Goal: Task Accomplishment & Management: Manage account settings

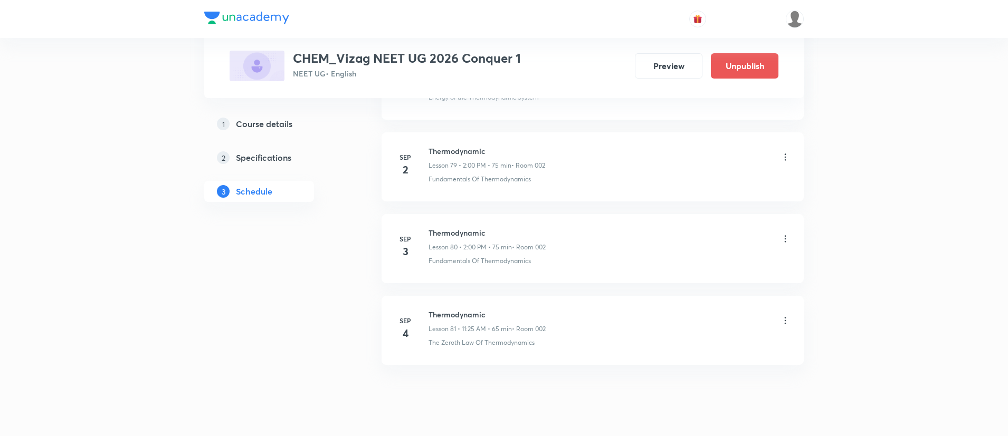
scroll to position [7036, 0]
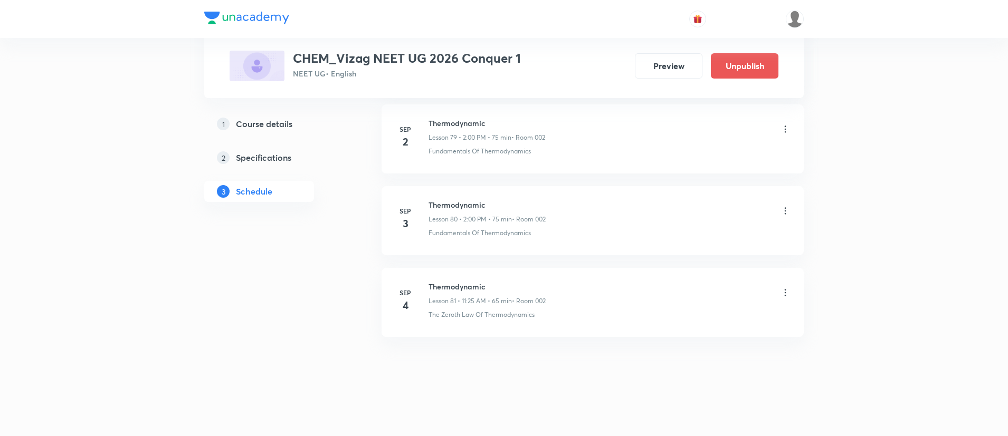
click at [464, 287] on h6 "Thermodynamic" at bounding box center [487, 286] width 117 height 11
copy h6 "Thermodynamic"
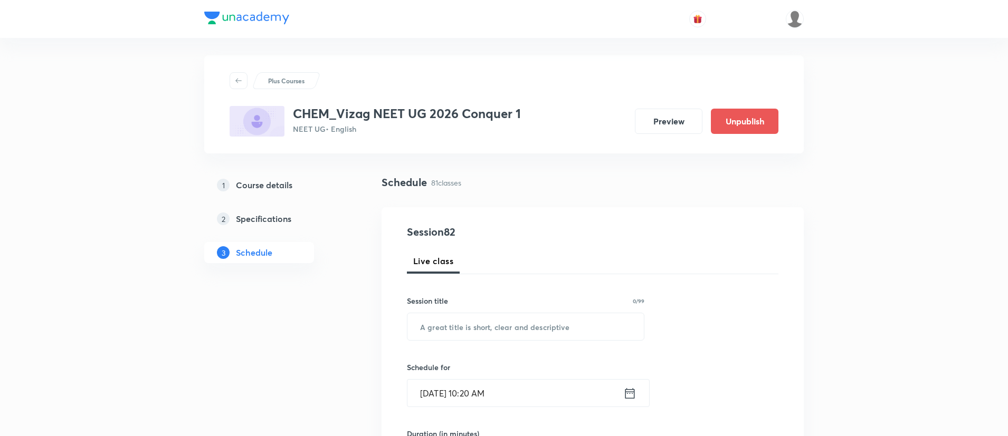
scroll to position [0, 0]
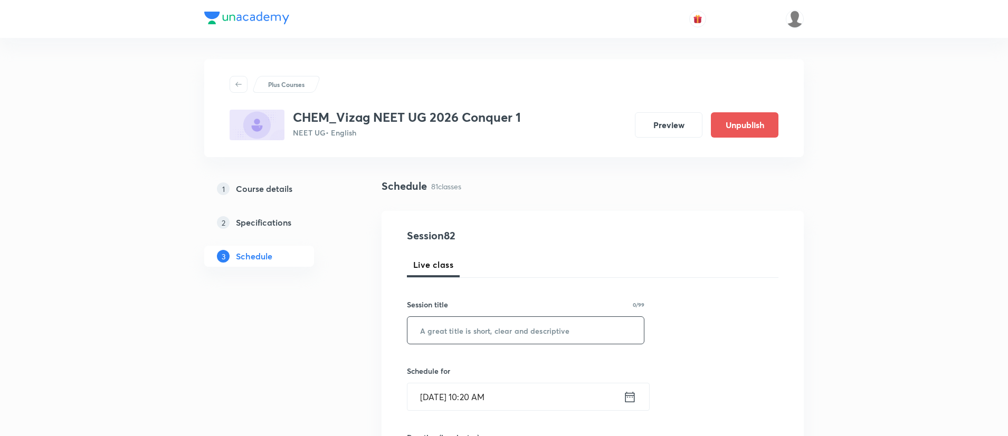
click at [476, 335] on input "text" at bounding box center [525, 330] width 236 height 27
paste input "Thermodynamic"
type input "Thermodynamic"
click at [630, 393] on icon at bounding box center [630, 397] width 10 height 11
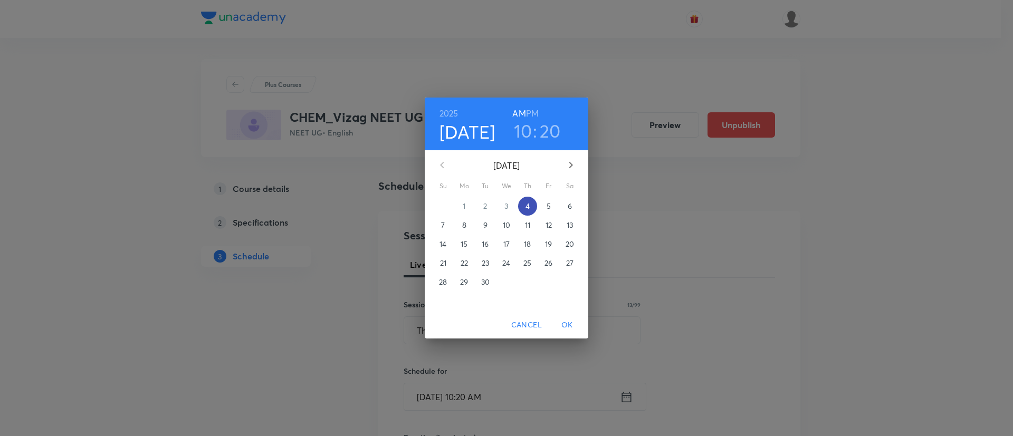
click at [528, 202] on p "4" at bounding box center [528, 206] width 4 height 11
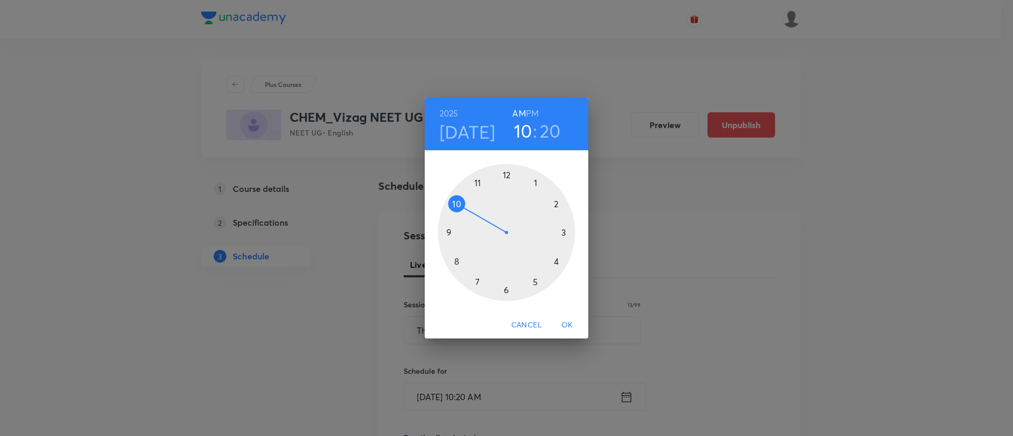
click at [535, 112] on h6 "PM" at bounding box center [532, 113] width 13 height 15
click at [556, 201] on div at bounding box center [506, 232] width 137 height 137
click at [507, 174] on div at bounding box center [506, 232] width 137 height 137
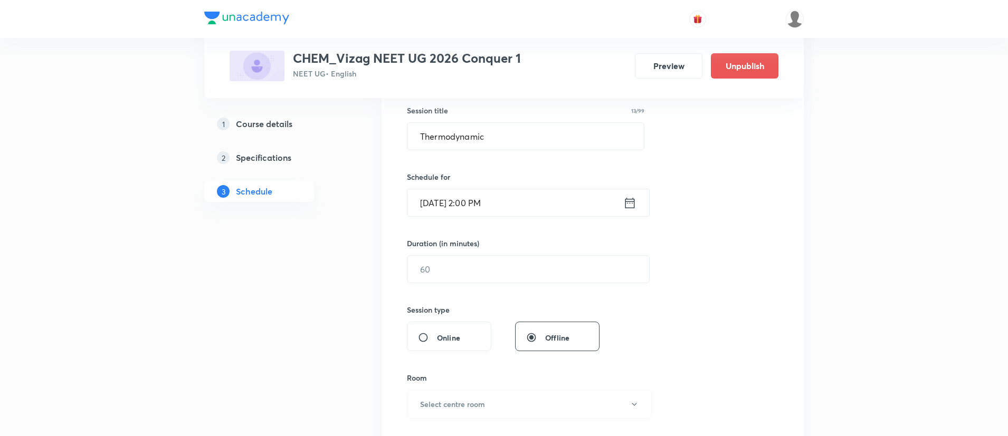
scroll to position [222, 0]
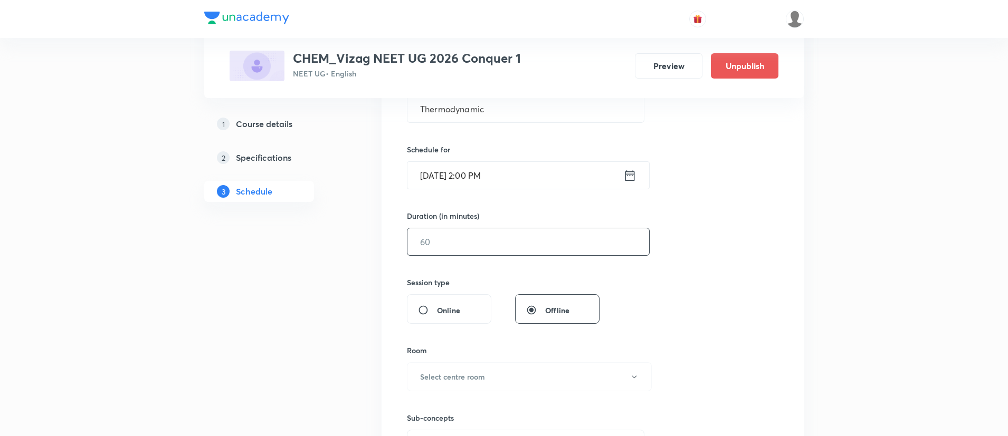
click at [495, 246] on input "text" at bounding box center [528, 242] width 242 height 27
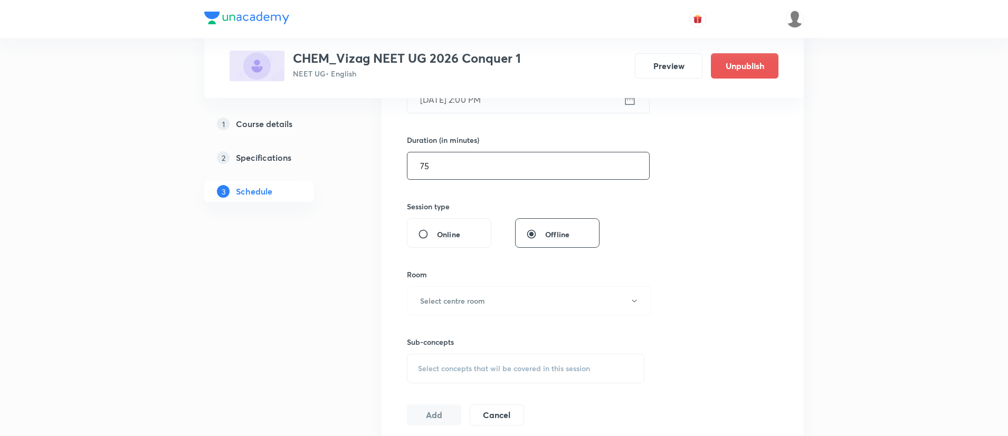
scroll to position [311, 0]
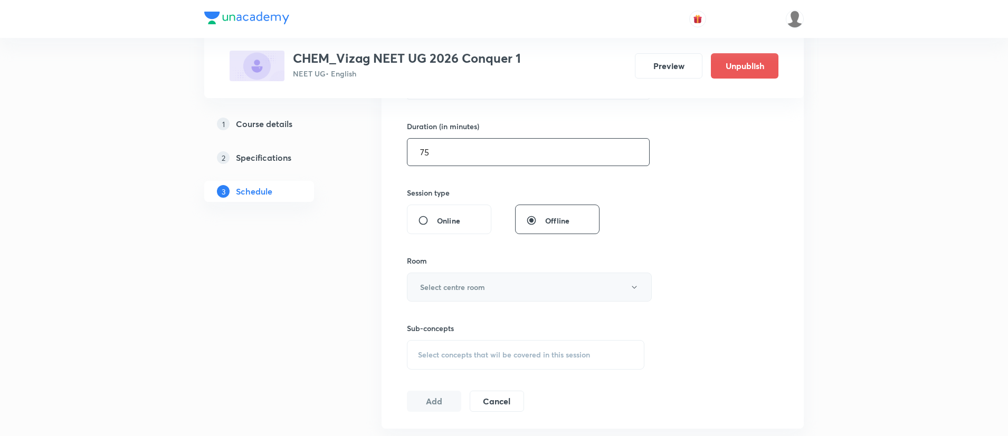
type input "75"
click at [490, 291] on button "Select centre room" at bounding box center [529, 287] width 245 height 29
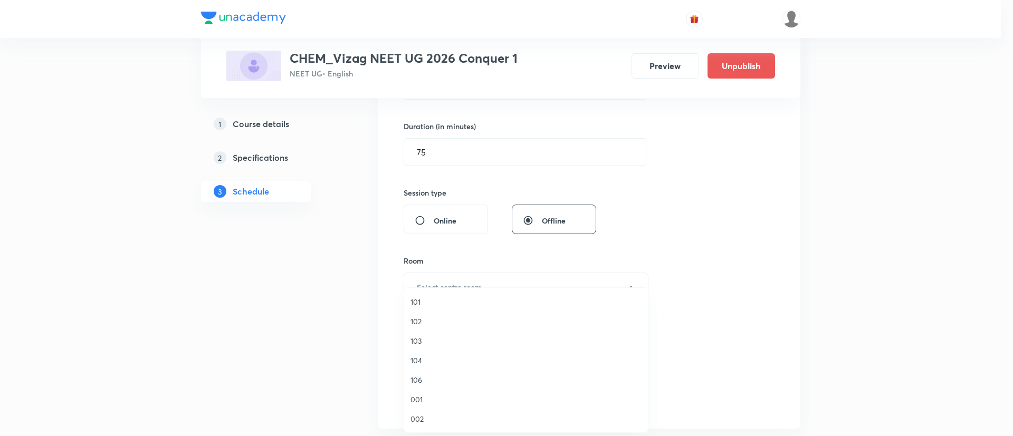
click at [424, 417] on span "002" at bounding box center [526, 419] width 231 height 11
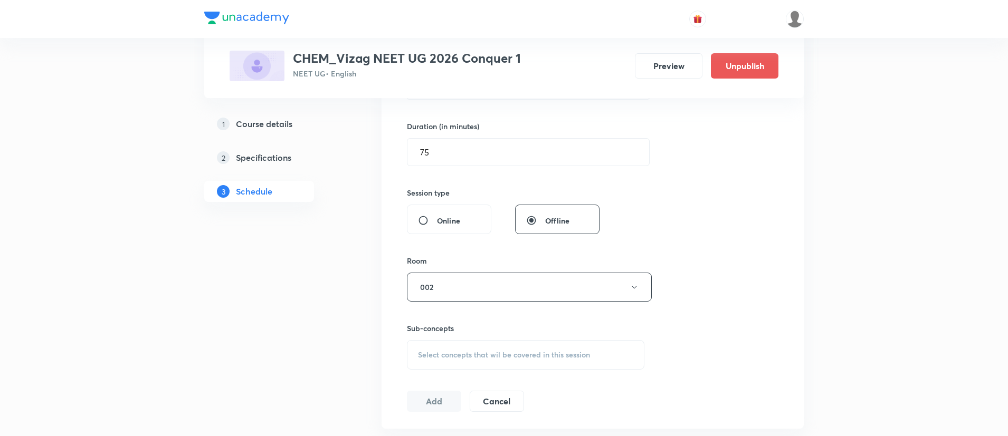
click at [464, 358] on span "Select concepts that wil be covered in this session" at bounding box center [504, 355] width 172 height 8
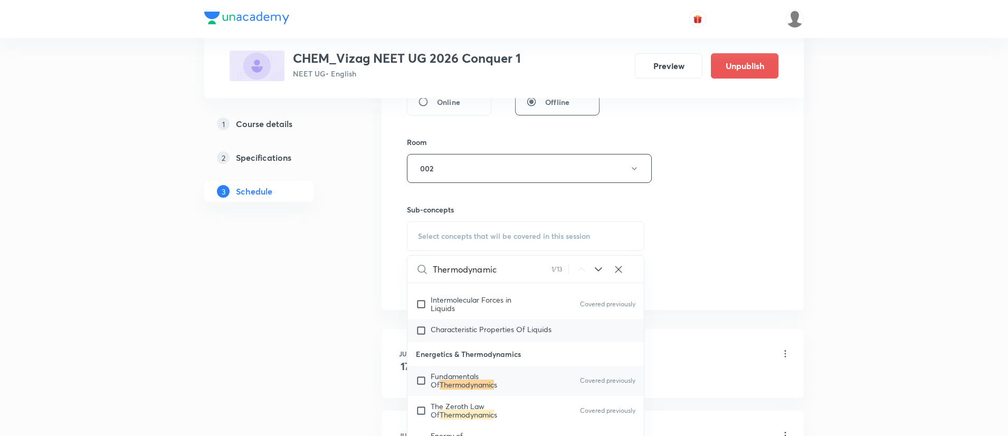
scroll to position [2371, 0]
type input "Thermodynamic"
click at [461, 390] on mark "Thermodynamic" at bounding box center [467, 384] width 54 height 10
checkbox input "true"
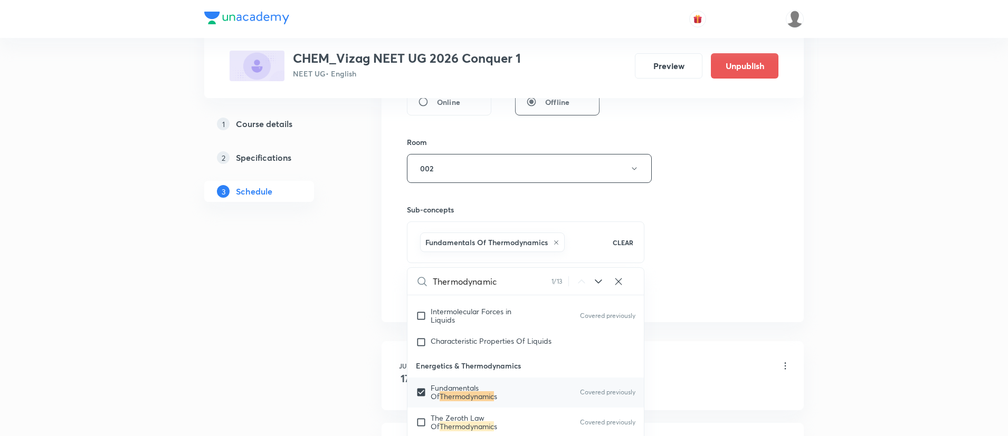
click at [791, 251] on div "Session 82 Live class Session title 13/99 Thermodynamic ​ Schedule for Sep 4, 2…" at bounding box center [593, 52] width 422 height 542
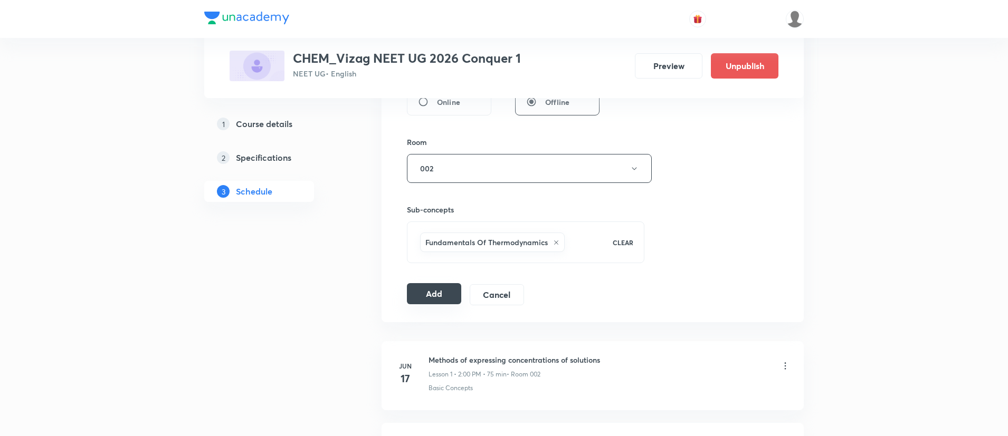
click at [425, 285] on button "Add" at bounding box center [434, 293] width 54 height 21
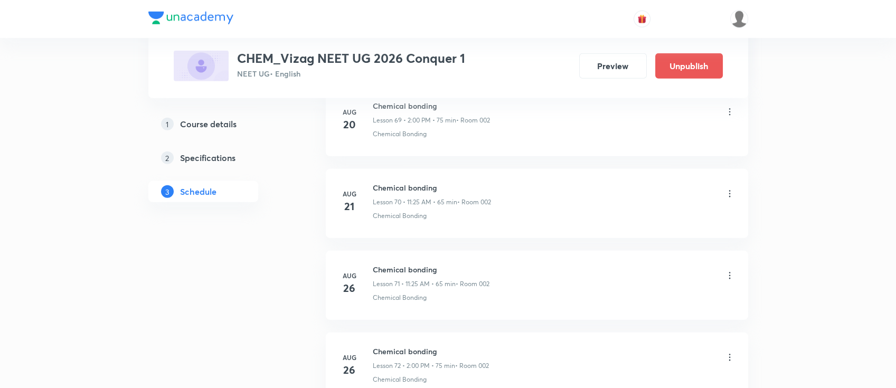
scroll to position [7086, 0]
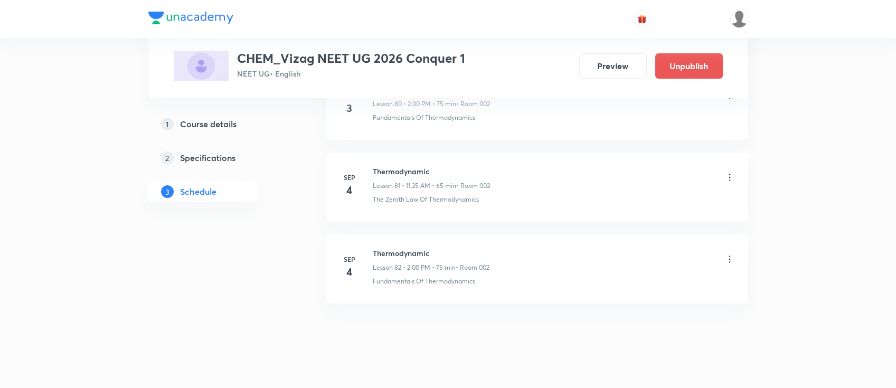
scroll to position [7156, 0]
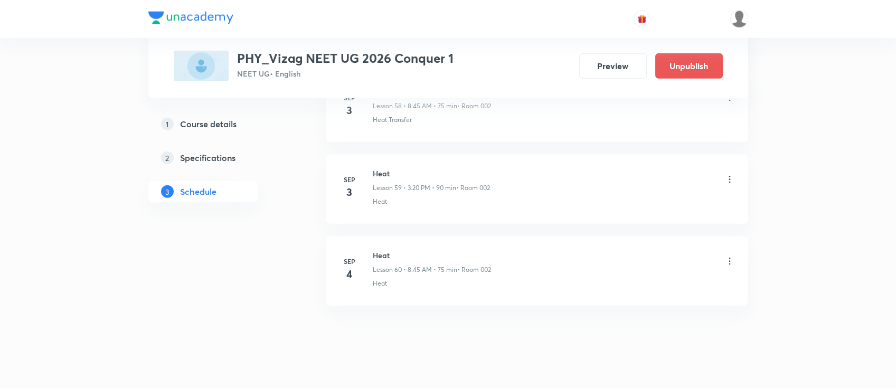
scroll to position [5359, 0]
click at [378, 242] on h6 "Heat" at bounding box center [432, 246] width 118 height 11
copy h6 "Heat"
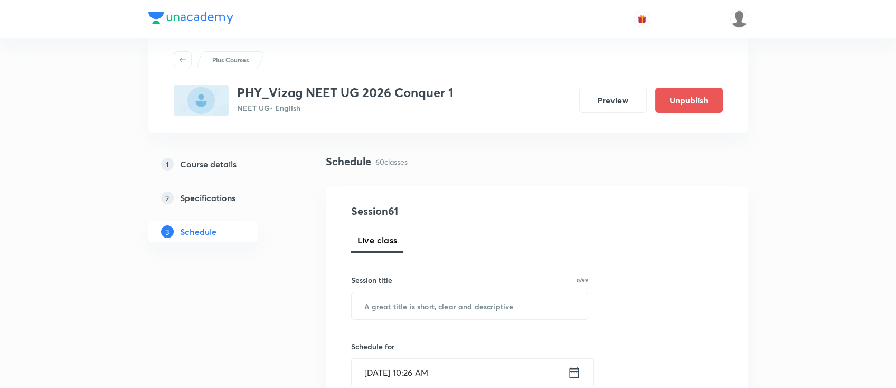
scroll to position [0, 0]
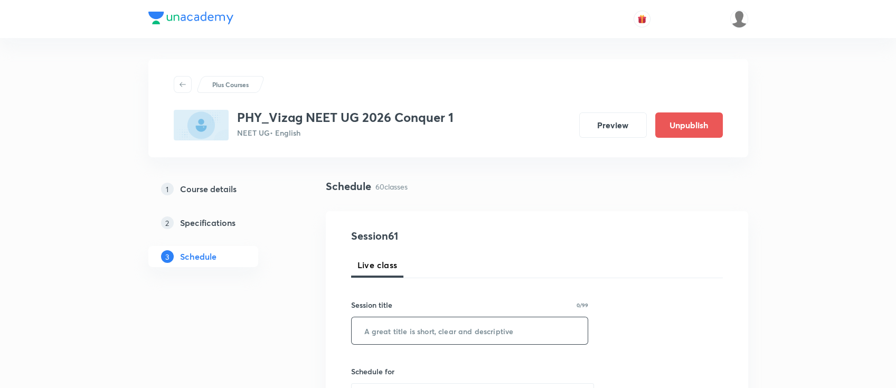
click at [421, 336] on input "text" at bounding box center [470, 330] width 236 height 27
paste input "Heat"
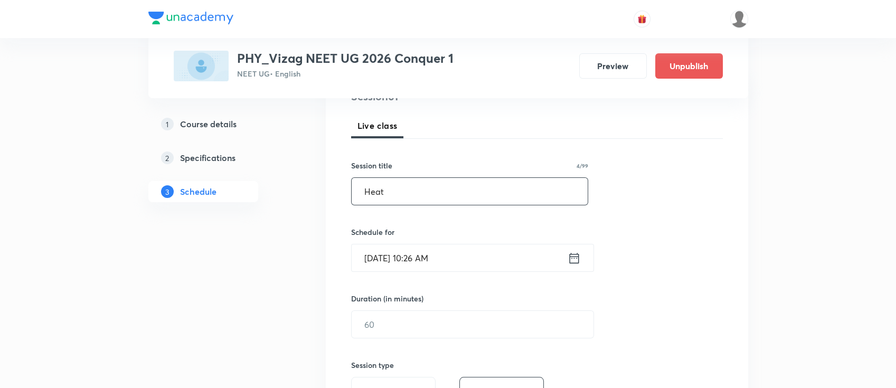
scroll to position [148, 0]
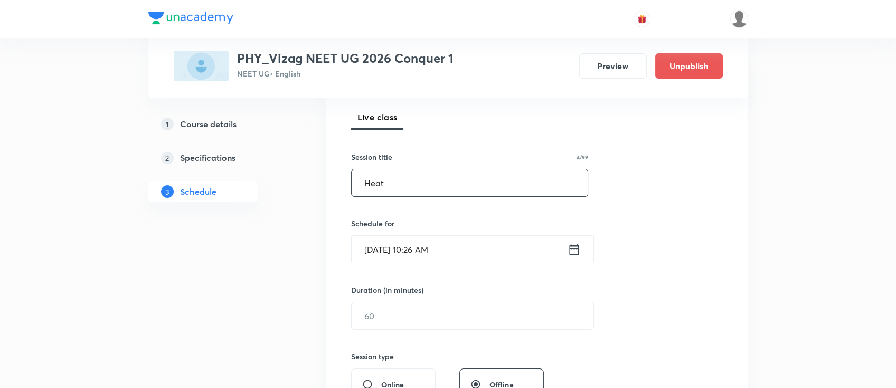
type input "Heat"
click at [574, 246] on icon at bounding box center [573, 249] width 13 height 15
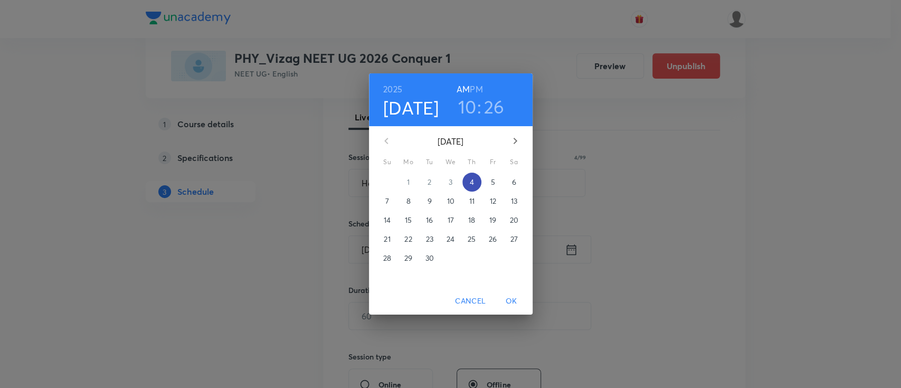
click at [473, 183] on p "4" at bounding box center [471, 182] width 4 height 11
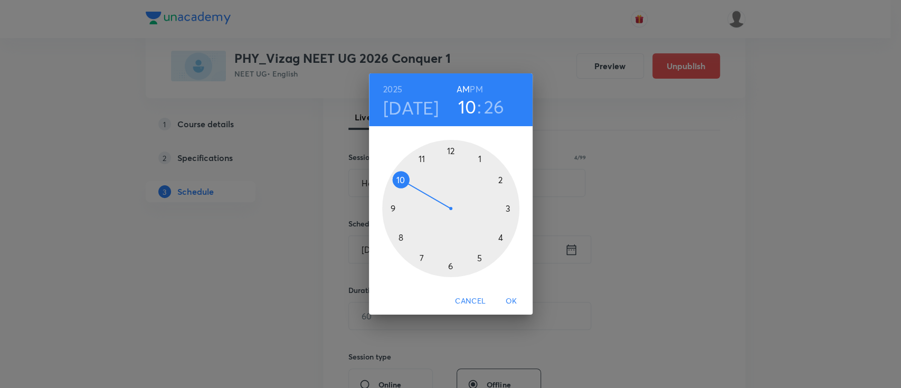
click at [476, 84] on h6 "PM" at bounding box center [476, 89] width 13 height 15
click at [507, 207] on div at bounding box center [450, 208] width 137 height 137
click at [499, 239] on div at bounding box center [450, 208] width 137 height 137
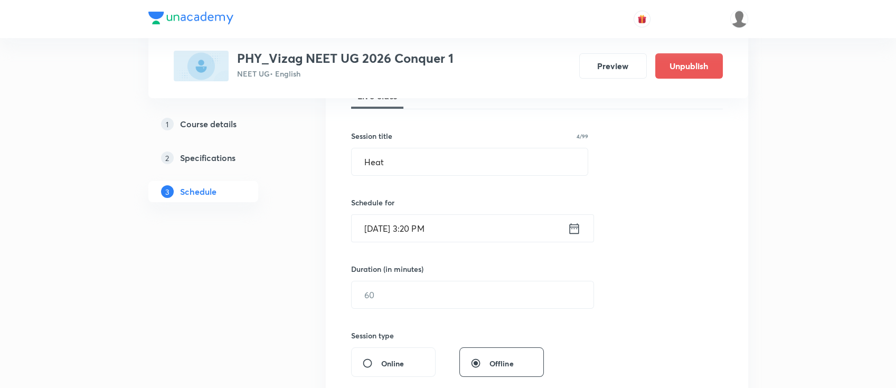
scroll to position [171, 0]
click at [461, 297] on input "text" at bounding box center [473, 292] width 242 height 27
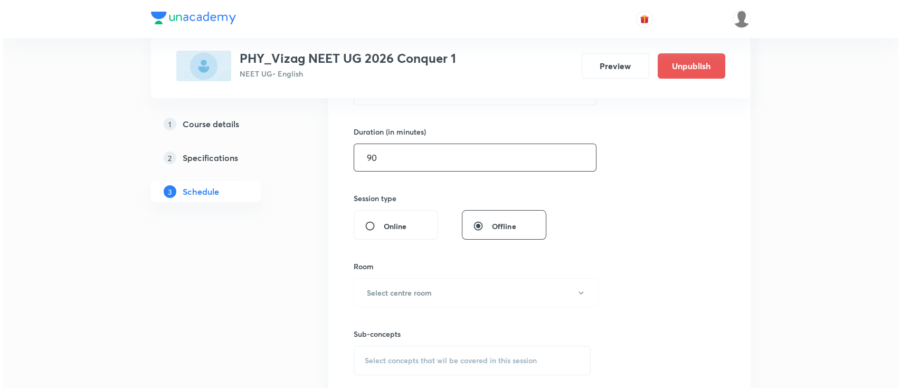
scroll to position [307, 0]
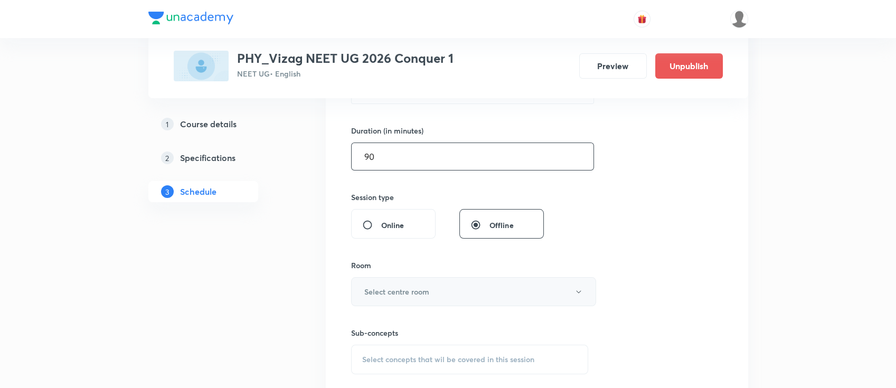
type input "90"
click at [455, 294] on button "Select centre room" at bounding box center [473, 291] width 245 height 29
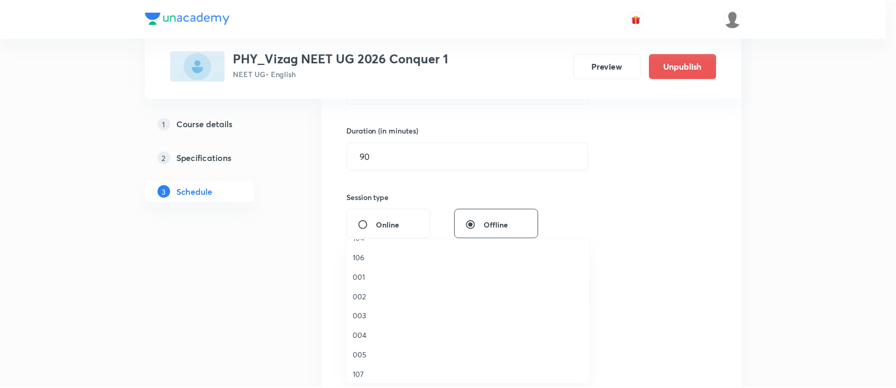
scroll to position [82, 0]
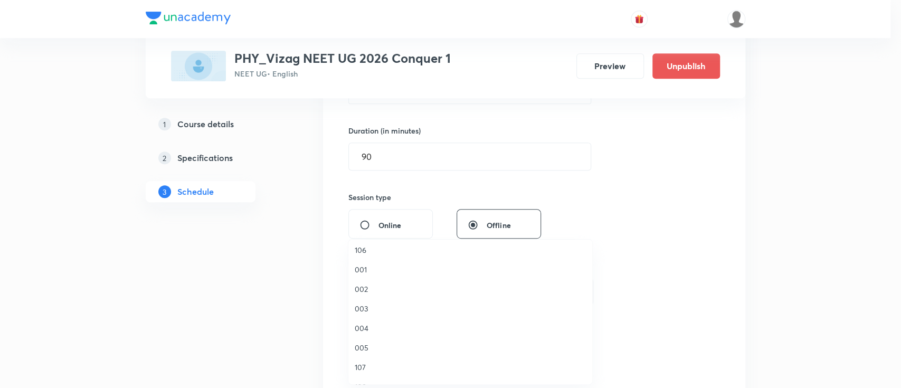
click at [395, 289] on span "002" at bounding box center [470, 288] width 231 height 11
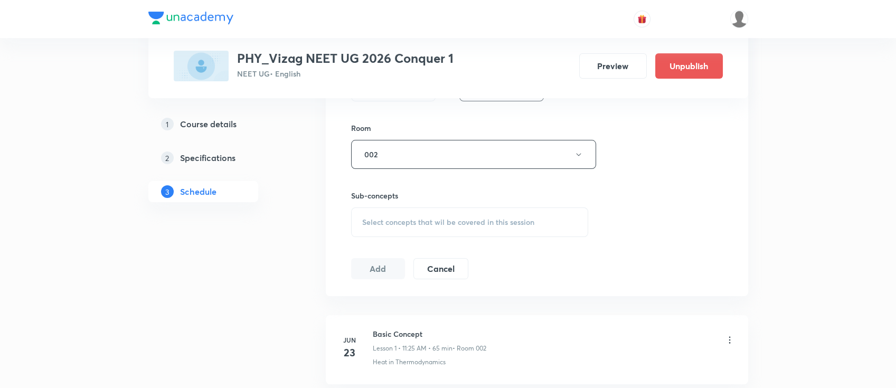
scroll to position [481, 0]
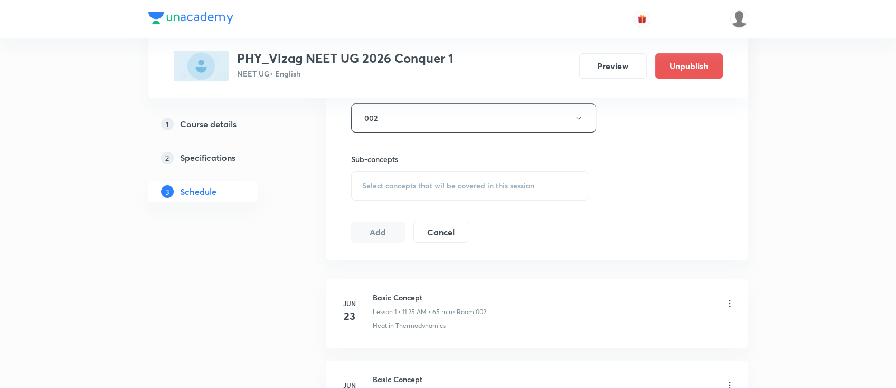
click at [400, 192] on div "Select concepts that wil be covered in this session" at bounding box center [470, 186] width 238 height 30
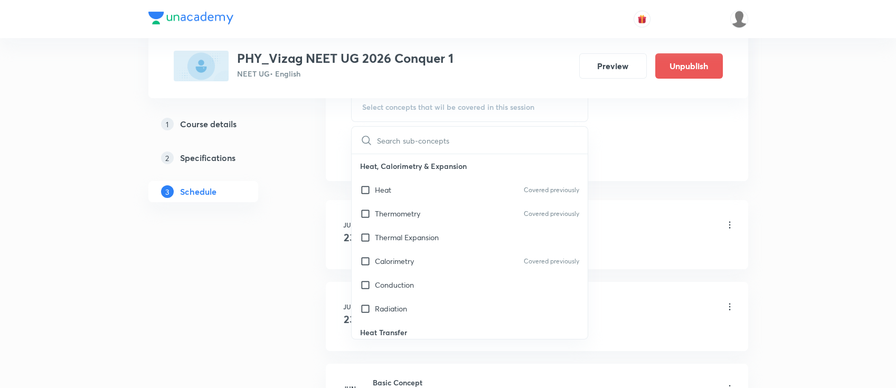
scroll to position [583, 0]
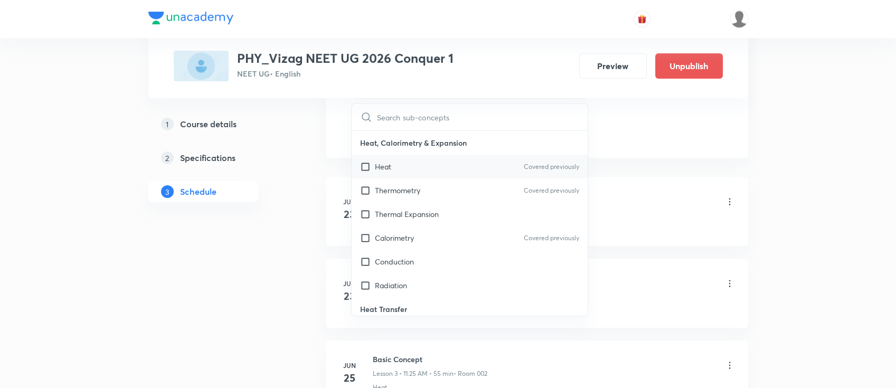
click at [401, 165] on div "Heat Covered previously" at bounding box center [470, 167] width 236 height 24
checkbox input "true"
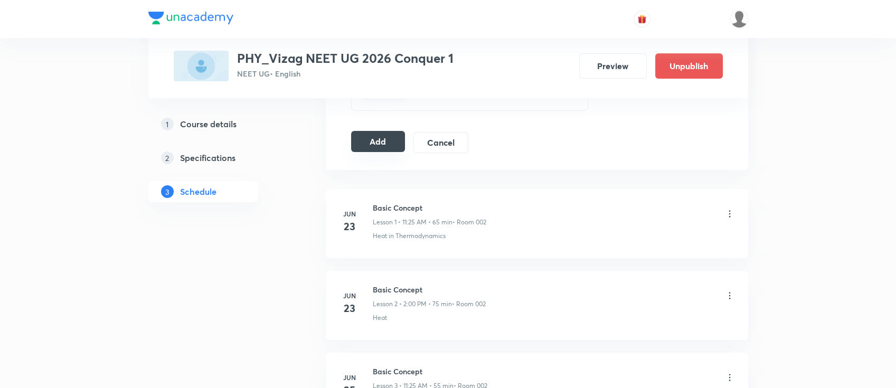
click at [374, 146] on button "Add" at bounding box center [378, 141] width 54 height 21
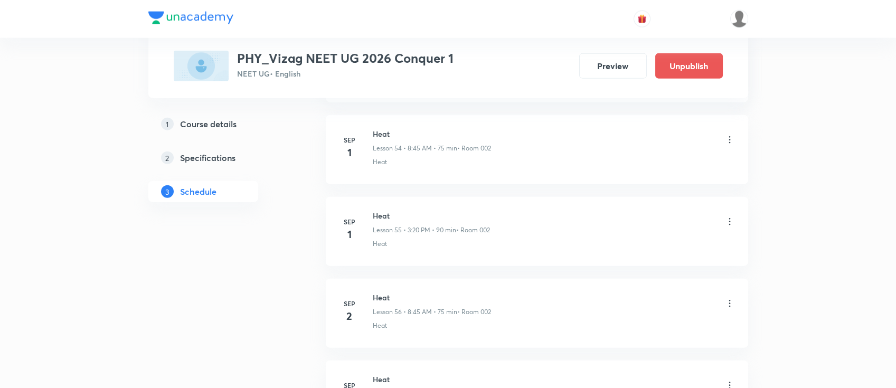
scroll to position [5371, 0]
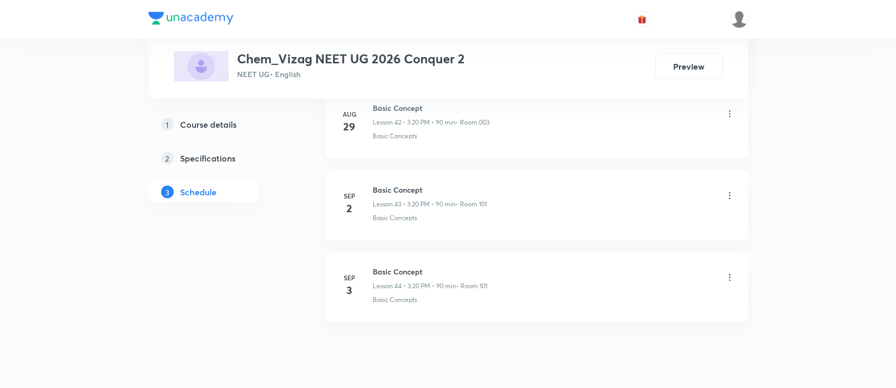
scroll to position [4052, 0]
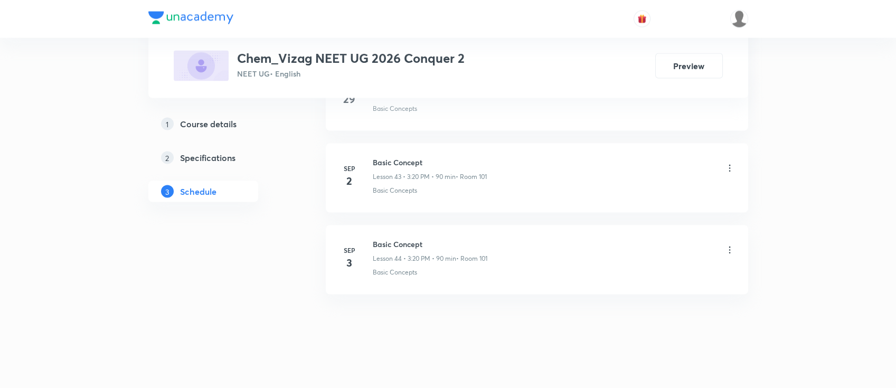
click at [394, 239] on h6 "Basic Concept" at bounding box center [430, 244] width 115 height 11
copy h6 "Basic Concept"
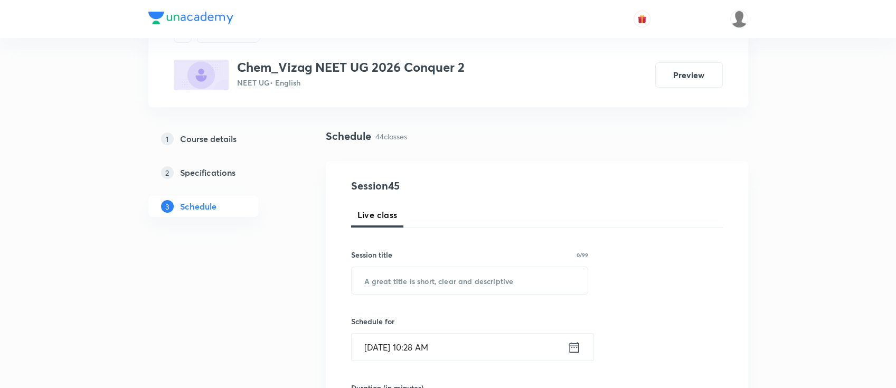
scroll to position [0, 0]
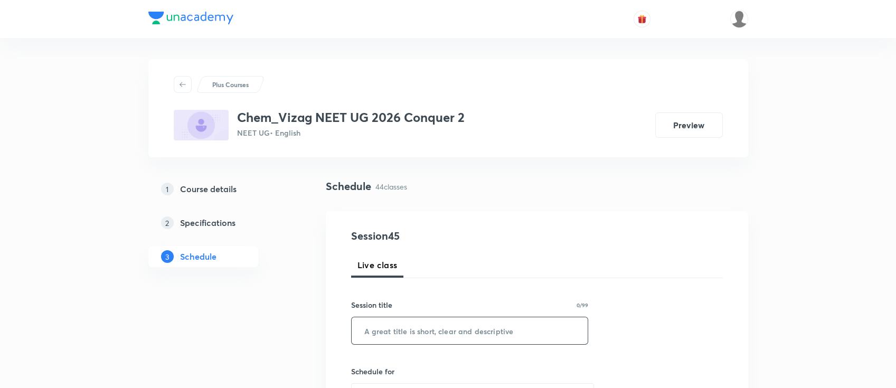
click at [400, 338] on input "text" at bounding box center [470, 330] width 236 height 27
paste input "Basic Concept"
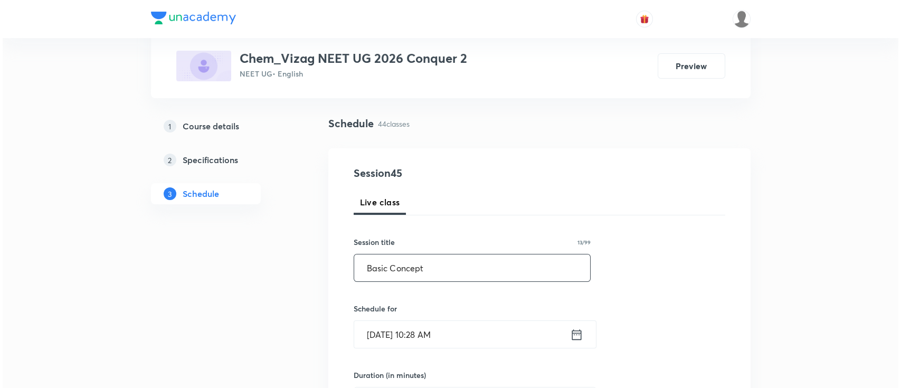
scroll to position [192, 0]
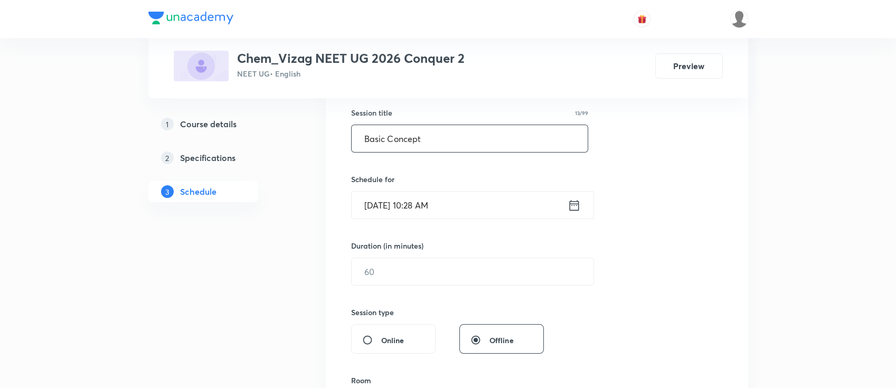
type input "Basic Concept"
click at [576, 205] on icon at bounding box center [573, 205] width 13 height 15
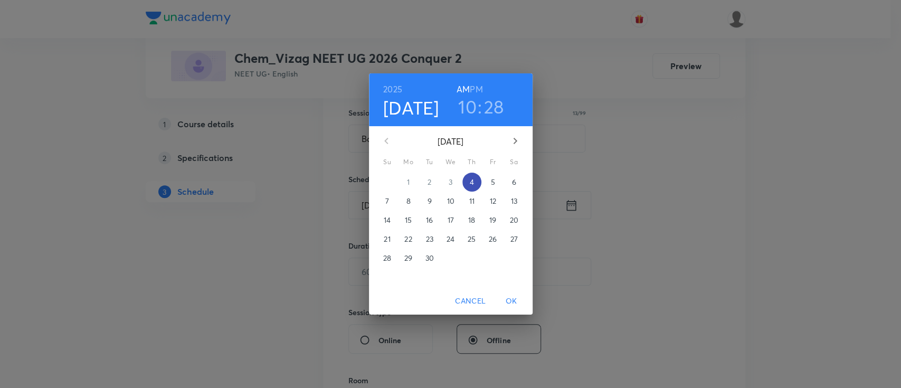
click at [473, 184] on p "4" at bounding box center [471, 182] width 4 height 11
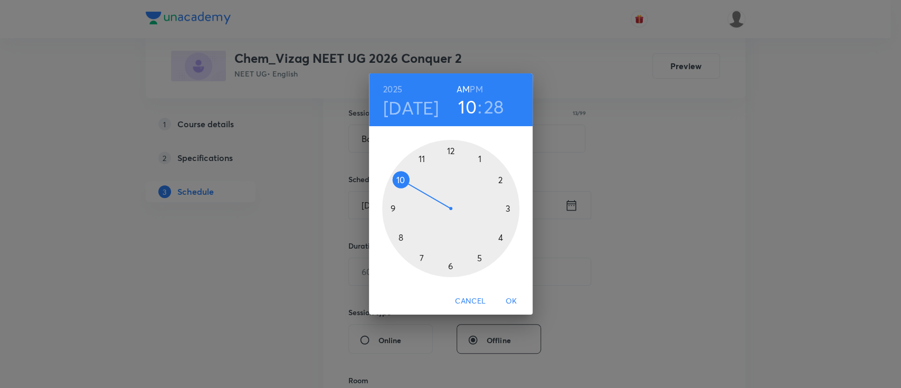
click at [475, 87] on h6 "PM" at bounding box center [476, 89] width 13 height 15
click at [499, 179] on div at bounding box center [450, 208] width 137 height 137
click at [450, 151] on div at bounding box center [450, 208] width 137 height 137
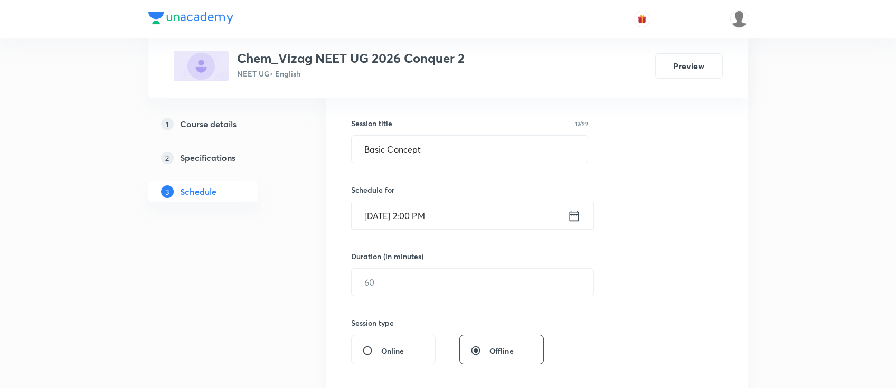
scroll to position [164, 0]
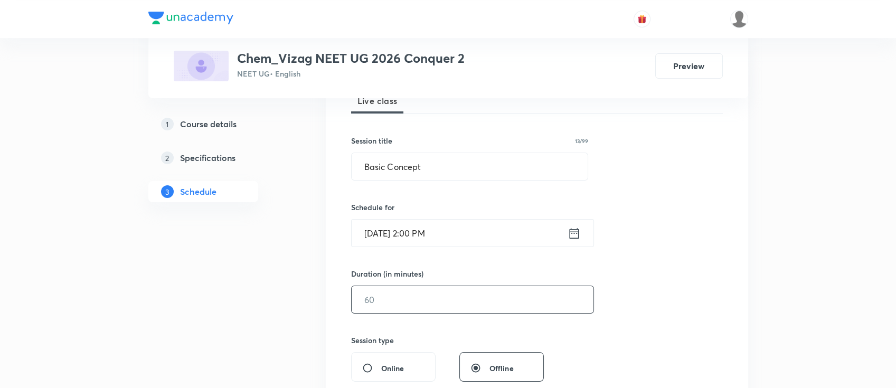
click at [433, 296] on input "text" at bounding box center [473, 299] width 242 height 27
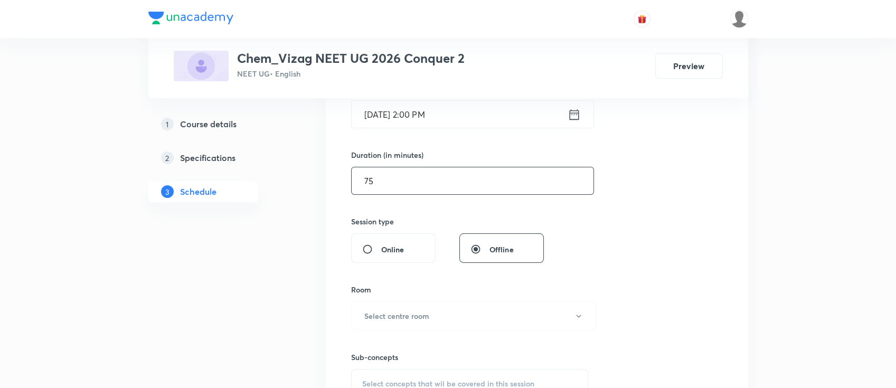
scroll to position [321, 0]
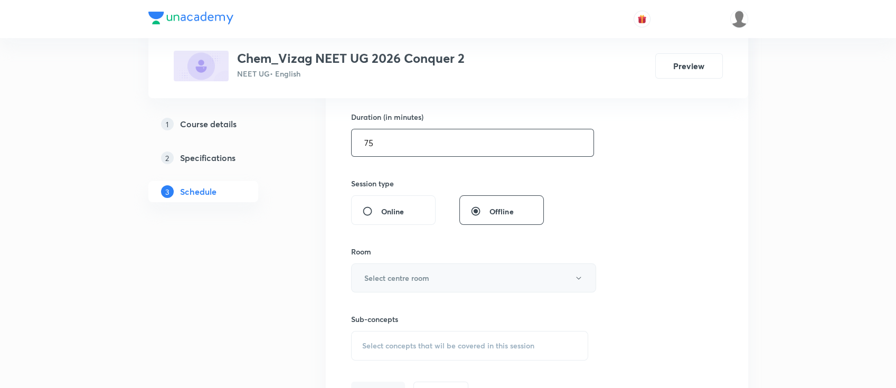
type input "75"
click at [431, 281] on button "Select centre room" at bounding box center [473, 277] width 245 height 29
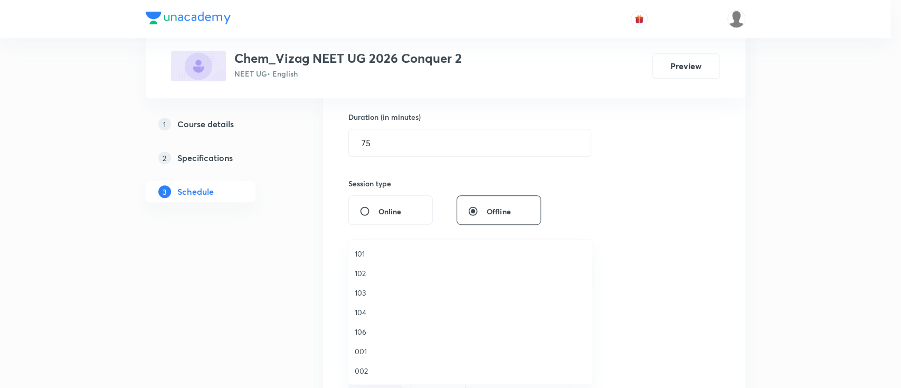
click at [384, 250] on span "101" at bounding box center [470, 253] width 231 height 11
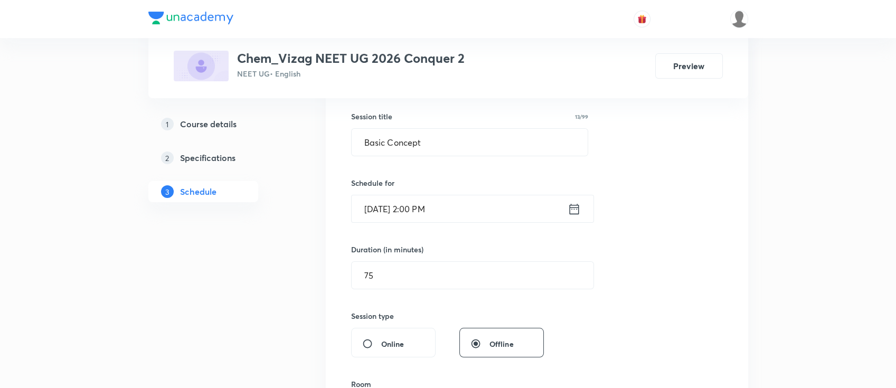
scroll to position [387, 0]
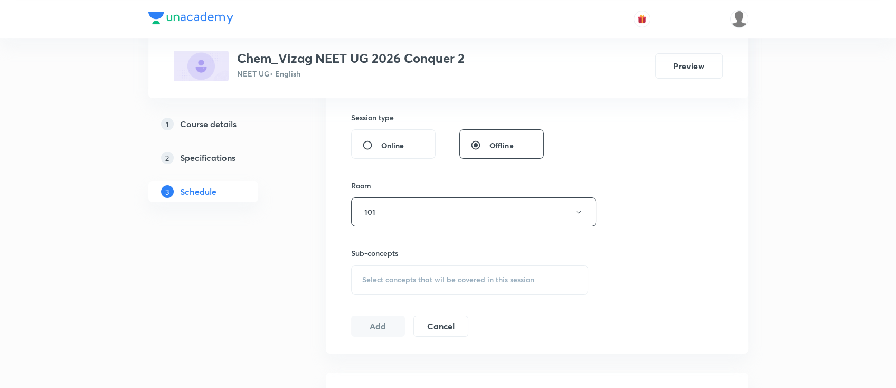
click at [468, 272] on div "Select concepts that wil be covered in this session" at bounding box center [470, 280] width 238 height 30
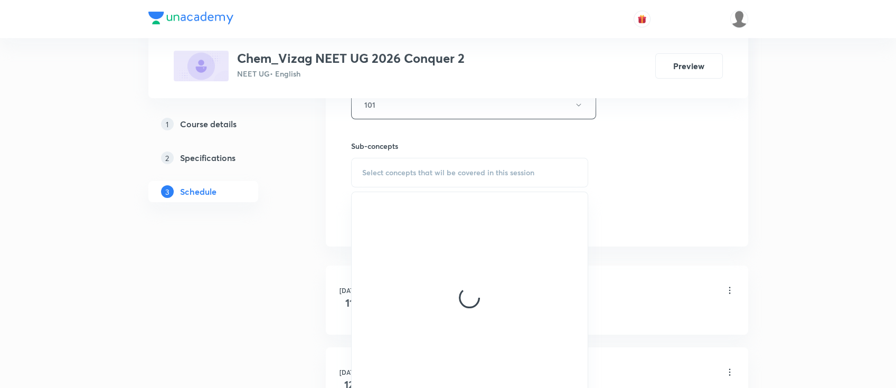
scroll to position [495, 0]
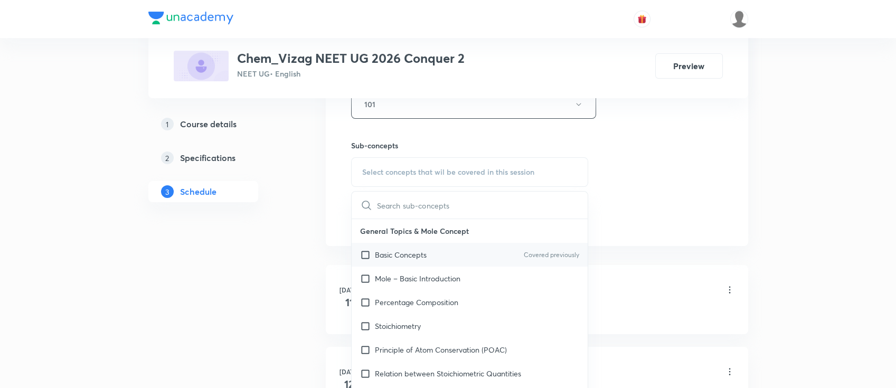
click at [456, 249] on div "Basic Concepts Covered previously" at bounding box center [470, 255] width 236 height 24
checkbox input "true"
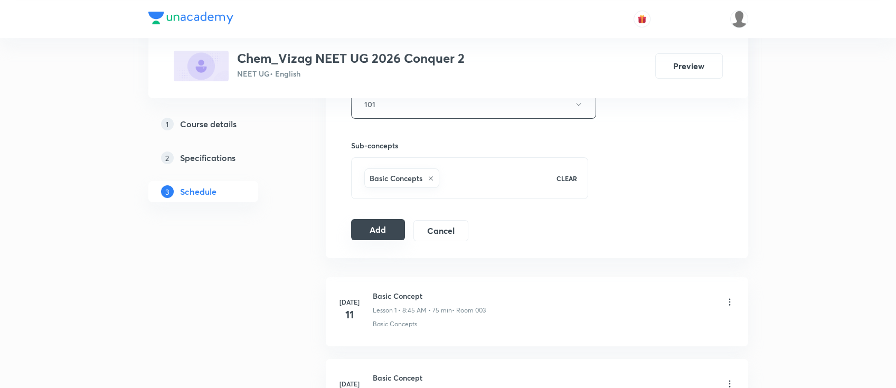
click at [364, 231] on button "Add" at bounding box center [378, 229] width 54 height 21
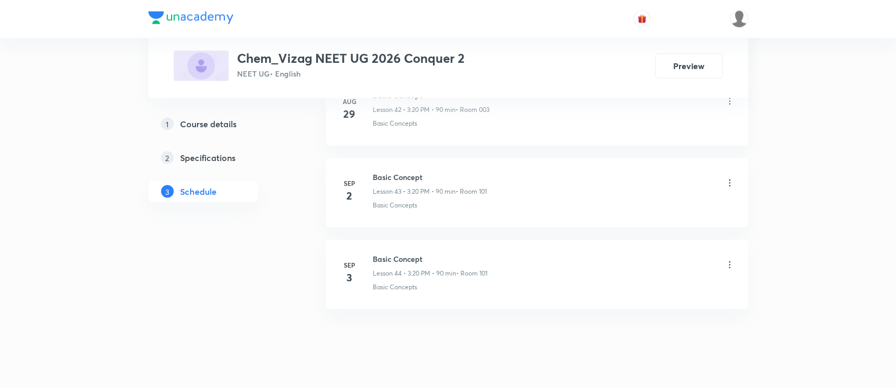
scroll to position [4063, 0]
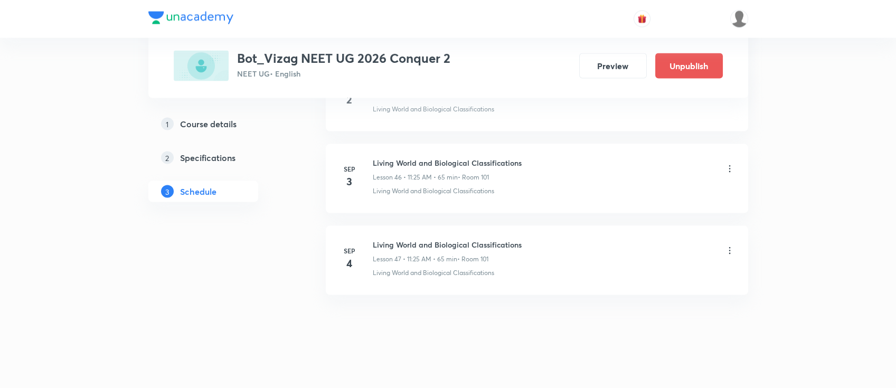
click at [453, 240] on h6 "Living World and Biological Classifications" at bounding box center [447, 244] width 149 height 11
copy h6 "Living World and Biological Classifications"
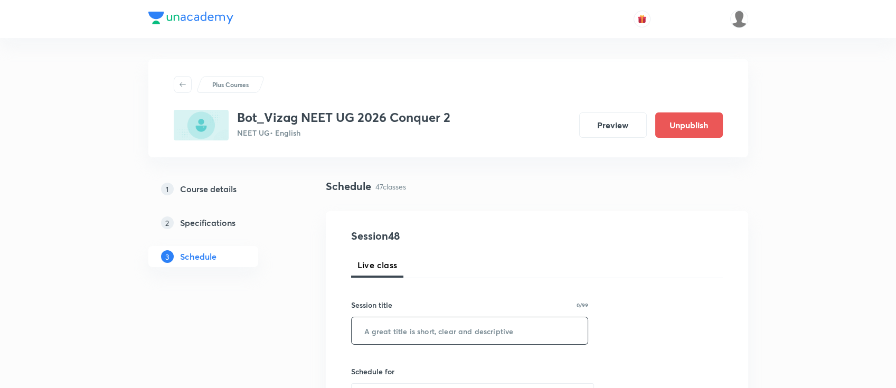
click at [449, 321] on input "text" at bounding box center [470, 330] width 236 height 27
paste input "Living World and Biological Classifications"
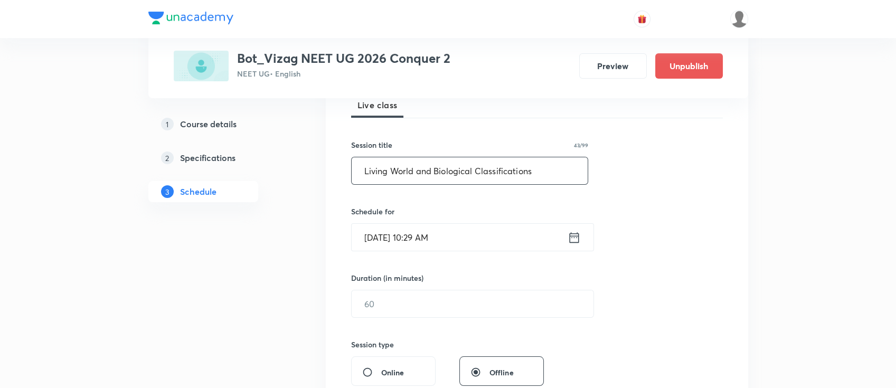
scroll to position [164, 0]
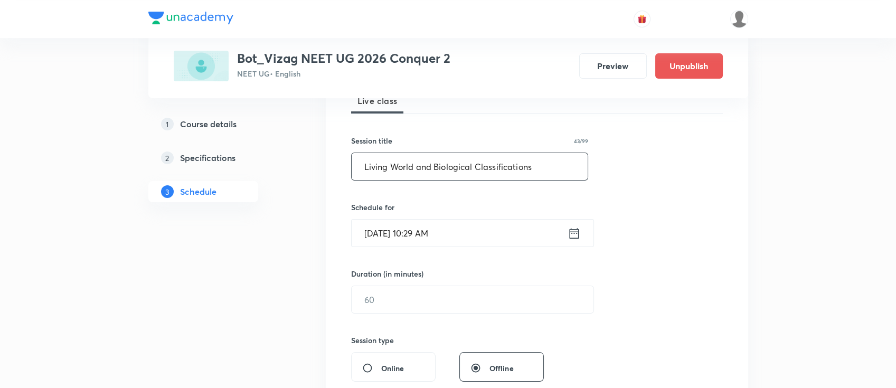
type input "Living World and Biological Classifications"
click at [573, 228] on icon at bounding box center [573, 233] width 13 height 15
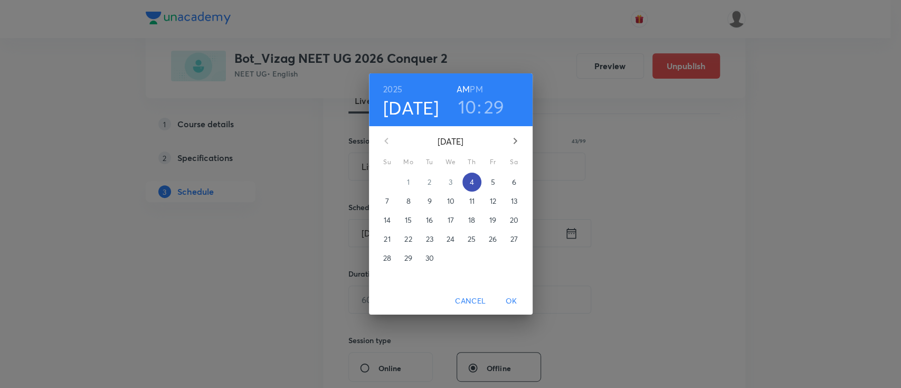
click at [473, 180] on p "4" at bounding box center [471, 182] width 4 height 11
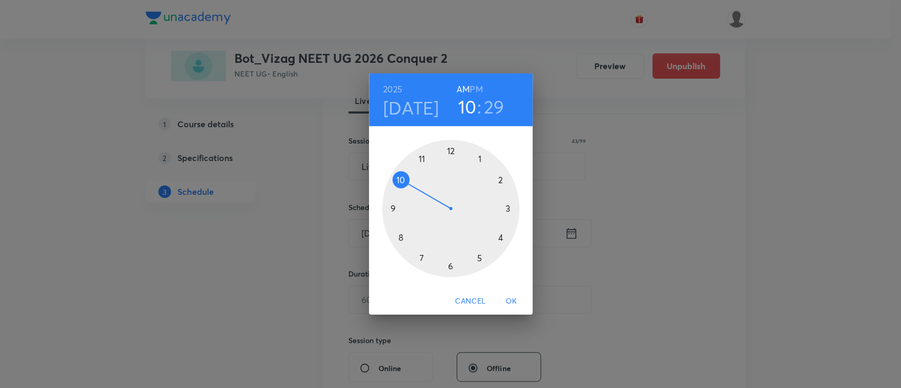
click at [480, 87] on h6 "PM" at bounding box center [476, 89] width 13 height 15
click at [507, 208] on div at bounding box center [450, 208] width 137 height 137
click at [499, 238] on div at bounding box center [450, 208] width 137 height 137
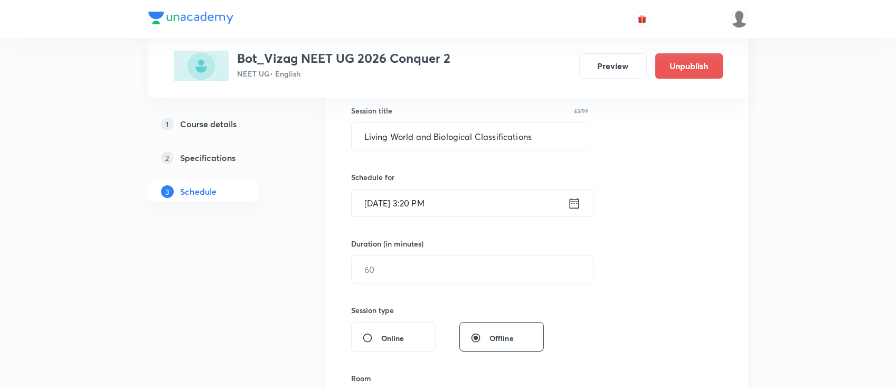
scroll to position [197, 0]
click at [485, 266] on input "text" at bounding box center [473, 266] width 242 height 27
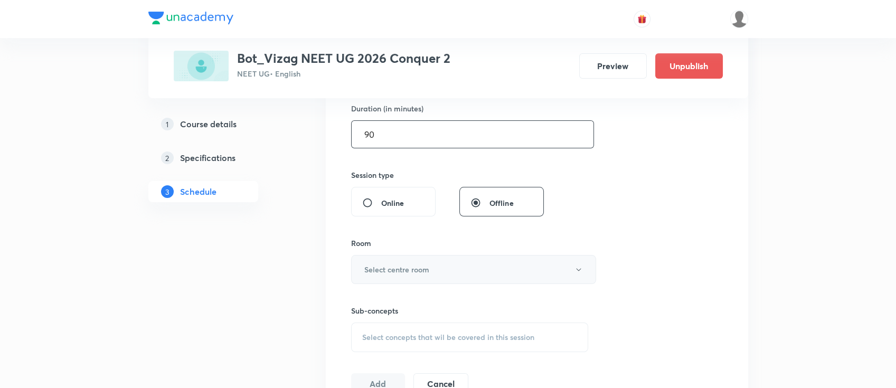
scroll to position [331, 0]
type input "90"
click at [476, 269] on button "Select centre room" at bounding box center [473, 267] width 245 height 29
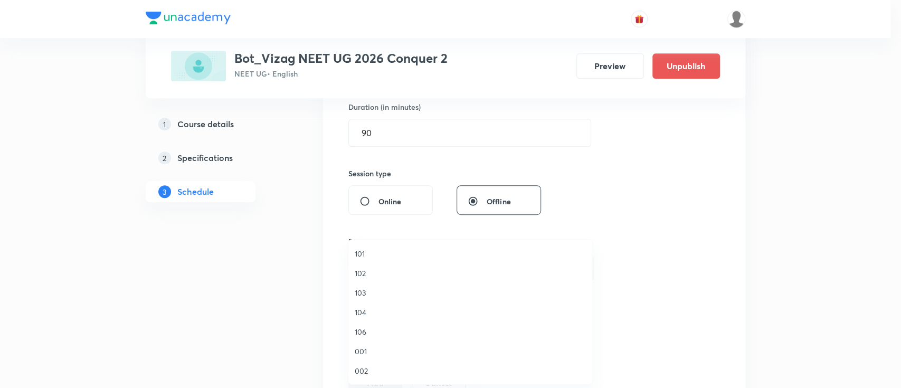
click at [410, 255] on span "101" at bounding box center [470, 253] width 231 height 11
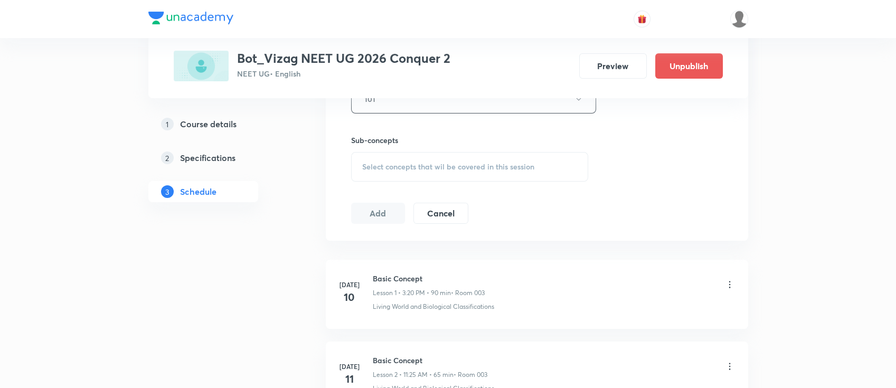
scroll to position [514, 0]
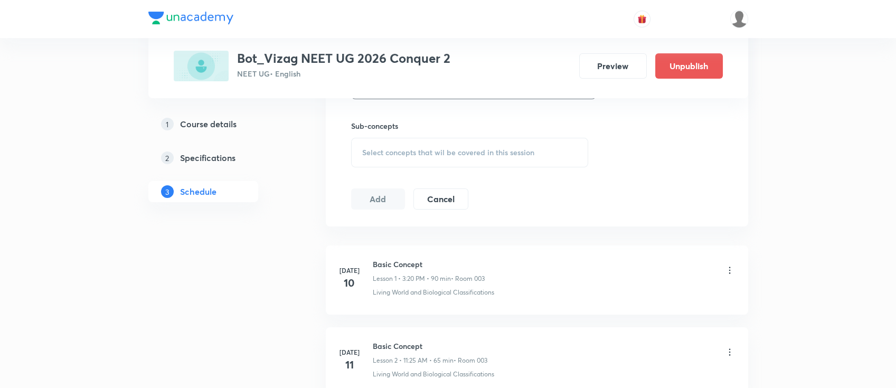
click at [415, 153] on span "Select concepts that wil be covered in this session" at bounding box center [448, 152] width 172 height 8
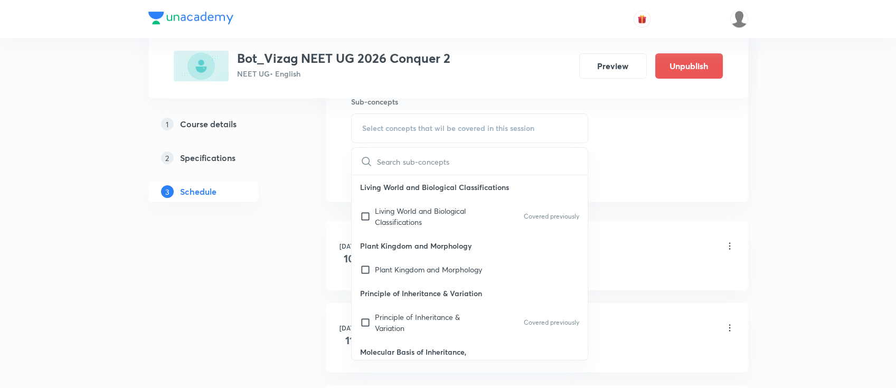
scroll to position [528, 0]
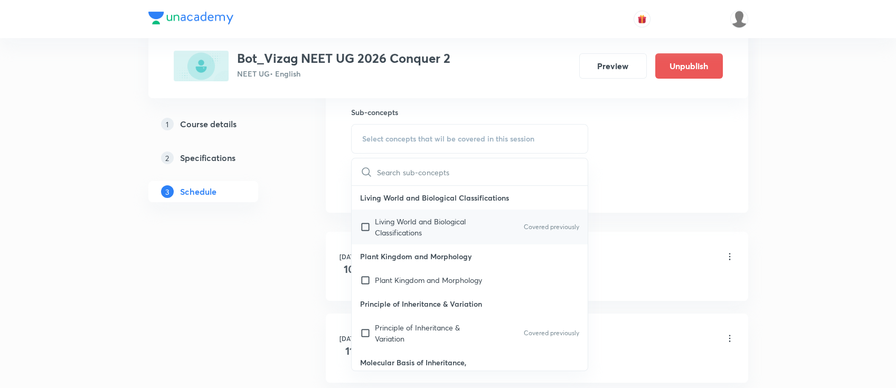
click at [508, 220] on div "Living World and Biological Classifications Covered previously" at bounding box center [470, 227] width 236 height 35
checkbox input "true"
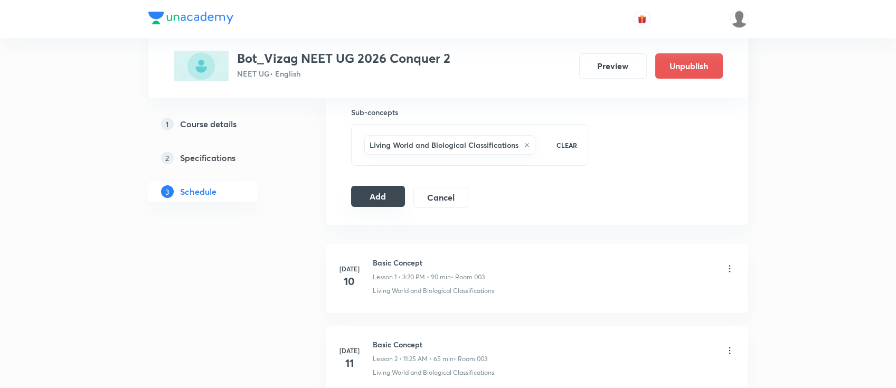
click at [385, 192] on button "Add" at bounding box center [378, 196] width 54 height 21
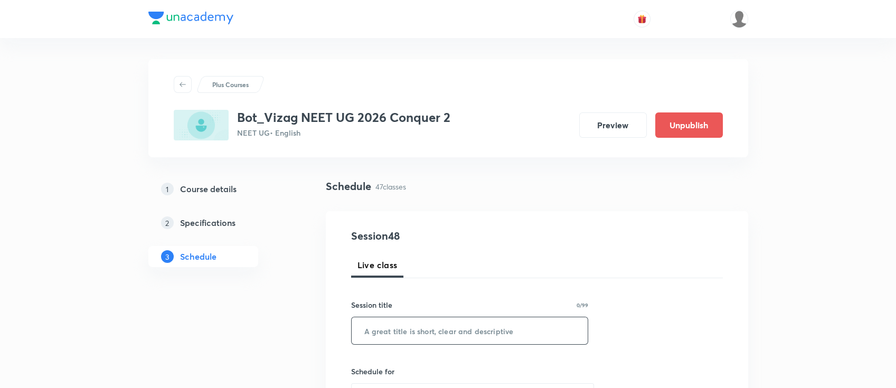
click at [472, 324] on input "text" at bounding box center [470, 330] width 236 height 27
paste input "Living World and Biological Classifications"
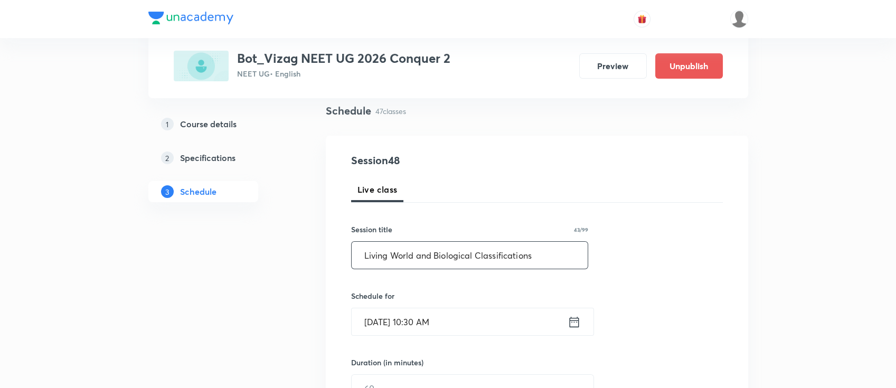
scroll to position [98, 0]
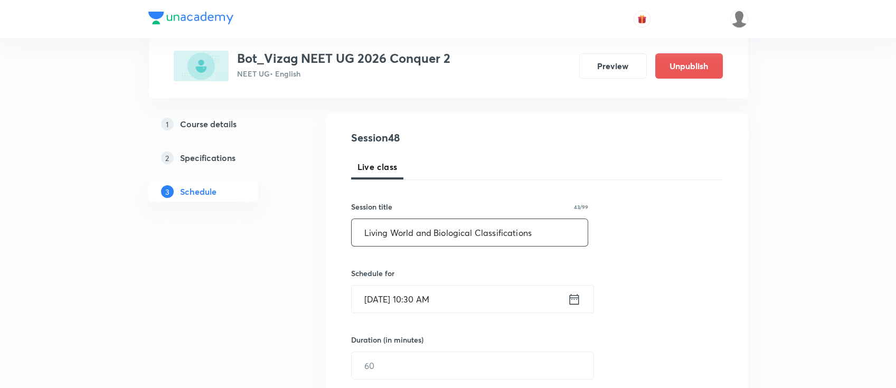
type input "Living World and Biological Classifications"
click at [569, 298] on icon at bounding box center [574, 298] width 10 height 11
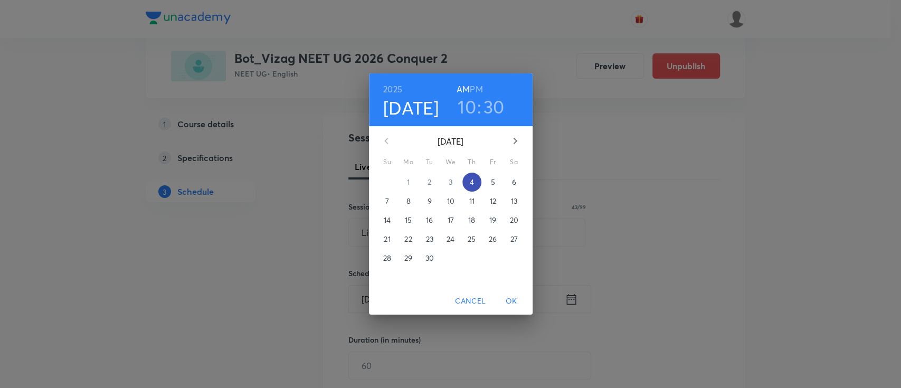
click at [471, 180] on p "4" at bounding box center [471, 182] width 4 height 11
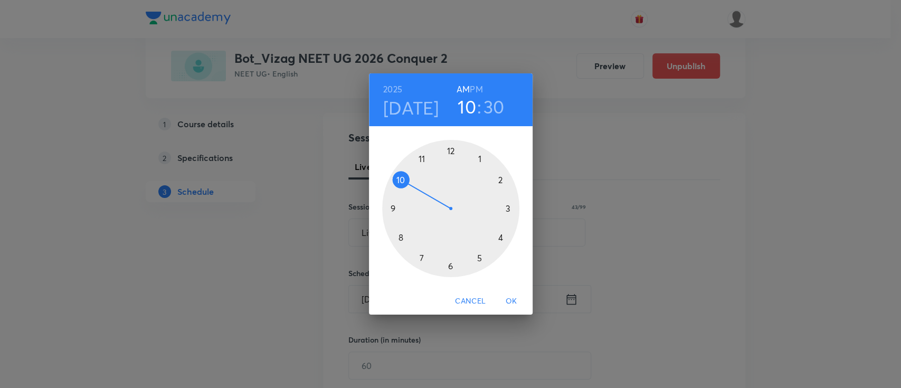
click at [476, 91] on h6 "PM" at bounding box center [476, 89] width 13 height 15
click at [507, 208] on div at bounding box center [450, 208] width 137 height 137
click at [499, 236] on div at bounding box center [450, 208] width 137 height 137
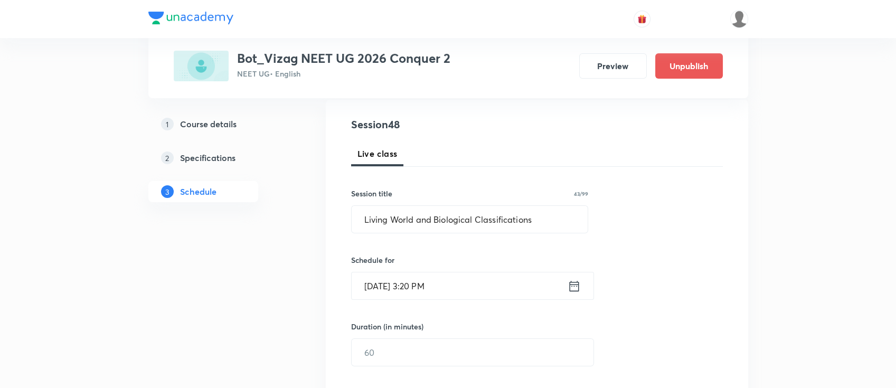
scroll to position [131, 0]
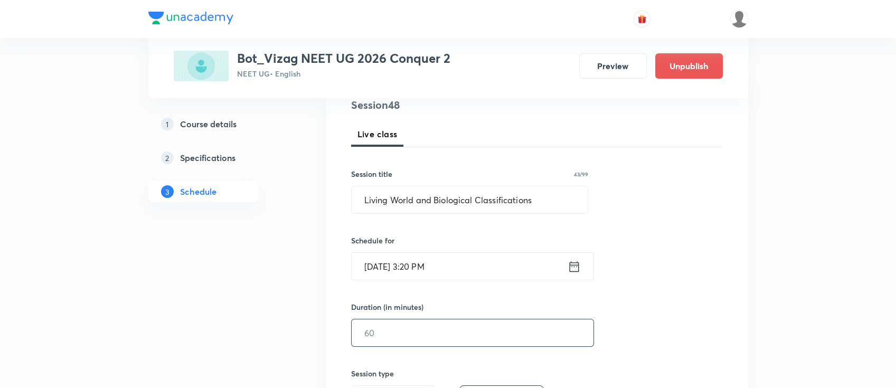
click at [462, 328] on input "text" at bounding box center [473, 332] width 242 height 27
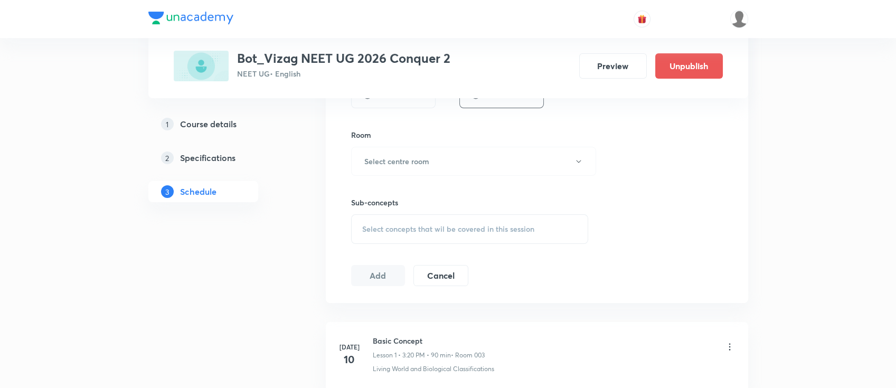
scroll to position [455, 0]
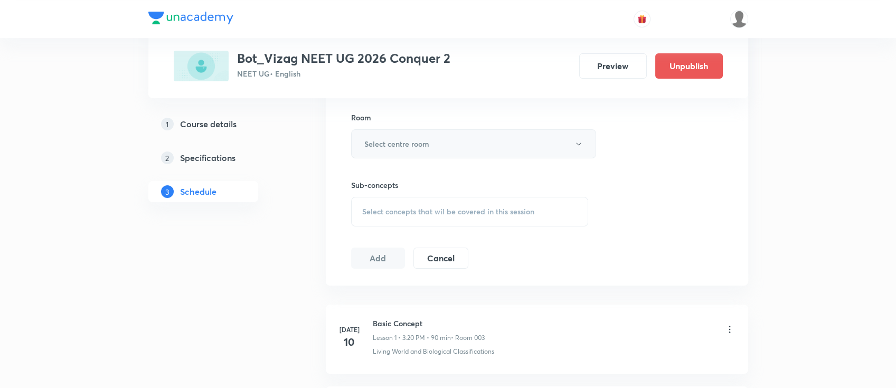
type input "90"
drag, startPoint x: 439, startPoint y: 154, endPoint x: 431, endPoint y: 131, distance: 23.7
click at [431, 131] on button "Select centre room" at bounding box center [473, 143] width 245 height 29
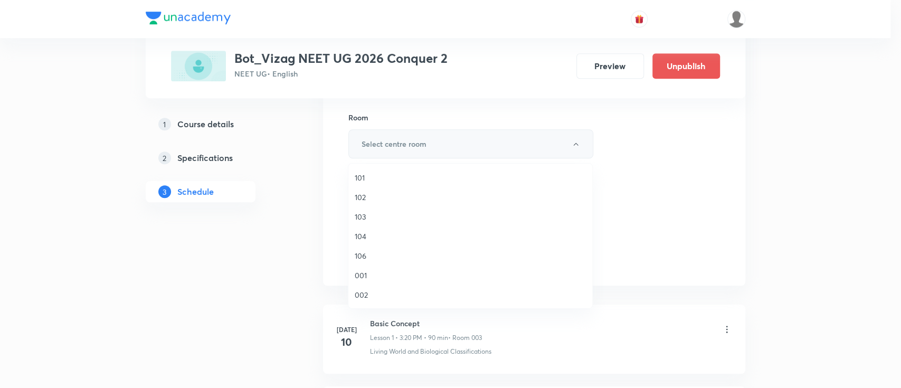
click at [431, 131] on div at bounding box center [450, 194] width 901 height 388
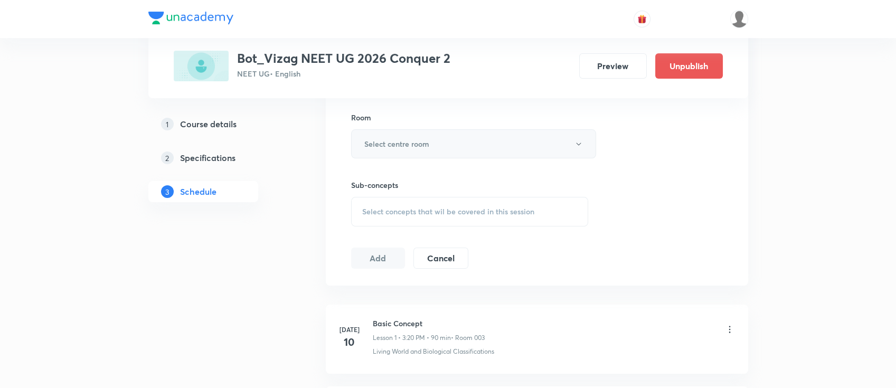
click at [423, 139] on h6 "Select centre room" at bounding box center [396, 143] width 65 height 11
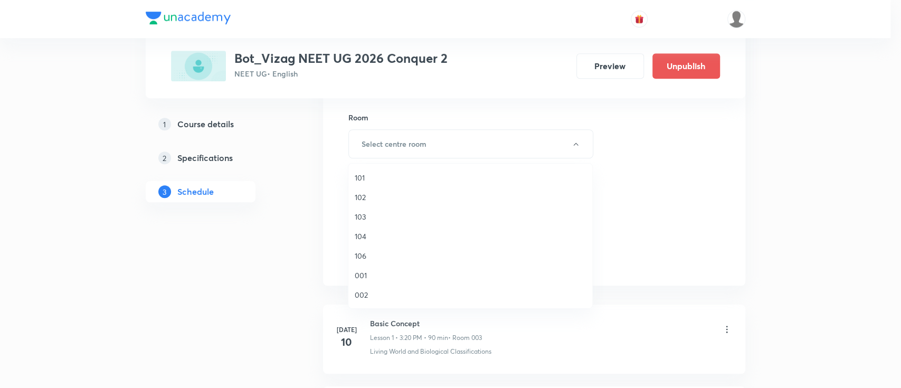
click at [410, 175] on span "101" at bounding box center [470, 177] width 231 height 11
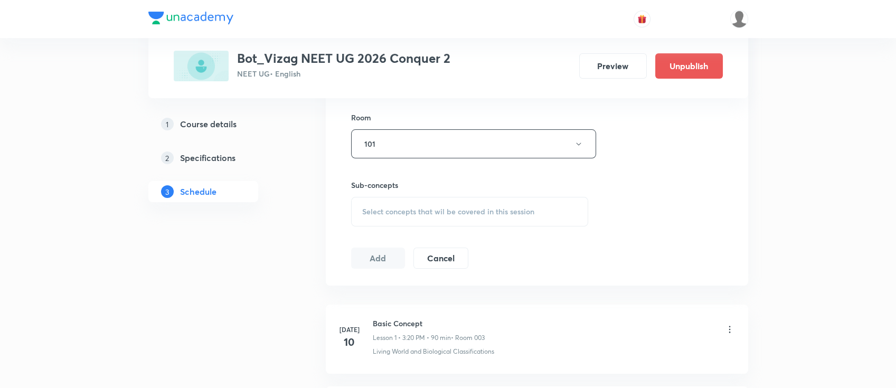
click at [412, 214] on span "Select concepts that wil be covered in this session" at bounding box center [448, 211] width 172 height 8
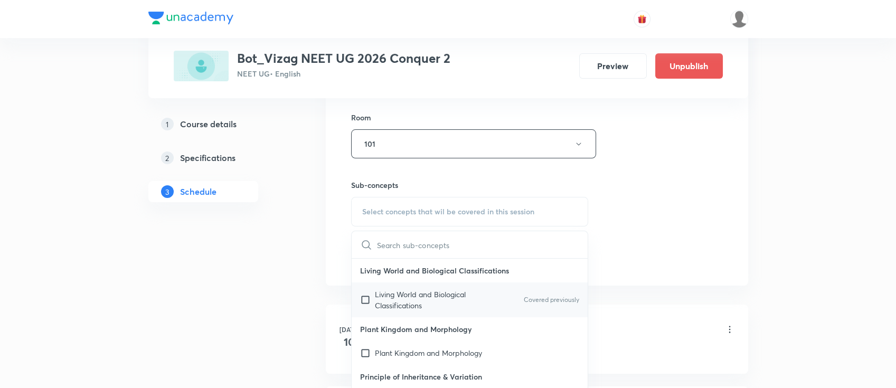
click at [406, 315] on div "Living World and Biological Classifications Covered previously" at bounding box center [470, 299] width 236 height 35
checkbox input "true"
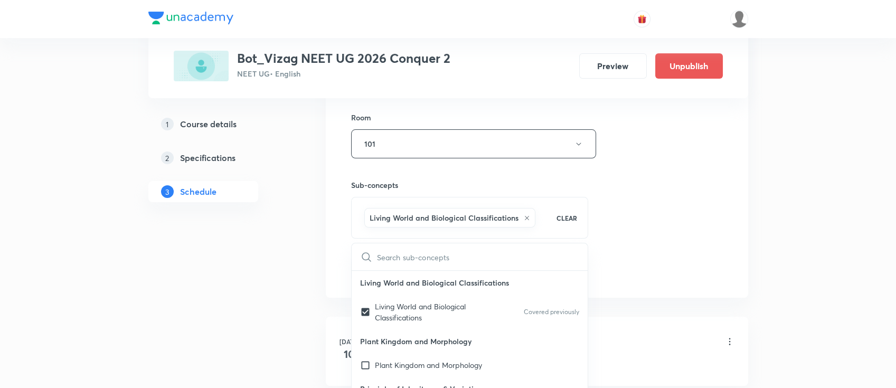
click at [638, 234] on div "Session 48 Live class Session title 43/99 Living World and Biological Classific…" at bounding box center [537, 27] width 372 height 508
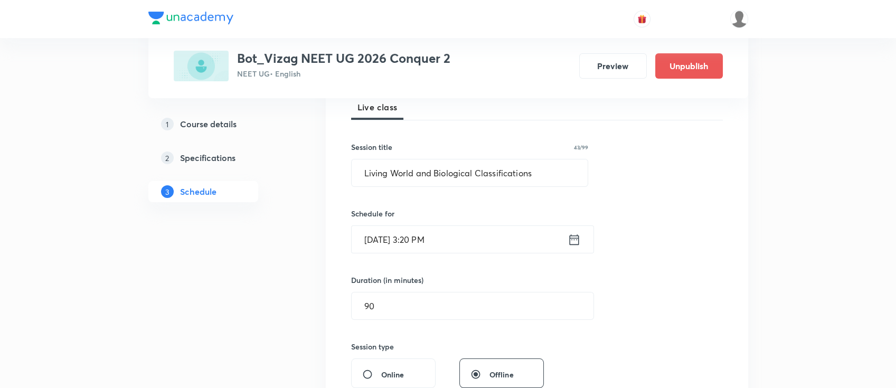
scroll to position [152, 0]
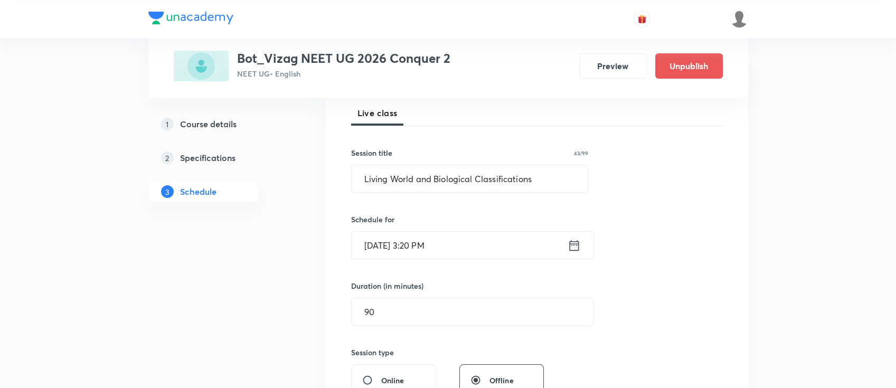
click at [571, 241] on icon at bounding box center [574, 245] width 10 height 11
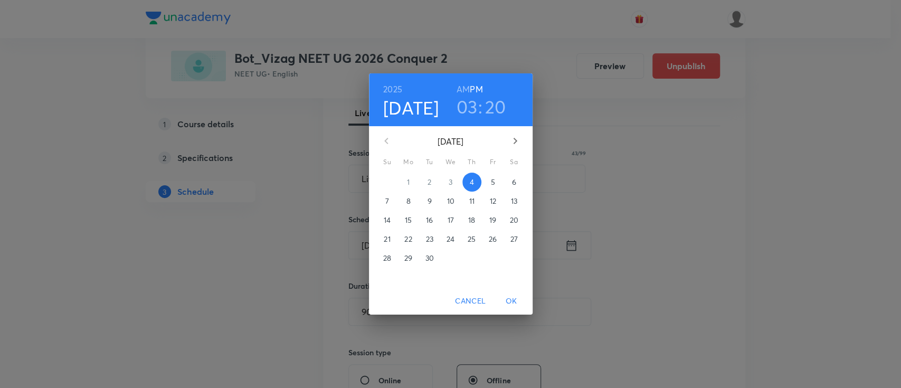
click at [494, 110] on h3 "20" at bounding box center [495, 107] width 21 height 22
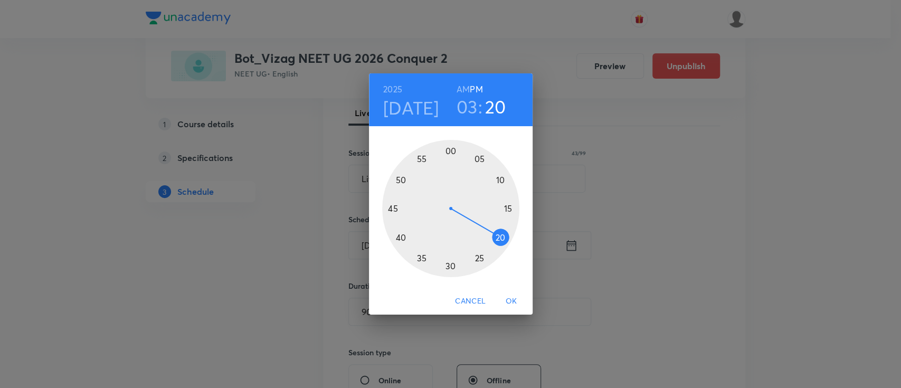
click at [480, 257] on div at bounding box center [450, 208] width 137 height 137
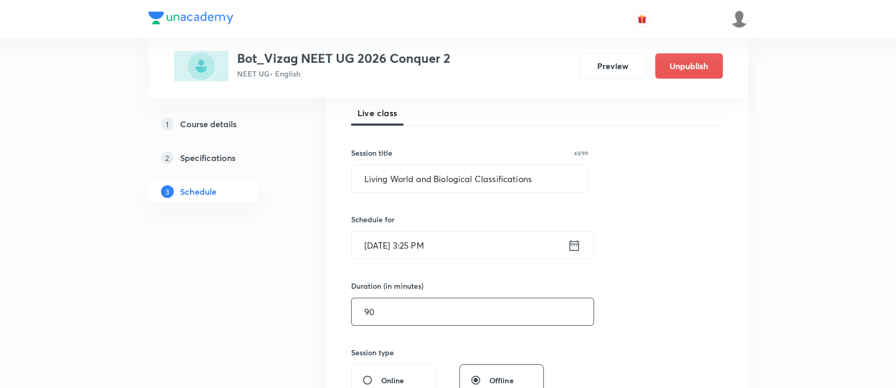
click at [421, 308] on input "90" at bounding box center [473, 311] width 242 height 27
type input "9"
type input "0"
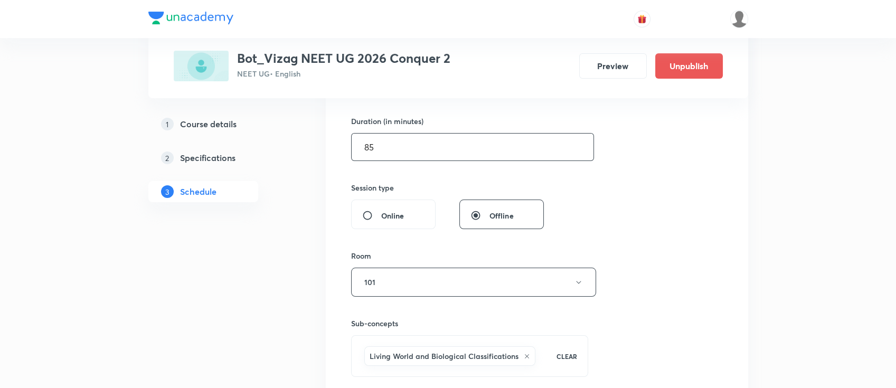
scroll to position [373, 0]
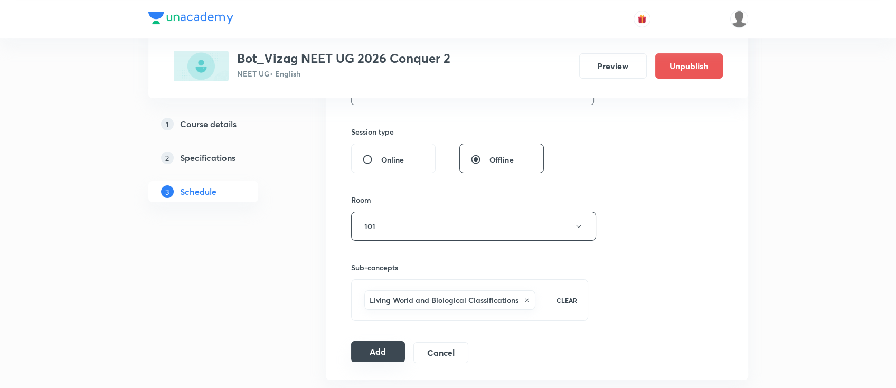
click at [385, 346] on button "Add" at bounding box center [378, 351] width 54 height 21
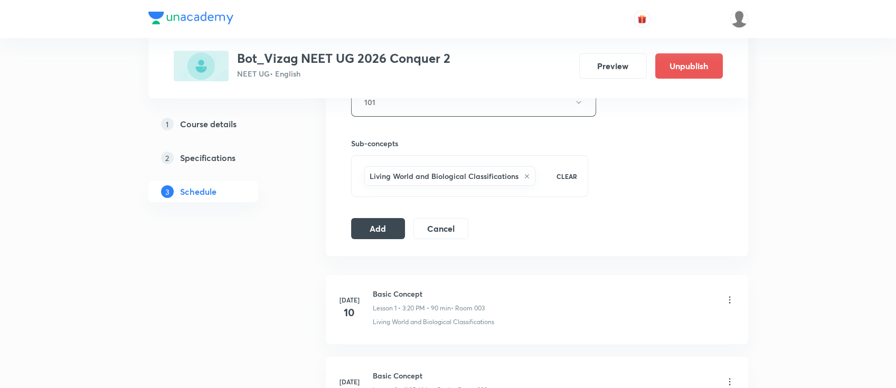
scroll to position [494, 0]
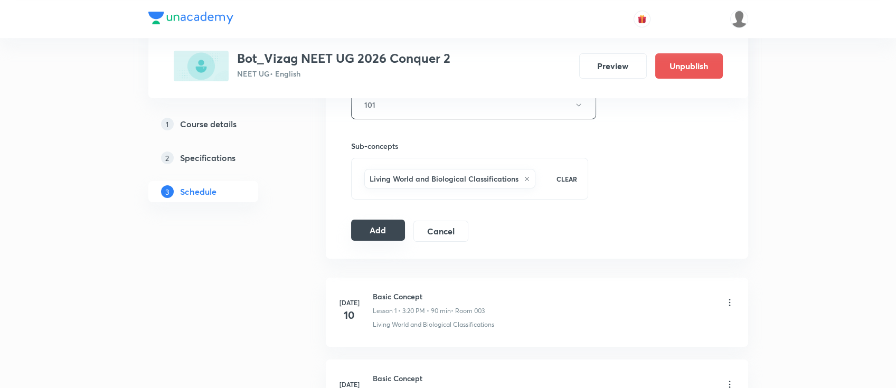
click at [366, 231] on button "Add" at bounding box center [378, 230] width 54 height 21
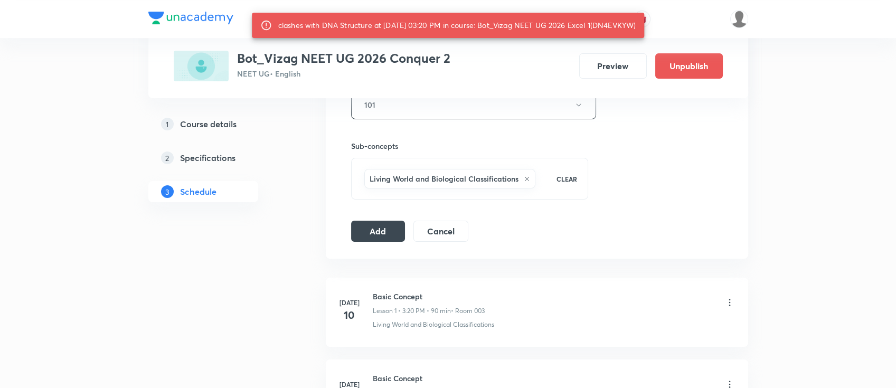
click at [619, 23] on div "clashes with DNA Structure at [DATE] 03:20 PM in course: Bot_Vizag NEET UG 2026…" at bounding box center [457, 25] width 358 height 19
copy div "DN4EVKYW"
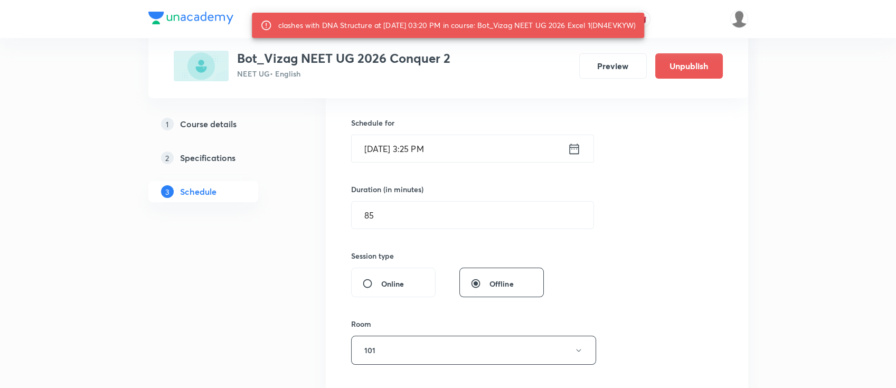
scroll to position [243, 0]
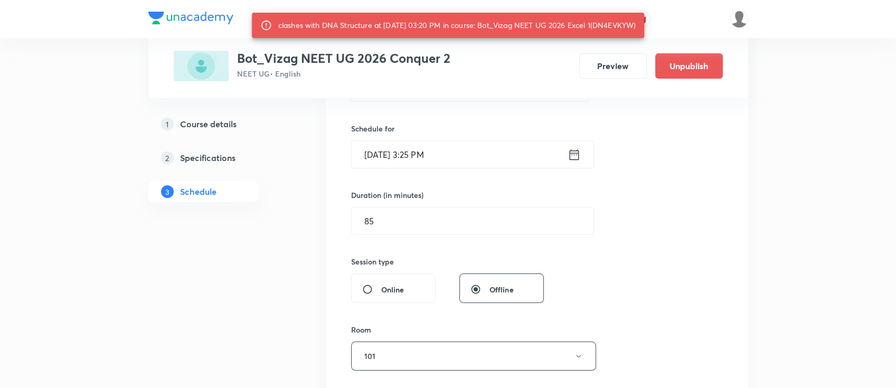
click at [576, 155] on icon at bounding box center [573, 154] width 13 height 15
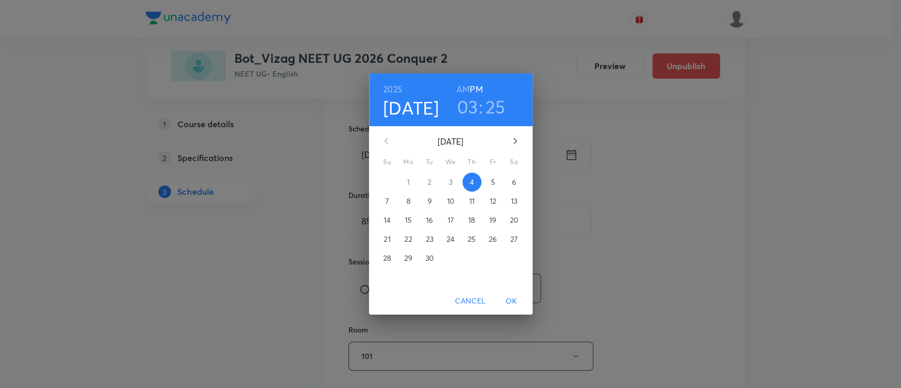
click at [495, 105] on h3 "25" at bounding box center [496, 107] width 20 height 22
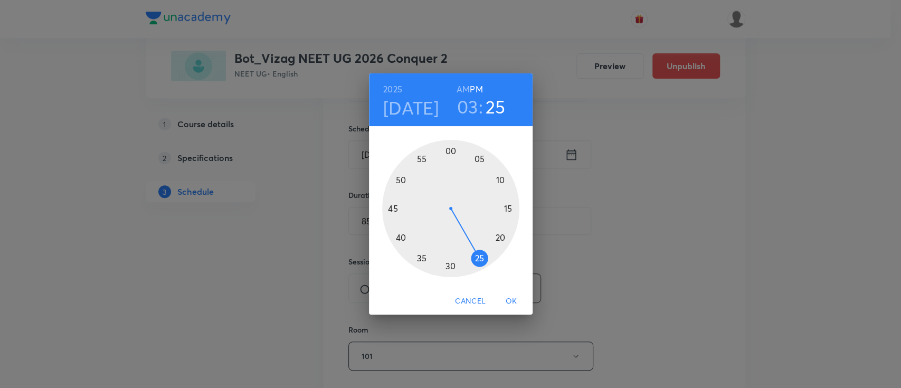
click at [500, 235] on div at bounding box center [450, 208] width 137 height 137
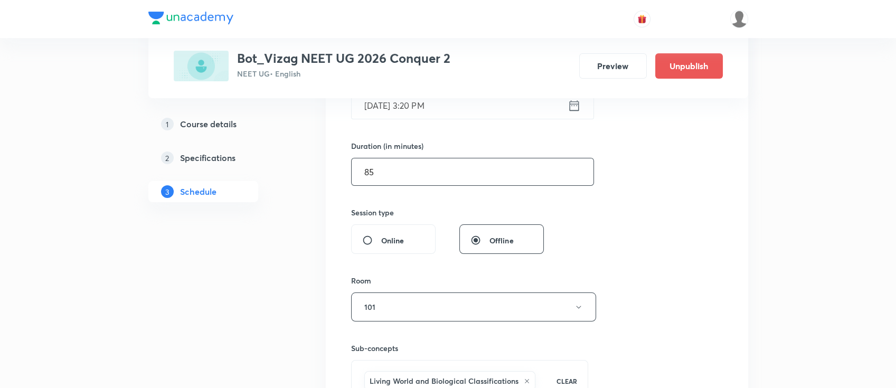
scroll to position [299, 0]
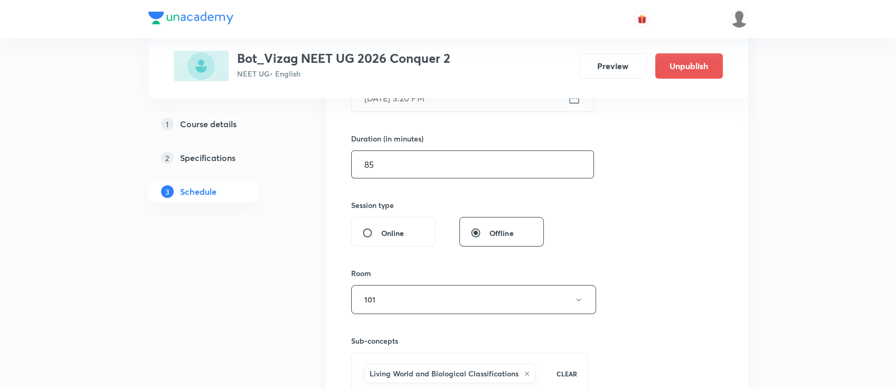
click at [412, 170] on input "85" at bounding box center [473, 164] width 242 height 27
type input "8"
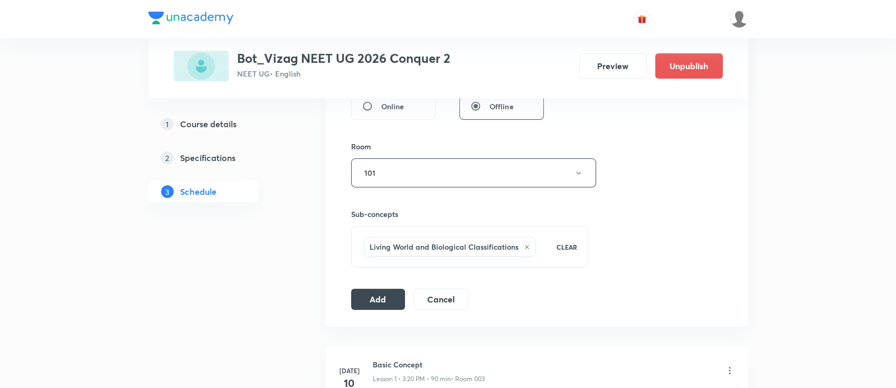
scroll to position [431, 0]
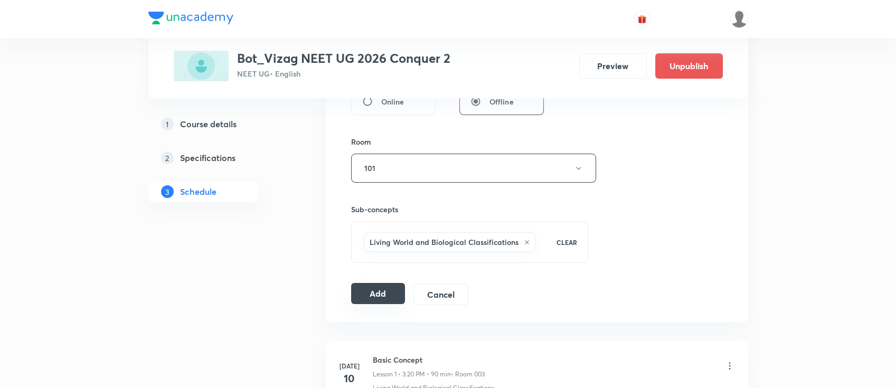
type input "90"
click at [386, 292] on button "Add" at bounding box center [378, 293] width 54 height 21
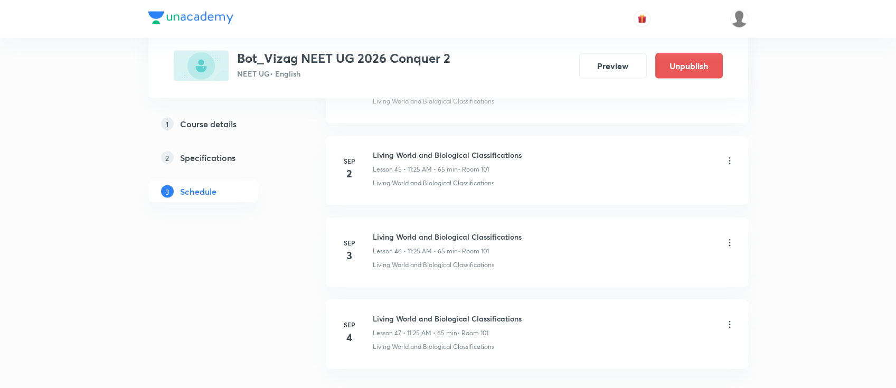
scroll to position [4309, 0]
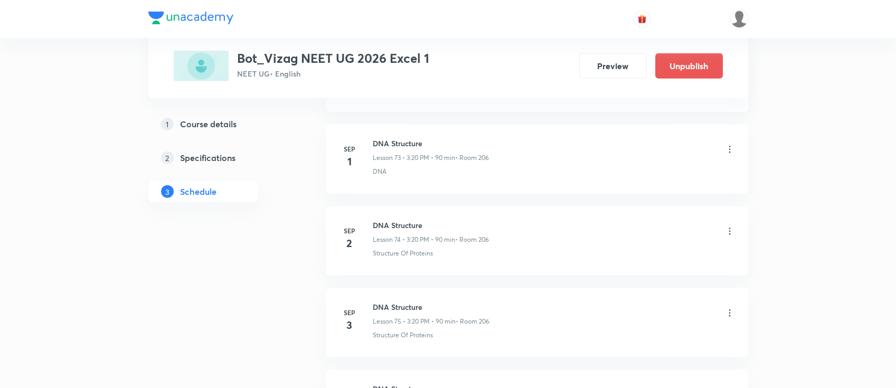
scroll to position [6715, 0]
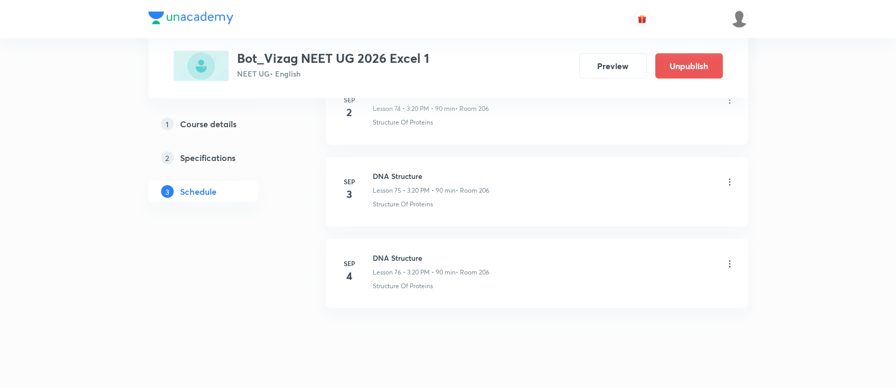
click at [731, 259] on icon at bounding box center [729, 264] width 11 height 11
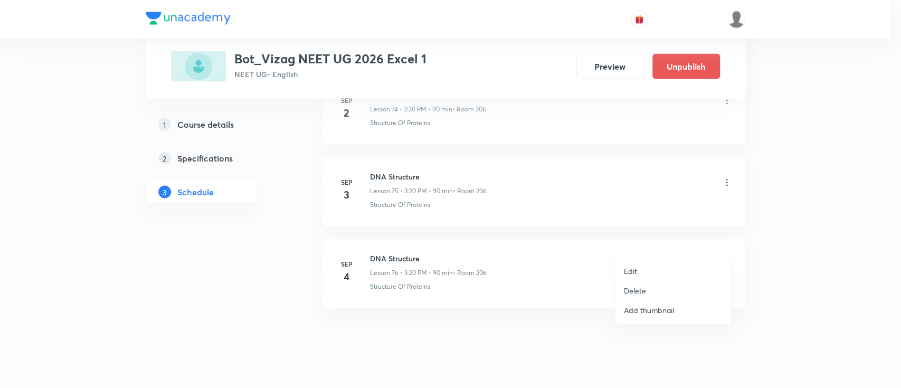
click at [641, 287] on p "Delete" at bounding box center [635, 290] width 22 height 11
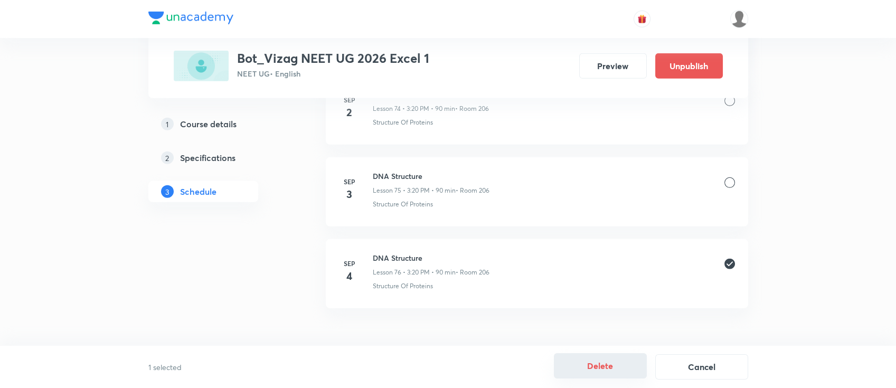
click at [599, 365] on button "Delete" at bounding box center [600, 365] width 93 height 25
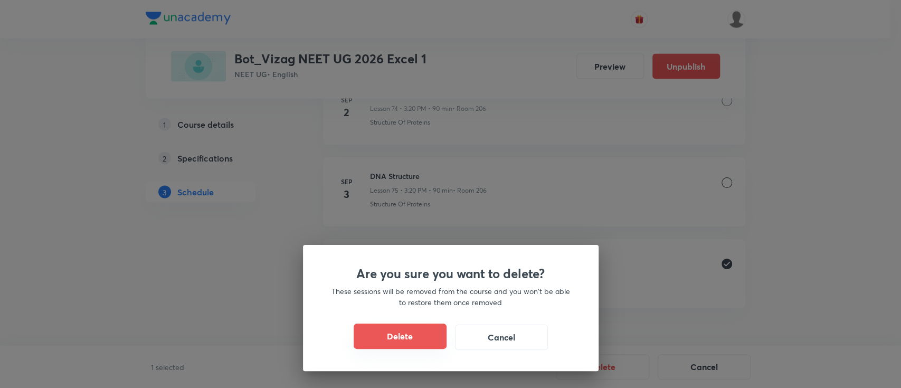
click at [416, 336] on button "Delete" at bounding box center [400, 336] width 93 height 25
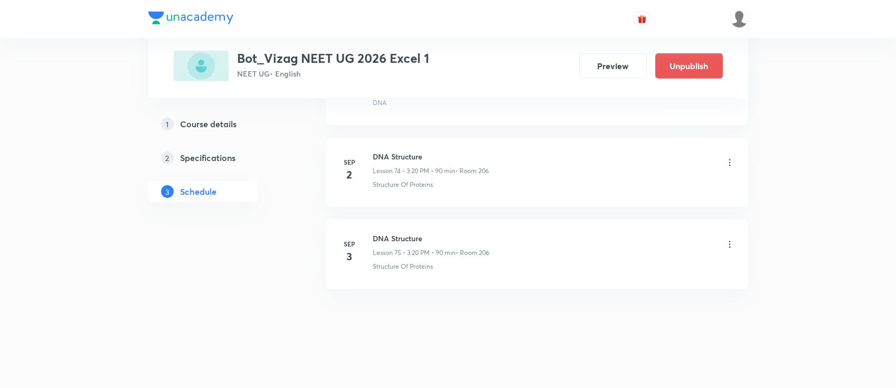
scroll to position [6633, 0]
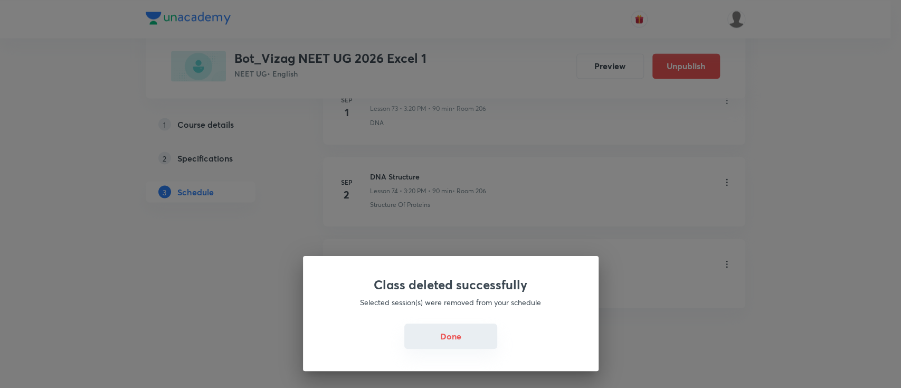
click at [423, 333] on button "Done" at bounding box center [450, 336] width 93 height 25
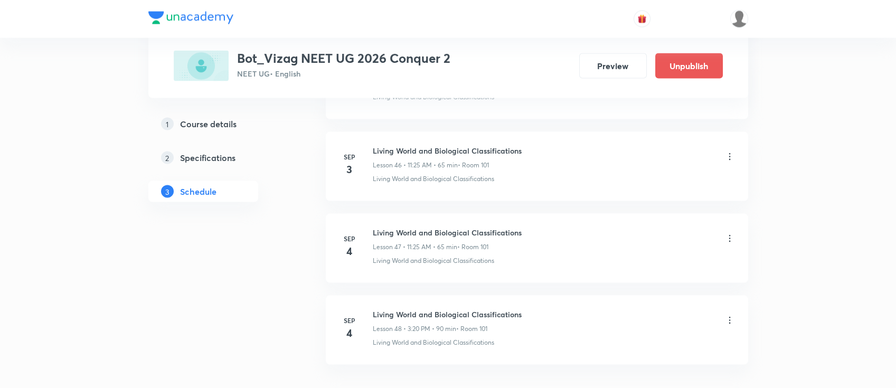
click at [727, 233] on icon at bounding box center [729, 238] width 11 height 11
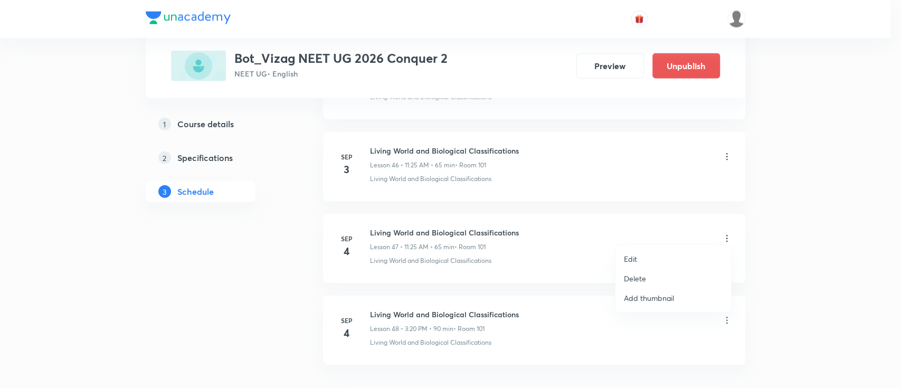
click at [632, 278] on p "Delete" at bounding box center [635, 278] width 22 height 11
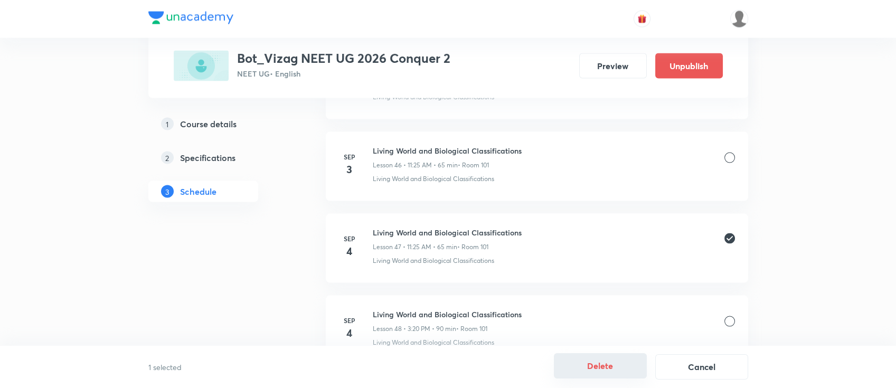
click at [577, 367] on button "Delete" at bounding box center [600, 365] width 93 height 25
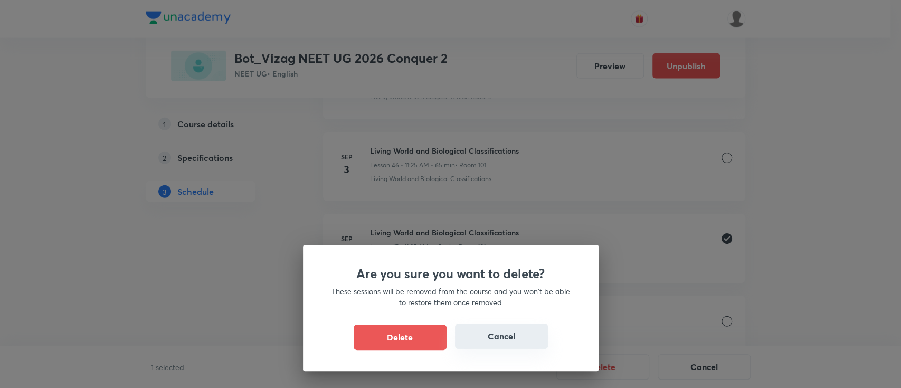
click at [525, 345] on button "Cancel" at bounding box center [501, 336] width 93 height 25
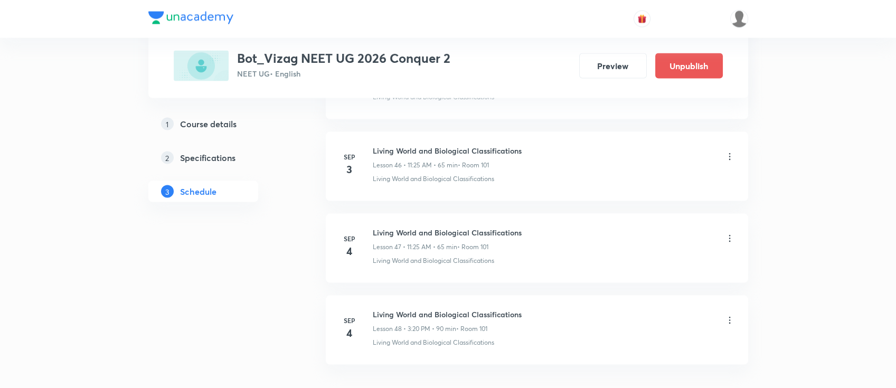
click at [730, 233] on icon at bounding box center [729, 238] width 11 height 11
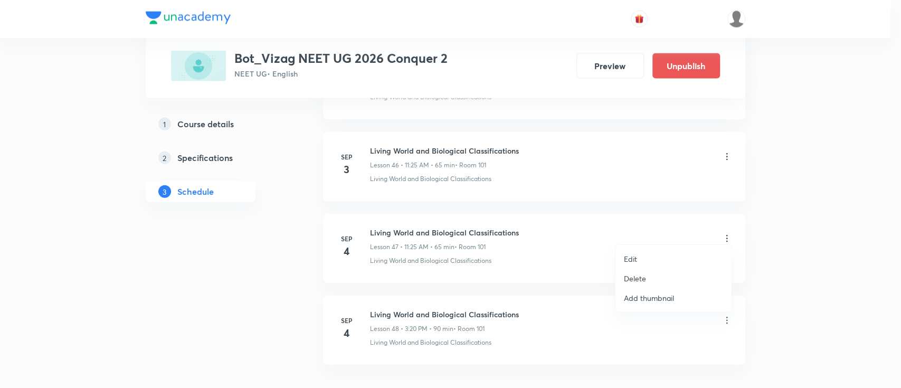
click at [663, 280] on li "Delete" at bounding box center [673, 279] width 116 height 20
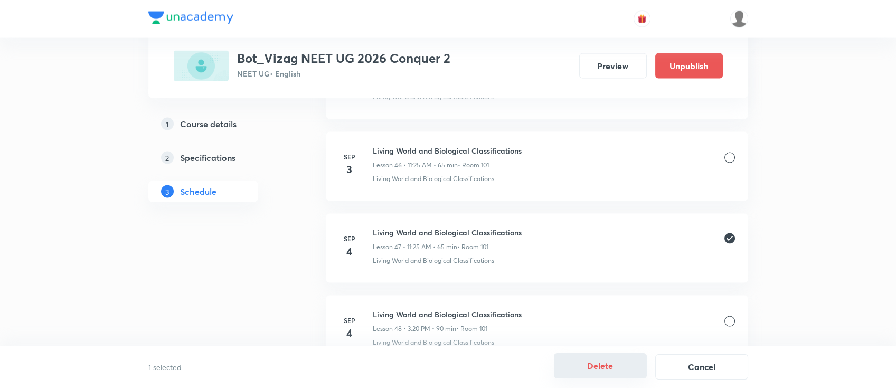
click at [587, 365] on button "Delete" at bounding box center [600, 365] width 93 height 25
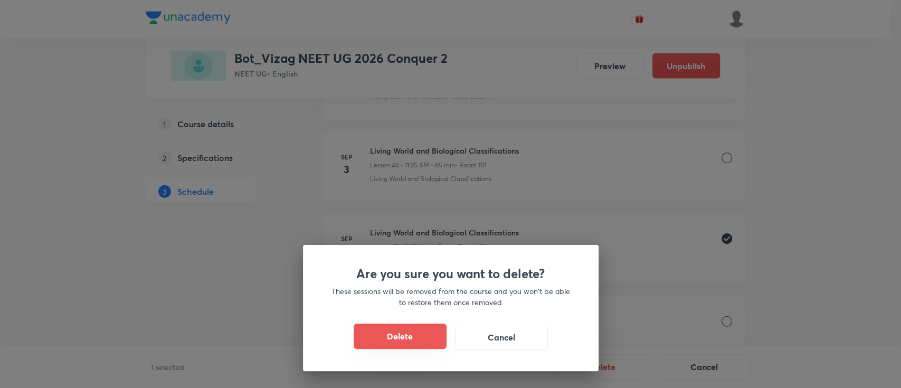
click at [364, 332] on button "Delete" at bounding box center [400, 336] width 93 height 25
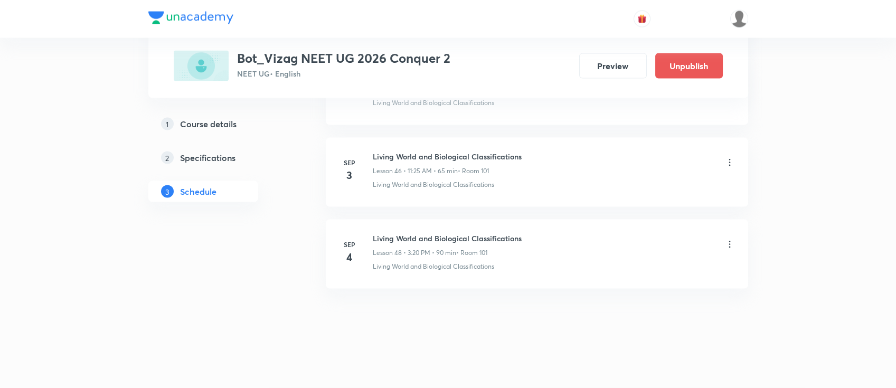
scroll to position [4297, 0]
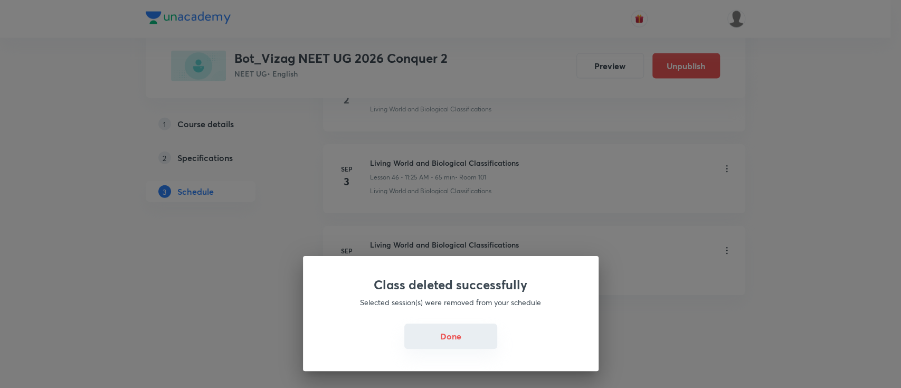
click at [430, 339] on button "Done" at bounding box center [450, 336] width 93 height 25
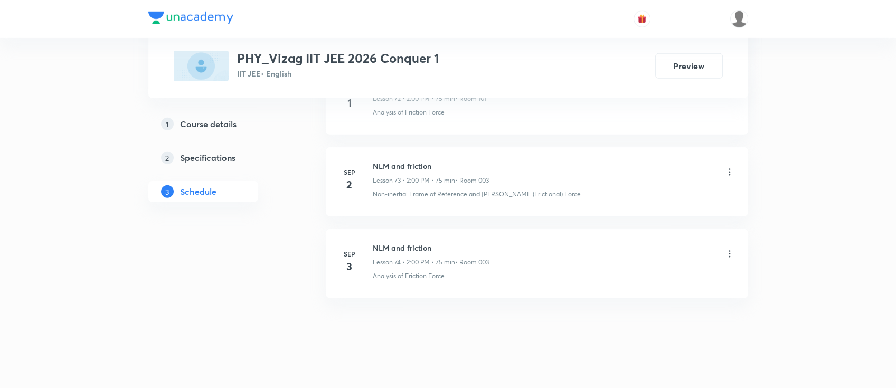
click at [390, 242] on h6 "NLM and friction" at bounding box center [431, 247] width 116 height 11
copy h6 "NLM and friction"
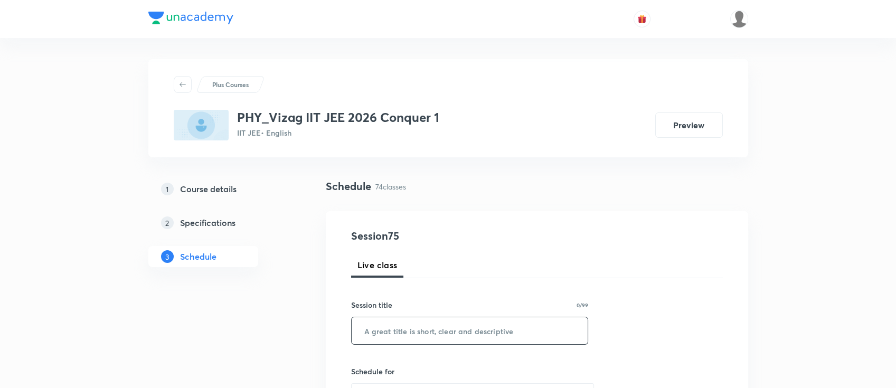
click at [400, 325] on input "text" at bounding box center [470, 330] width 236 height 27
paste input "NLM and friction"
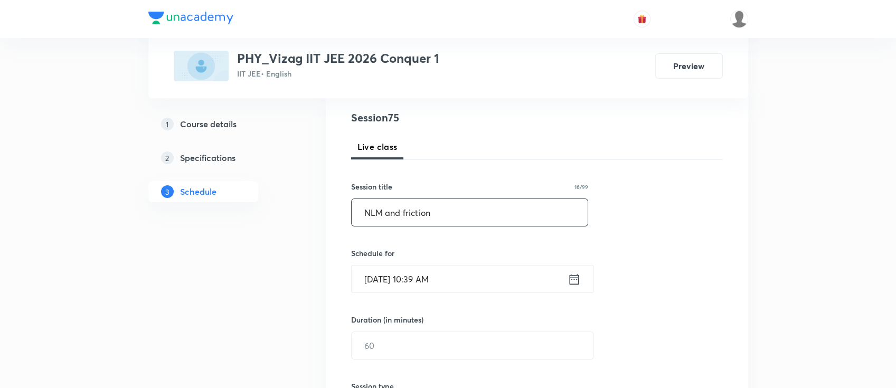
scroll to position [119, 0]
type input "NLM and friction"
click at [575, 274] on icon at bounding box center [573, 278] width 13 height 15
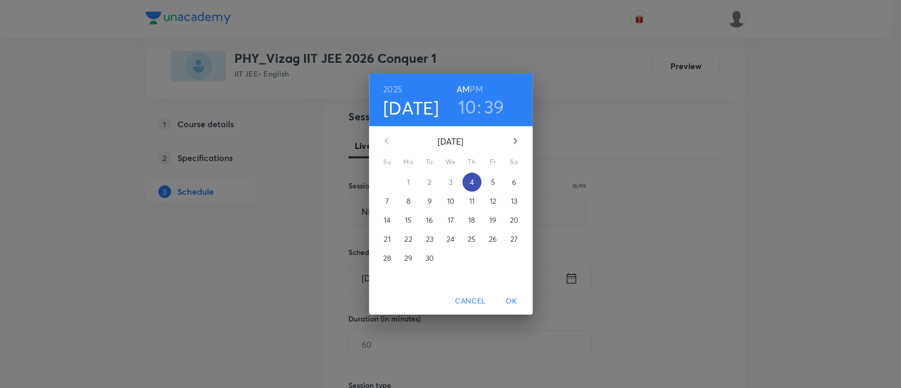
click at [474, 180] on span "4" at bounding box center [471, 182] width 19 height 11
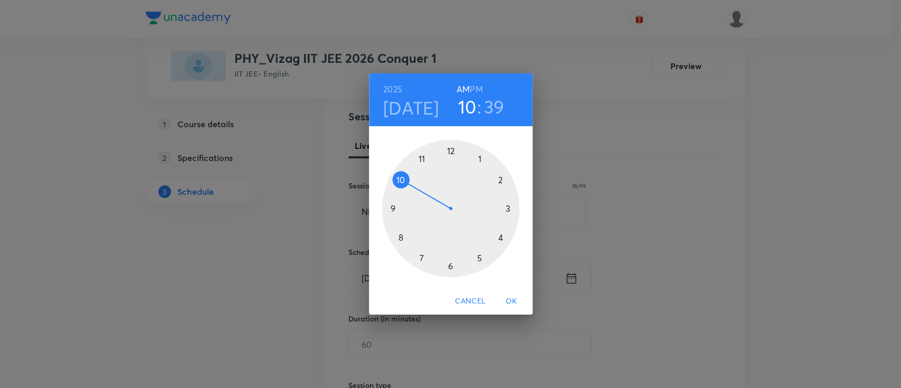
click at [476, 87] on h6 "PM" at bounding box center [476, 89] width 13 height 15
click at [500, 181] on div at bounding box center [450, 208] width 137 height 137
click at [450, 151] on div at bounding box center [450, 208] width 137 height 137
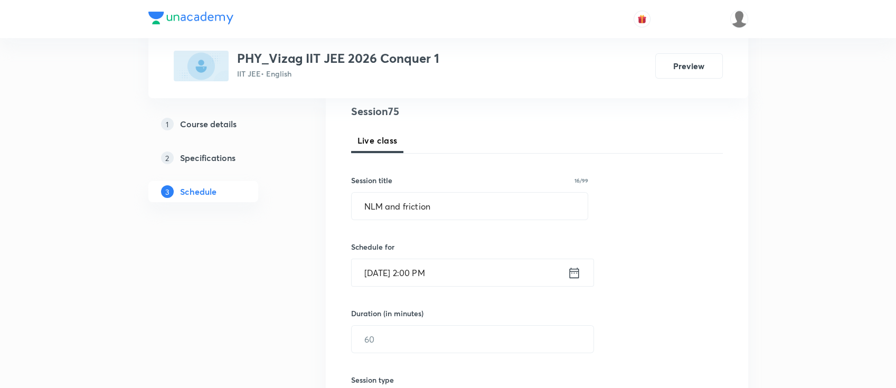
scroll to position [143, 0]
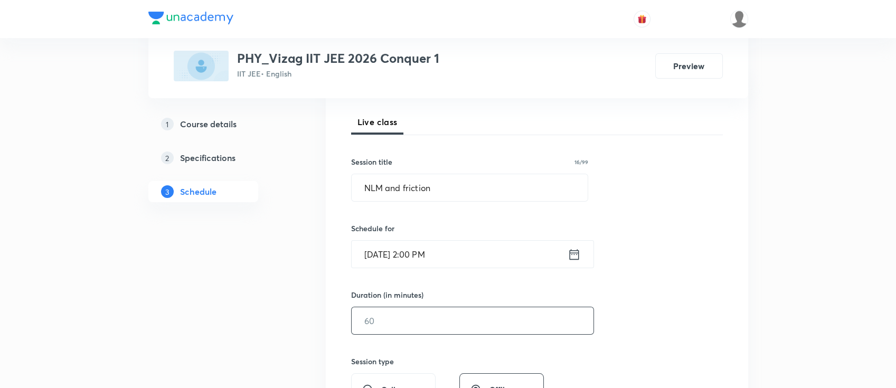
click at [410, 320] on input "text" at bounding box center [473, 320] width 242 height 27
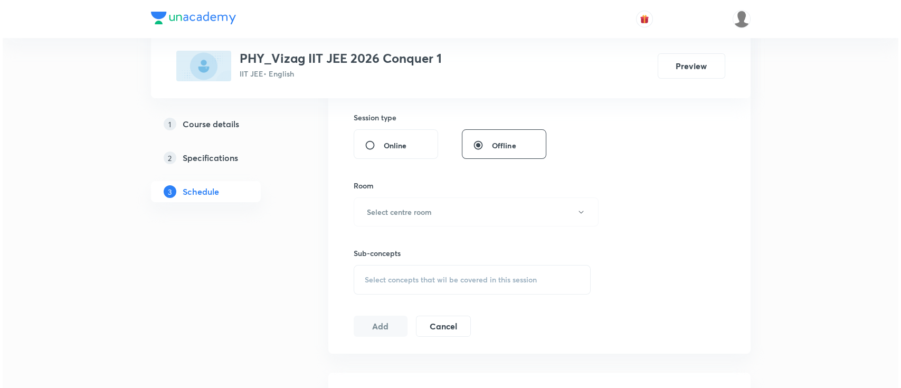
scroll to position [389, 0]
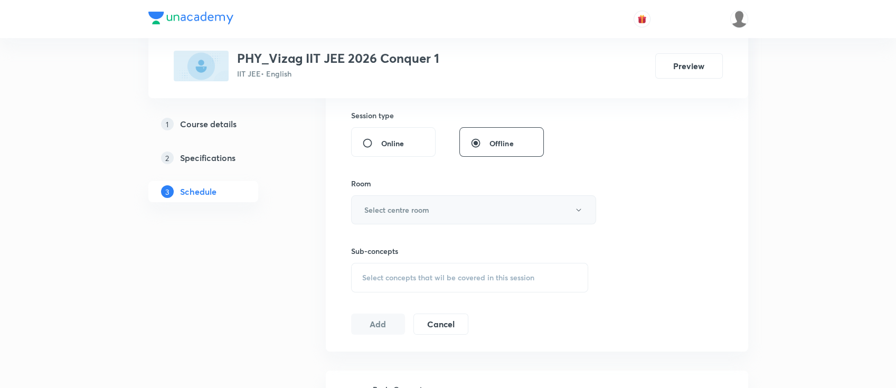
type input "75"
click at [493, 203] on button "Select centre room" at bounding box center [473, 209] width 245 height 29
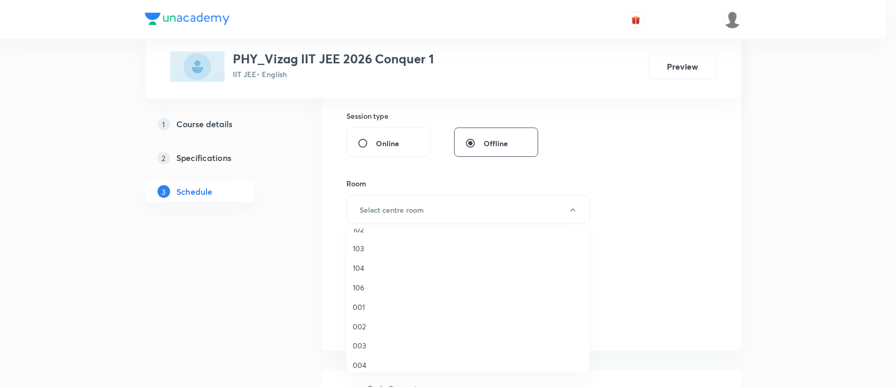
scroll to position [46, 0]
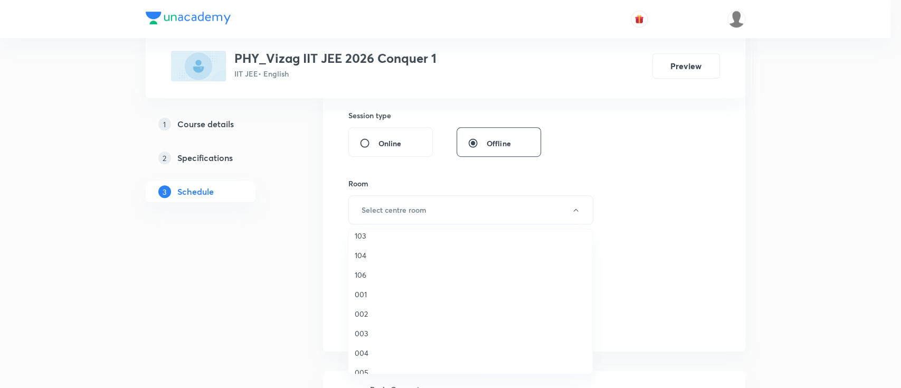
click at [377, 334] on span "003" at bounding box center [470, 333] width 231 height 11
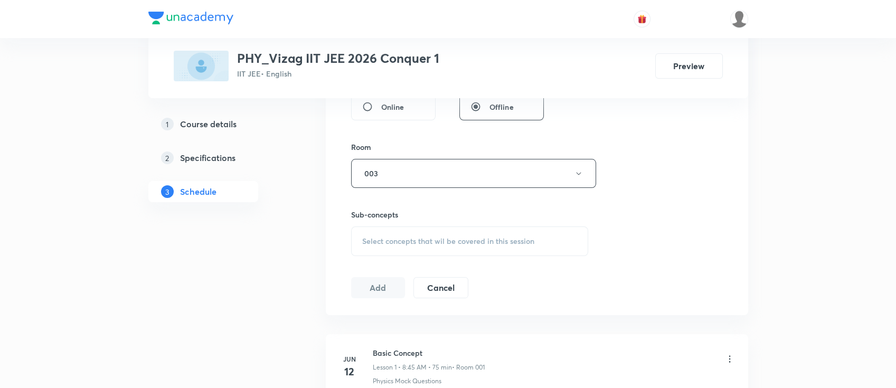
scroll to position [451, 0]
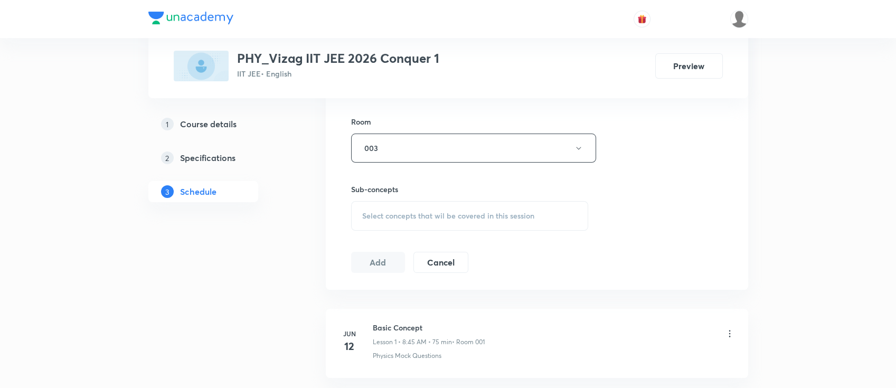
click at [440, 201] on div "Select concepts that wil be covered in this session" at bounding box center [470, 216] width 238 height 30
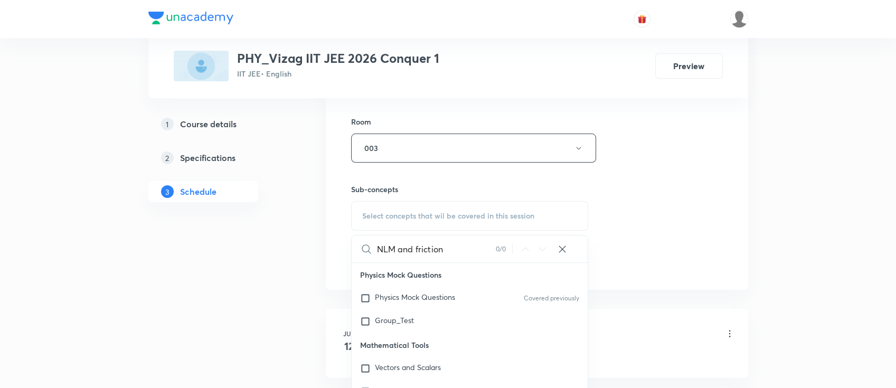
click at [407, 246] on input "NLM and friction" at bounding box center [436, 248] width 119 height 27
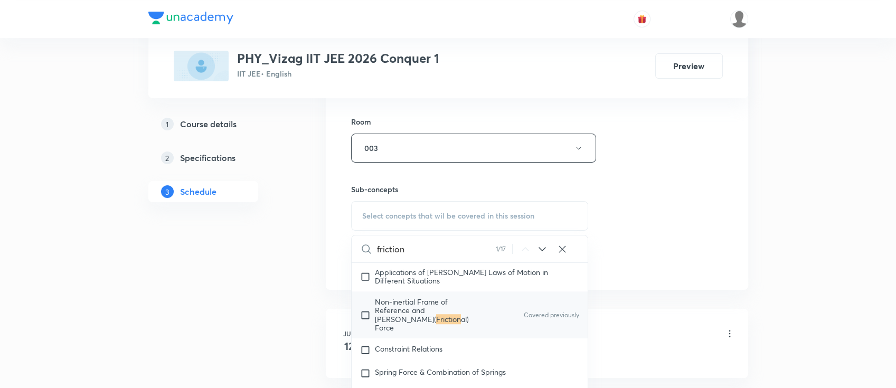
scroll to position [1963, 0]
type input "friction"
click at [454, 325] on span "al) Force" at bounding box center [422, 321] width 94 height 18
checkbox input "true"
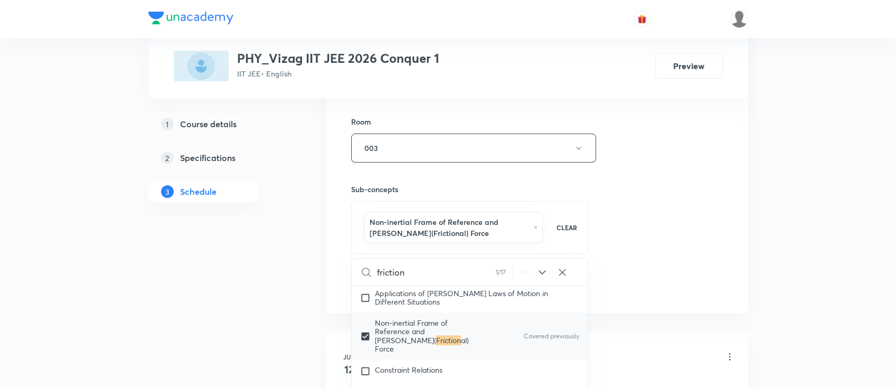
click at [666, 245] on div "Session 75 Live class Session title 16/99 NLM and friction ​ Schedule for Sep 4…" at bounding box center [537, 36] width 372 height 519
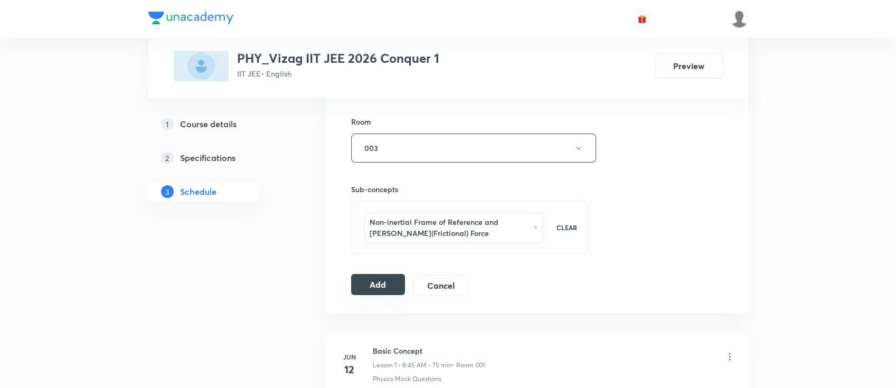
click at [365, 281] on button "Add" at bounding box center [378, 284] width 54 height 21
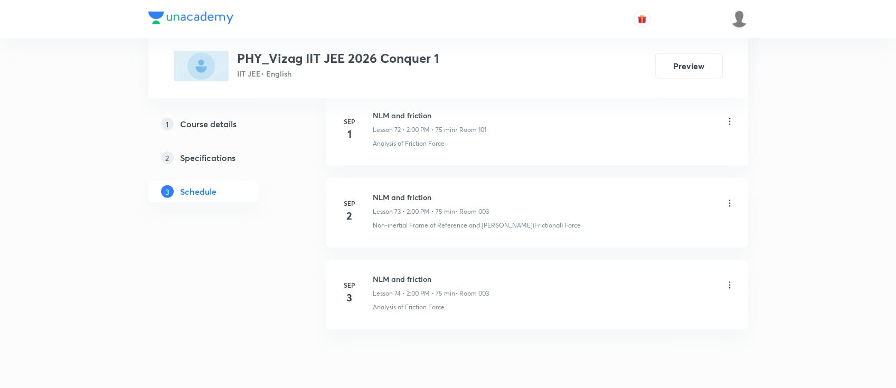
scroll to position [6526, 0]
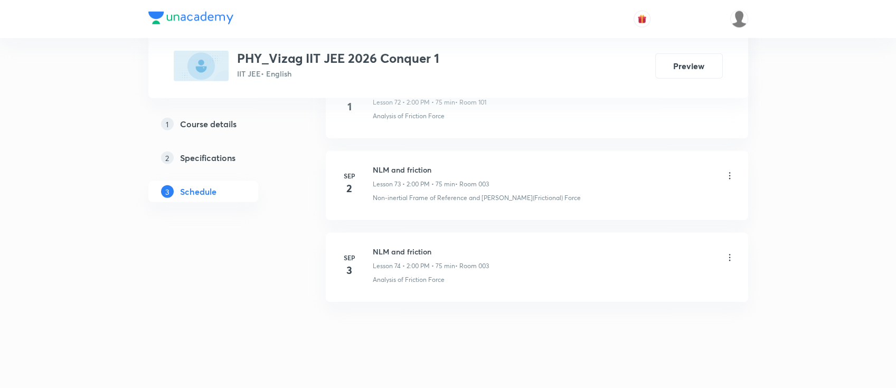
scroll to position [6502, 0]
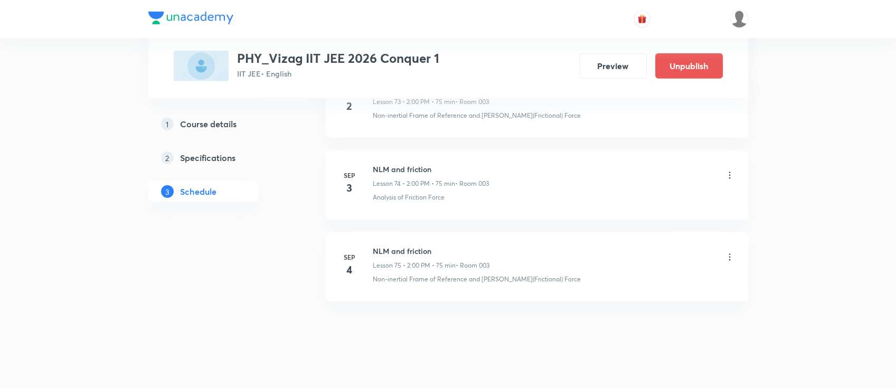
scroll to position [6584, 0]
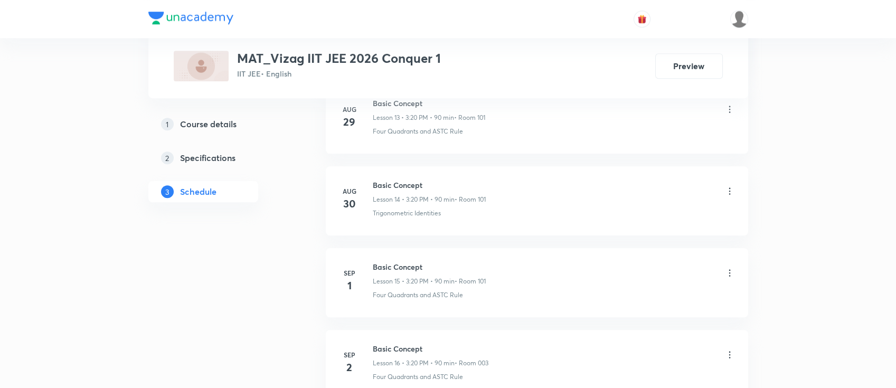
scroll to position [1846, 0]
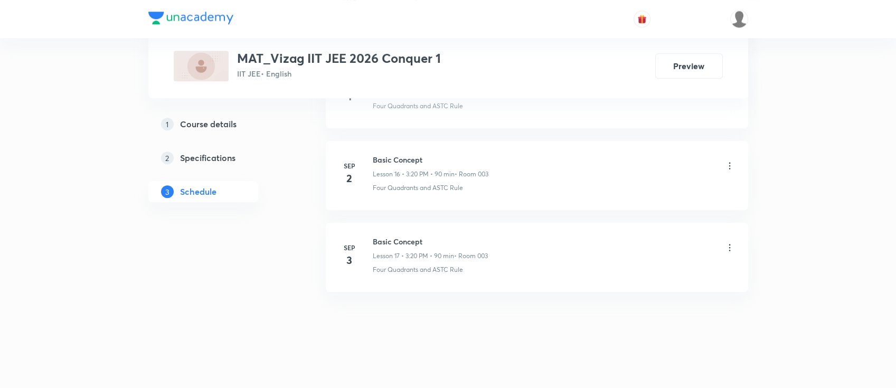
click at [406, 242] on h6 "Basic Concept" at bounding box center [430, 241] width 115 height 11
copy h6 "Basic Concept"
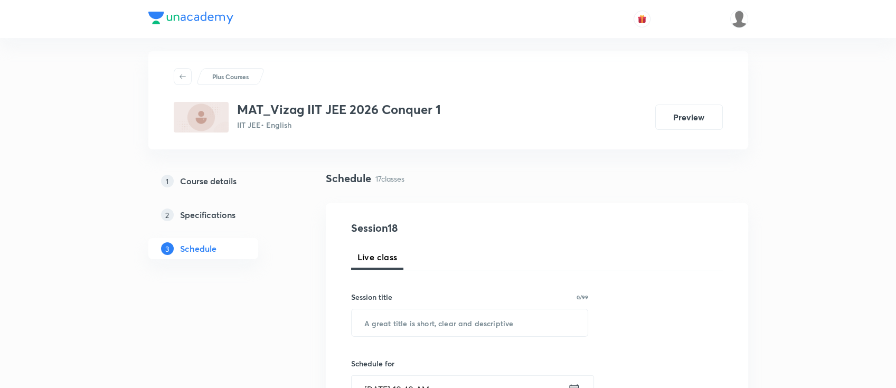
scroll to position [0, 0]
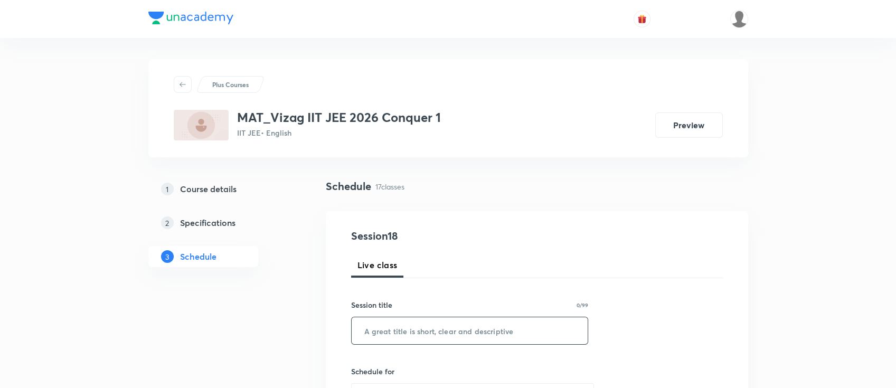
paste input "Basic Concept"
click at [409, 325] on input "text" at bounding box center [470, 330] width 236 height 27
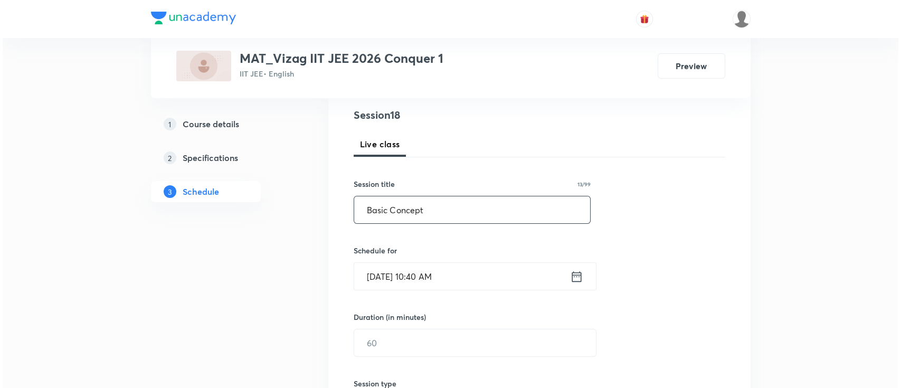
scroll to position [121, 0]
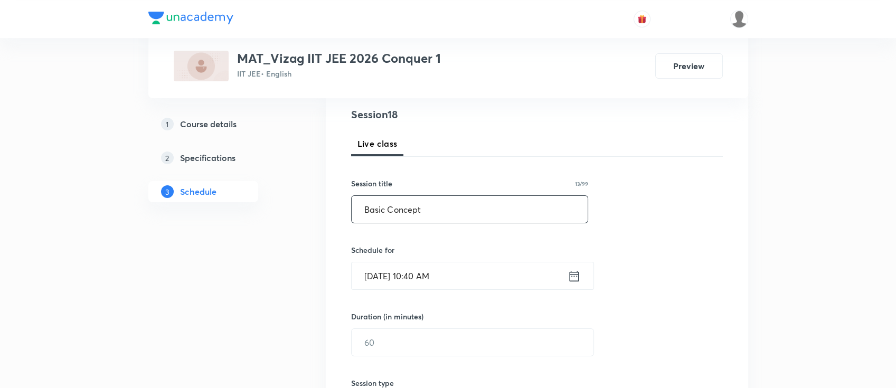
type input "Basic Concept"
click at [573, 277] on icon at bounding box center [573, 276] width 13 height 15
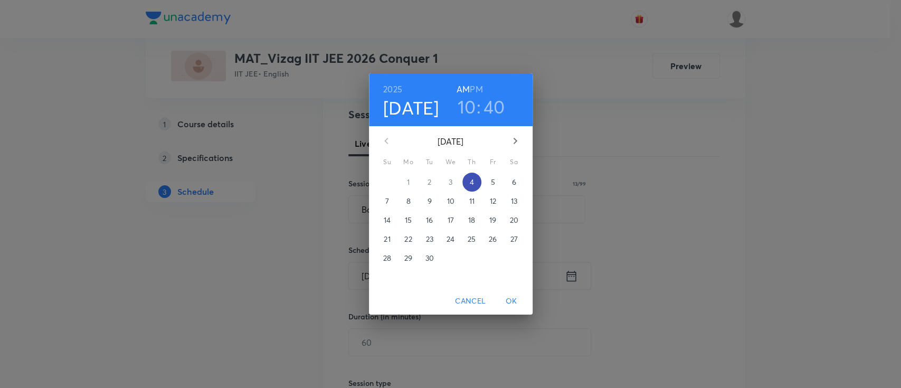
click at [472, 178] on p "4" at bounding box center [471, 182] width 4 height 11
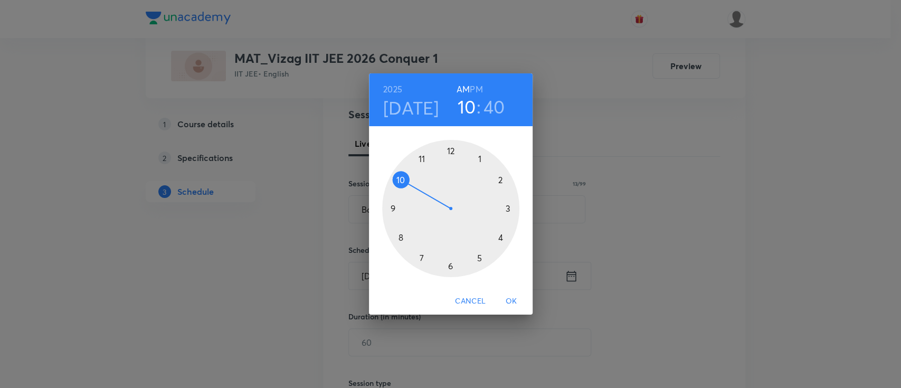
click at [478, 86] on h6 "PM" at bounding box center [476, 89] width 13 height 15
click at [507, 208] on div at bounding box center [450, 208] width 137 height 137
click at [500, 239] on div at bounding box center [450, 208] width 137 height 137
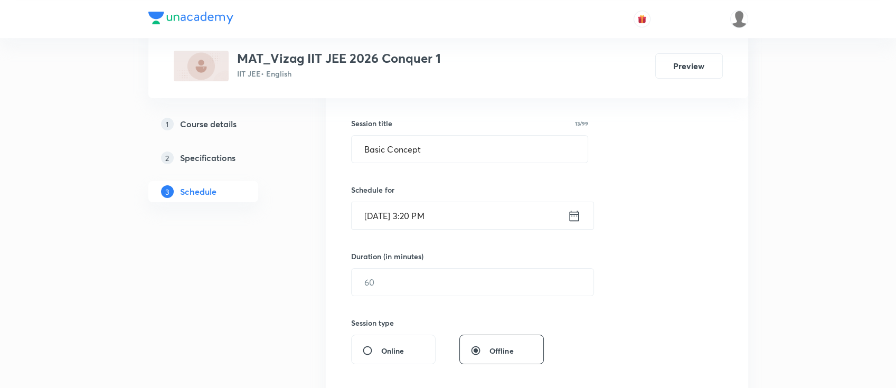
scroll to position [203, 0]
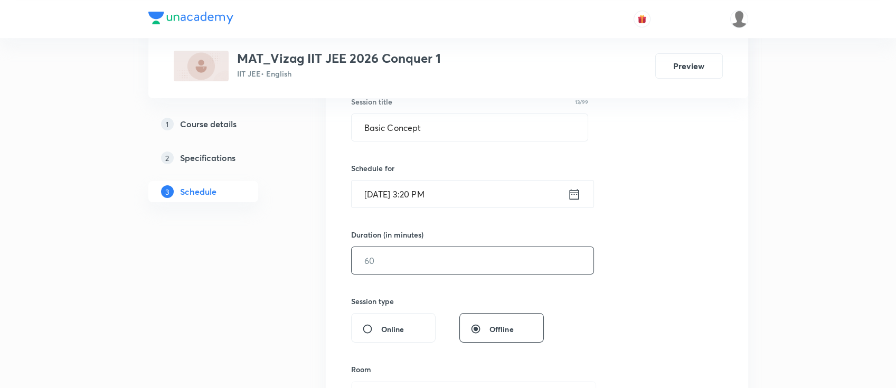
click at [467, 264] on input "text" at bounding box center [473, 260] width 242 height 27
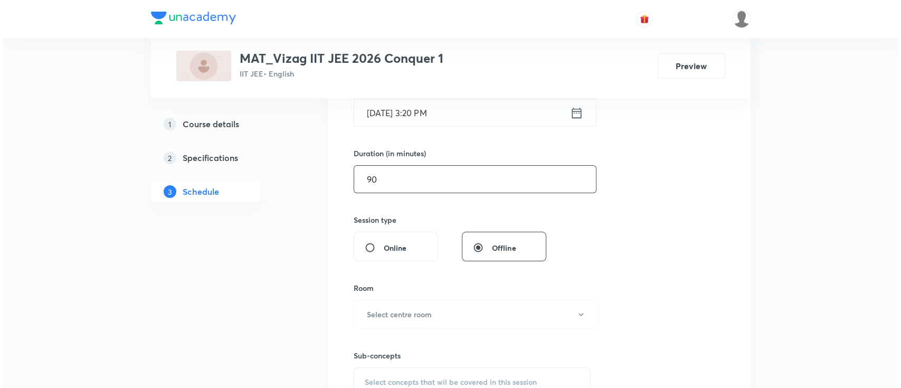
scroll to position [297, 0]
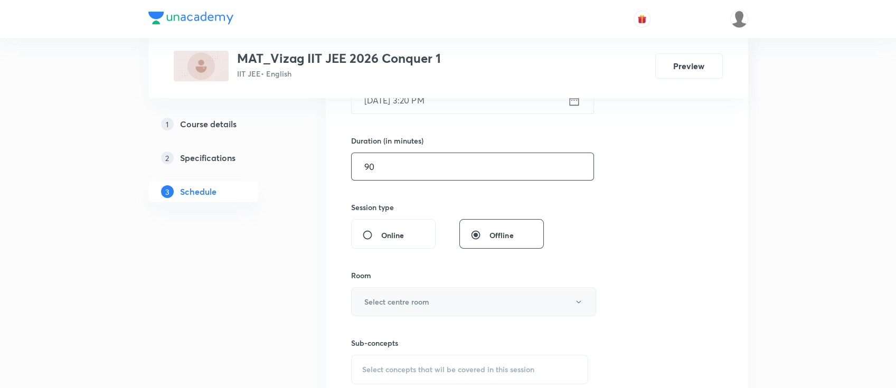
type input "90"
click at [422, 299] on h6 "Select centre room" at bounding box center [396, 301] width 65 height 11
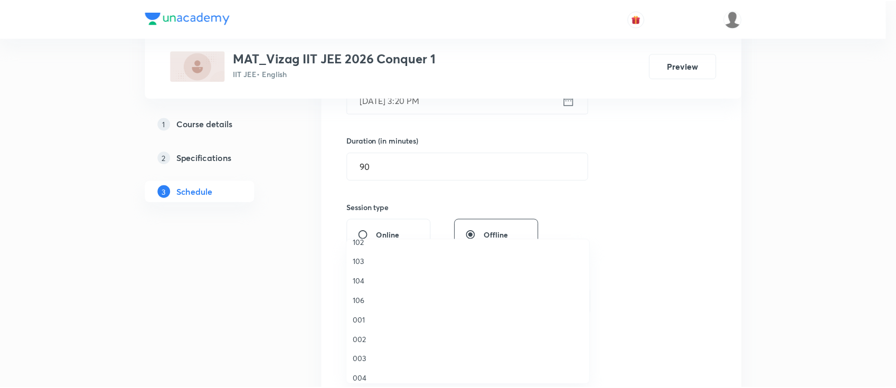
scroll to position [33, 0]
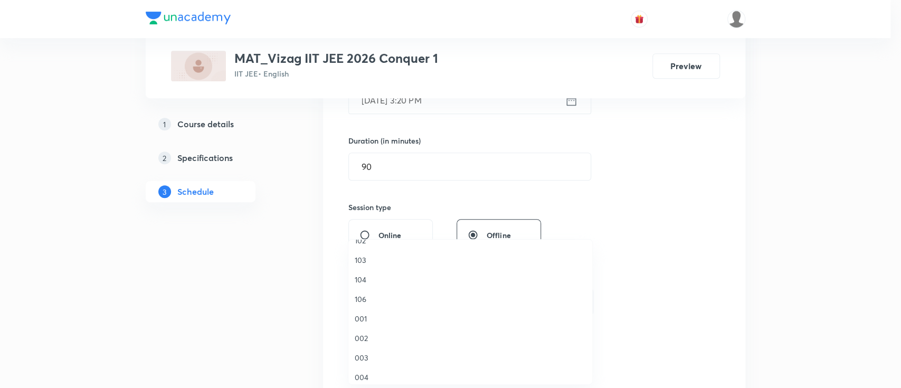
click at [367, 357] on span "003" at bounding box center [470, 357] width 231 height 11
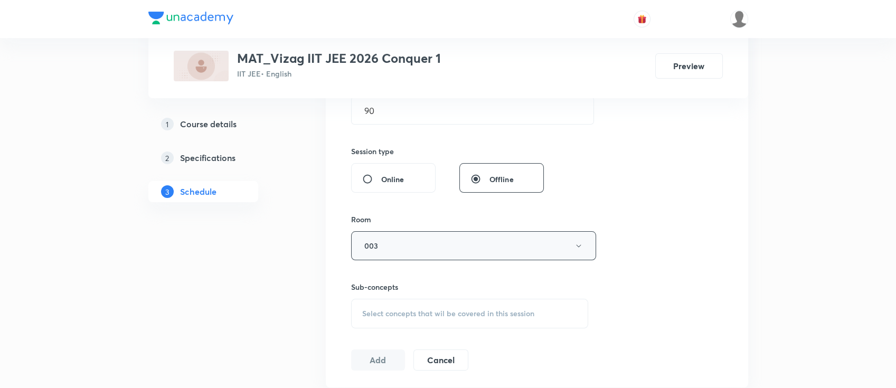
scroll to position [354, 0]
click at [435, 317] on span "Select concepts that wil be covered in this session" at bounding box center [448, 313] width 172 height 8
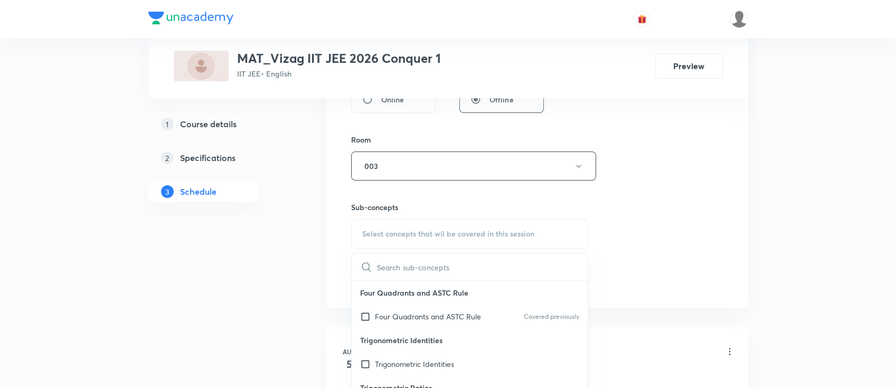
scroll to position [435, 0]
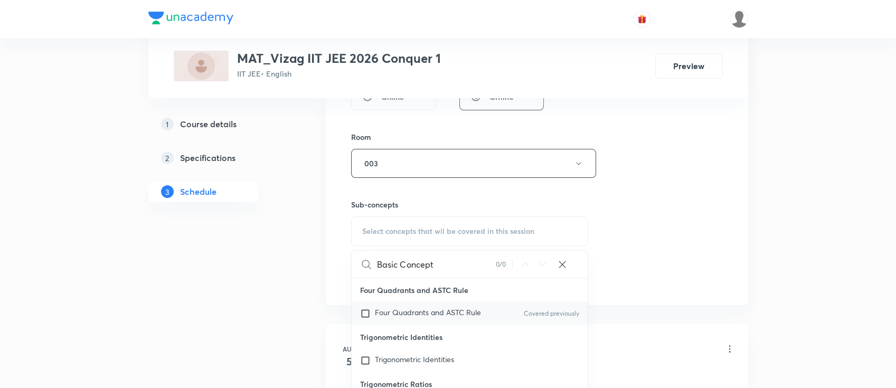
type input "Basic Concept"
click at [446, 307] on span "Four Quadrants and ASTC Rule" at bounding box center [428, 312] width 106 height 10
checkbox input "true"
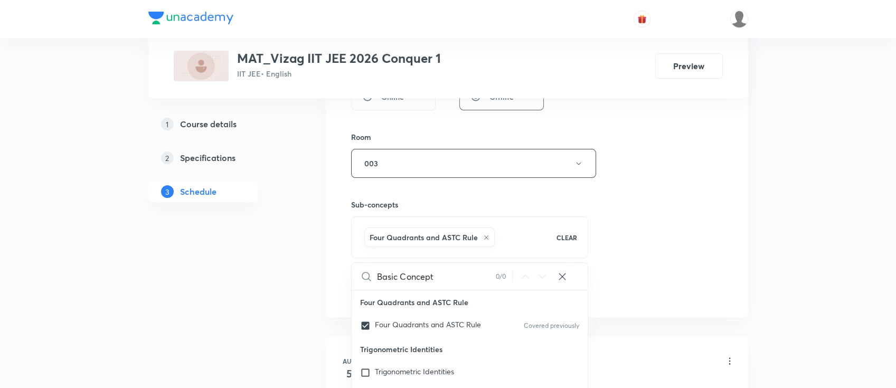
click at [636, 249] on div "Session 18 Live class Session title 13/99 Basic Concept ​ Schedule for Sep 4, 2…" at bounding box center [537, 47] width 372 height 508
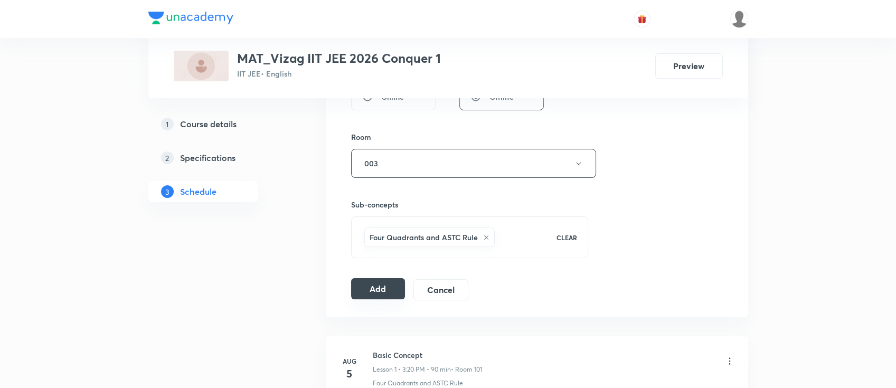
click at [371, 291] on button "Add" at bounding box center [378, 288] width 54 height 21
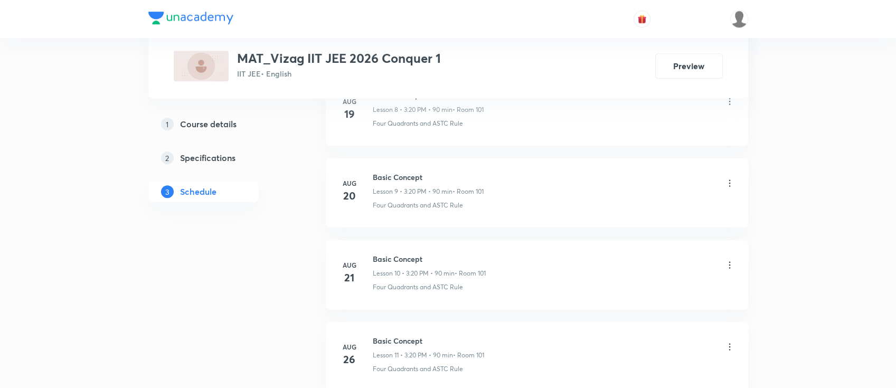
scroll to position [1858, 0]
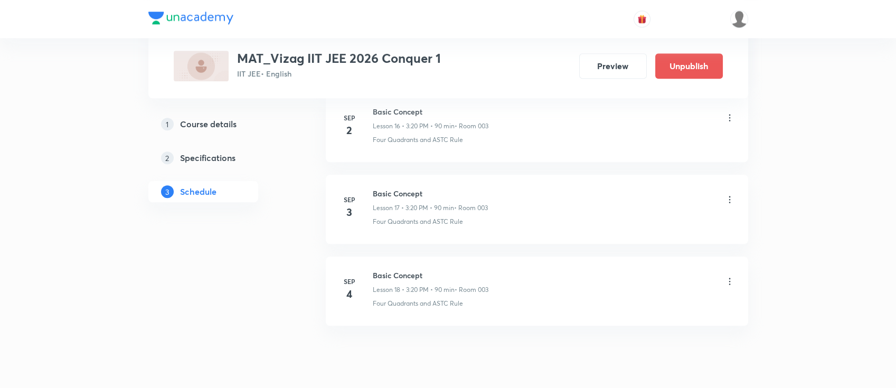
scroll to position [1928, 0]
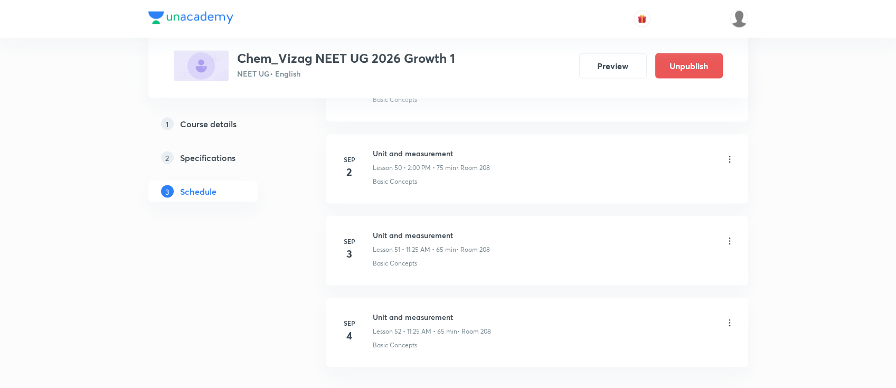
scroll to position [4705, 0]
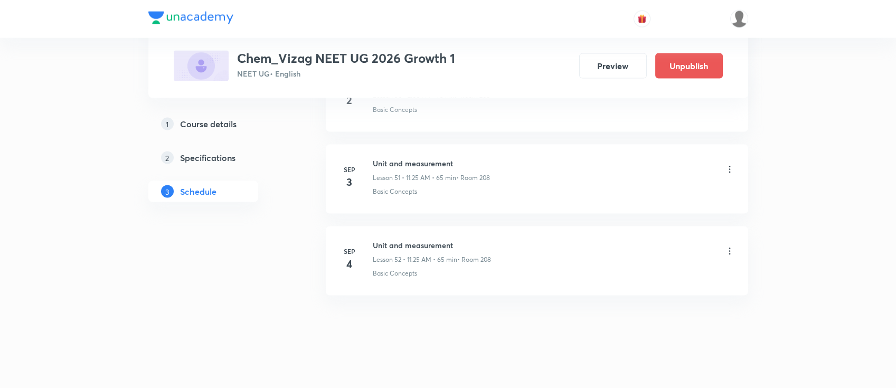
click at [435, 240] on h6 "Unit and measurement" at bounding box center [432, 245] width 118 height 11
copy h6 "Unit and measurement"
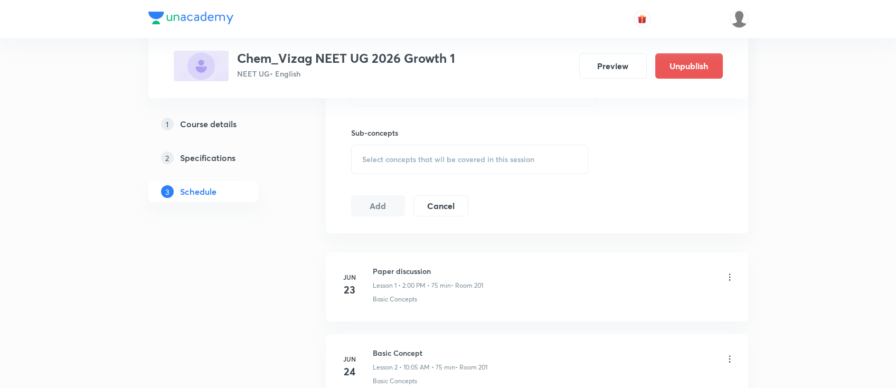
scroll to position [0, 0]
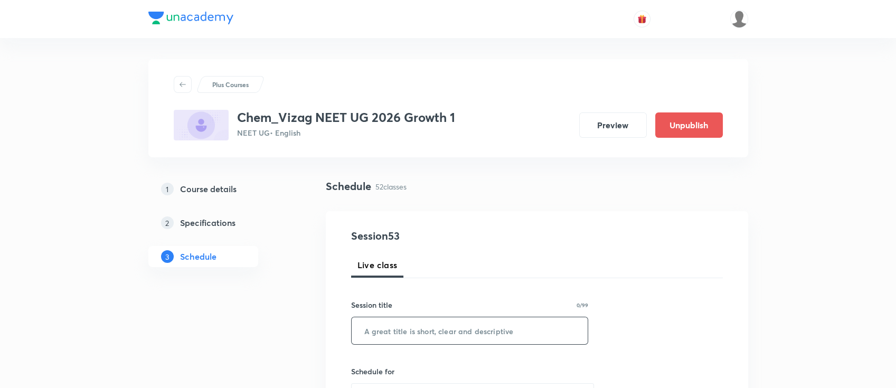
paste input "Unit and measurement"
click at [438, 329] on input "text" at bounding box center [470, 330] width 236 height 27
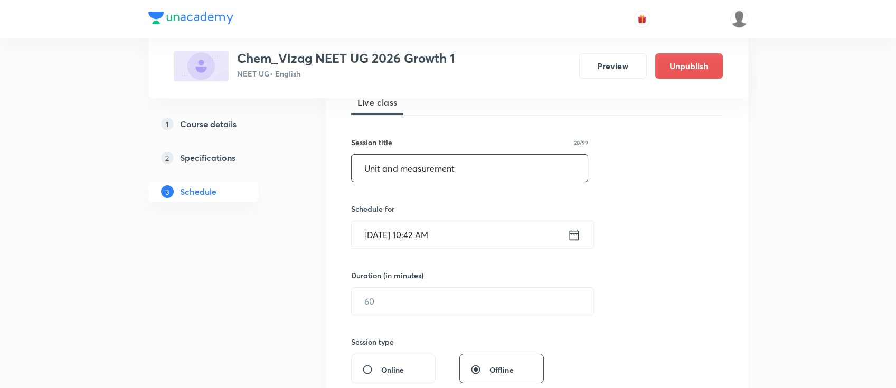
scroll to position [164, 0]
type input "Unit and measurement"
click at [576, 234] on icon at bounding box center [573, 233] width 13 height 15
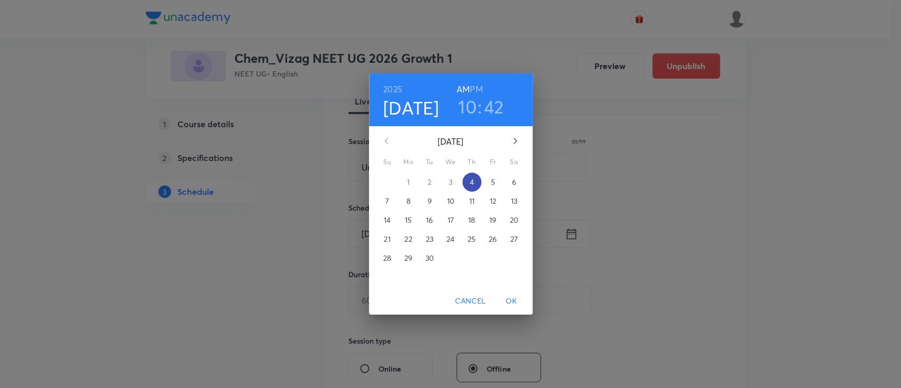
click at [469, 183] on span "4" at bounding box center [471, 182] width 19 height 11
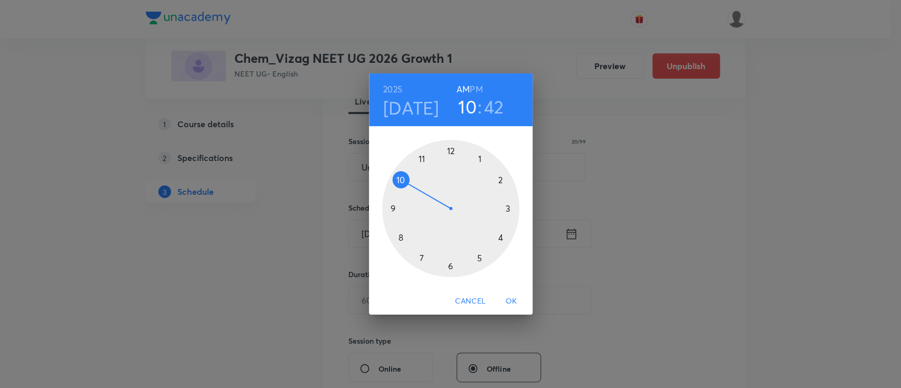
click at [477, 88] on h6 "PM" at bounding box center [476, 89] width 13 height 15
click at [506, 208] on div at bounding box center [450, 208] width 137 height 137
click at [498, 236] on div at bounding box center [450, 208] width 137 height 137
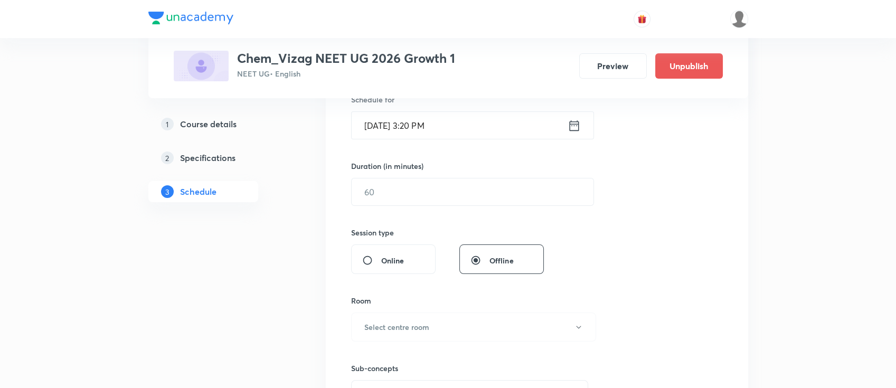
scroll to position [286, 0]
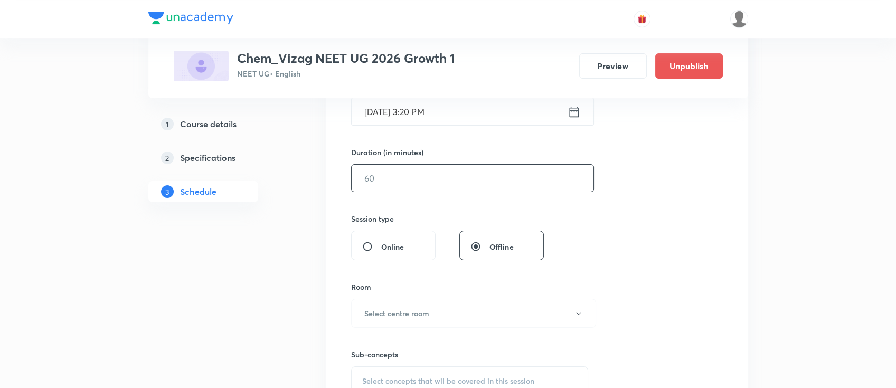
click at [482, 175] on input "text" at bounding box center [473, 178] width 242 height 27
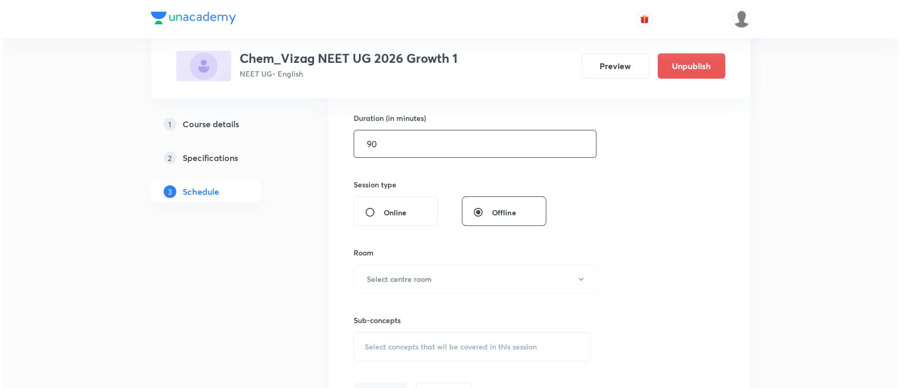
scroll to position [323, 0]
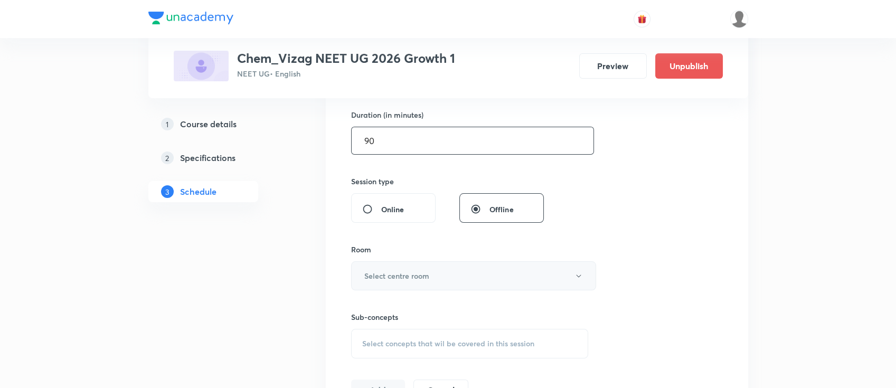
type input "90"
click at [444, 272] on button "Select centre room" at bounding box center [473, 275] width 245 height 29
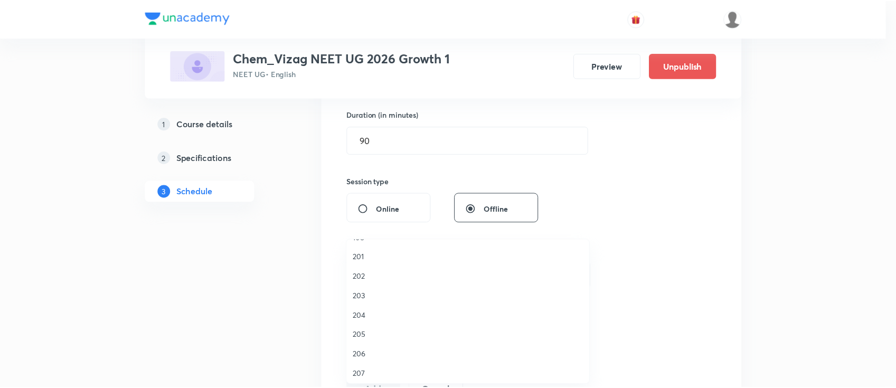
scroll to position [293, 0]
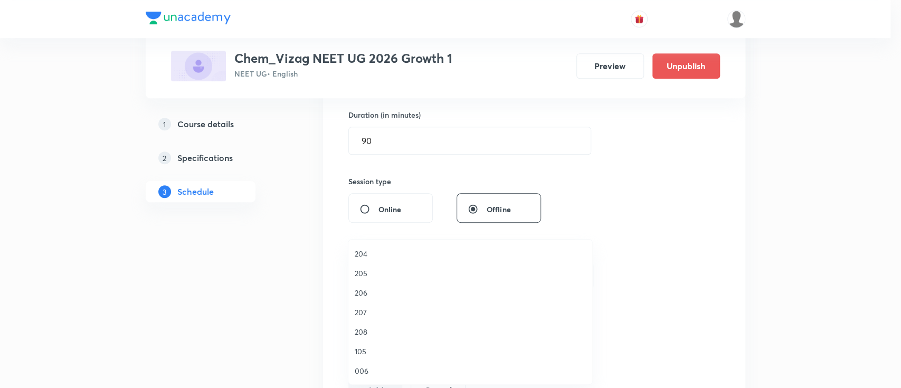
click at [367, 328] on span "208" at bounding box center [470, 331] width 231 height 11
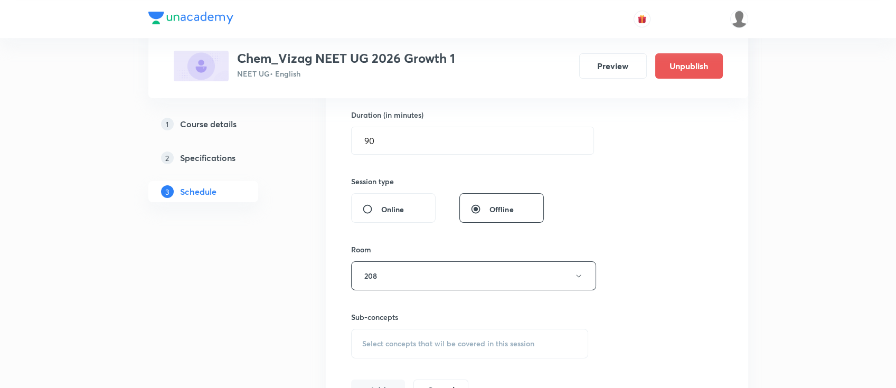
click at [411, 337] on div "Select concepts that wil be covered in this session" at bounding box center [470, 344] width 238 height 30
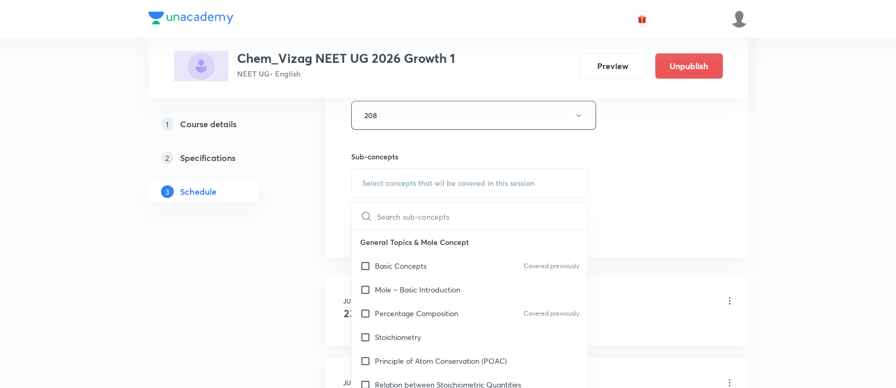
scroll to position [479, 0]
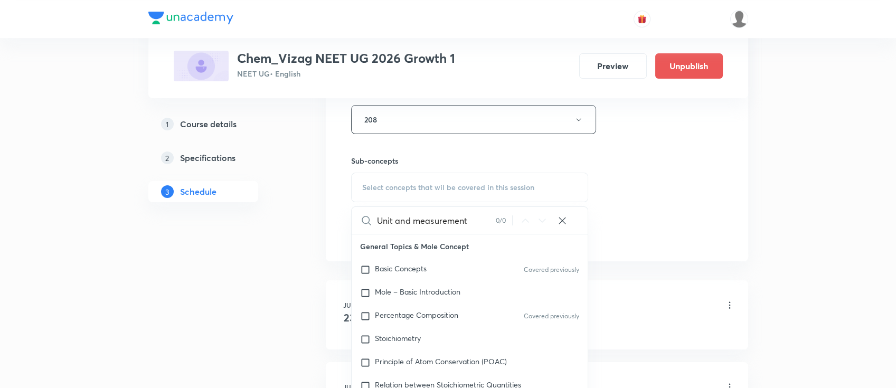
click at [405, 222] on input "Unit and measurement" at bounding box center [436, 220] width 119 height 27
type input "measurement"
click at [449, 266] on div "Basic Concepts Covered previously" at bounding box center [470, 269] width 236 height 23
checkbox input "true"
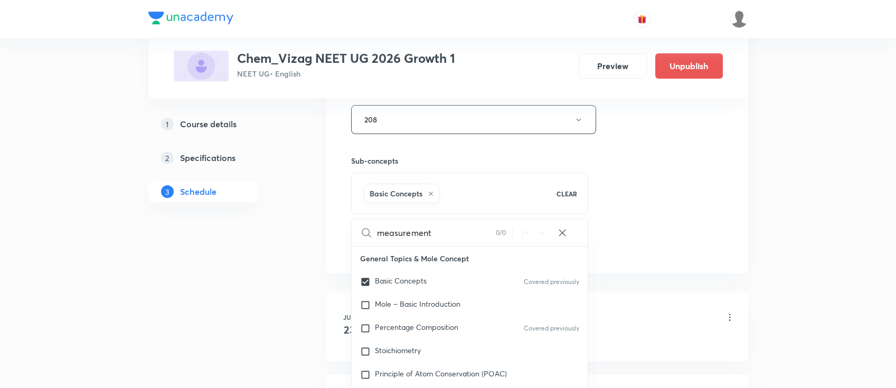
click at [644, 195] on div "Session 53 Live class Session title 20/99 Unit and measurement ​ Schedule for S…" at bounding box center [537, 3] width 372 height 508
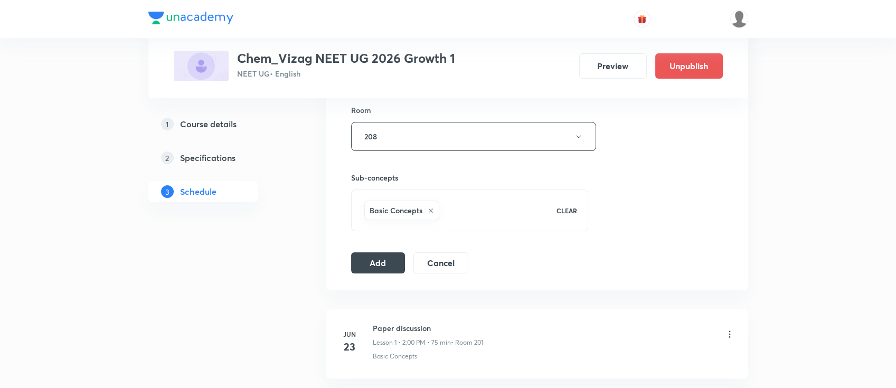
scroll to position [468, 0]
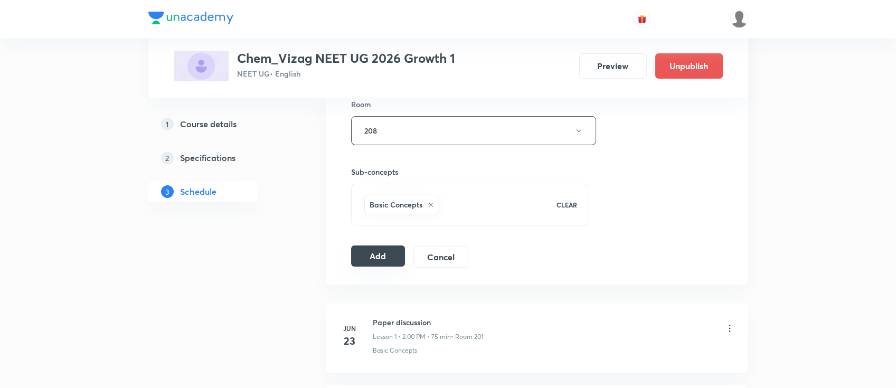
click at [372, 255] on button "Add" at bounding box center [378, 255] width 54 height 21
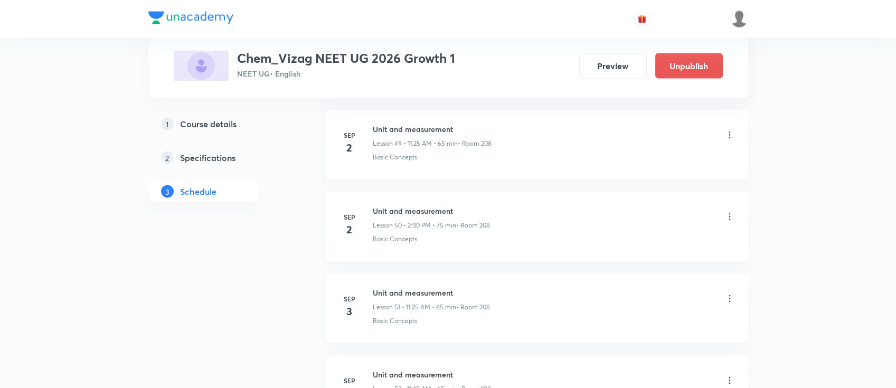
scroll to position [4717, 0]
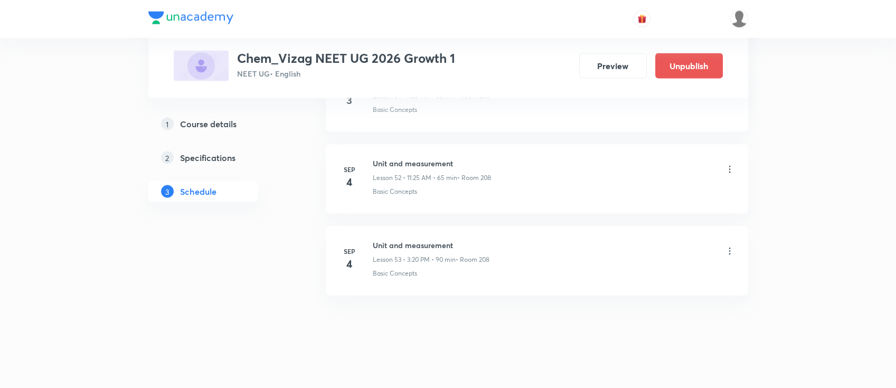
click at [445, 196] on li "[DATE] Unit and measurement Lesson 52 • 11:25 AM • 65 min • Room 208 Basic Conc…" at bounding box center [537, 179] width 422 height 69
click at [726, 164] on icon at bounding box center [729, 169] width 11 height 11
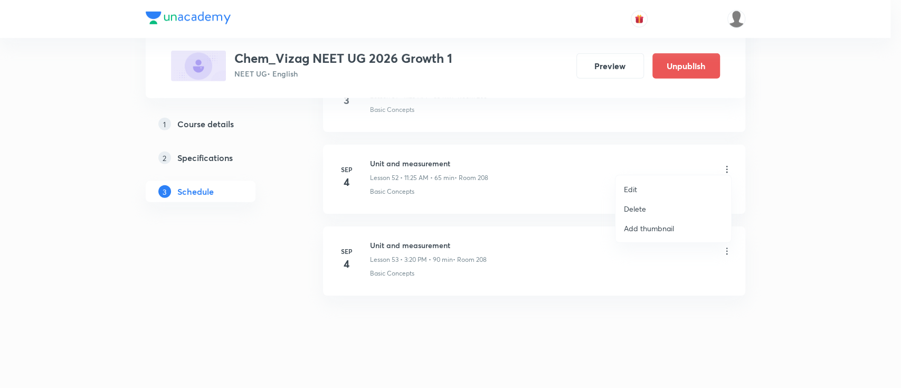
click at [676, 203] on li "Delete" at bounding box center [673, 209] width 116 height 20
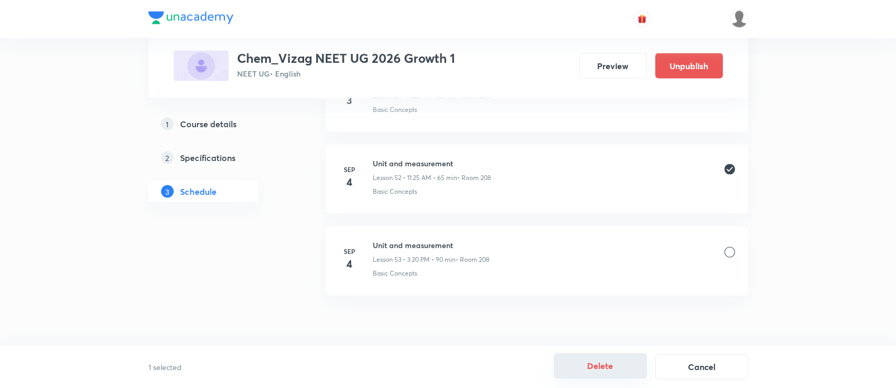
click at [590, 376] on button "Delete" at bounding box center [600, 365] width 93 height 25
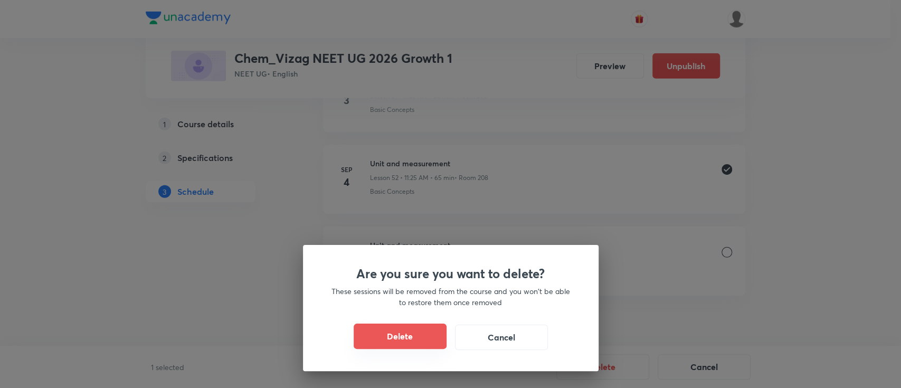
click at [418, 341] on button "Delete" at bounding box center [400, 336] width 93 height 25
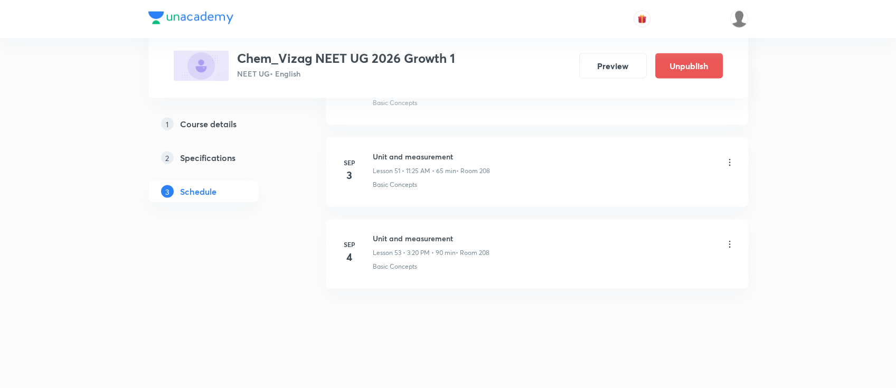
scroll to position [4705, 0]
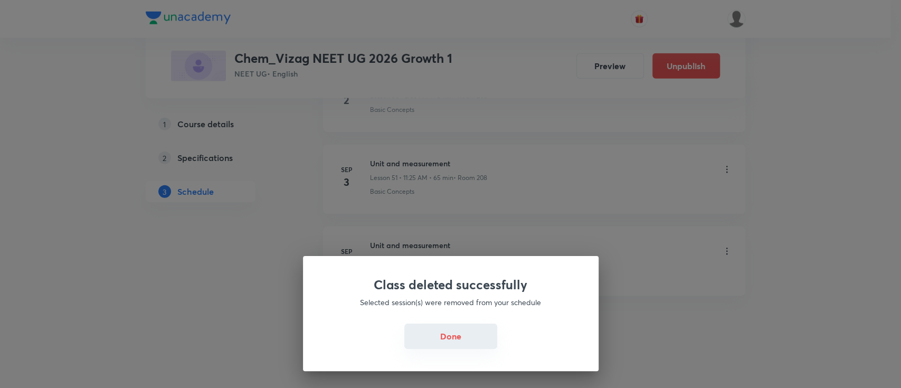
click at [441, 334] on button "Done" at bounding box center [450, 336] width 93 height 25
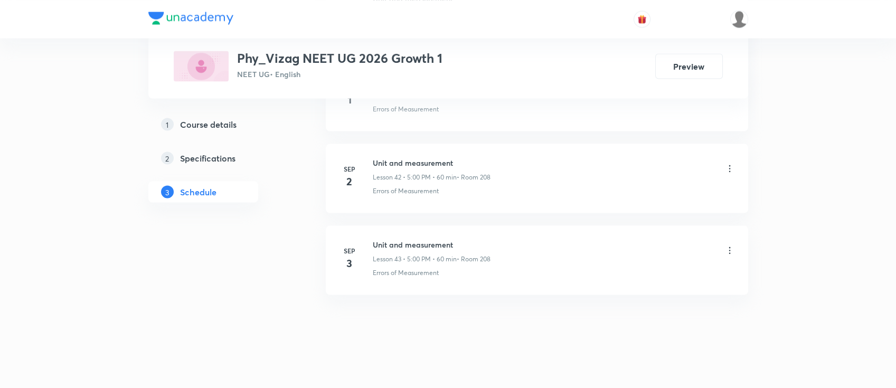
click at [438, 239] on h6 "Unit and measurement" at bounding box center [432, 244] width 118 height 11
copy h6 "Unit and measurement"
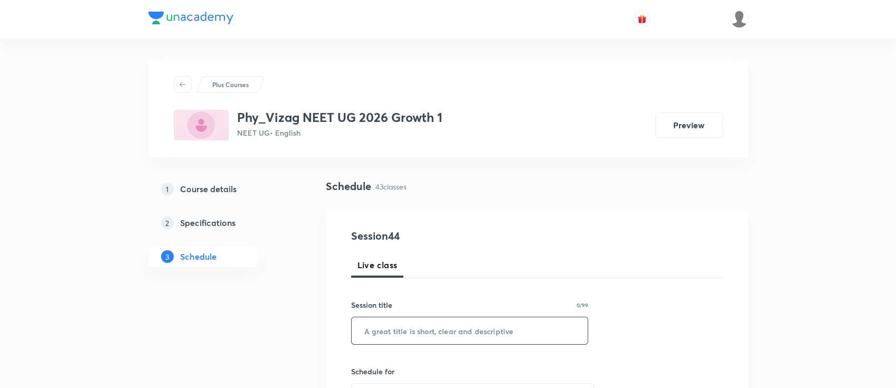
click at [439, 327] on input "text" at bounding box center [470, 330] width 236 height 27
paste input "Unit and measurement"
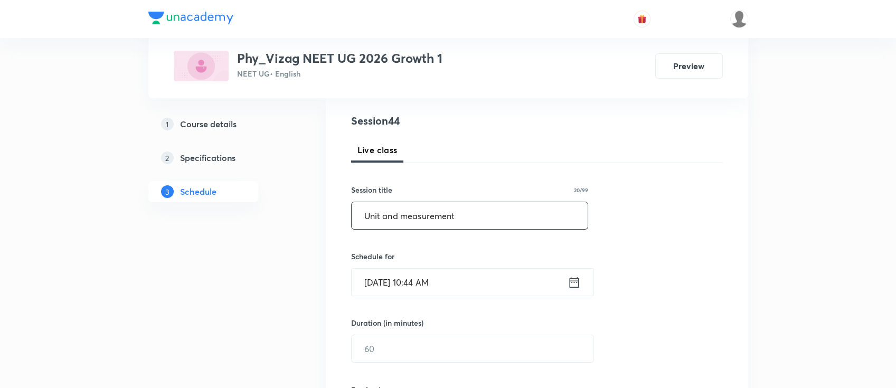
scroll to position [117, 0]
type input "Unit and measurement"
click at [572, 281] on icon at bounding box center [573, 280] width 13 height 15
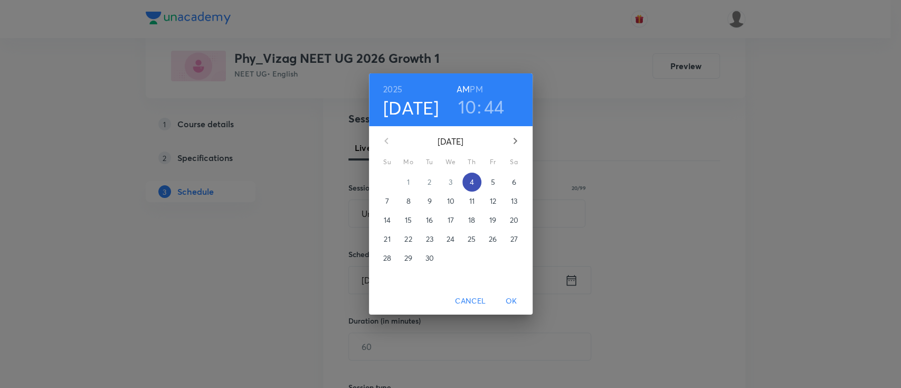
click at [469, 189] on button "4" at bounding box center [471, 182] width 19 height 19
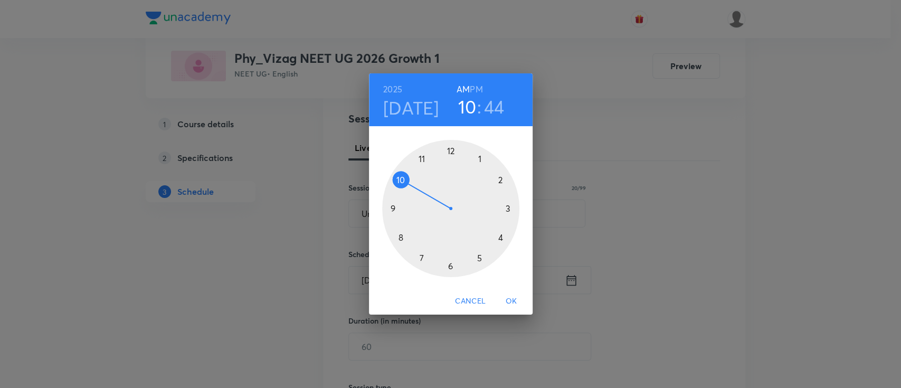
click at [478, 83] on h6 "PM" at bounding box center [476, 89] width 13 height 15
click at [479, 257] on div at bounding box center [450, 208] width 137 height 137
click at [450, 151] on div at bounding box center [450, 208] width 137 height 137
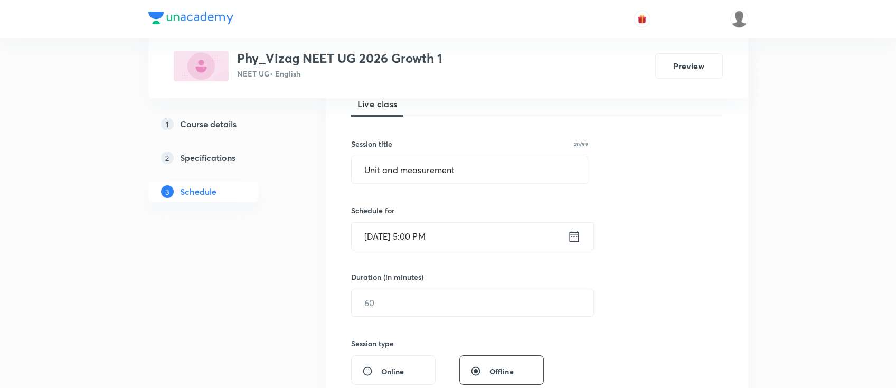
scroll to position [239, 0]
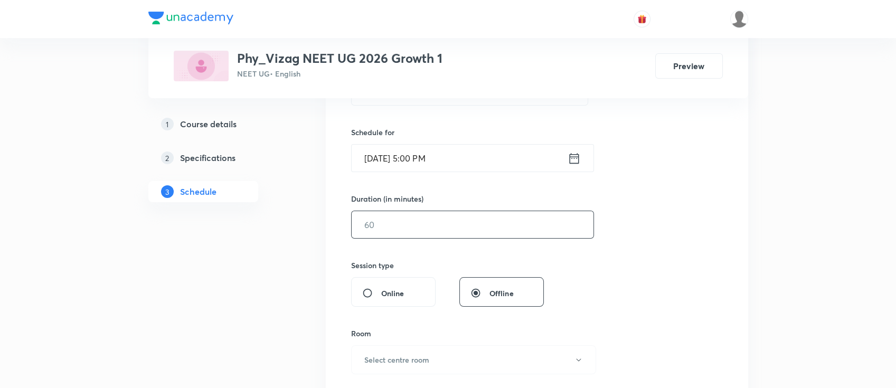
click at [438, 226] on input "text" at bounding box center [473, 224] width 242 height 27
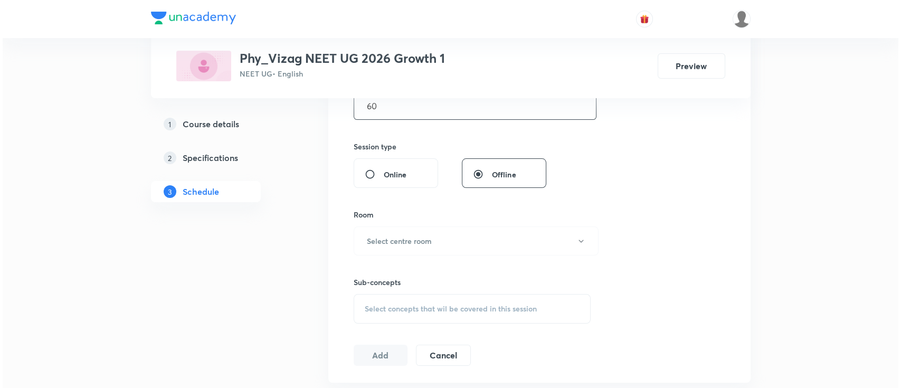
scroll to position [361, 0]
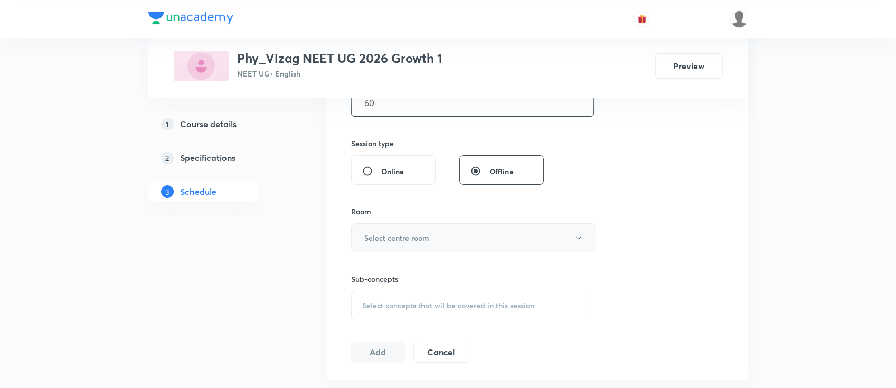
type input "60"
click at [423, 248] on button "Select centre room" at bounding box center [473, 237] width 245 height 29
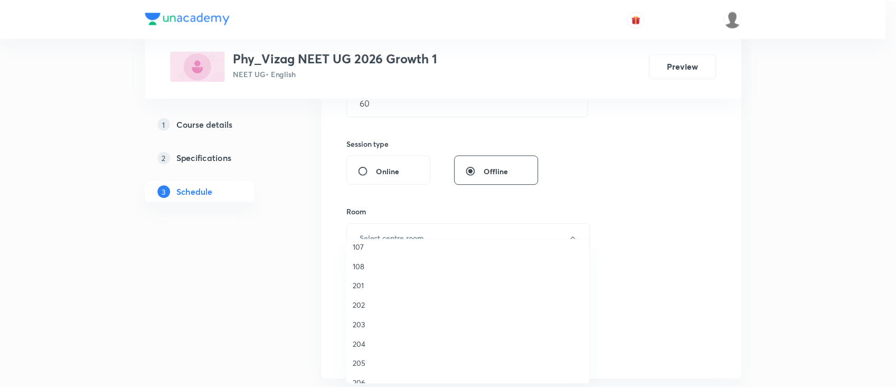
scroll to position [293, 0]
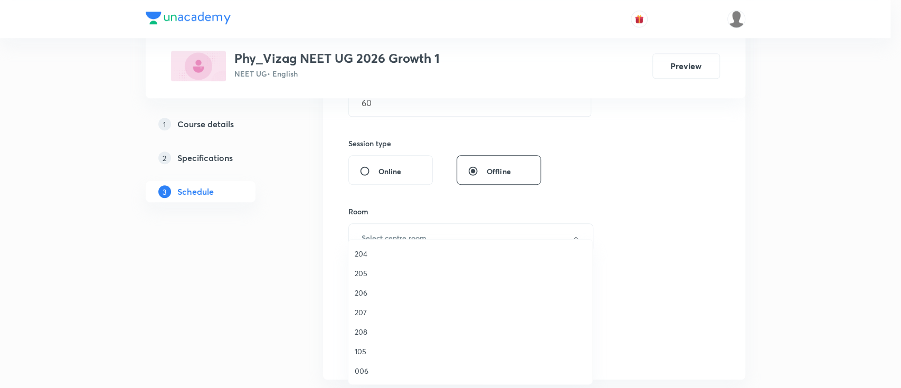
click at [367, 335] on span "208" at bounding box center [470, 331] width 231 height 11
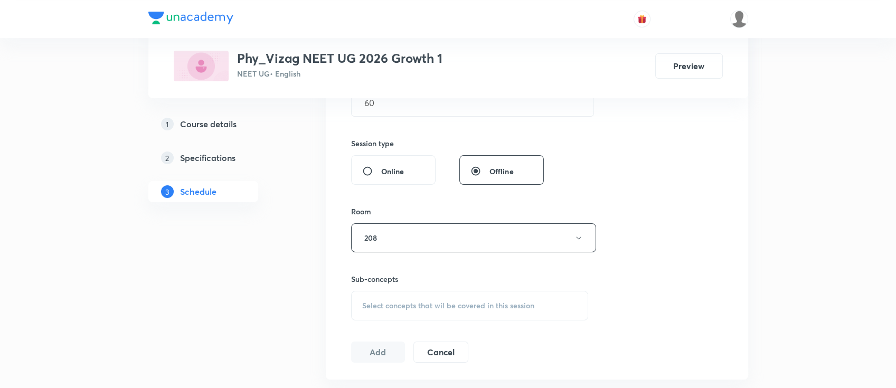
click at [401, 306] on span "Select concepts that wil be covered in this session" at bounding box center [448, 305] width 172 height 8
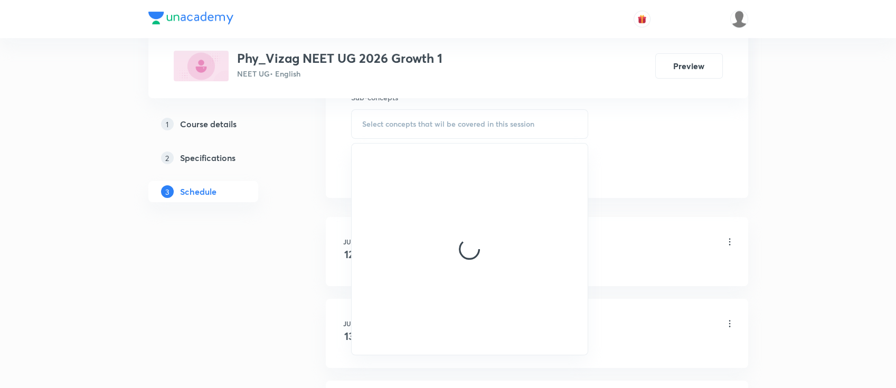
scroll to position [561, 0]
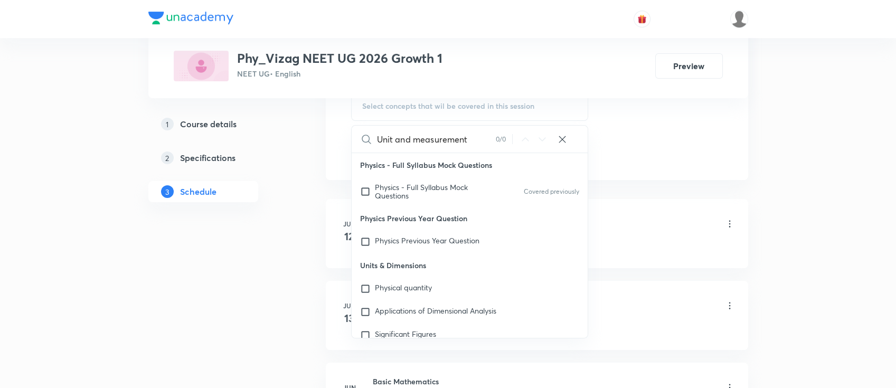
click at [400, 143] on input "Unit and measurement" at bounding box center [436, 139] width 119 height 27
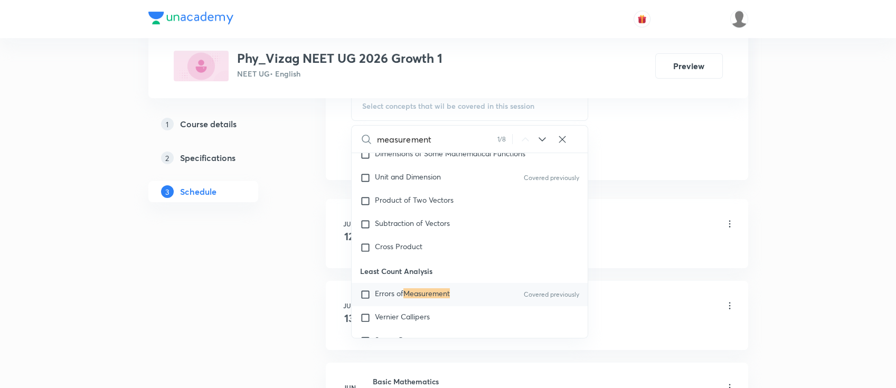
scroll to position [255, 0]
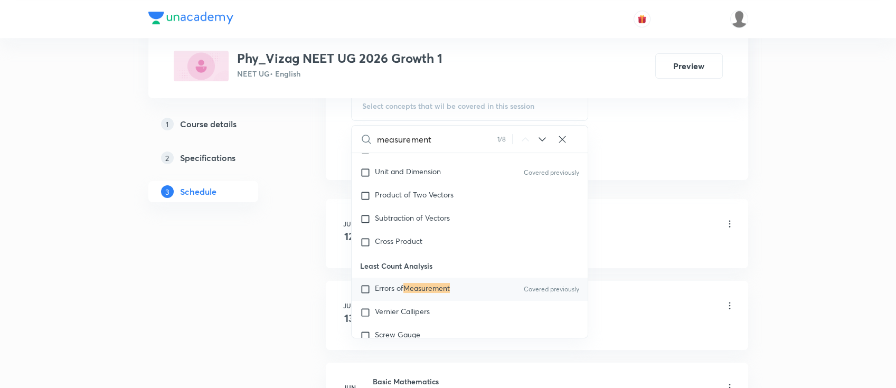
type input "measurement"
click at [460, 285] on div "Errors of Measurement Covered previously" at bounding box center [470, 289] width 236 height 23
checkbox input "true"
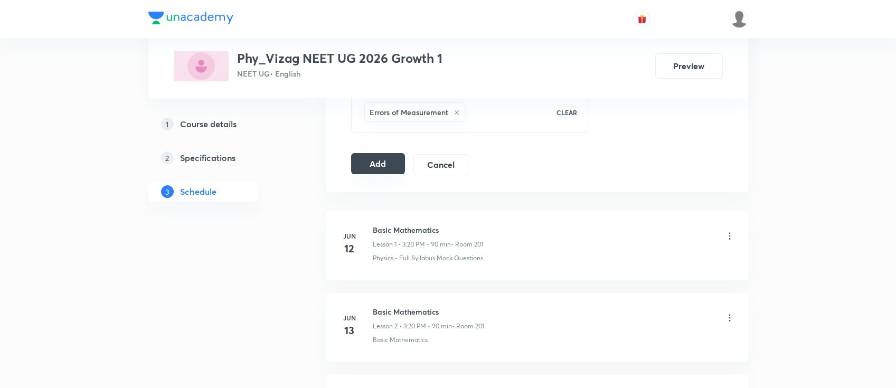
click at [367, 166] on button "Add" at bounding box center [378, 163] width 54 height 21
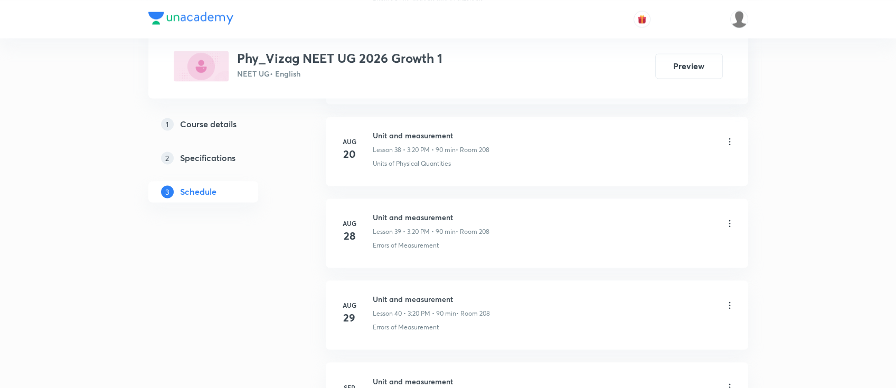
scroll to position [3982, 0]
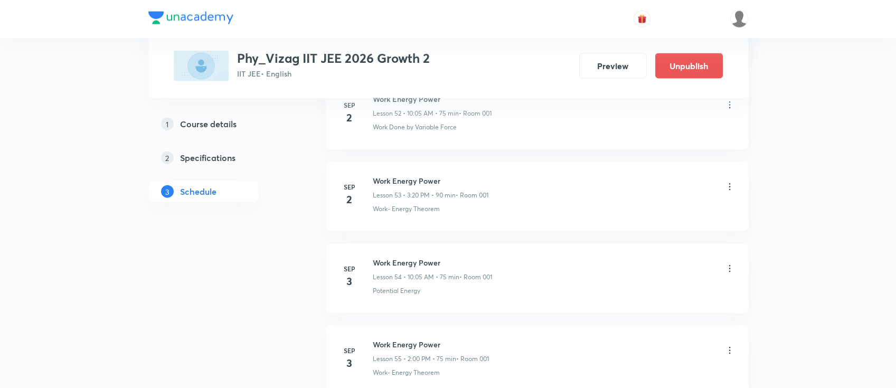
scroll to position [5100, 0]
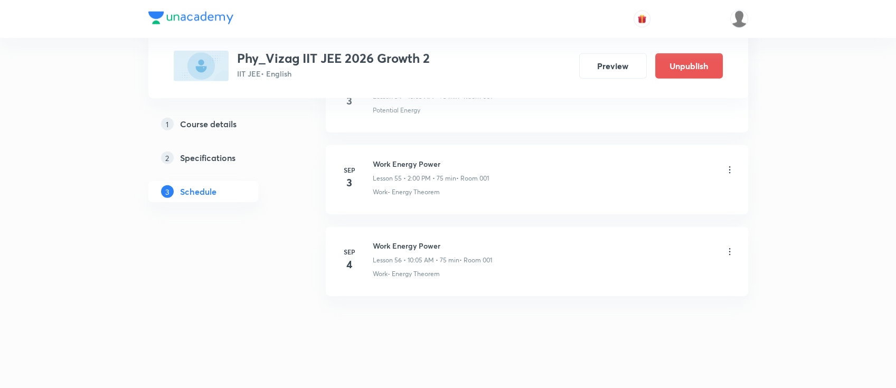
click at [393, 241] on h6 "Work Energy Power" at bounding box center [432, 245] width 119 height 11
copy h6 "Work Energy Power"
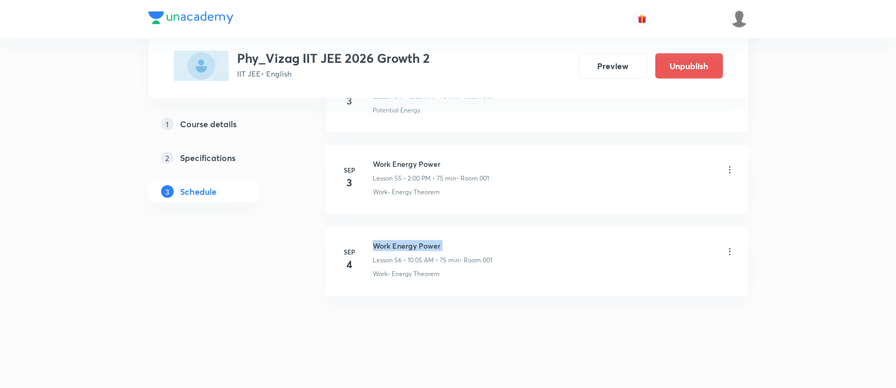
copy h6 "Work Energy Power"
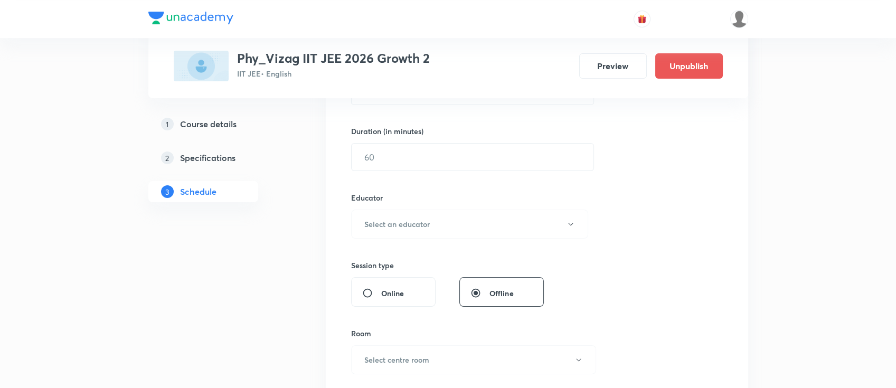
scroll to position [0, 0]
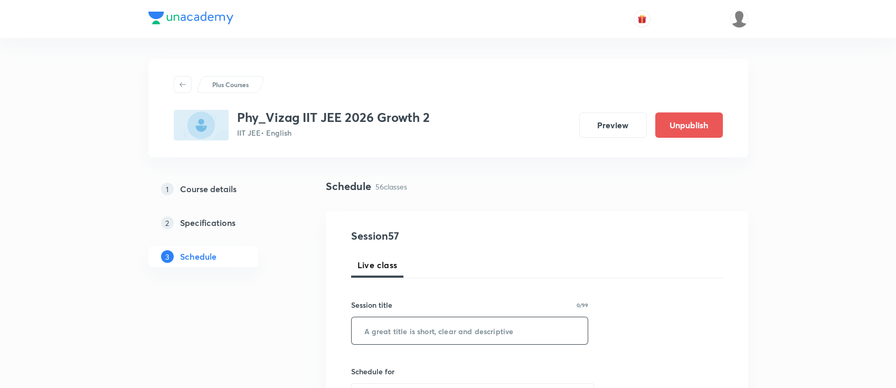
click at [424, 328] on input "text" at bounding box center [470, 330] width 236 height 27
paste input "Work Energy Power"
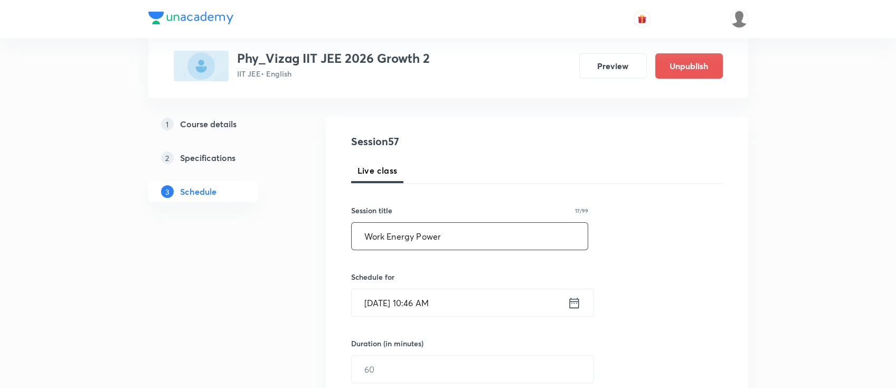
scroll to position [98, 0]
type input "Work Energy Power"
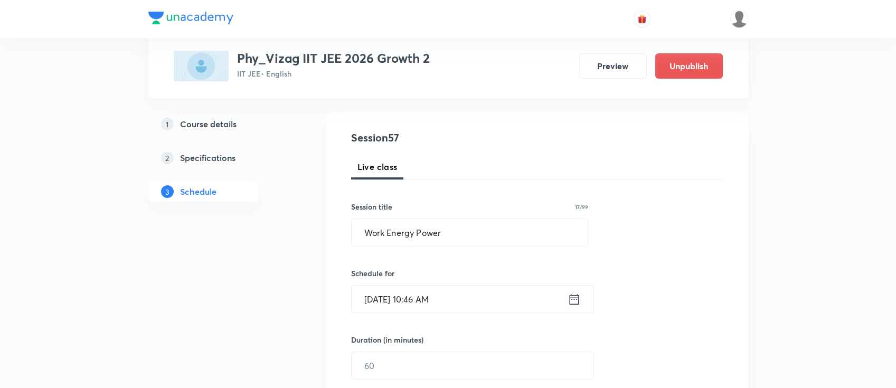
click at [573, 300] on icon at bounding box center [573, 299] width 13 height 15
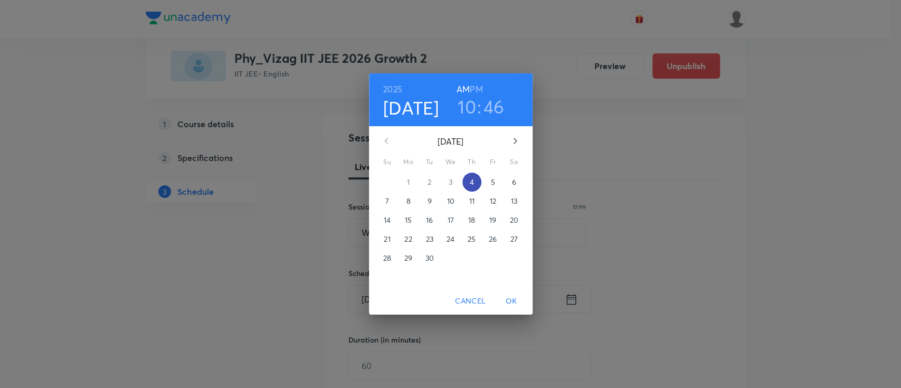
click at [469, 178] on p "4" at bounding box center [471, 182] width 4 height 11
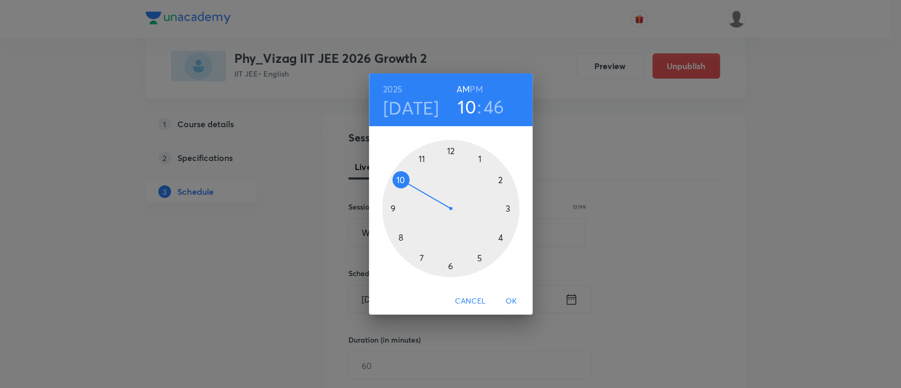
click at [474, 84] on h6 "PM" at bounding box center [476, 89] width 13 height 15
click at [499, 180] on div at bounding box center [450, 208] width 137 height 137
click at [451, 148] on div at bounding box center [450, 208] width 137 height 137
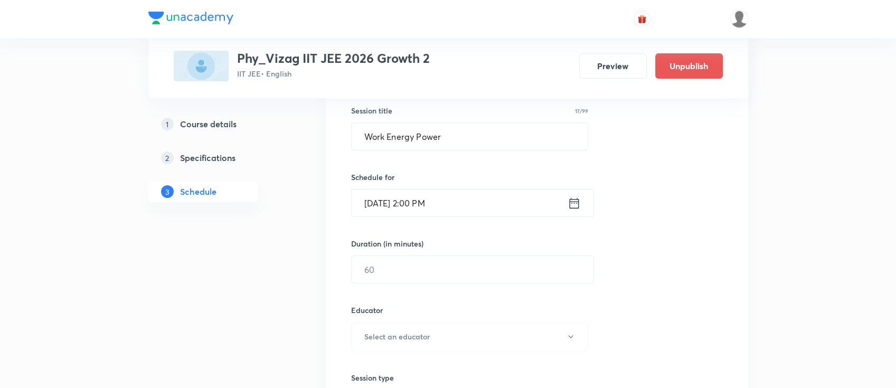
scroll to position [197, 0]
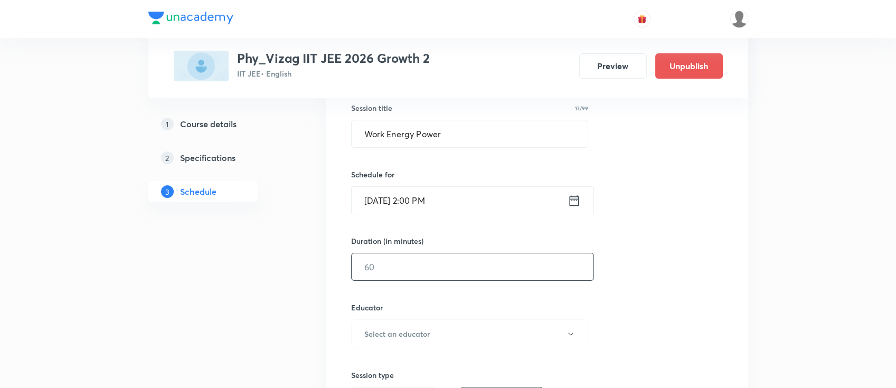
click at [429, 276] on input "text" at bounding box center [473, 266] width 242 height 27
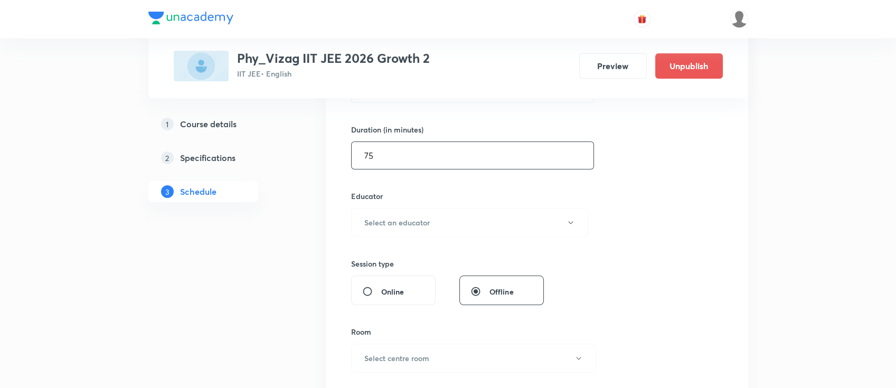
scroll to position [309, 0]
type input "75"
click at [426, 223] on h6 "Select an educator" at bounding box center [396, 221] width 65 height 11
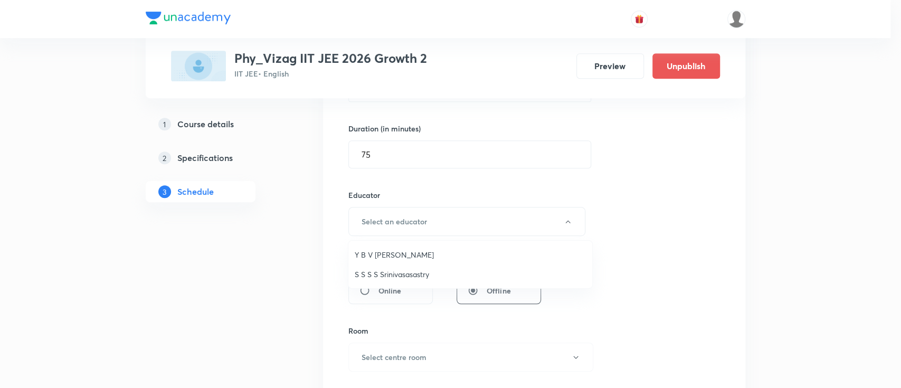
click at [424, 279] on span "S S S S Srinivasasastry" at bounding box center [470, 274] width 231 height 11
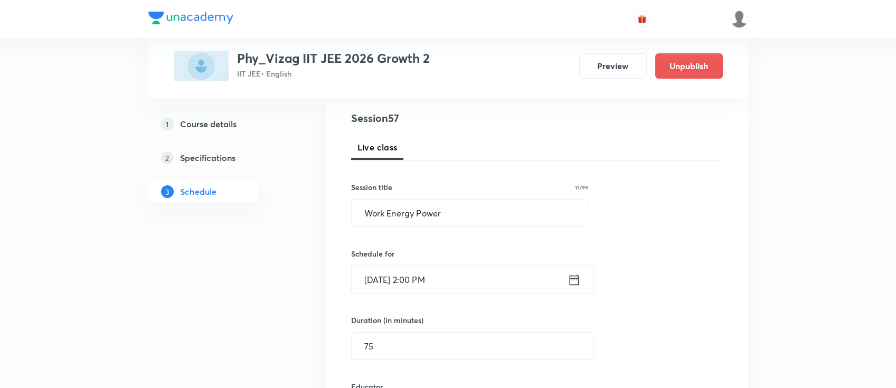
scroll to position [117, 0]
click at [504, 212] on input "Work Energy Power" at bounding box center [470, 214] width 236 height 27
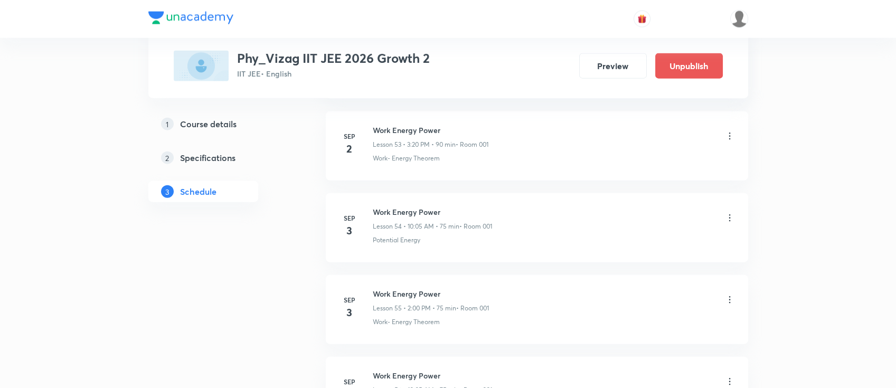
scroll to position [5100, 0]
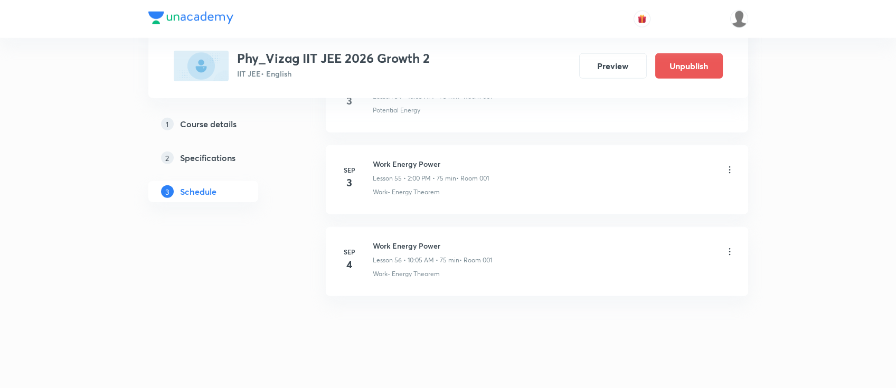
click at [414, 240] on h6 "Work Energy Power" at bounding box center [432, 245] width 119 height 11
copy h6 "Work Energy Power"
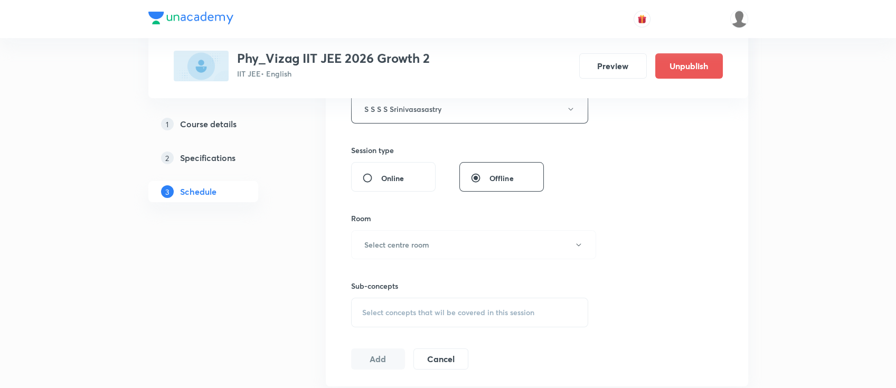
scroll to position [422, 0]
click at [414, 248] on h6 "Select centre room" at bounding box center [396, 244] width 65 height 11
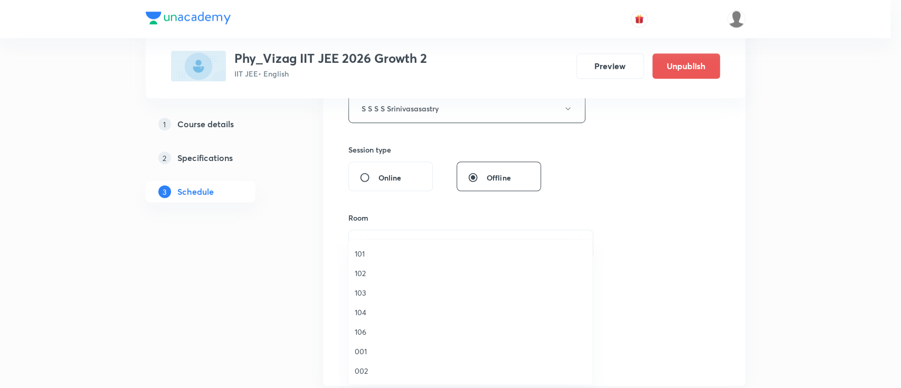
click at [377, 345] on li "001" at bounding box center [470, 351] width 244 height 20
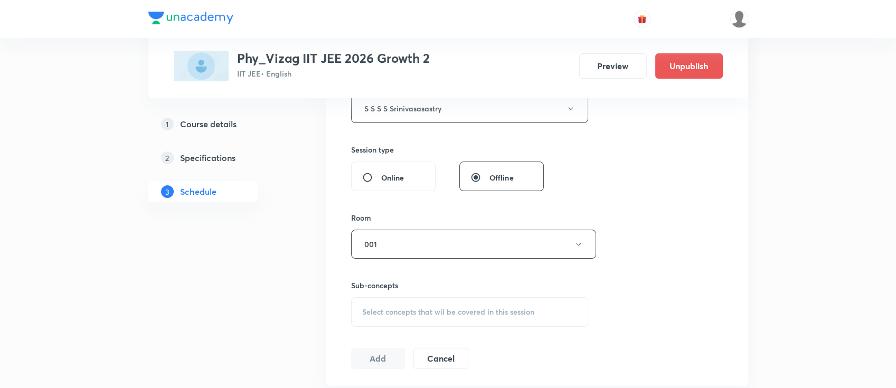
click at [422, 301] on div "Select concepts that wil be covered in this session" at bounding box center [470, 312] width 238 height 30
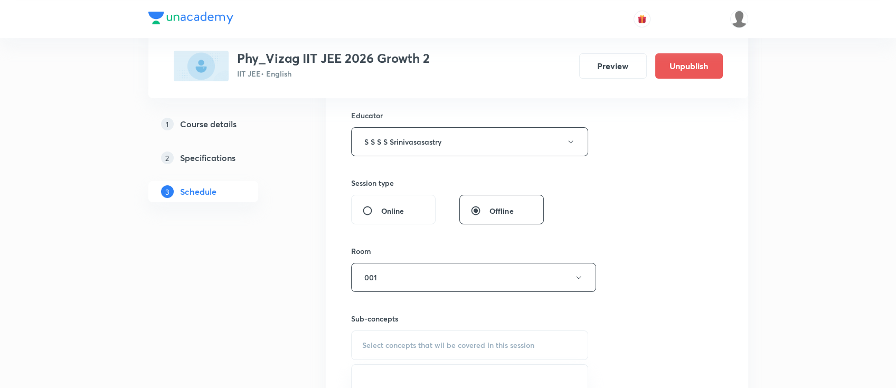
scroll to position [532, 0]
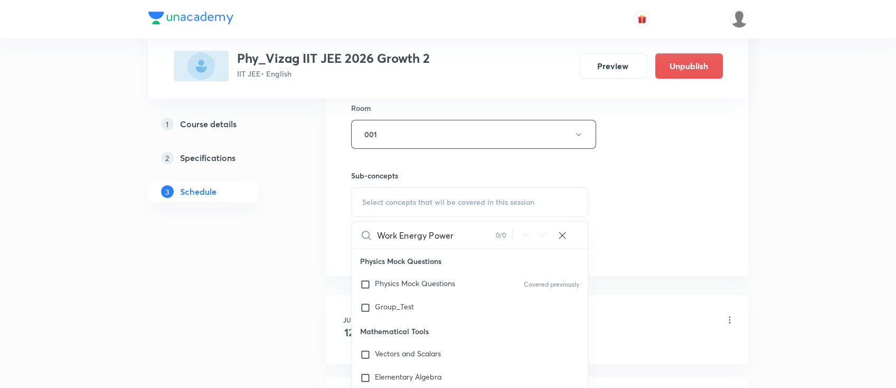
click at [438, 235] on input "Work Energy Power" at bounding box center [436, 235] width 119 height 27
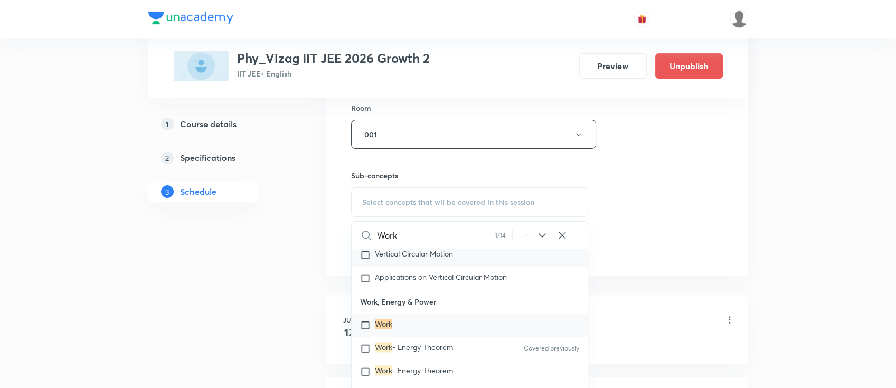
scroll to position [2643, 0]
type input "Work"
click at [538, 235] on icon at bounding box center [542, 235] width 13 height 13
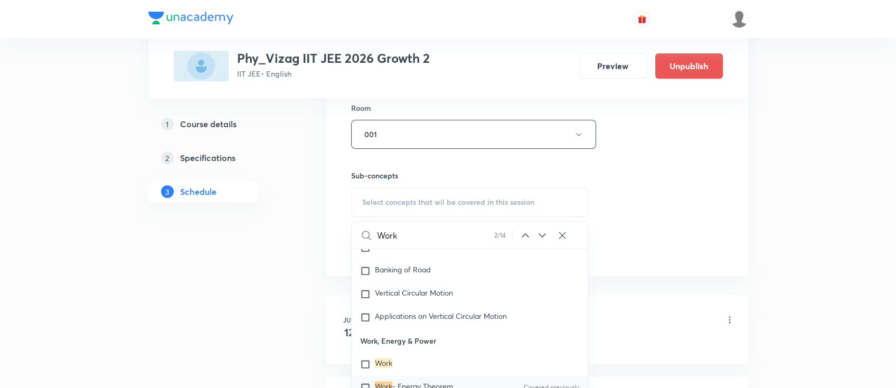
click at [538, 235] on icon at bounding box center [542, 235] width 13 height 13
click at [441, 360] on span "- Energy Theorem" at bounding box center [422, 363] width 61 height 10
checkbox input "true"
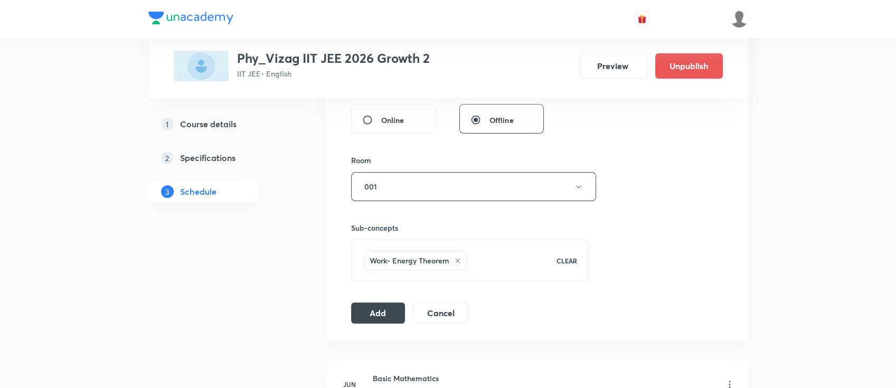
scroll to position [567, 0]
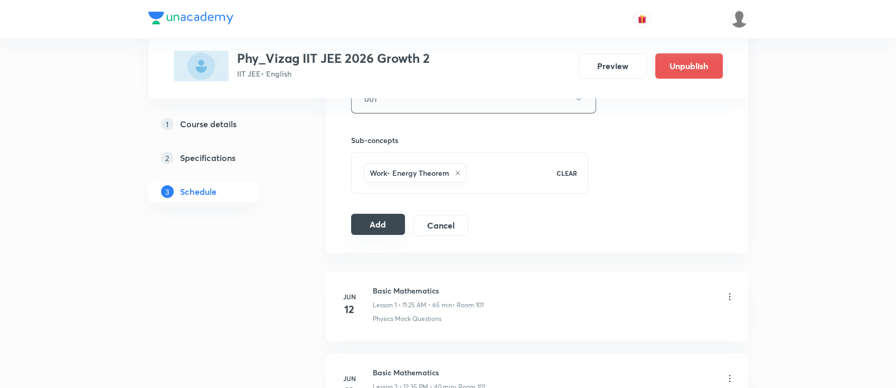
click at [382, 217] on button "Add" at bounding box center [378, 224] width 54 height 21
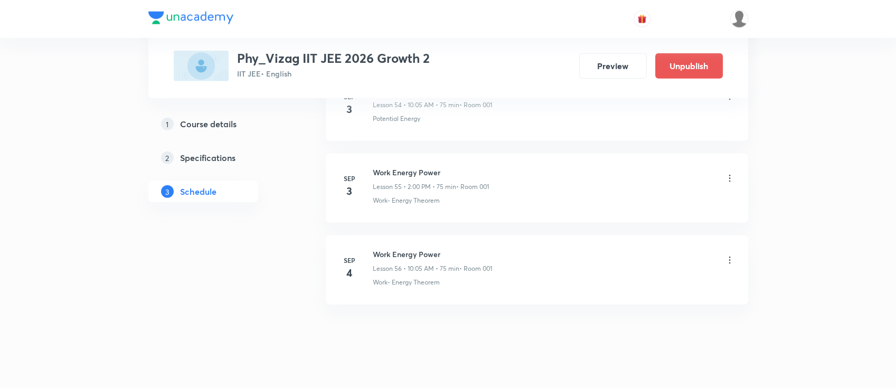
scroll to position [5112, 0]
click at [424, 242] on h6 "Points and straight lines" at bounding box center [431, 247] width 116 height 11
copy h6 "Points and straight lines"
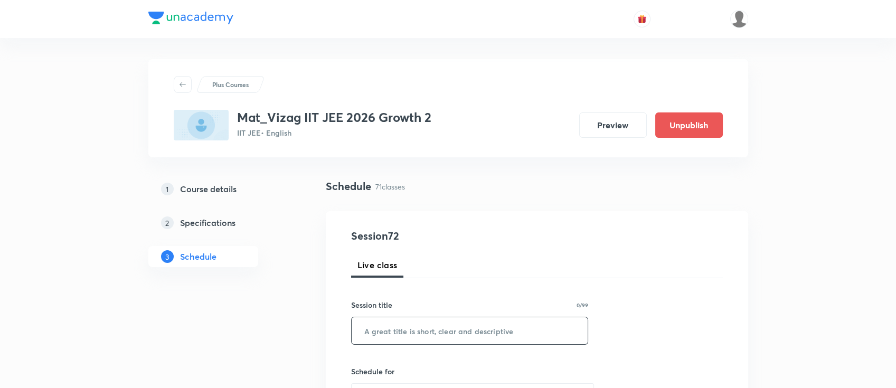
click at [430, 325] on input "text" at bounding box center [470, 330] width 236 height 27
paste input "Points and straight lines"
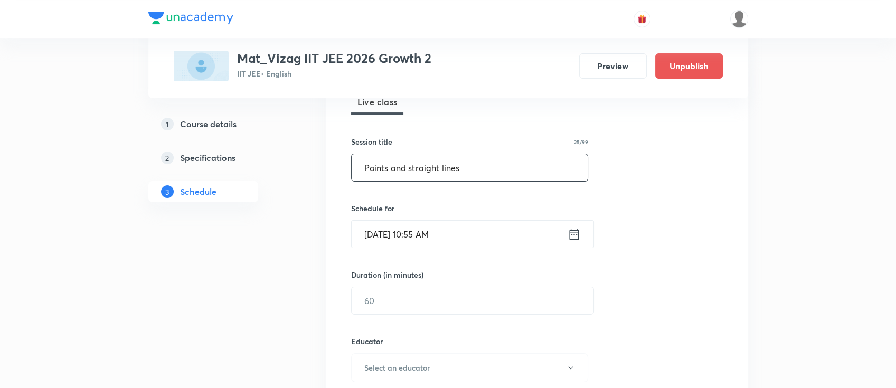
scroll to position [187, 0]
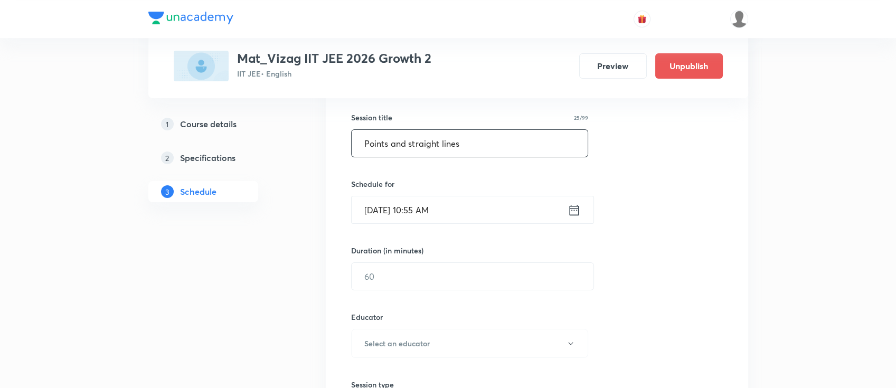
type input "Points and straight lines"
click at [571, 210] on icon at bounding box center [573, 210] width 13 height 15
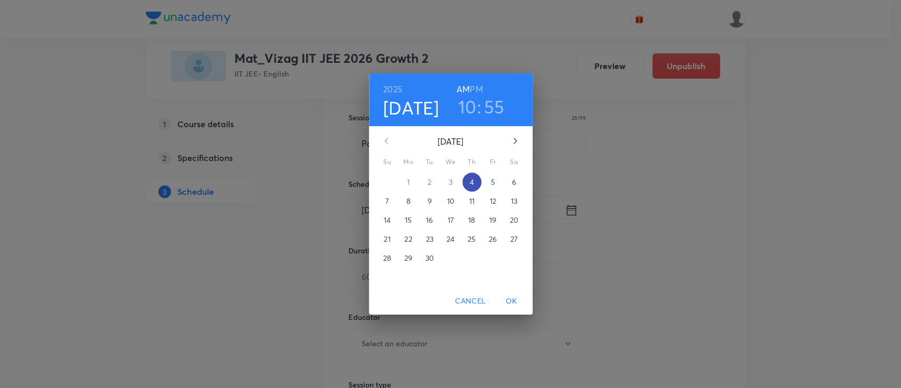
click at [475, 181] on span "4" at bounding box center [471, 182] width 19 height 11
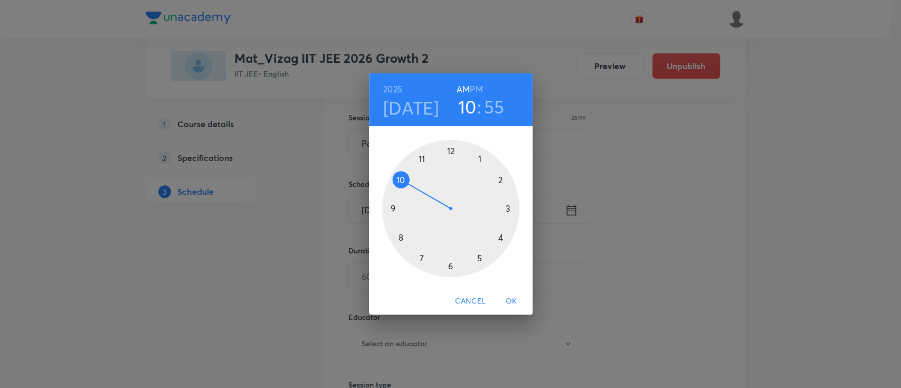
click at [479, 89] on h6 "PM" at bounding box center [476, 89] width 13 height 15
click at [506, 207] on div at bounding box center [450, 208] width 137 height 137
click at [500, 239] on div at bounding box center [450, 208] width 137 height 137
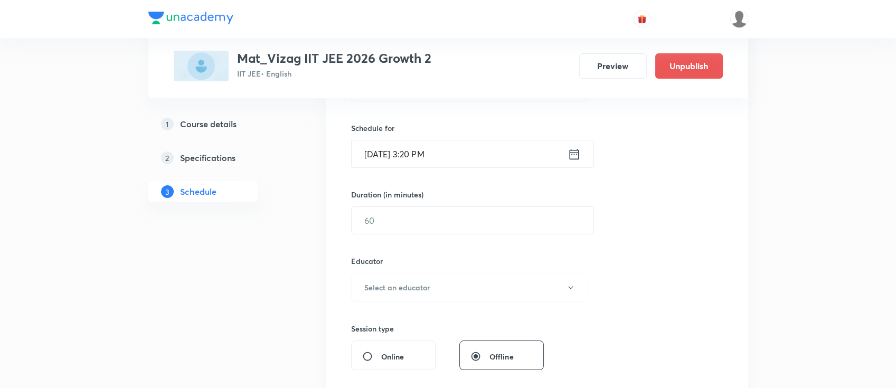
scroll to position [260, 0]
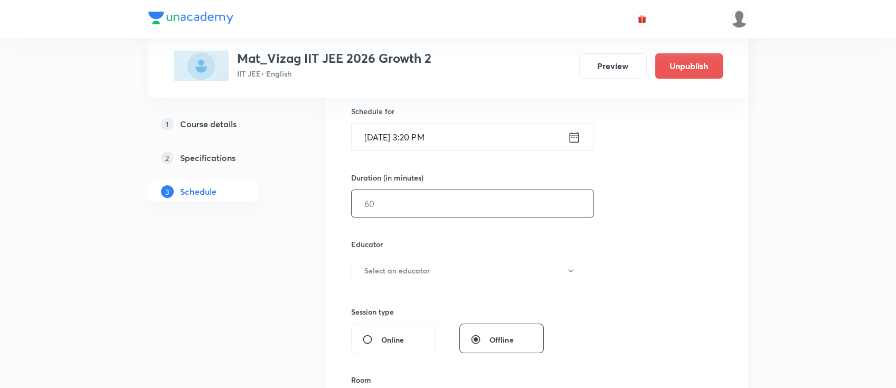
click at [477, 194] on input "text" at bounding box center [473, 203] width 242 height 27
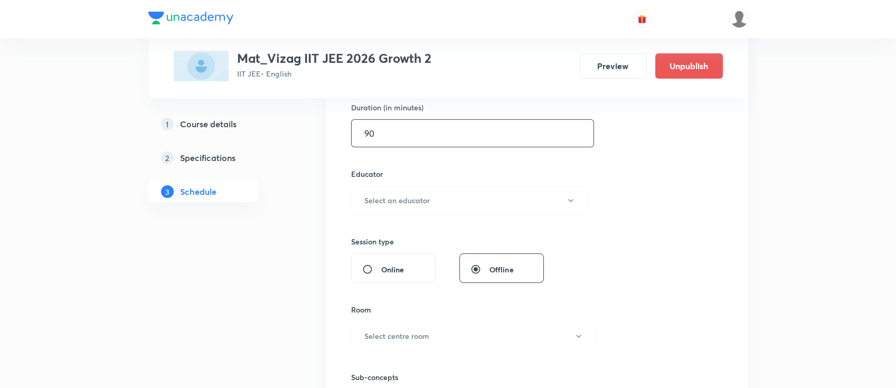
scroll to position [342, 0]
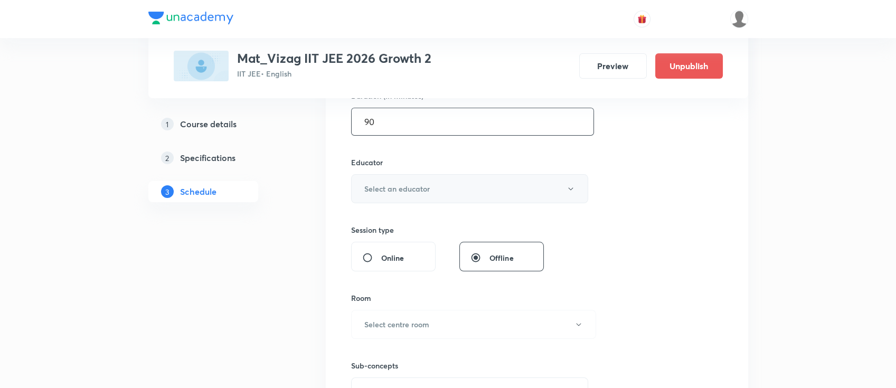
type input "90"
click at [468, 188] on button "Select an educator" at bounding box center [470, 188] width 238 height 29
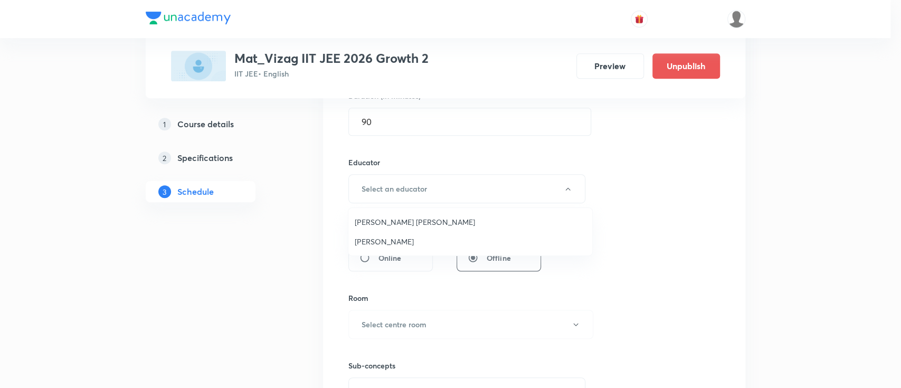
click at [449, 222] on span "Anand Kumar Koppaka" at bounding box center [470, 221] width 231 height 11
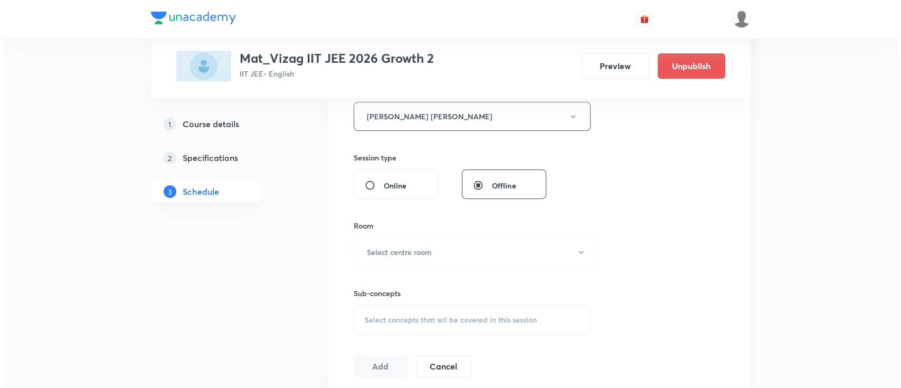
scroll to position [422, 0]
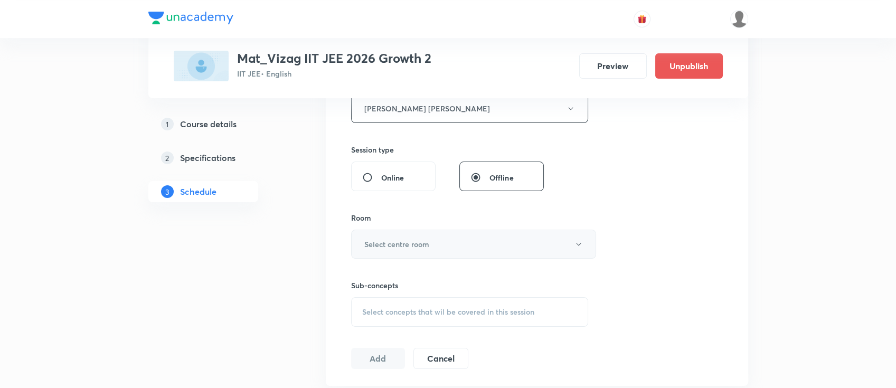
click at [430, 250] on button "Select centre room" at bounding box center [473, 244] width 245 height 29
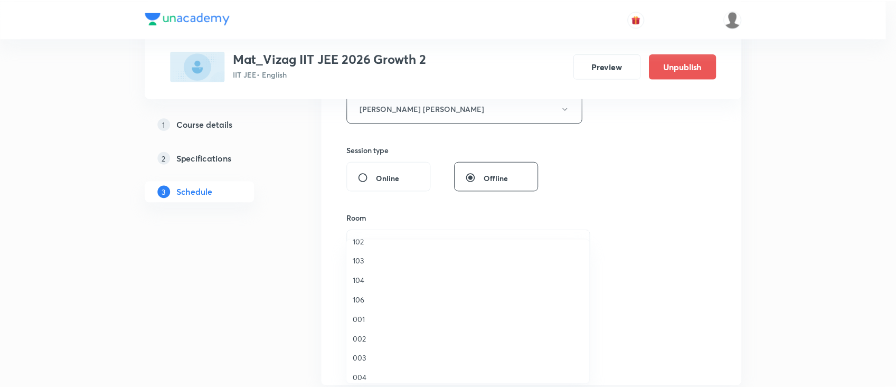
scroll to position [35, 0]
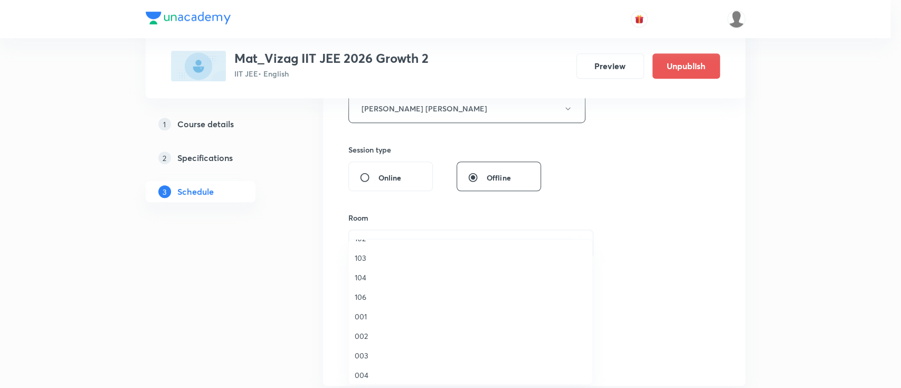
click at [394, 316] on span "001" at bounding box center [470, 316] width 231 height 11
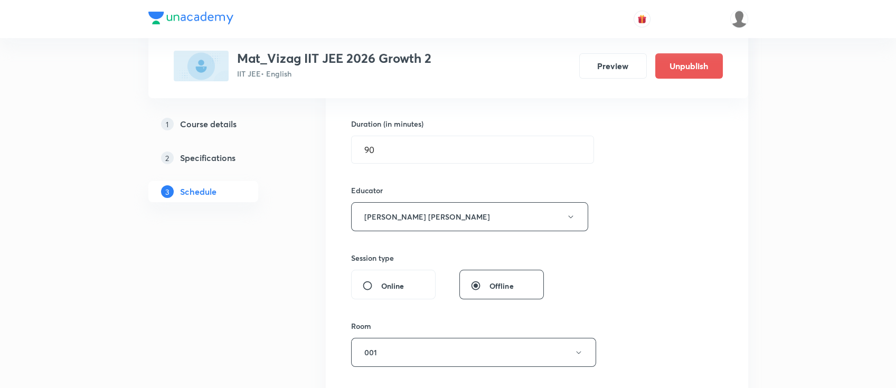
scroll to position [453, 0]
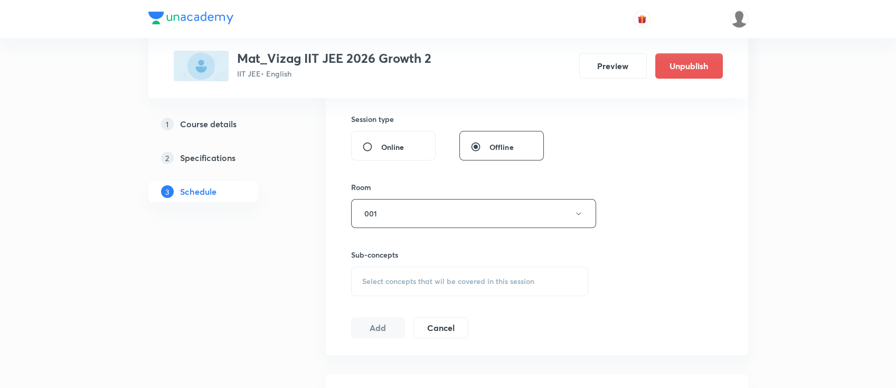
click at [441, 281] on span "Select concepts that wil be covered in this session" at bounding box center [448, 281] width 172 height 8
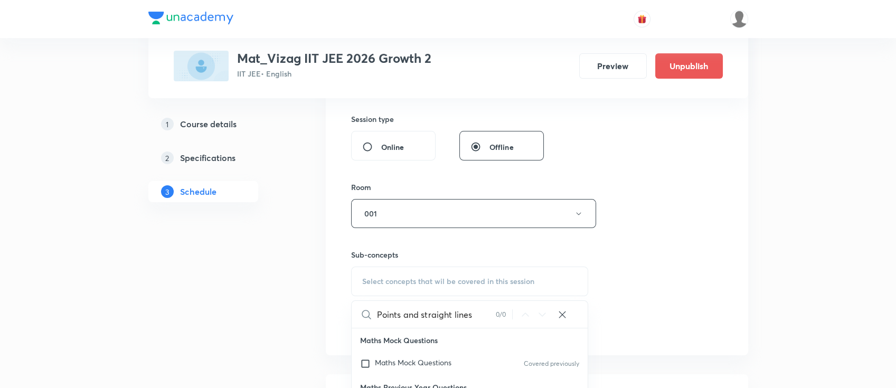
click at [468, 316] on input "Points and straight lines" at bounding box center [436, 314] width 119 height 27
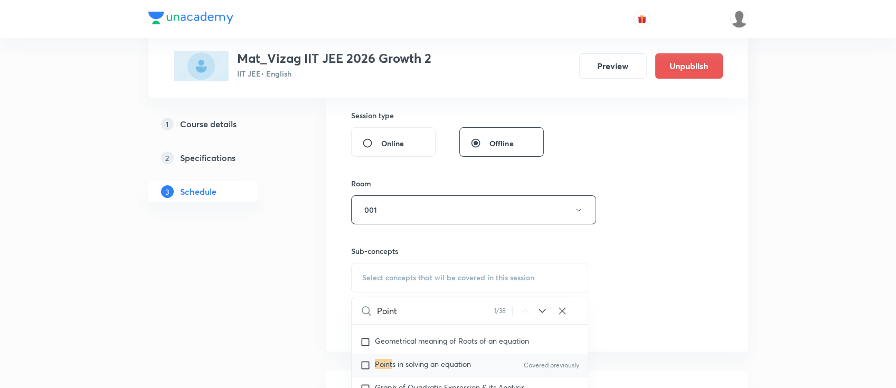
scroll to position [458, 0]
type input "Point"
click at [539, 308] on icon at bounding box center [542, 309] width 13 height 13
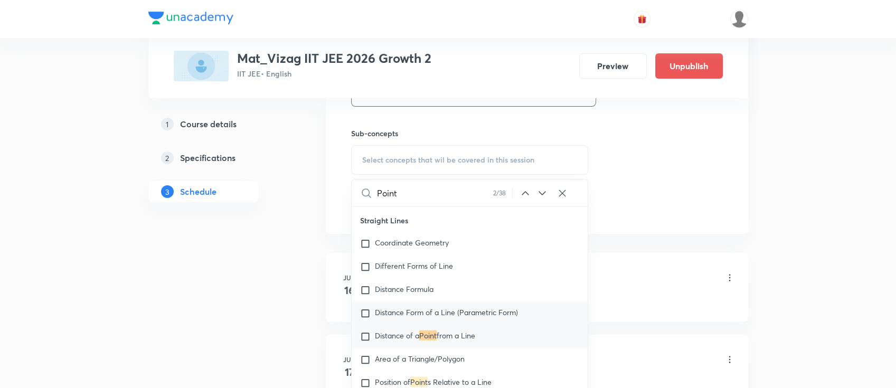
scroll to position [588, 0]
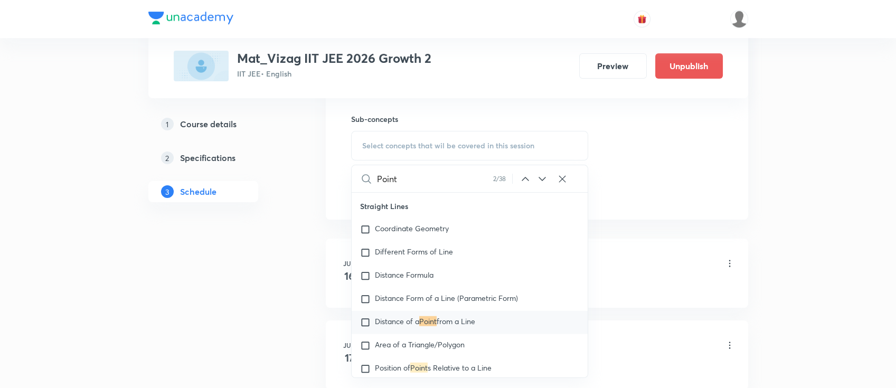
click at [540, 178] on icon at bounding box center [542, 179] width 13 height 13
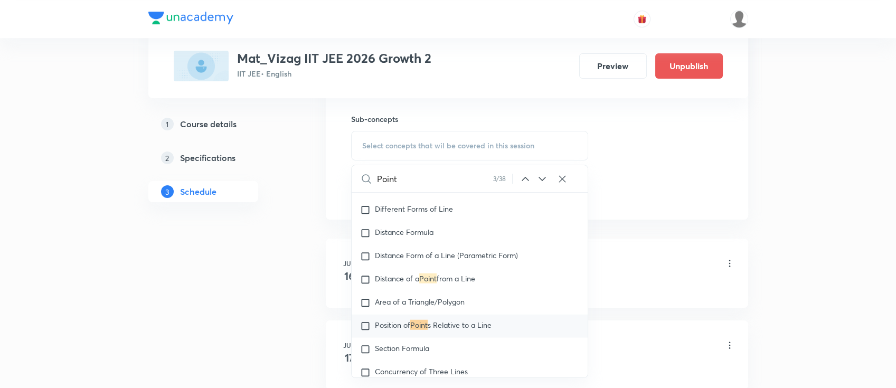
scroll to position [5856, 0]
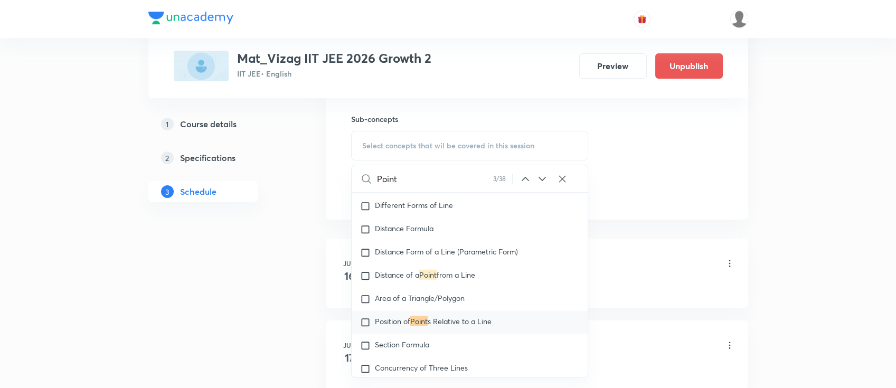
click at [545, 174] on icon at bounding box center [542, 179] width 13 height 13
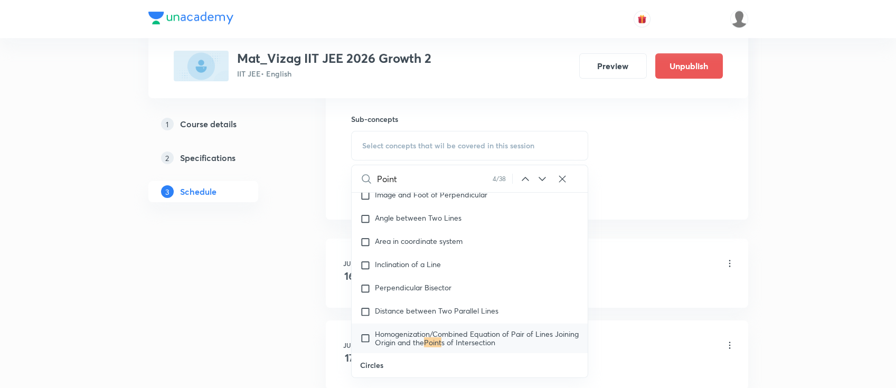
scroll to position [6297, 0]
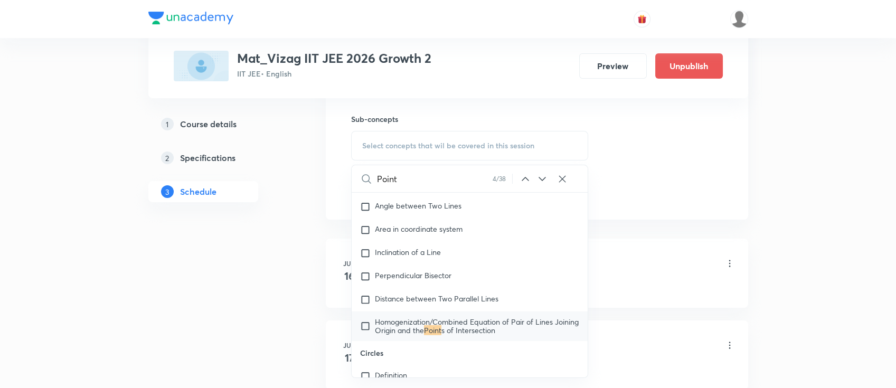
click at [459, 327] on span "Homogenization/Combined Equation of Pair of Lines Joining Origin and the" at bounding box center [477, 326] width 204 height 18
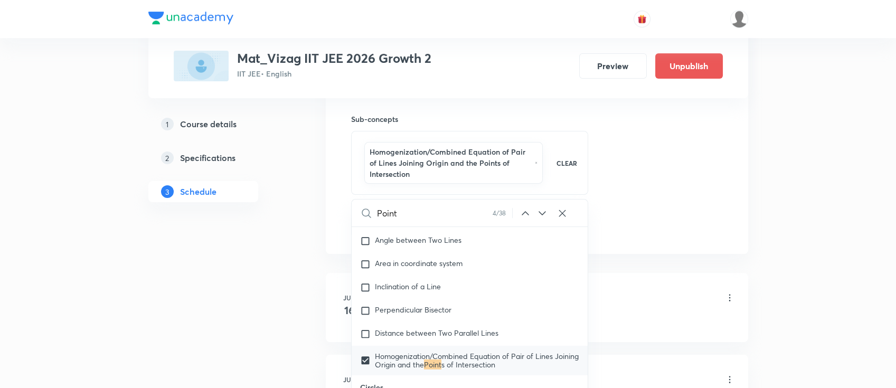
click at [540, 212] on icon at bounding box center [542, 213] width 13 height 13
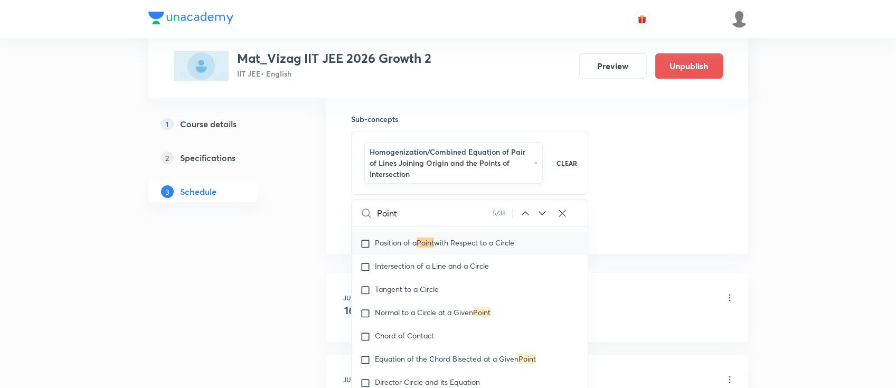
scroll to position [6511, 0]
click at [539, 213] on icon at bounding box center [542, 213] width 13 height 13
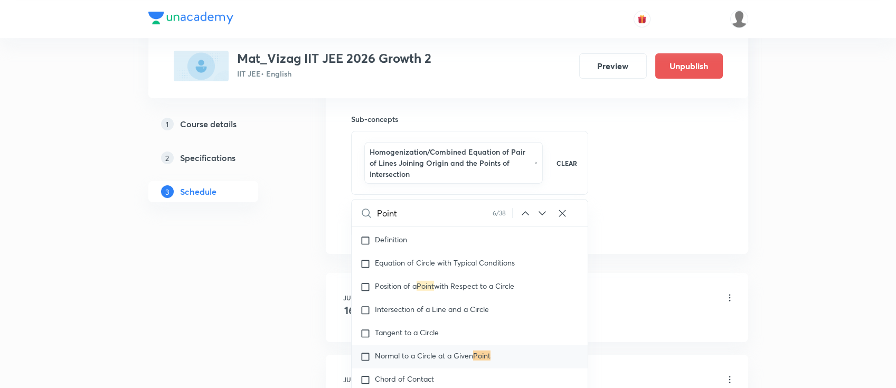
click at [539, 213] on icon at bounding box center [542, 213] width 13 height 13
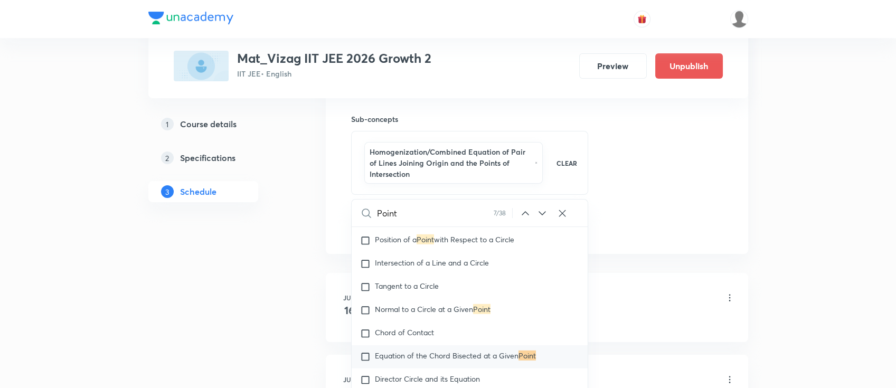
click at [539, 213] on icon at bounding box center [542, 213] width 13 height 13
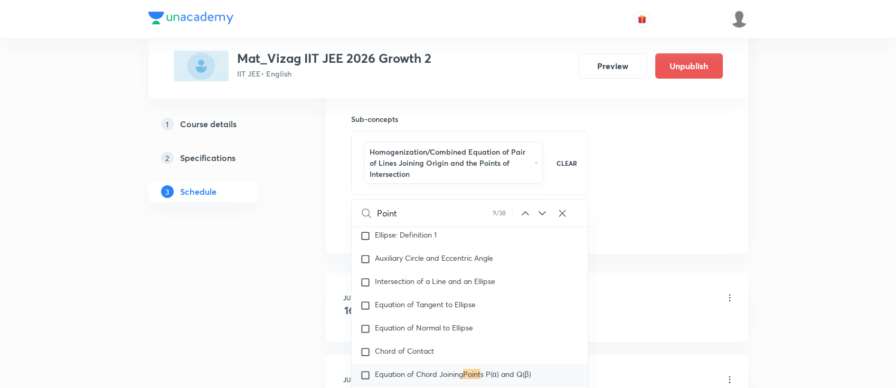
scroll to position [7233, 0]
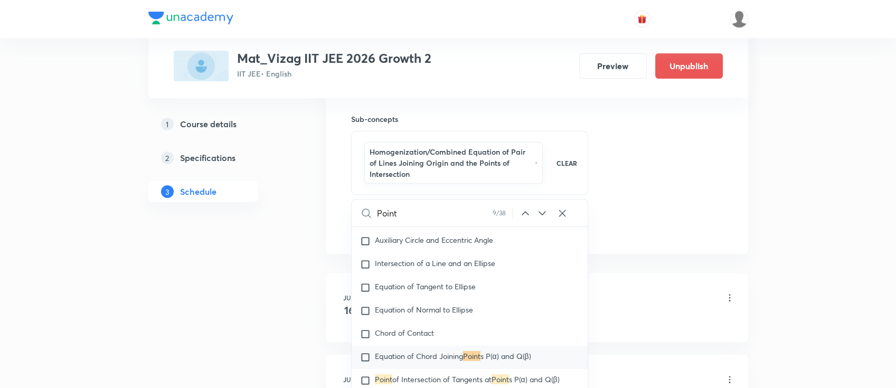
click at [539, 213] on icon at bounding box center [542, 213] width 13 height 13
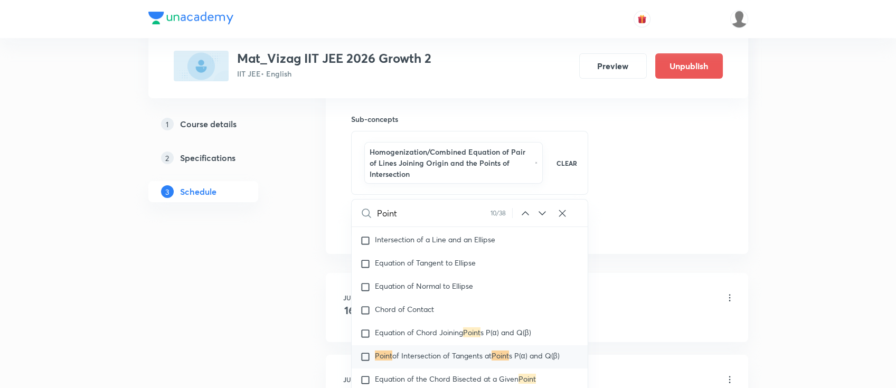
click at [539, 213] on icon at bounding box center [542, 213] width 13 height 13
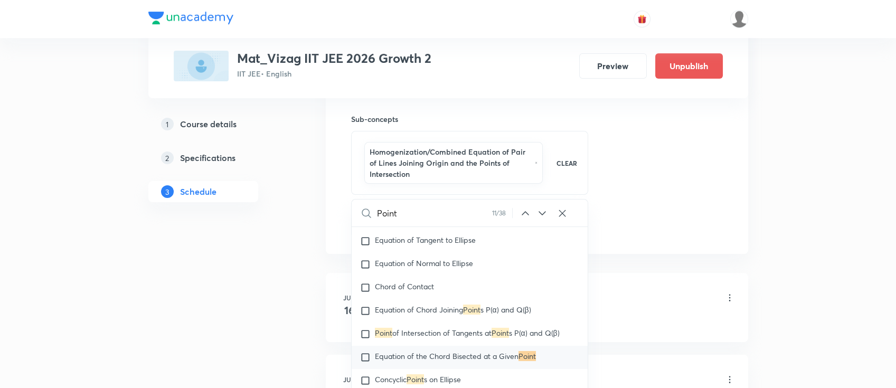
click at [539, 213] on icon at bounding box center [542, 213] width 13 height 13
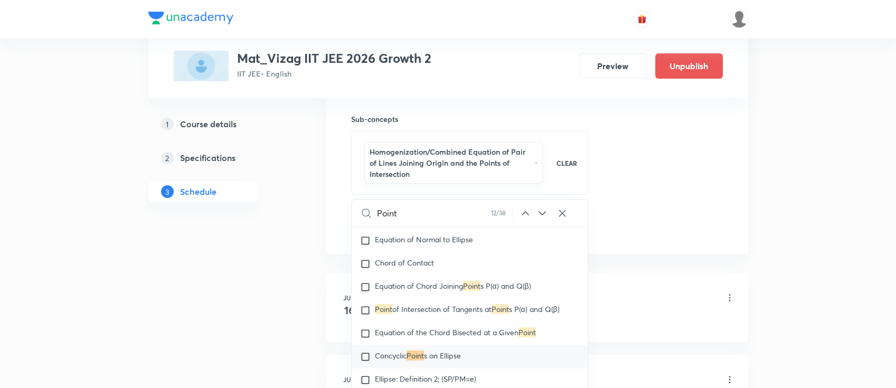
click at [541, 211] on icon at bounding box center [542, 213] width 13 height 13
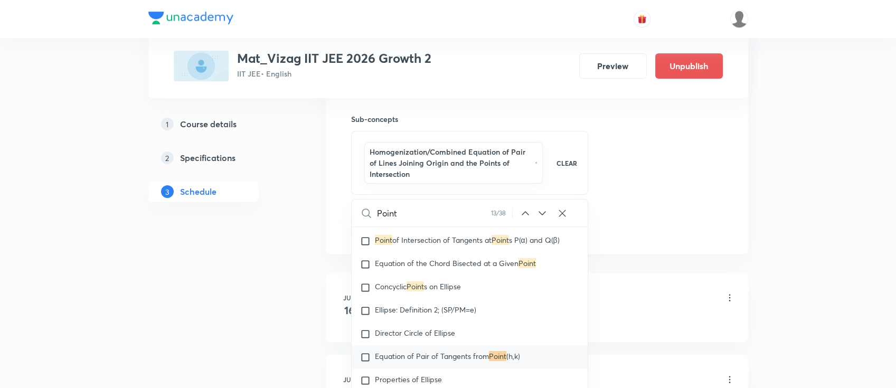
click at [541, 211] on icon at bounding box center [542, 213] width 13 height 13
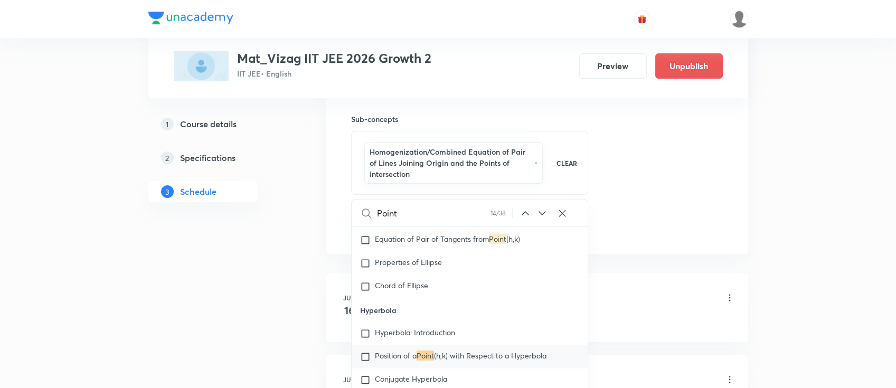
click at [541, 211] on icon at bounding box center [542, 213] width 13 height 13
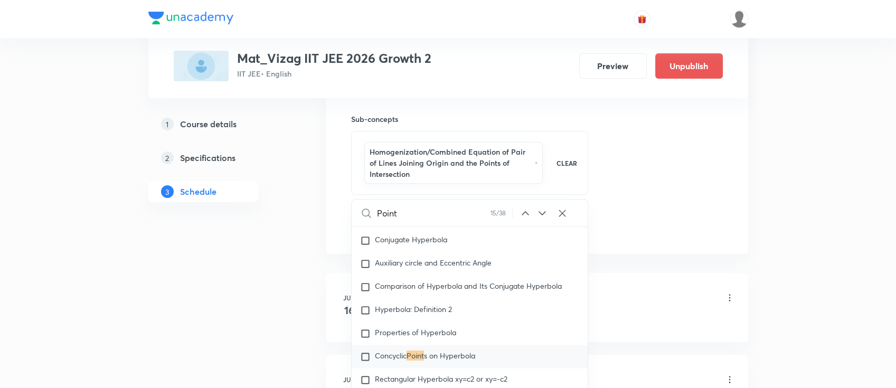
click at [541, 211] on icon at bounding box center [542, 213] width 13 height 13
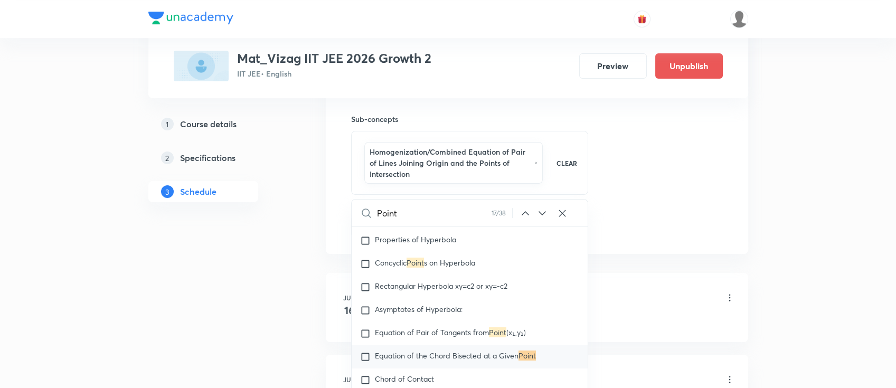
click at [541, 211] on icon at bounding box center [542, 213] width 13 height 13
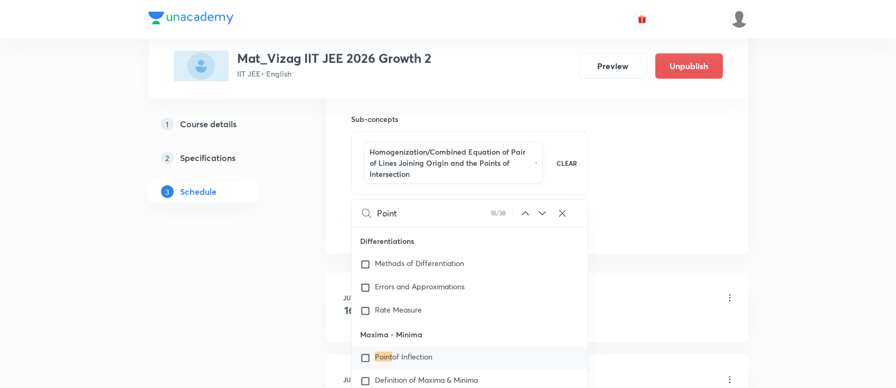
click at [541, 211] on icon at bounding box center [542, 213] width 13 height 13
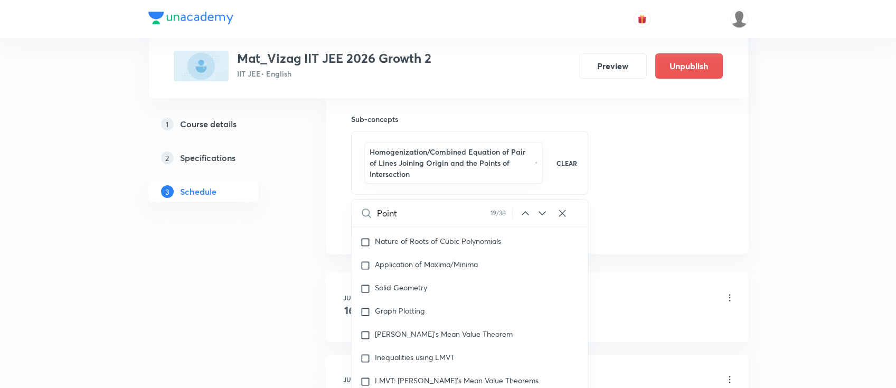
scroll to position [8676, 0]
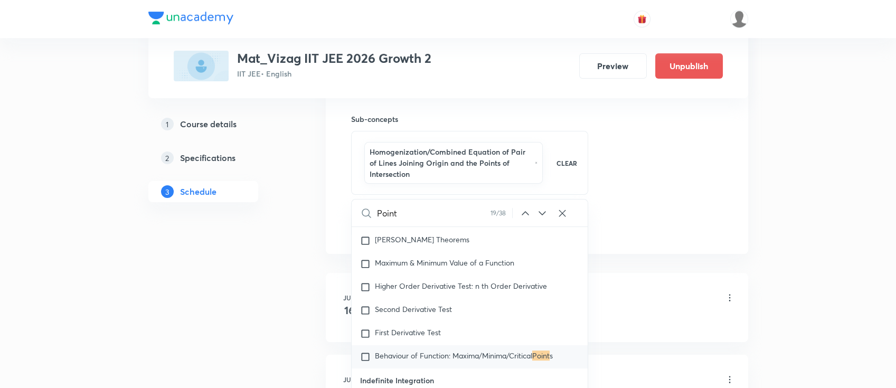
click at [541, 210] on icon at bounding box center [542, 213] width 13 height 13
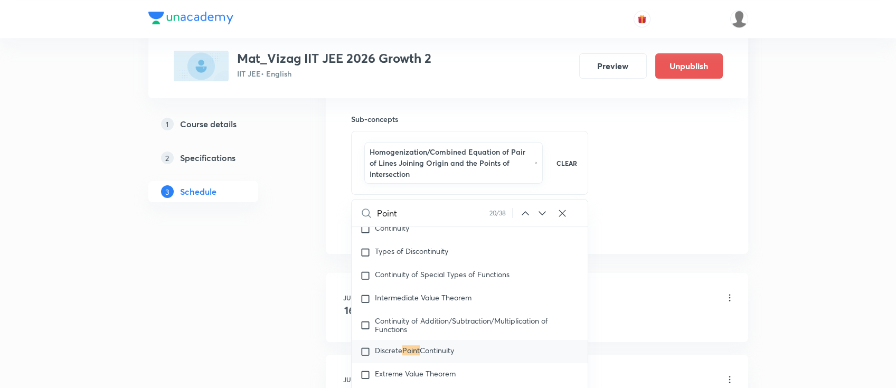
scroll to position [10162, 0]
click at [542, 210] on icon at bounding box center [542, 213] width 13 height 13
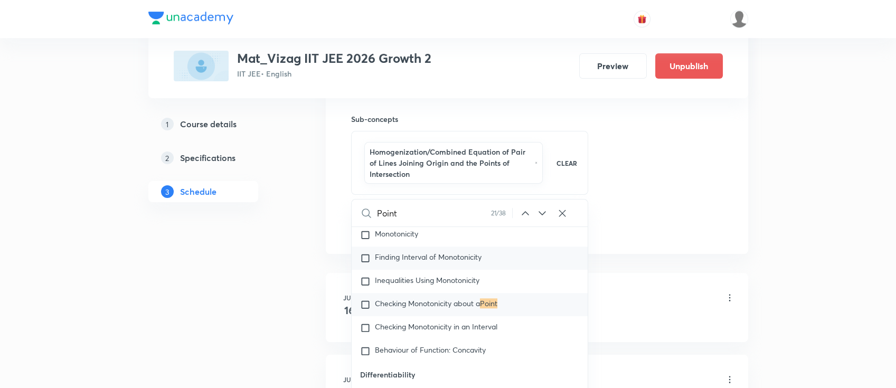
scroll to position [10351, 0]
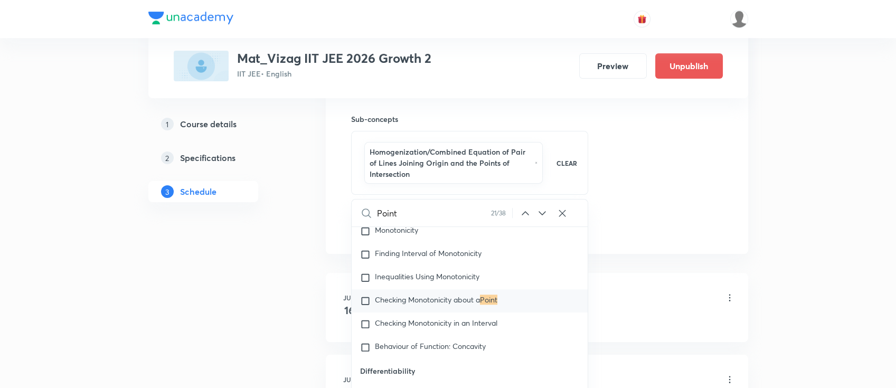
click at [543, 211] on icon at bounding box center [542, 213] width 13 height 13
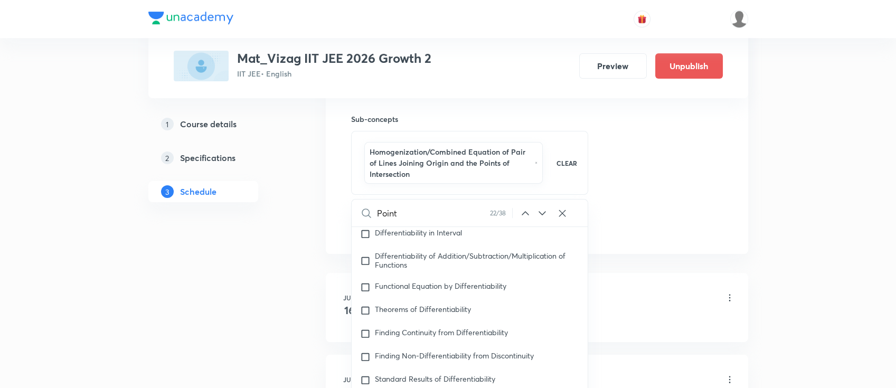
scroll to position [10711, 0]
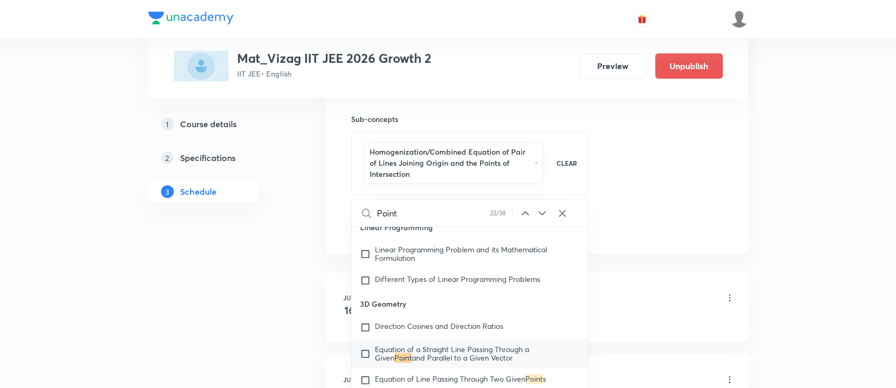
click at [540, 209] on icon at bounding box center [542, 213] width 13 height 13
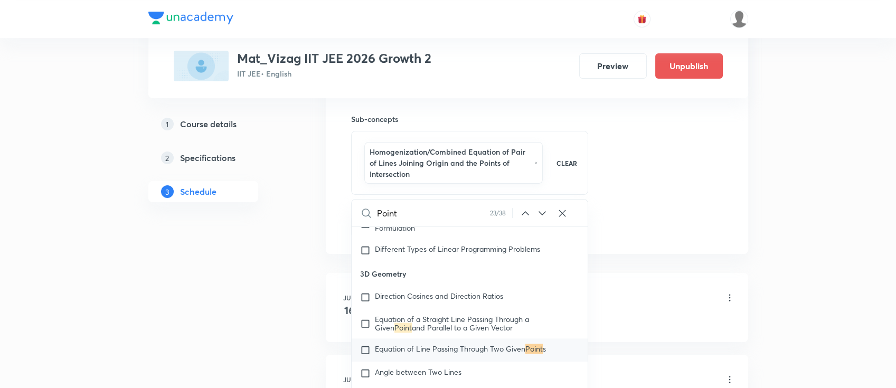
click at [542, 213] on icon at bounding box center [542, 213] width 7 height 4
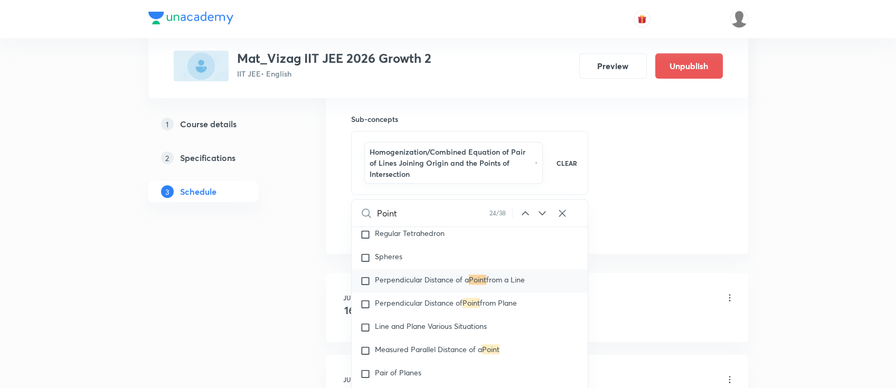
scroll to position [11190, 0]
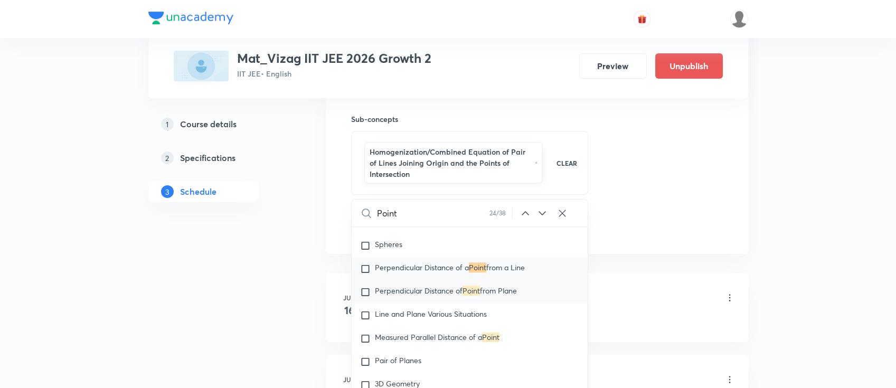
click at [507, 296] on span "from Plane" at bounding box center [498, 291] width 37 height 10
checkbox input "true"
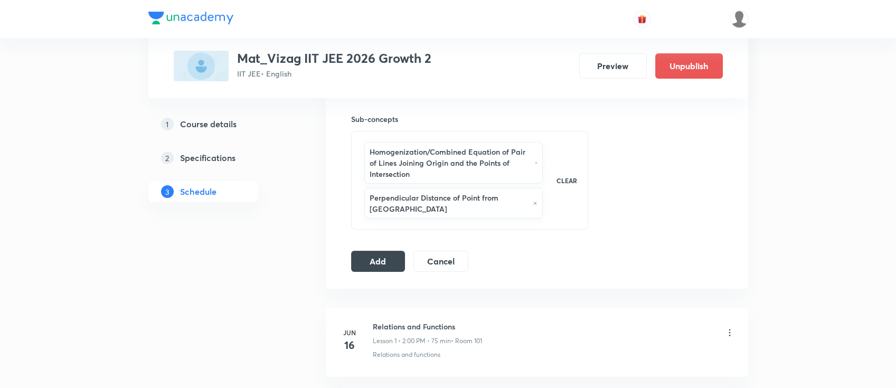
click at [527, 157] on h6 "Homogenization/Combined Equation of Pair of Lines Joining Origin and the Points…" at bounding box center [449, 162] width 160 height 33
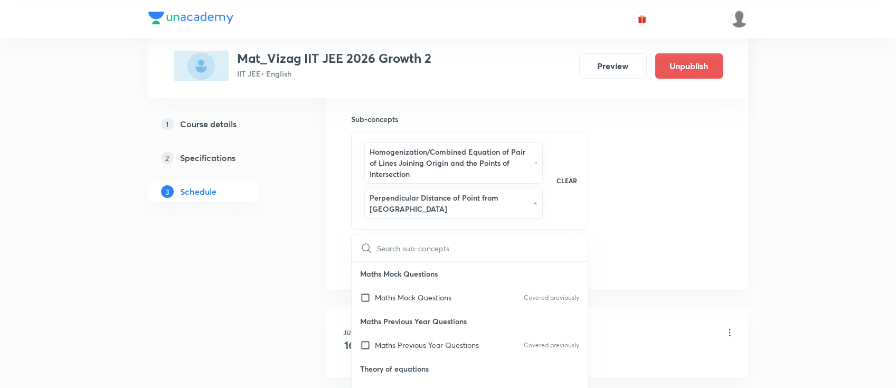
click at [536, 162] on icon at bounding box center [536, 163] width 2 height 2
checkbox input "false"
checkbox input "true"
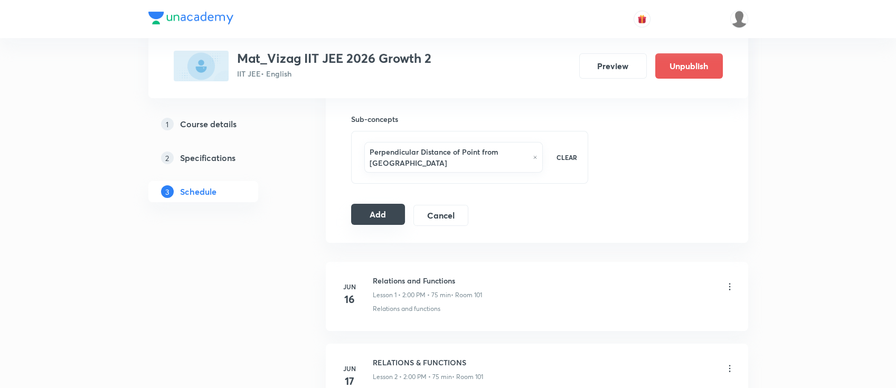
click at [367, 204] on button "Add" at bounding box center [378, 214] width 54 height 21
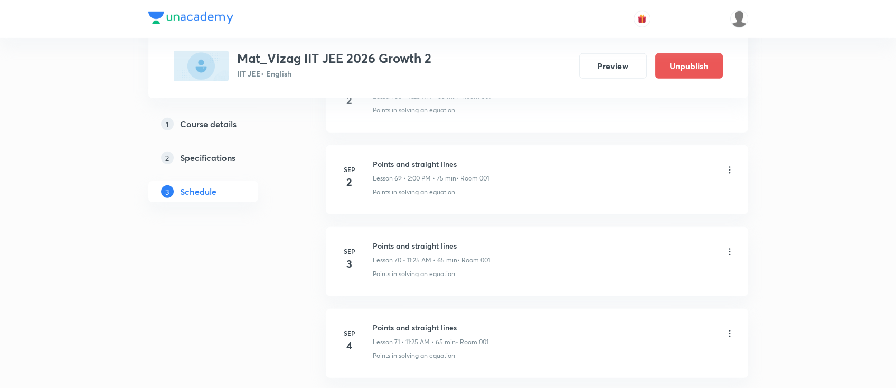
scroll to position [6337, 0]
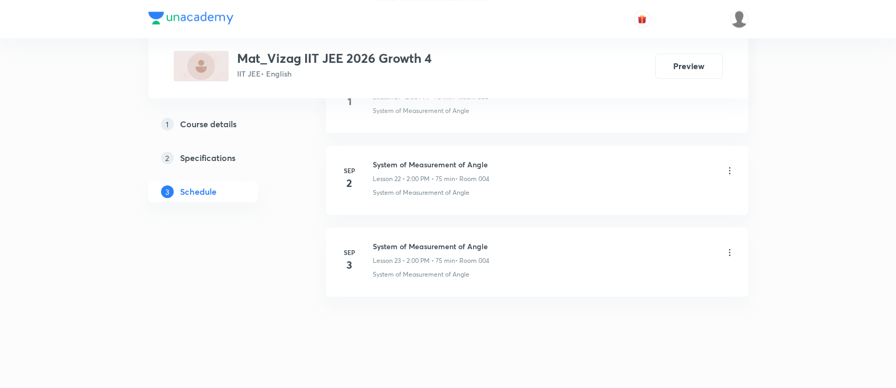
scroll to position [2336, 0]
click at [444, 242] on h6 "System of Measurement of Angle" at bounding box center [431, 241] width 117 height 11
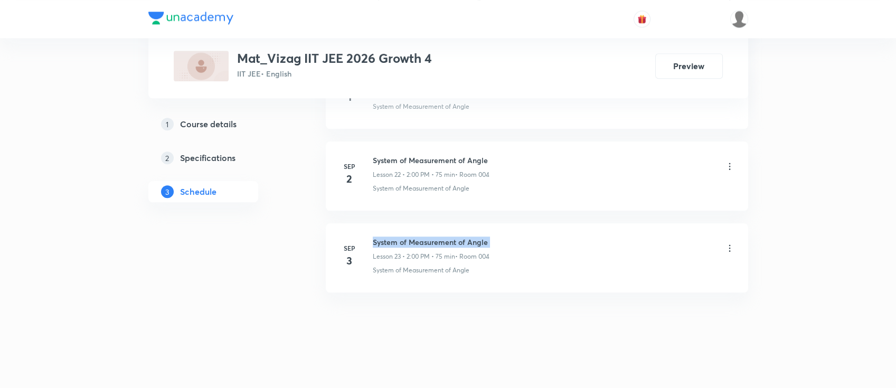
copy h6 "System of Measurement of Angle"
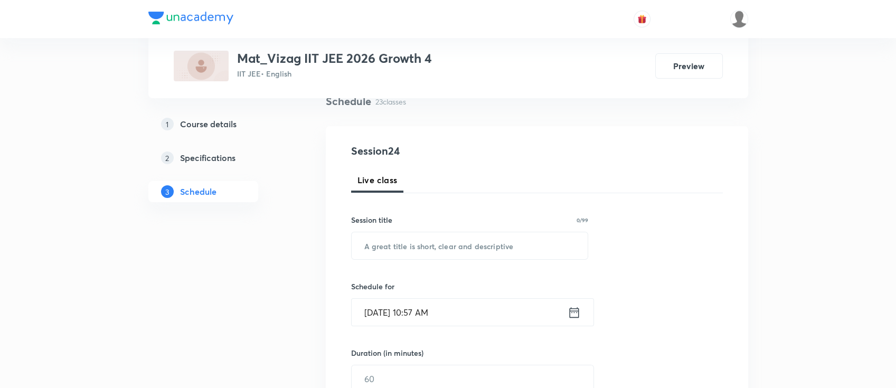
scroll to position [0, 0]
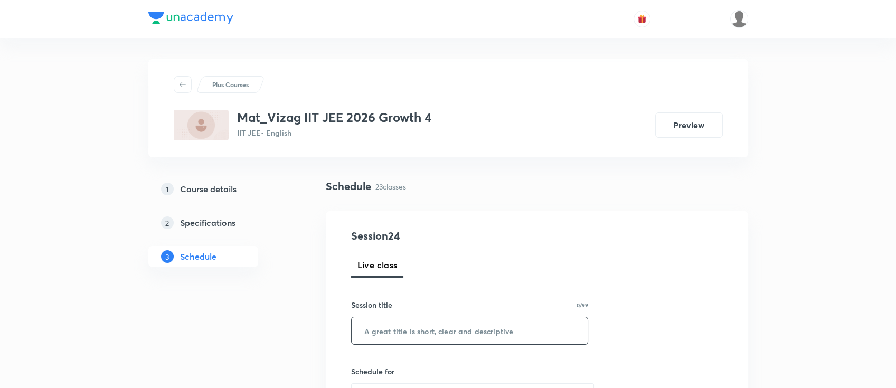
click at [438, 334] on input "text" at bounding box center [470, 330] width 236 height 27
paste input "System of Measurement of Angle"
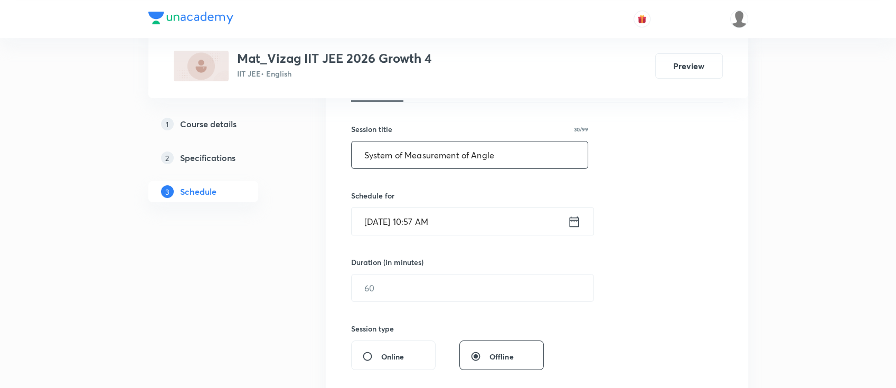
scroll to position [199, 0]
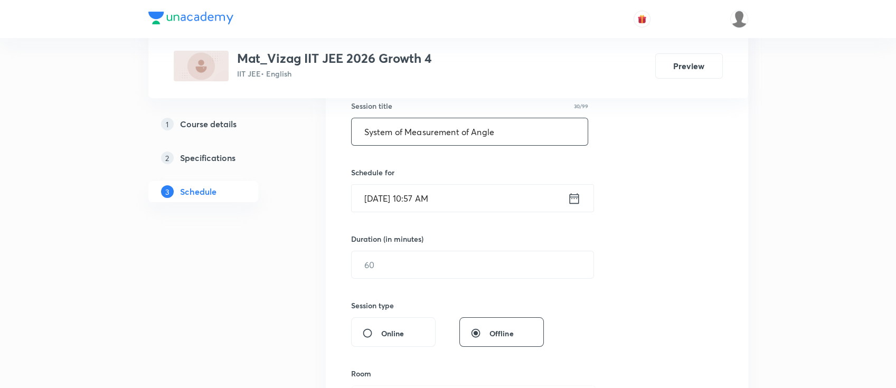
type input "System of Measurement of Angle"
click at [573, 197] on icon at bounding box center [573, 198] width 13 height 15
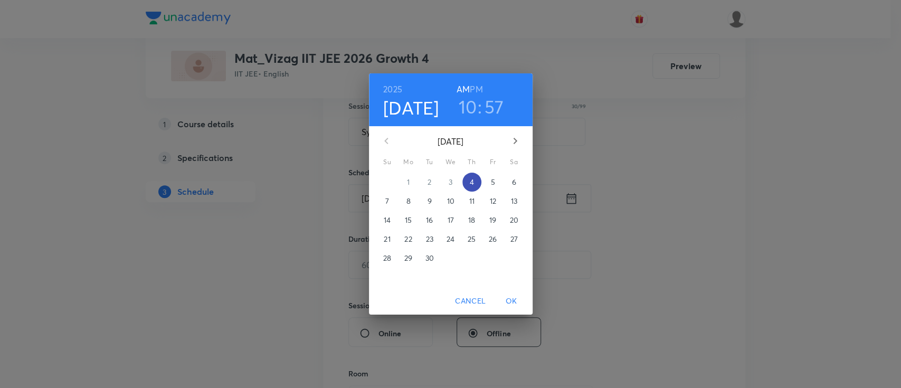
click at [466, 181] on span "4" at bounding box center [471, 182] width 19 height 11
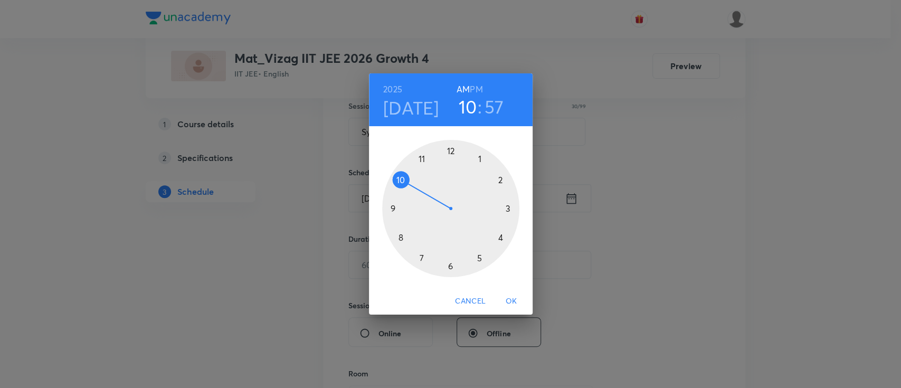
click at [473, 89] on h6 "PM" at bounding box center [476, 89] width 13 height 15
click at [499, 178] on div at bounding box center [450, 208] width 137 height 137
click at [450, 150] on div at bounding box center [450, 208] width 137 height 137
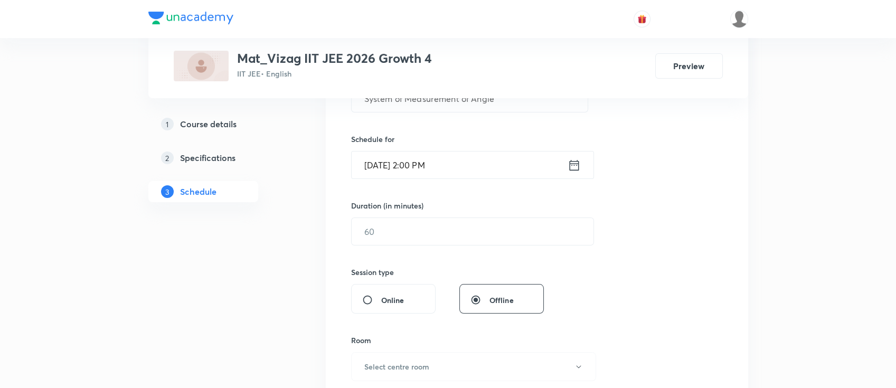
scroll to position [244, 0]
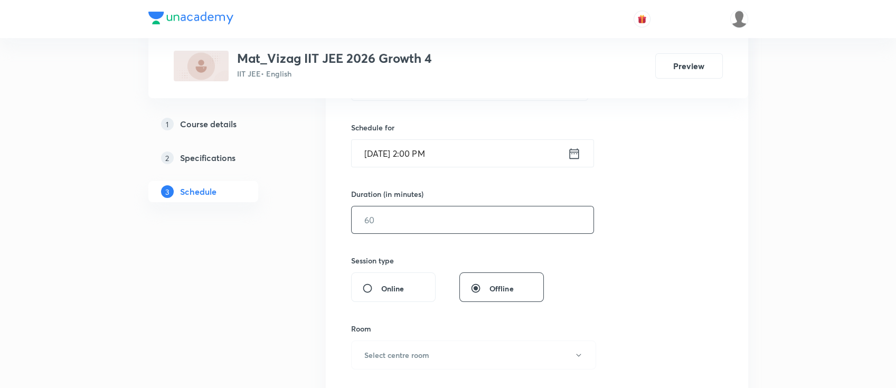
click at [421, 226] on input "text" at bounding box center [473, 219] width 242 height 27
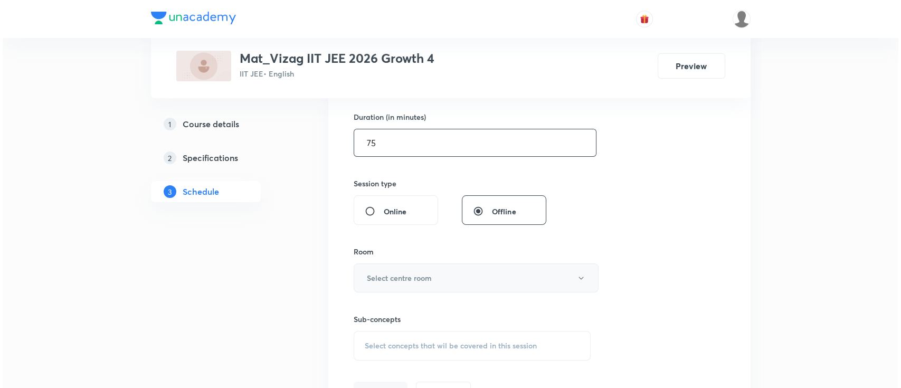
scroll to position [384, 0]
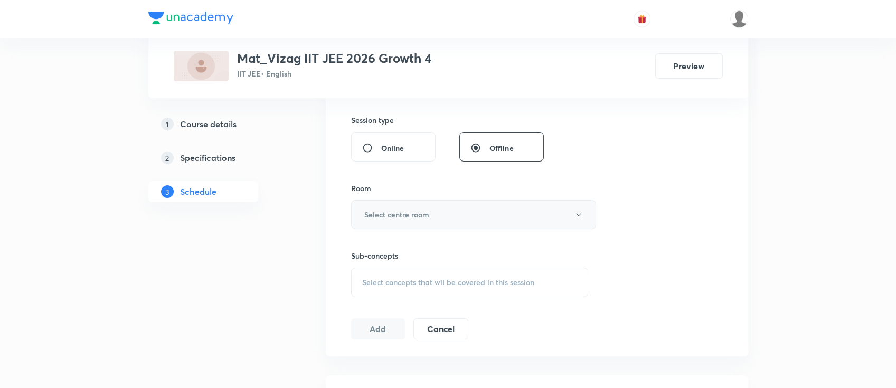
type input "75"
click at [418, 221] on button "Select centre room" at bounding box center [473, 214] width 245 height 29
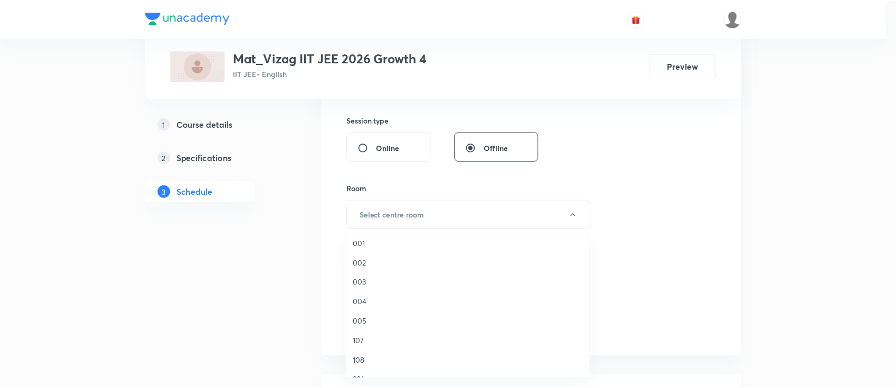
scroll to position [115, 0]
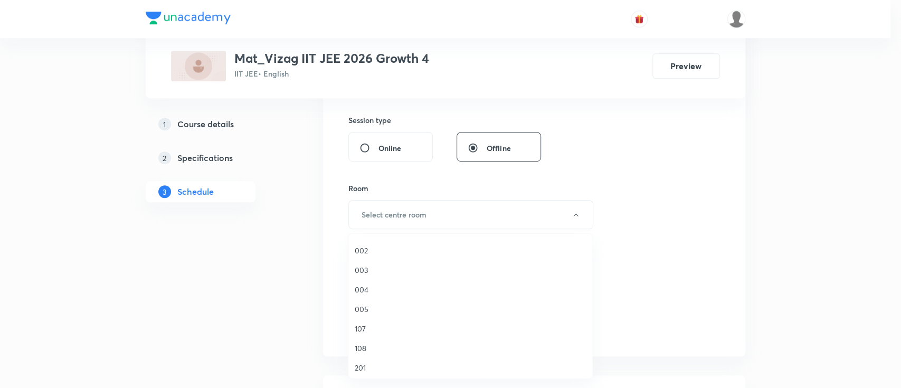
click at [383, 289] on span "004" at bounding box center [470, 289] width 231 height 11
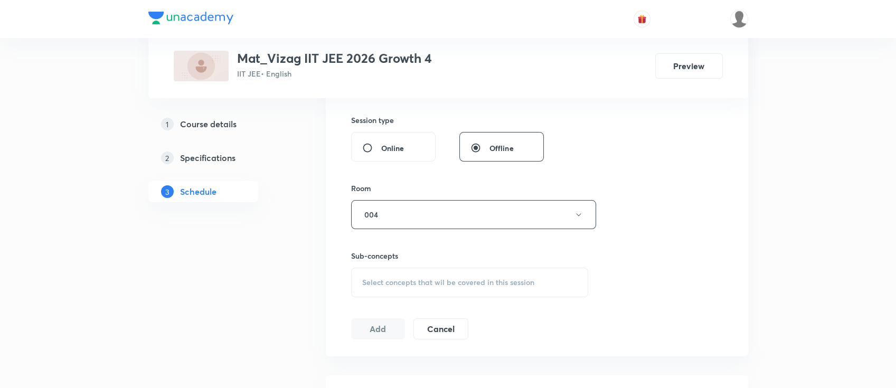
click at [415, 283] on span "Select concepts that wil be covered in this session" at bounding box center [448, 282] width 172 height 8
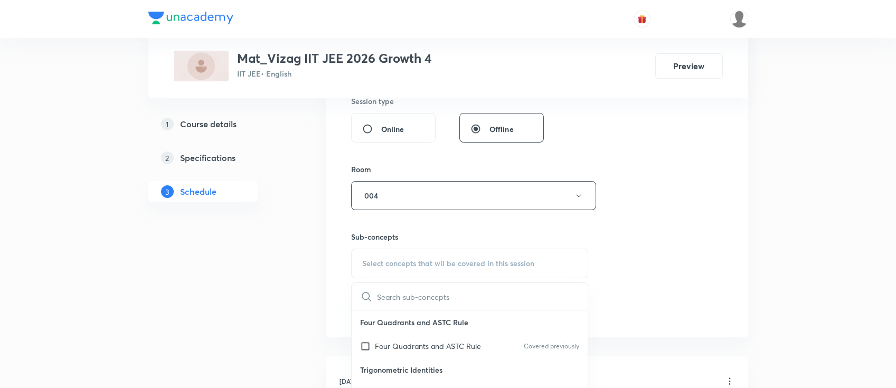
scroll to position [408, 0]
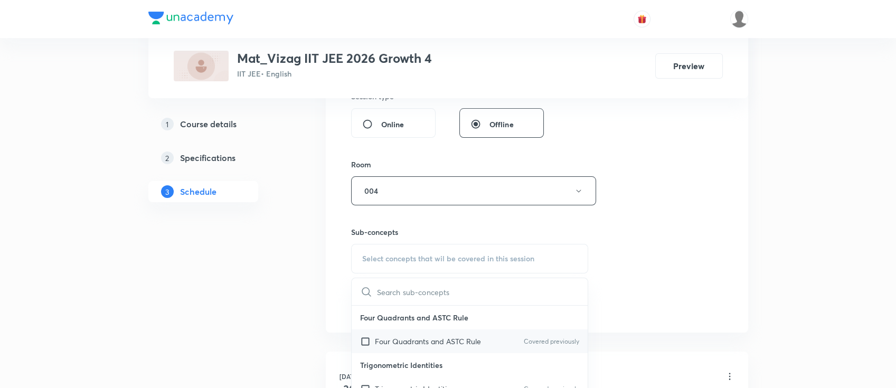
click at [427, 331] on div "Four Quadrants and ASTC Rule Covered previously" at bounding box center [470, 341] width 236 height 24
checkbox input "true"
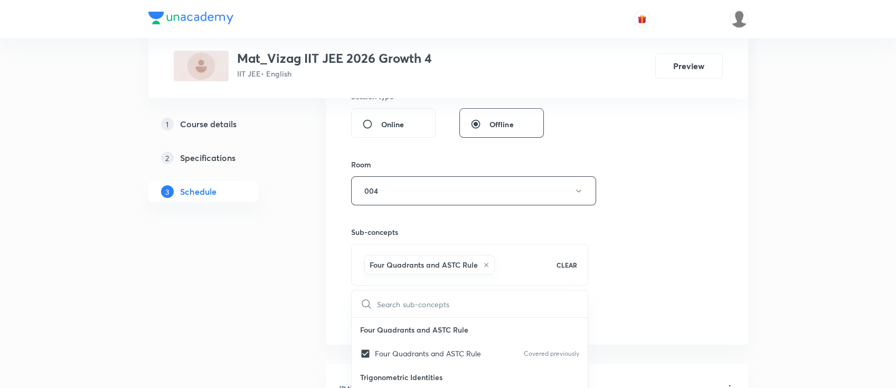
click at [680, 246] on div "Session 24 Live class Session title 30/99 System of Measurement of Angle ​ Sche…" at bounding box center [537, 74] width 372 height 508
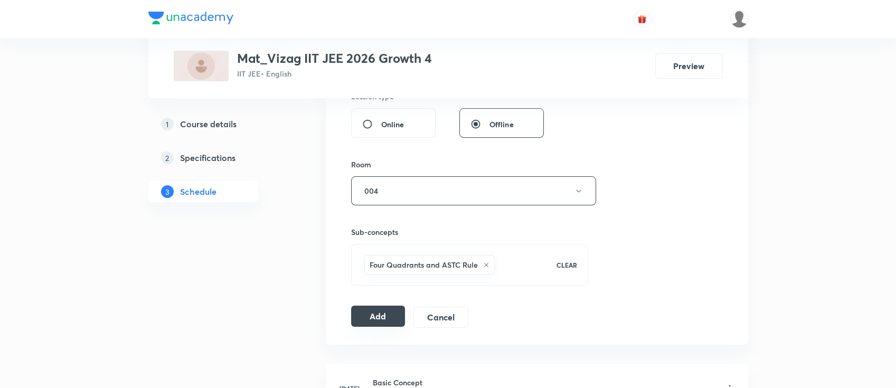
click at [390, 315] on button "Add" at bounding box center [378, 316] width 54 height 21
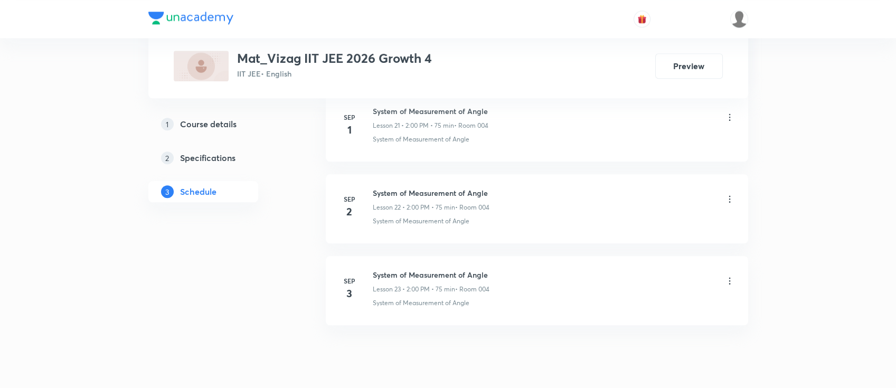
scroll to position [2348, 0]
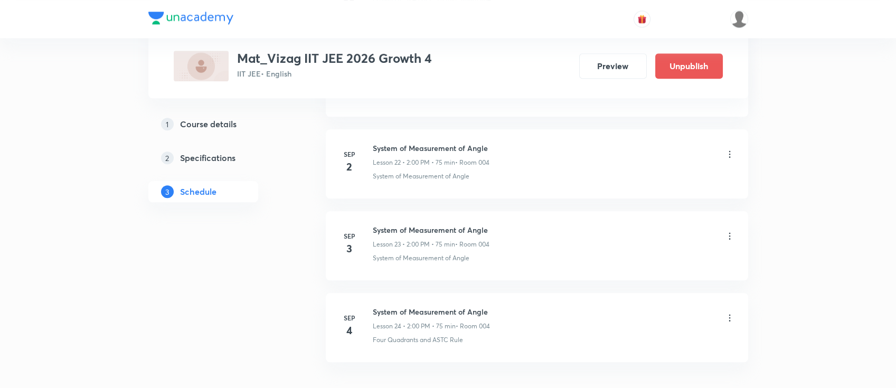
click at [423, 308] on h6 "System of Measurement of Angle" at bounding box center [431, 311] width 117 height 11
copy h6 "System of Measurement of Angle"
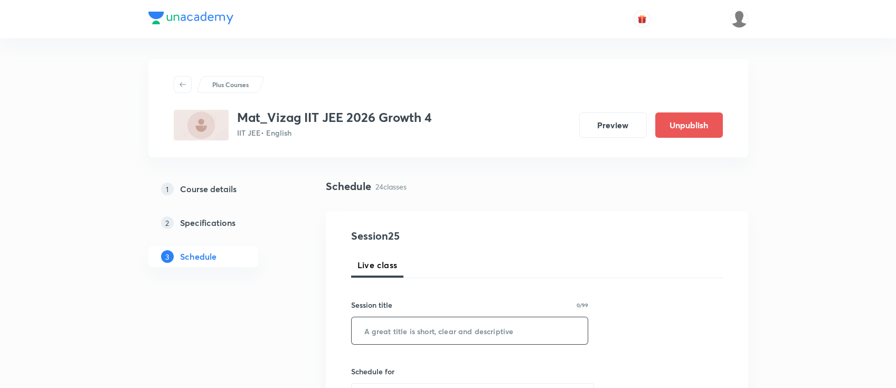
click at [423, 325] on input "text" at bounding box center [470, 330] width 236 height 27
paste input "System of Measurement of Angle"
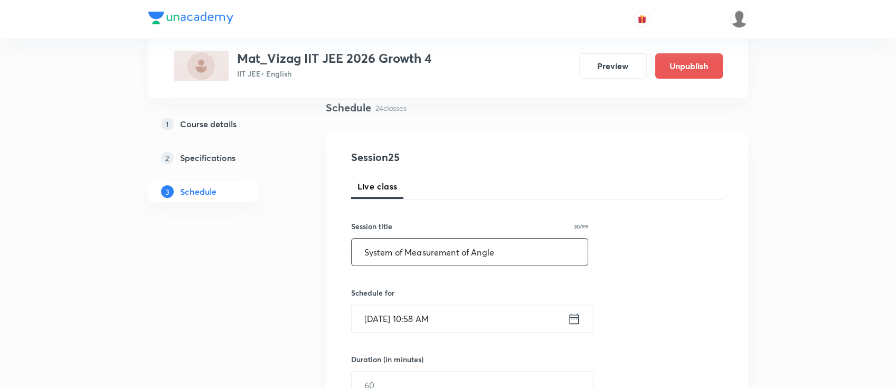
scroll to position [80, 0]
type input "System of Measurement of Angle"
click at [573, 314] on icon at bounding box center [574, 317] width 10 height 11
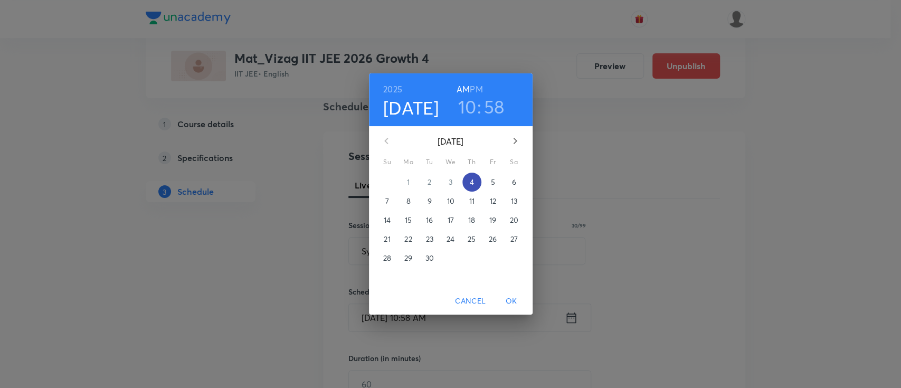
click at [469, 179] on p "4" at bounding box center [471, 182] width 4 height 11
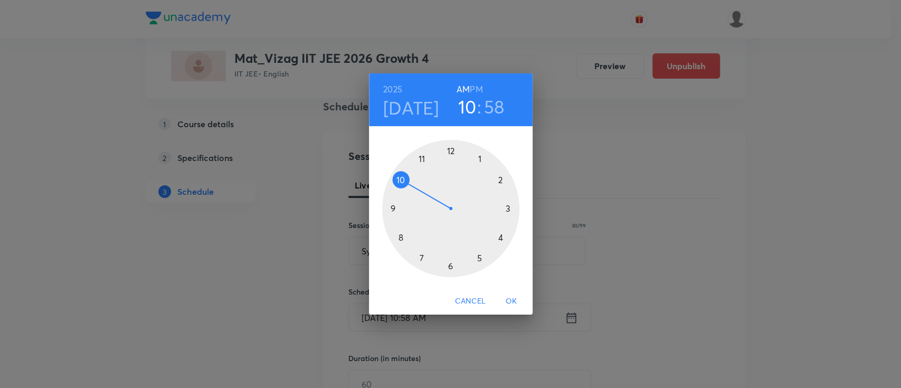
click at [480, 90] on h6 "PM" at bounding box center [476, 89] width 13 height 15
click at [478, 257] on div at bounding box center [450, 208] width 137 height 137
click at [452, 150] on div at bounding box center [450, 208] width 137 height 137
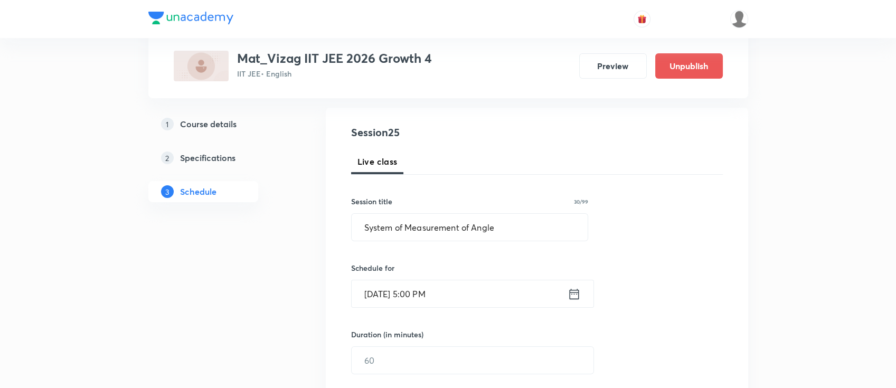
scroll to position [122, 0]
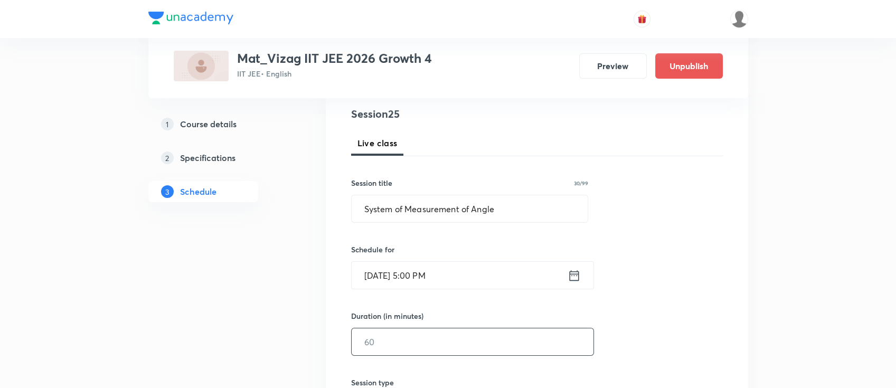
click at [424, 340] on input "text" at bounding box center [473, 341] width 242 height 27
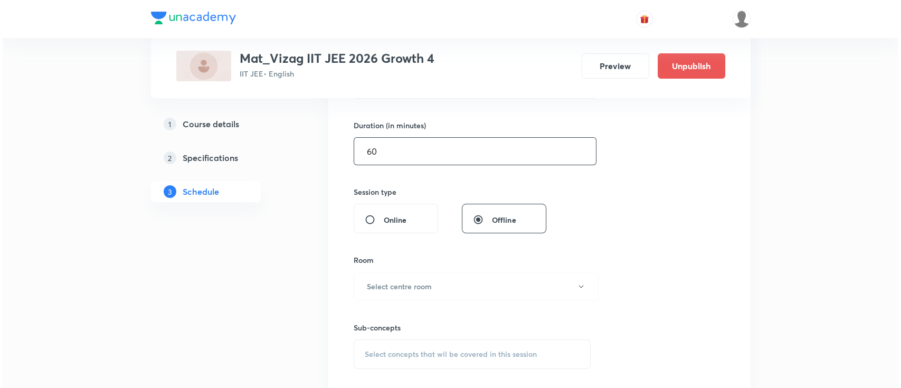
scroll to position [330, 0]
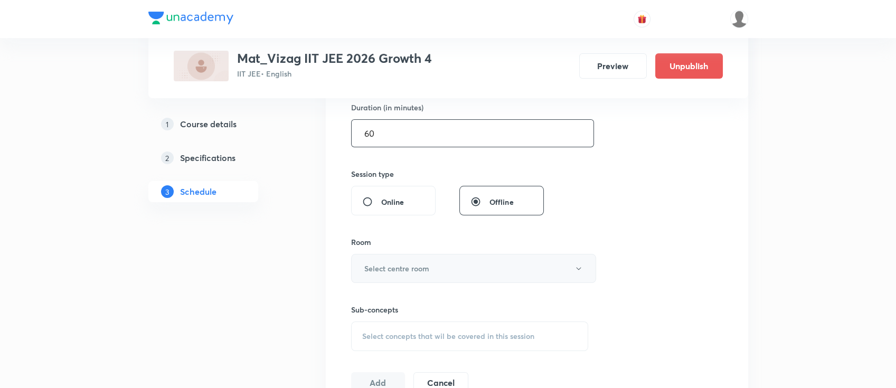
type input "60"
click at [405, 263] on h6 "Select centre room" at bounding box center [396, 268] width 65 height 11
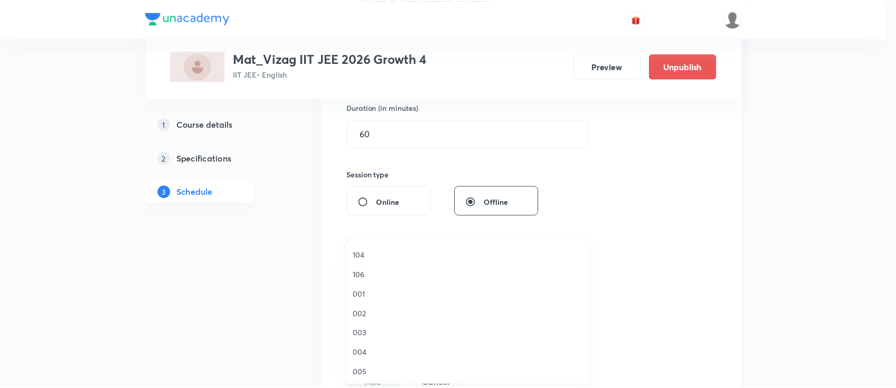
scroll to position [82, 0]
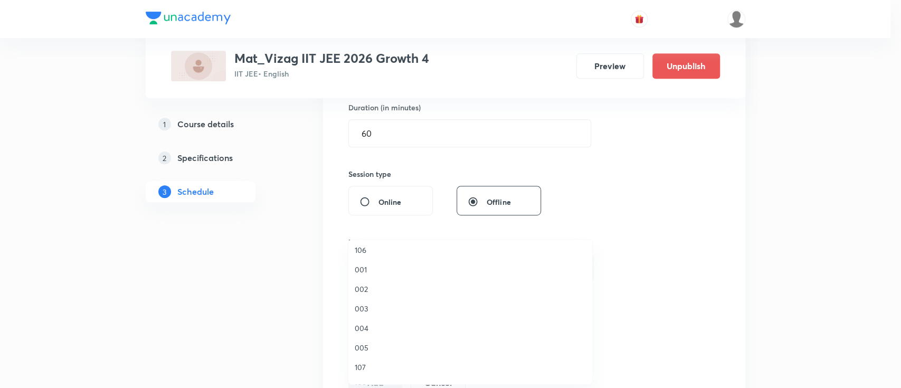
click at [368, 326] on span "004" at bounding box center [470, 327] width 231 height 11
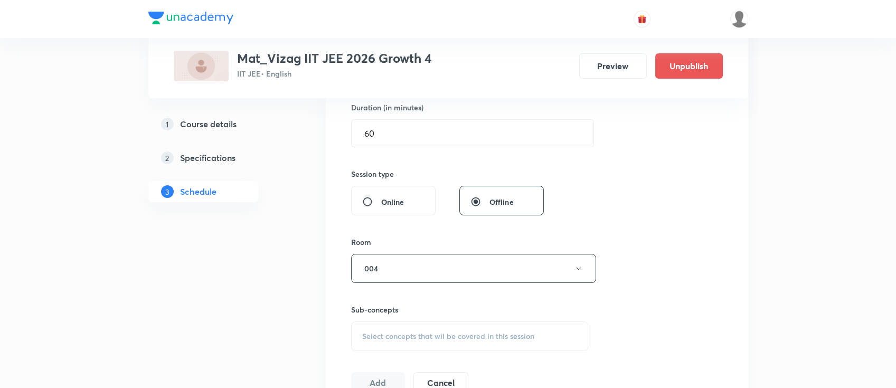
click at [398, 336] on span "Select concepts that wil be covered in this session" at bounding box center [448, 336] width 172 height 8
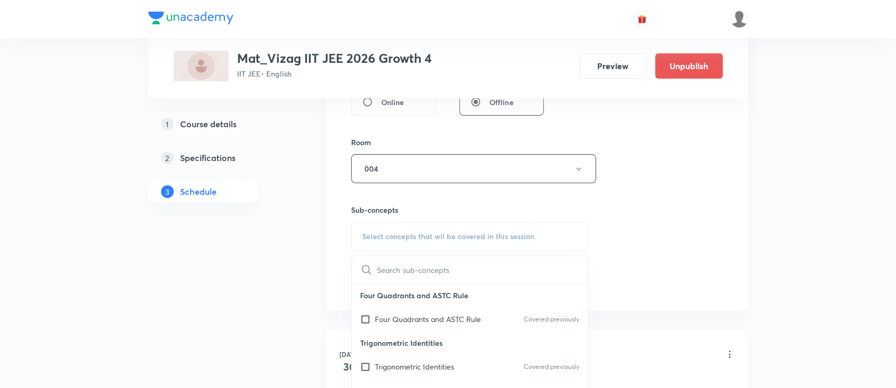
scroll to position [431, 0]
click at [474, 312] on p "Four Quadrants and ASTC Rule" at bounding box center [428, 317] width 106 height 11
checkbox input "true"
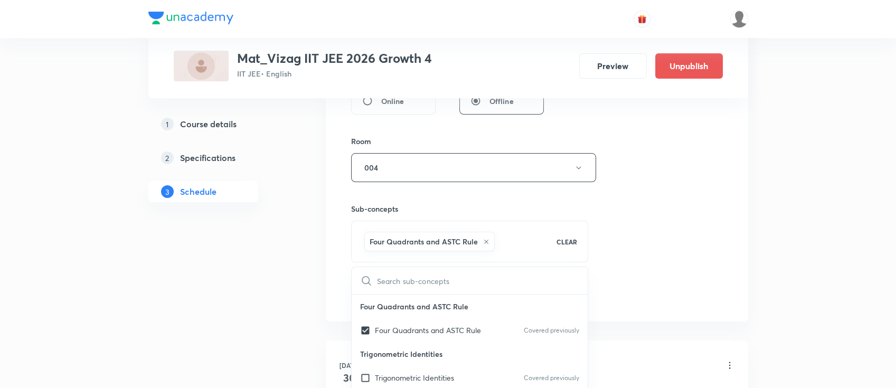
click at [726, 202] on div "Session 25 Live class Session title 30/99 System of Measurement of Angle ​ Sche…" at bounding box center [537, 51] width 422 height 542
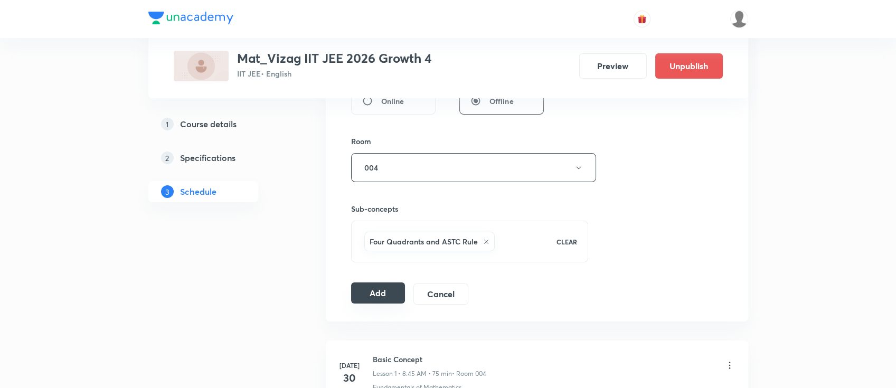
click at [396, 285] on button "Add" at bounding box center [378, 292] width 54 height 21
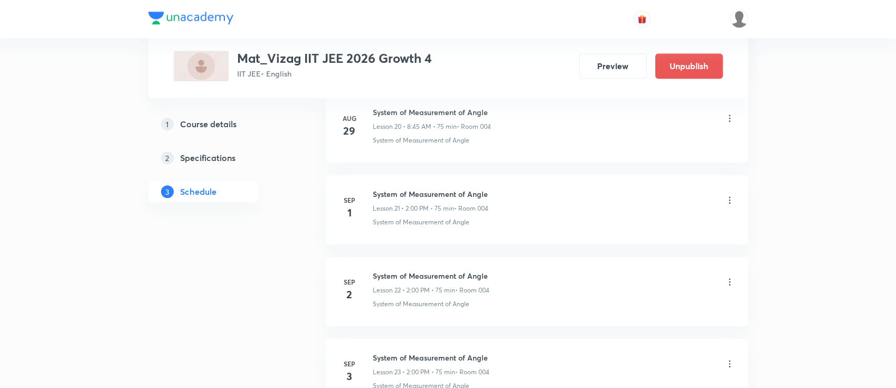
scroll to position [2430, 0]
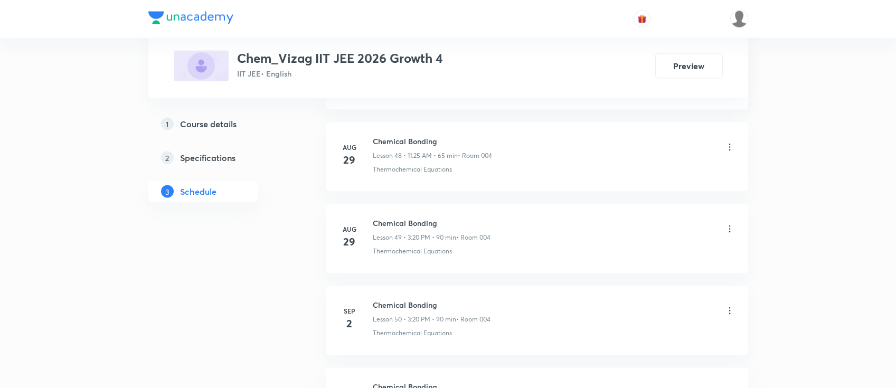
scroll to position [4623, 0]
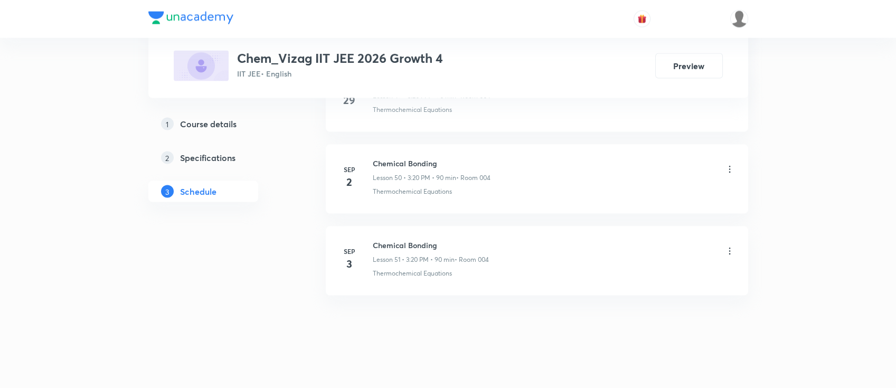
click at [406, 241] on h6 "Chemical Bonding" at bounding box center [431, 245] width 116 height 11
copy h6 "Chemical Bonding"
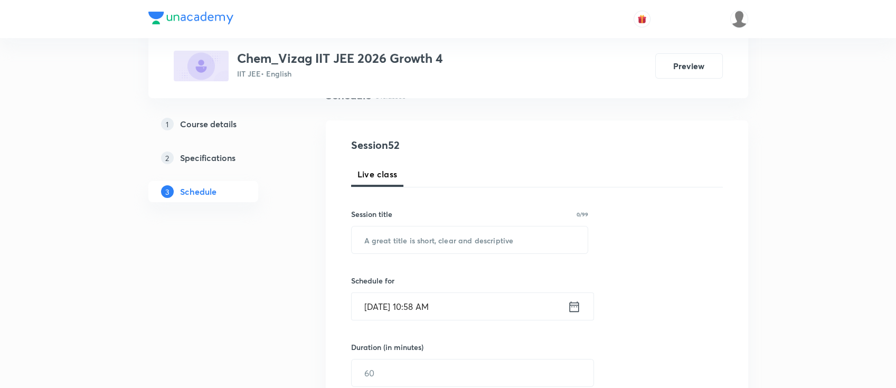
scroll to position [0, 0]
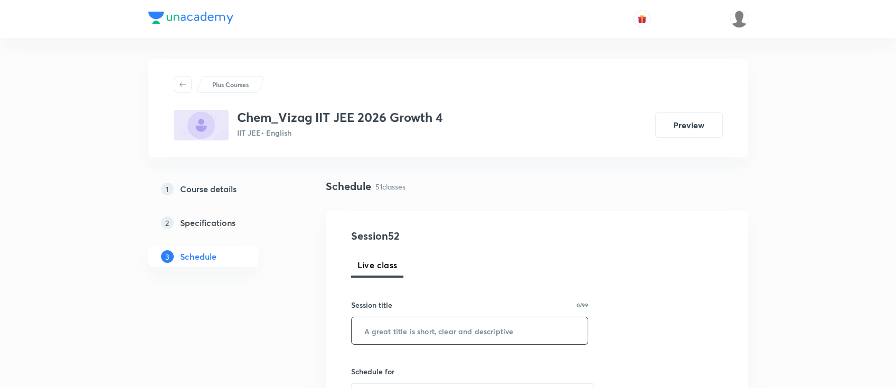
click at [410, 322] on input "text" at bounding box center [470, 330] width 236 height 27
paste input "Chemical Bonding"
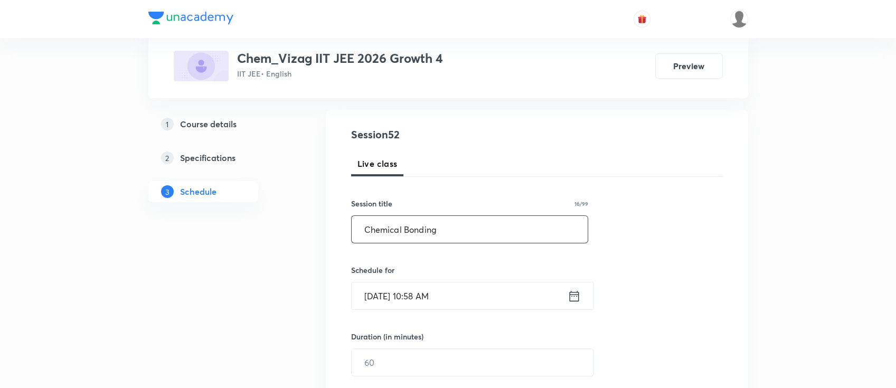
scroll to position [169, 0]
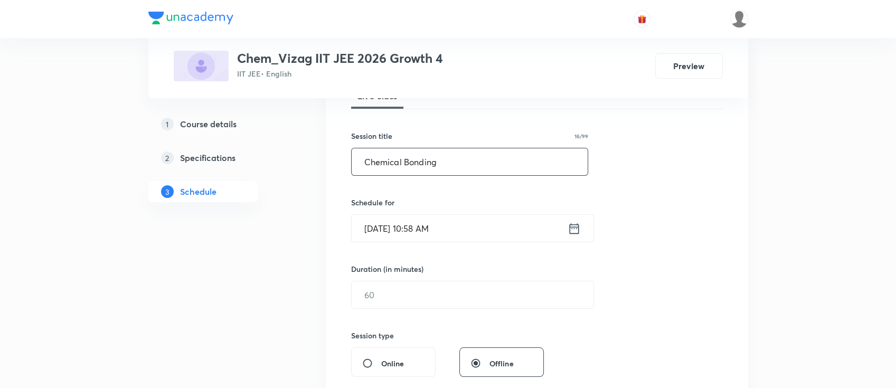
type input "Chemical Bonding"
click at [573, 224] on icon at bounding box center [574, 228] width 10 height 11
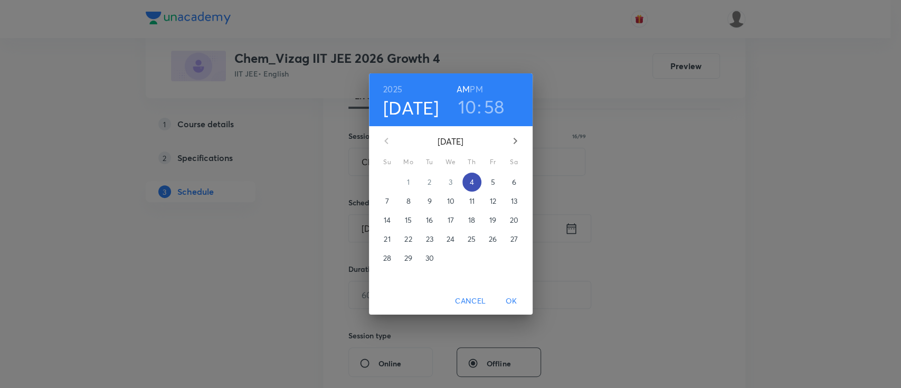
click at [468, 184] on span "4" at bounding box center [471, 182] width 19 height 11
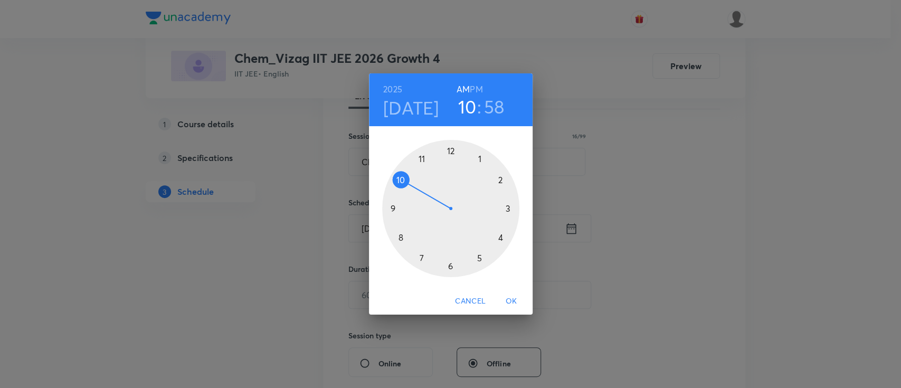
click at [479, 86] on h6 "PM" at bounding box center [476, 89] width 13 height 15
click at [506, 207] on div at bounding box center [450, 208] width 137 height 137
click at [501, 236] on div at bounding box center [450, 208] width 137 height 137
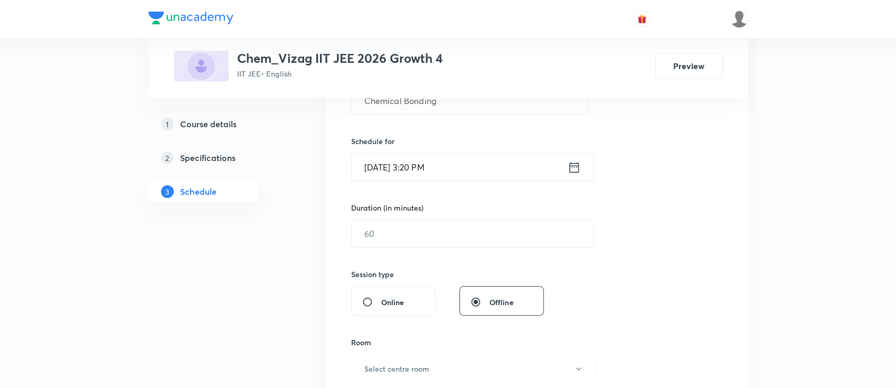
scroll to position [232, 0]
click at [489, 219] on input "text" at bounding box center [473, 231] width 242 height 27
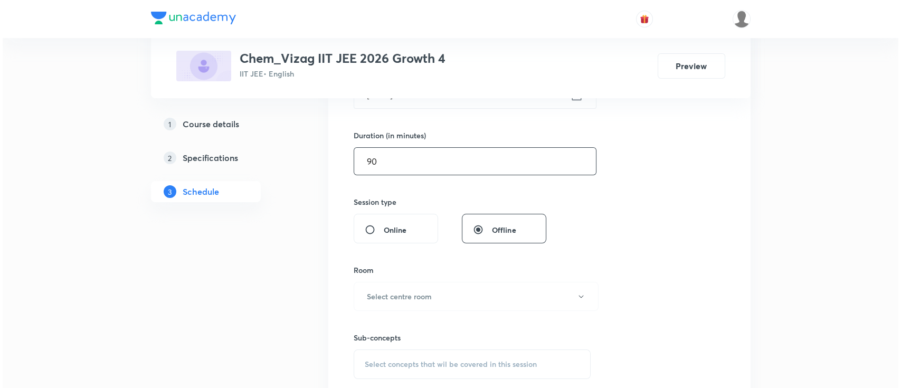
scroll to position [326, 0]
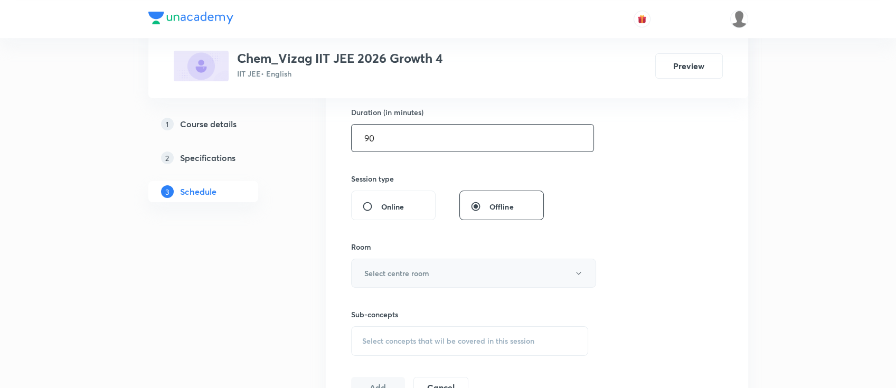
type input "90"
click at [452, 272] on button "Select centre room" at bounding box center [473, 273] width 245 height 29
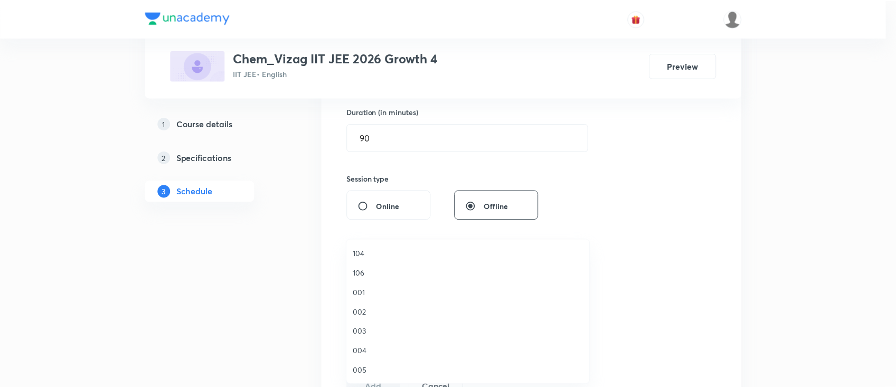
scroll to position [63, 0]
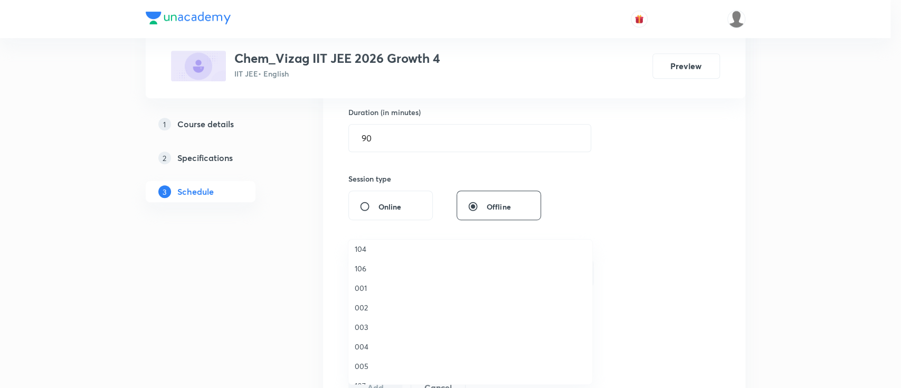
click at [386, 352] on li "004" at bounding box center [470, 347] width 244 height 20
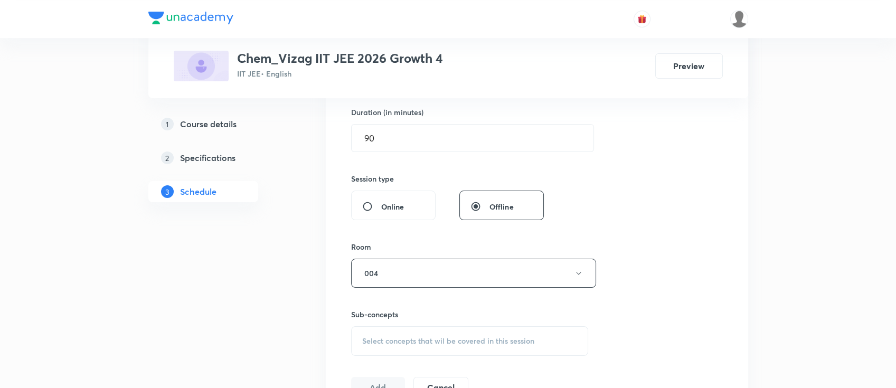
click at [417, 333] on div "Select concepts that wil be covered in this session" at bounding box center [470, 341] width 238 height 30
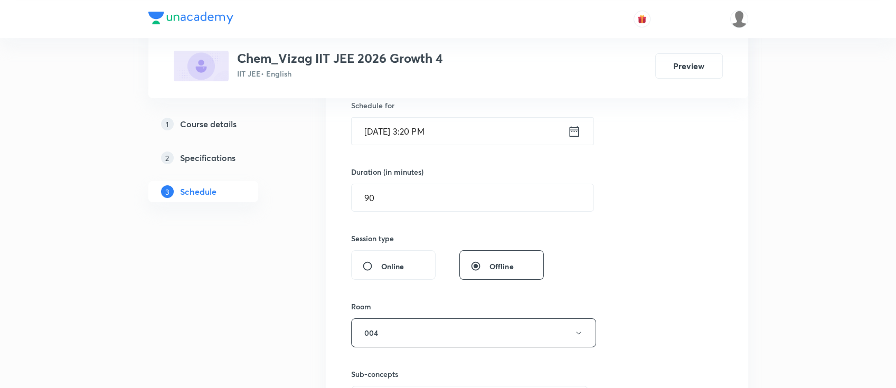
scroll to position [505, 0]
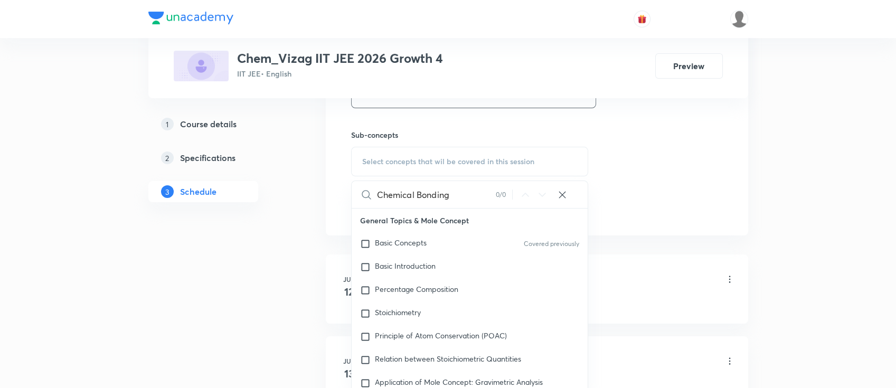
click at [435, 194] on input "Chemical Bonding" at bounding box center [436, 194] width 119 height 27
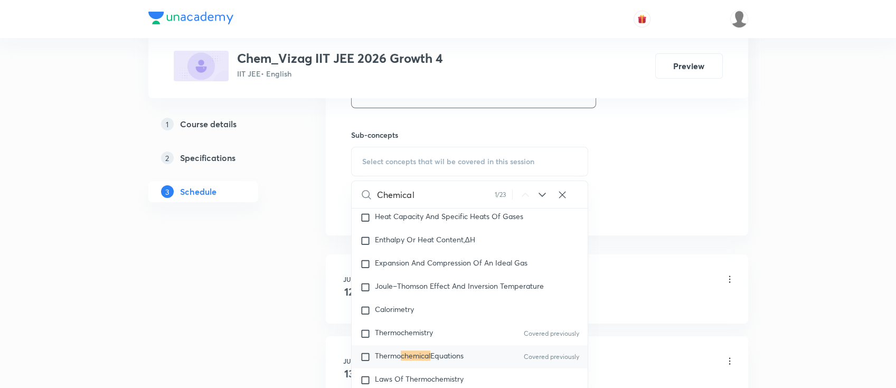
scroll to position [1841, 0]
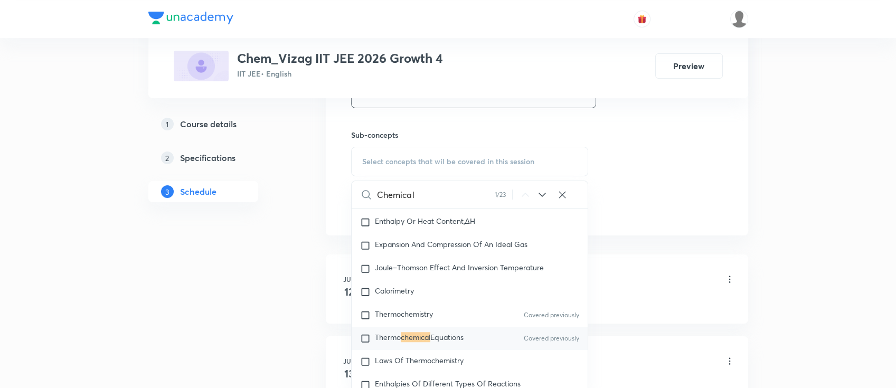
type input "Chemical"
click at [541, 192] on icon at bounding box center [542, 194] width 13 height 13
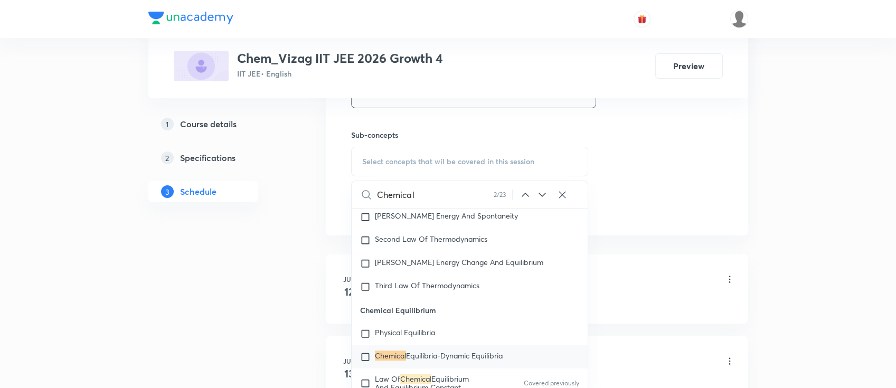
scroll to position [2143, 0]
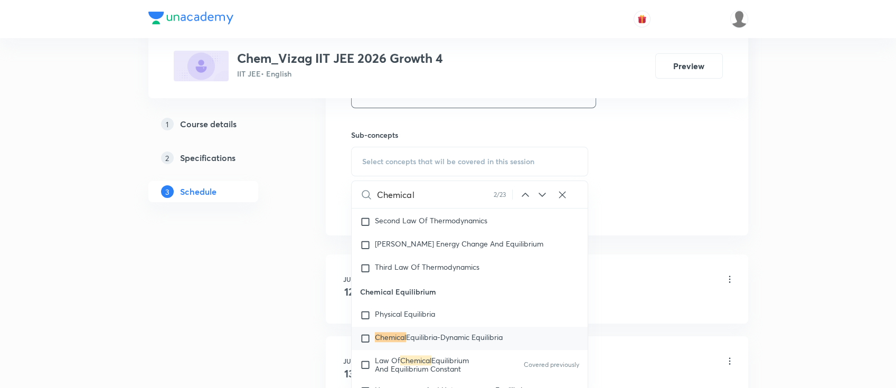
click at [541, 192] on icon at bounding box center [542, 194] width 13 height 13
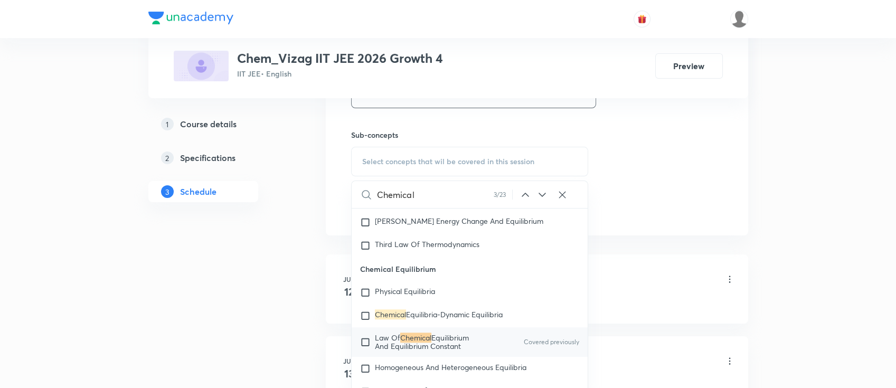
click at [541, 192] on icon at bounding box center [542, 194] width 13 height 13
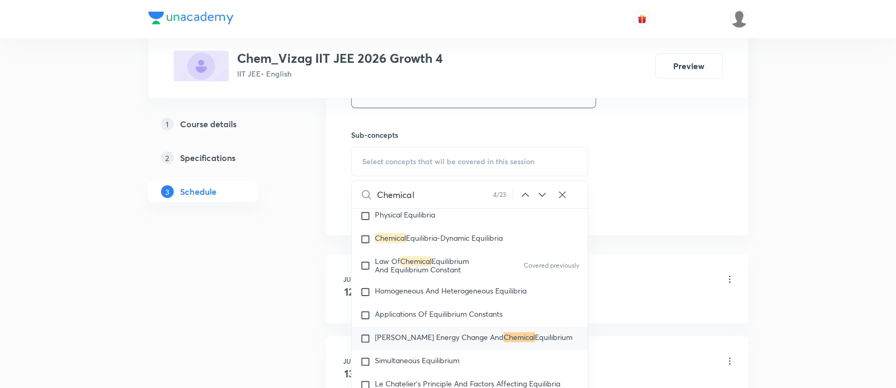
click at [541, 192] on icon at bounding box center [542, 194] width 13 height 13
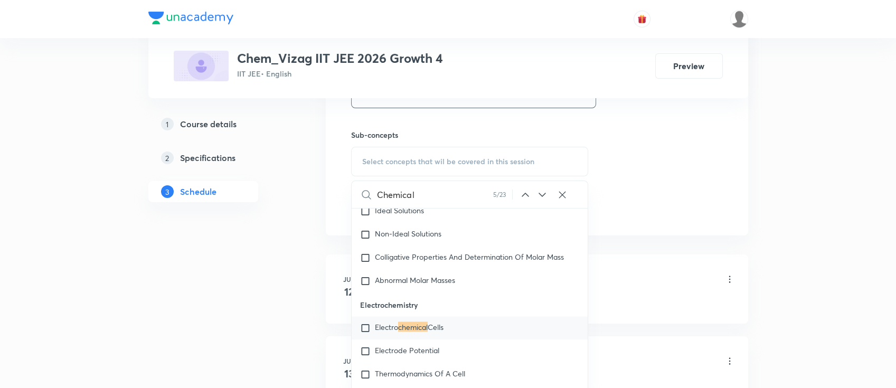
scroll to position [4129, 0]
click at [442, 329] on span "Cells" at bounding box center [436, 324] width 16 height 10
checkbox input "true"
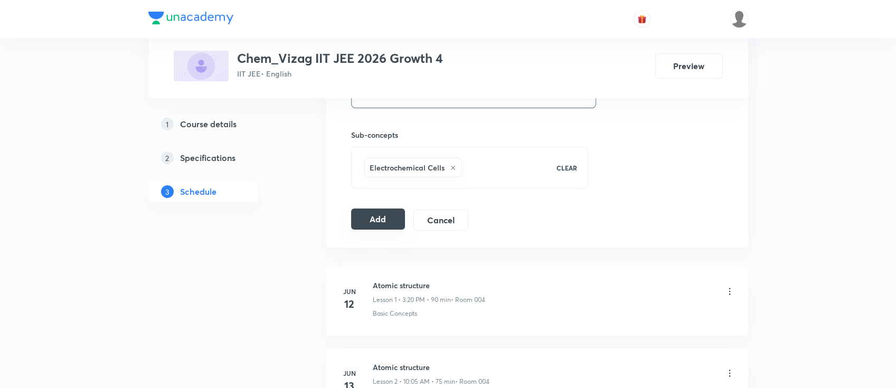
click at [374, 211] on button "Add" at bounding box center [378, 218] width 54 height 21
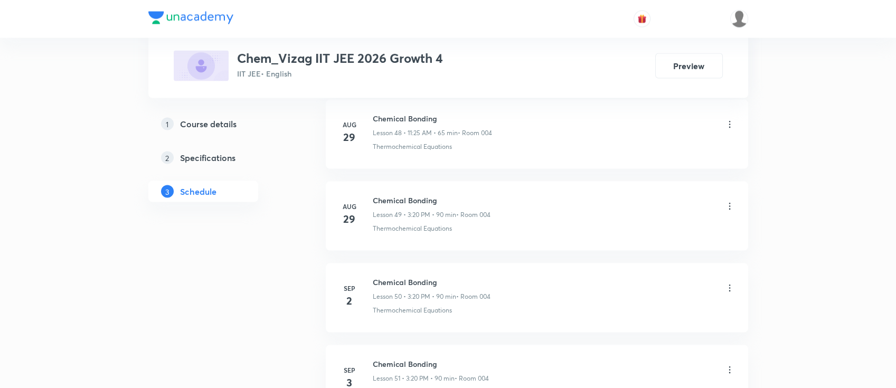
scroll to position [4636, 0]
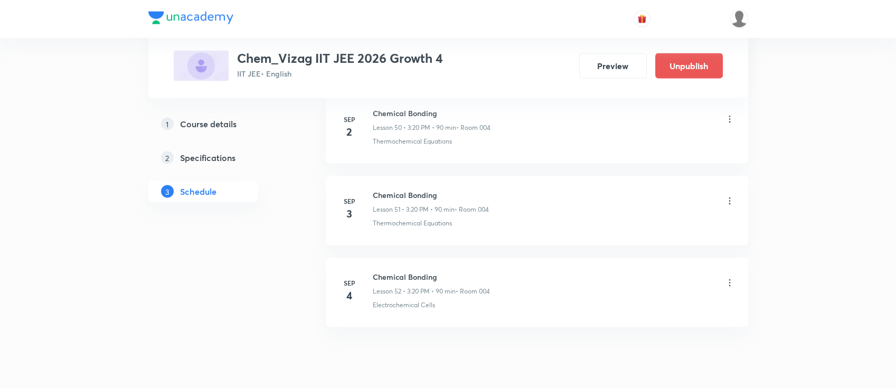
scroll to position [4705, 0]
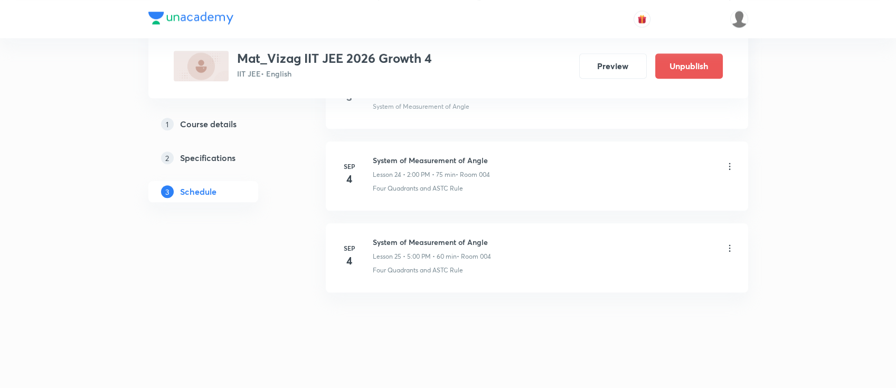
scroll to position [2500, 0]
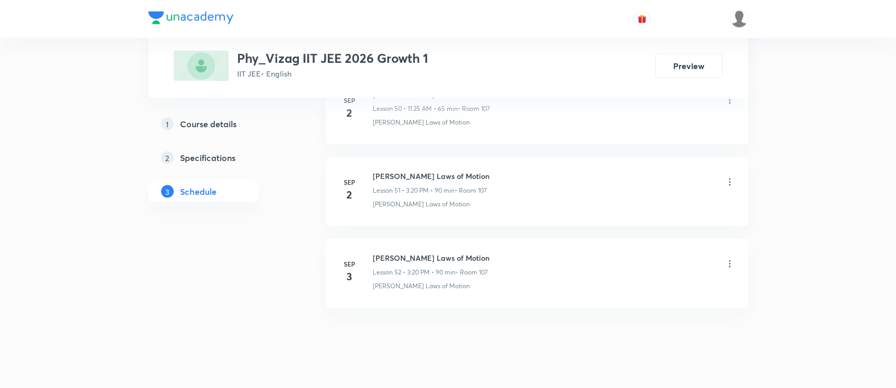
scroll to position [4773, 0]
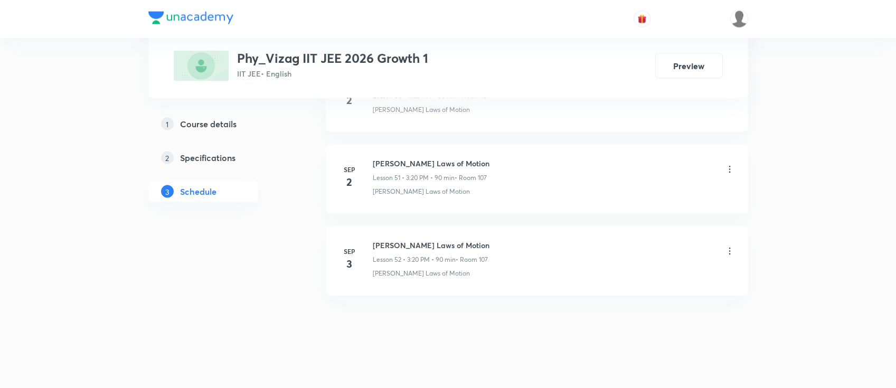
click at [403, 240] on h6 "[PERSON_NAME] Laws of Motion" at bounding box center [431, 245] width 117 height 11
copy h6 "[PERSON_NAME] Laws of Motion"
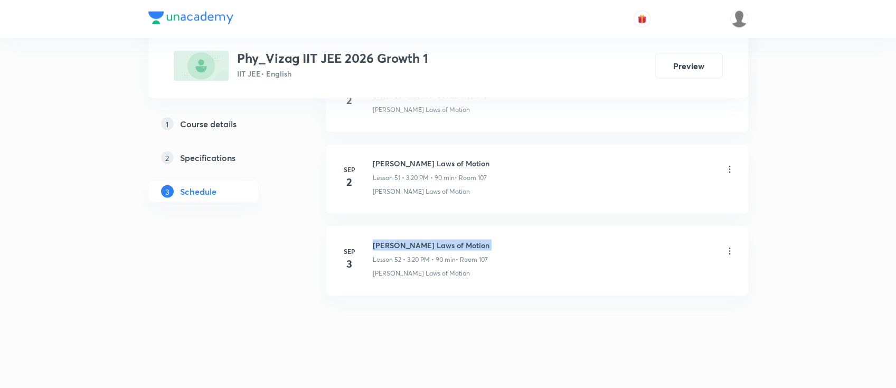
copy h6 "[PERSON_NAME] Laws of Motion"
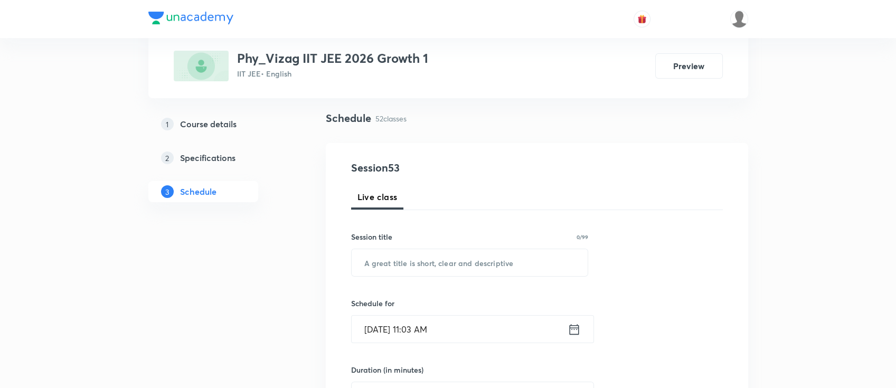
scroll to position [0, 0]
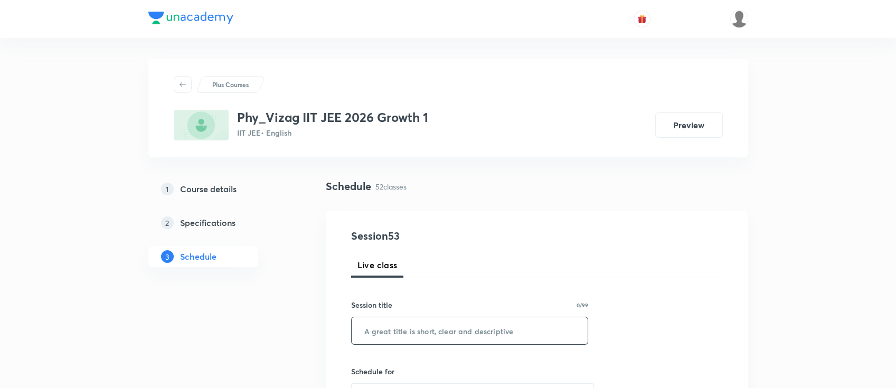
paste input "[PERSON_NAME] Laws of Motion"
click at [497, 331] on input "text" at bounding box center [470, 330] width 236 height 27
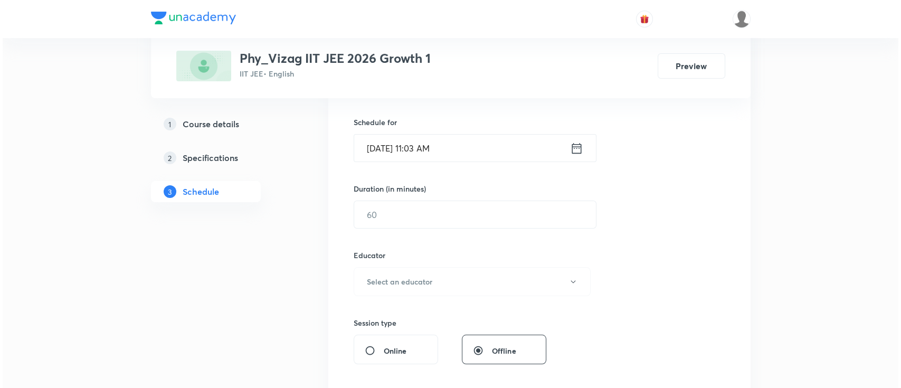
scroll to position [251, 0]
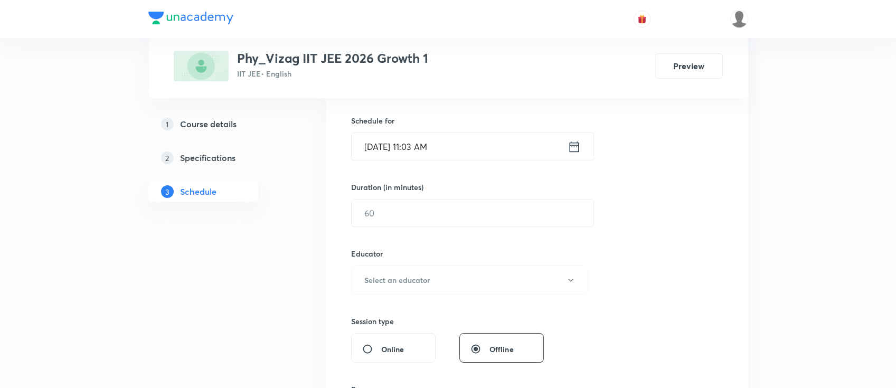
type input "[PERSON_NAME] Laws of Motion"
click at [570, 144] on icon at bounding box center [573, 146] width 13 height 15
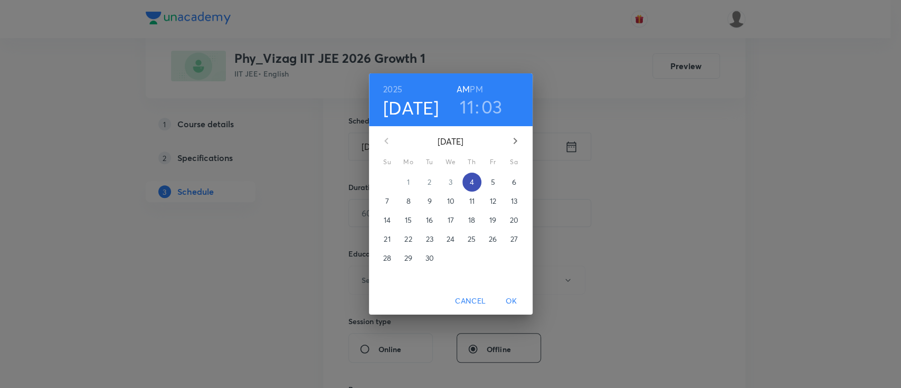
click at [467, 183] on span "4" at bounding box center [471, 182] width 19 height 11
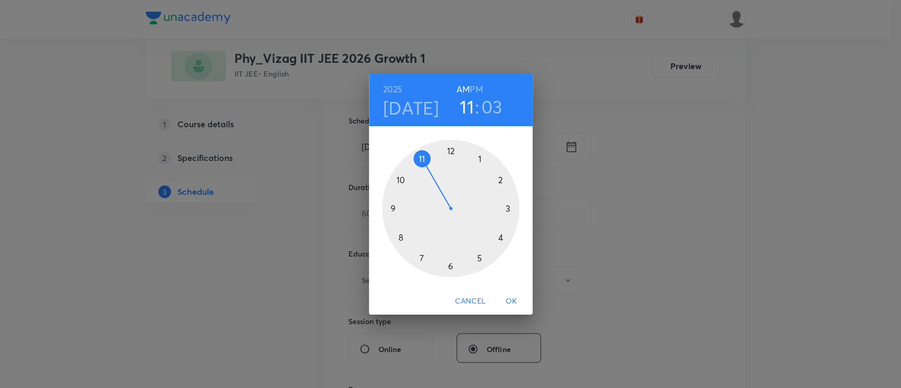
click at [476, 85] on h6 "PM" at bounding box center [476, 89] width 13 height 15
click at [507, 208] on div at bounding box center [450, 208] width 137 height 137
click at [501, 239] on div at bounding box center [450, 208] width 137 height 137
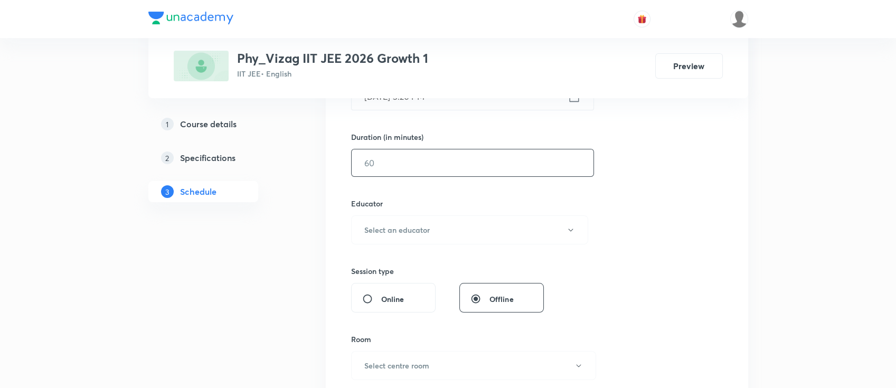
scroll to position [303, 0]
click at [477, 158] on input "text" at bounding box center [473, 160] width 242 height 27
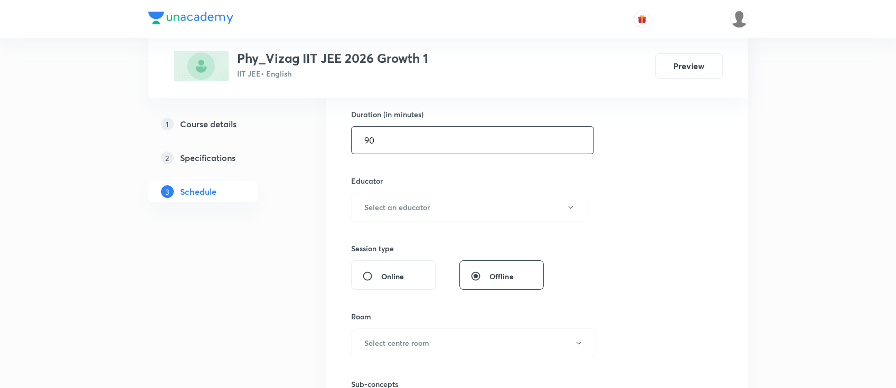
scroll to position [326, 0]
type input "90"
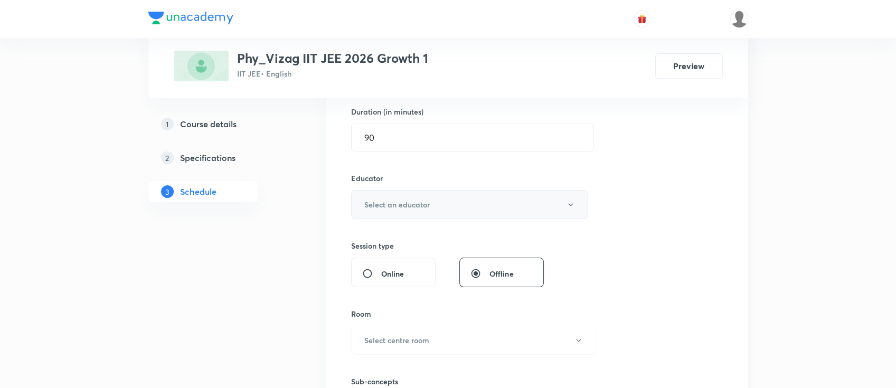
click at [457, 198] on button "Select an educator" at bounding box center [470, 204] width 238 height 29
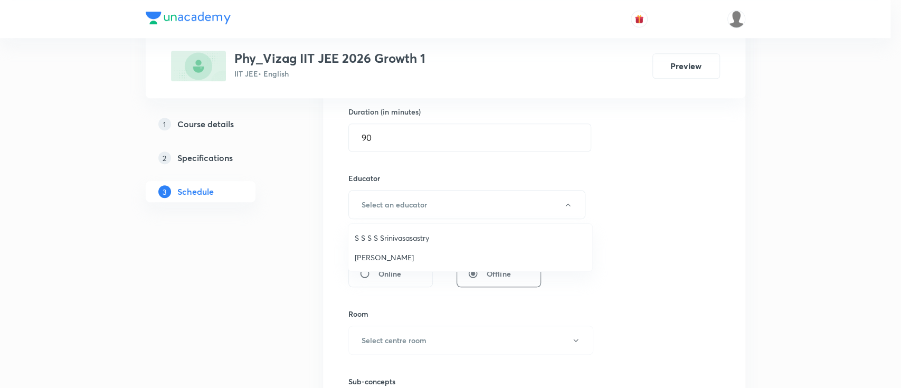
click at [436, 254] on span "[PERSON_NAME]" at bounding box center [470, 257] width 231 height 11
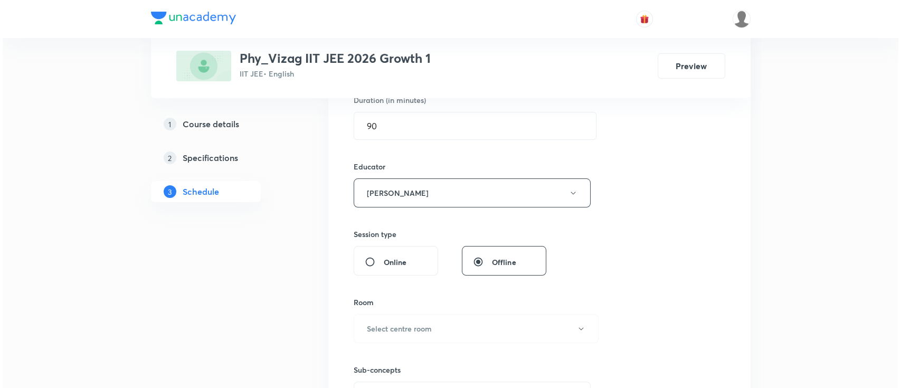
scroll to position [371, 0]
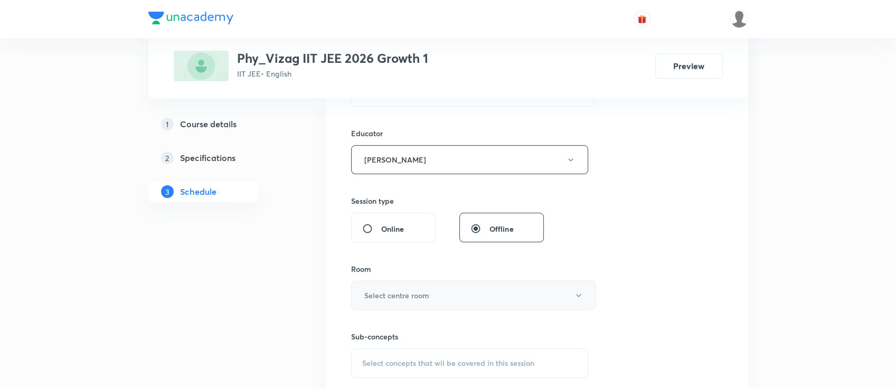
click at [422, 298] on h6 "Select centre room" at bounding box center [396, 295] width 65 height 11
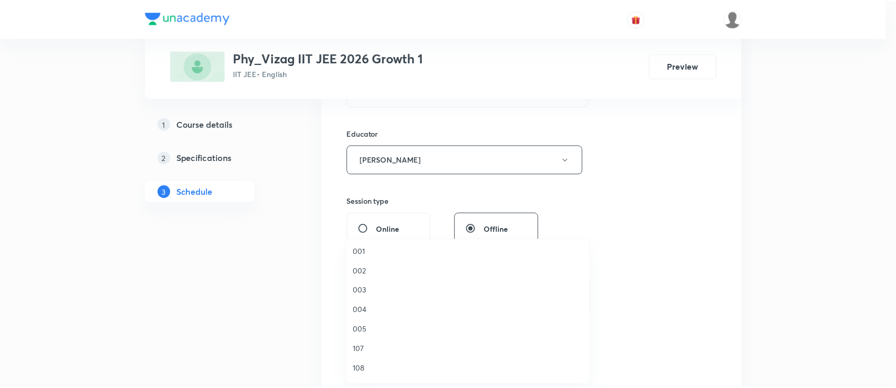
scroll to position [108, 0]
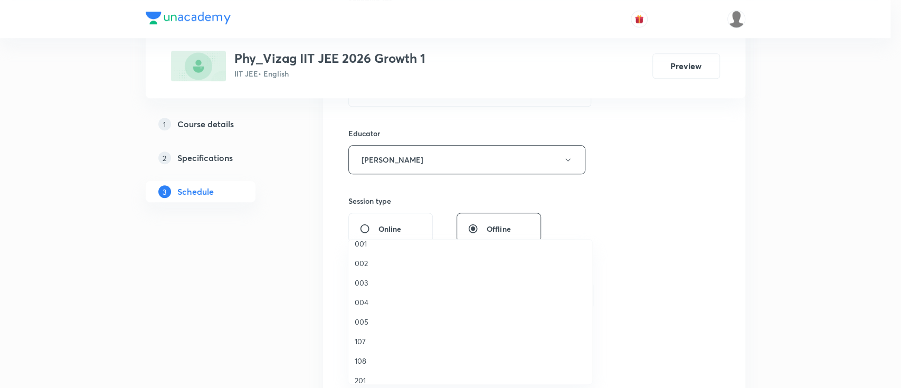
click at [373, 306] on span "004" at bounding box center [470, 302] width 231 height 11
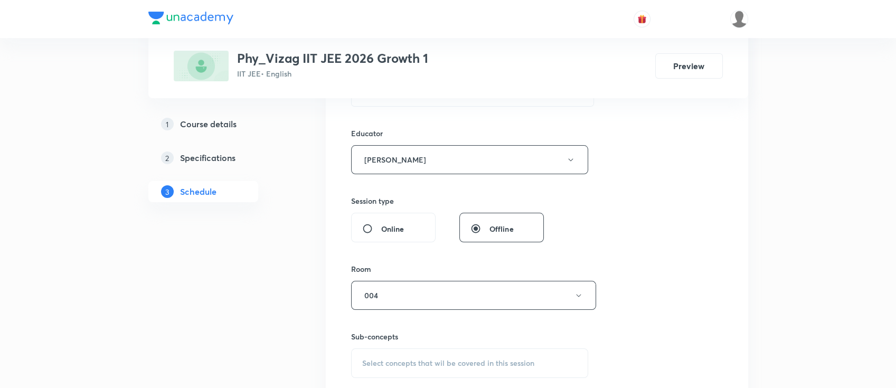
click at [415, 368] on div "Select concepts that wil be covered in this session" at bounding box center [470, 363] width 238 height 30
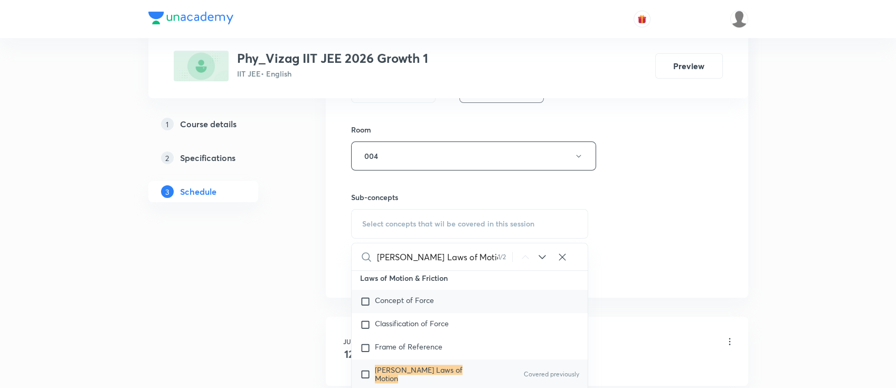
scroll to position [1779, 0]
type input "[PERSON_NAME] Laws of Motion"
click at [457, 367] on div "[PERSON_NAME] Laws of Motion Covered previously" at bounding box center [470, 374] width 236 height 30
checkbox input "true"
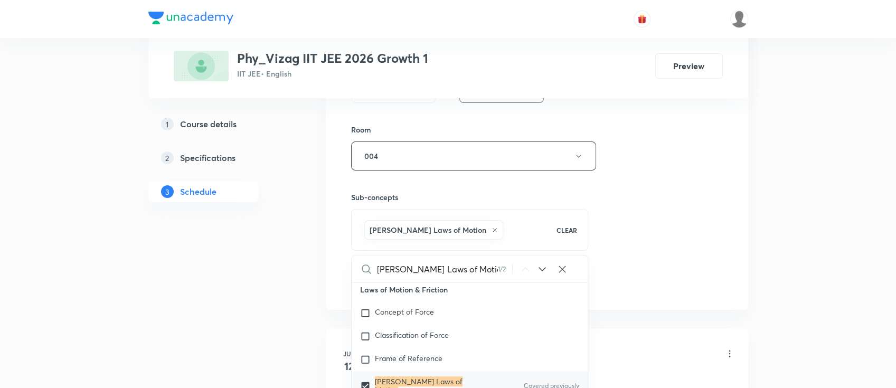
click at [658, 210] on div "Session 53 Live class Session title 23/99 [PERSON_NAME] Laws of Motion ​ Schedu…" at bounding box center [537, 5] width 372 height 575
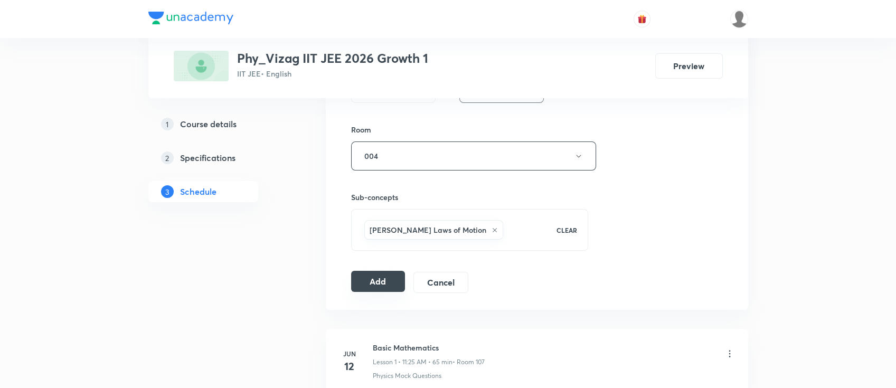
click at [355, 277] on button "Add" at bounding box center [378, 281] width 54 height 21
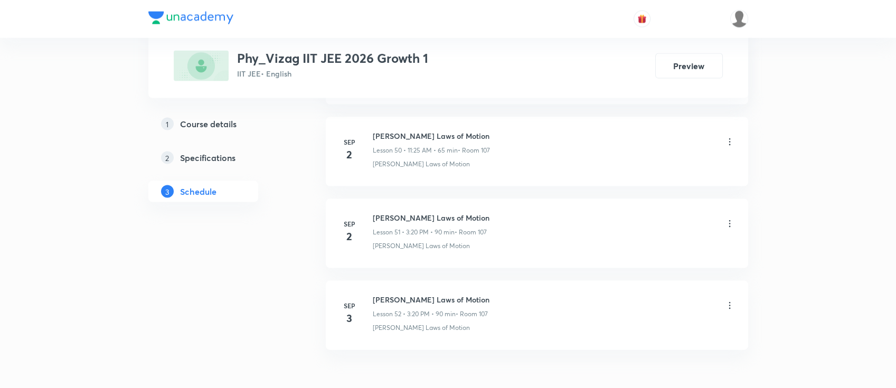
scroll to position [4784, 0]
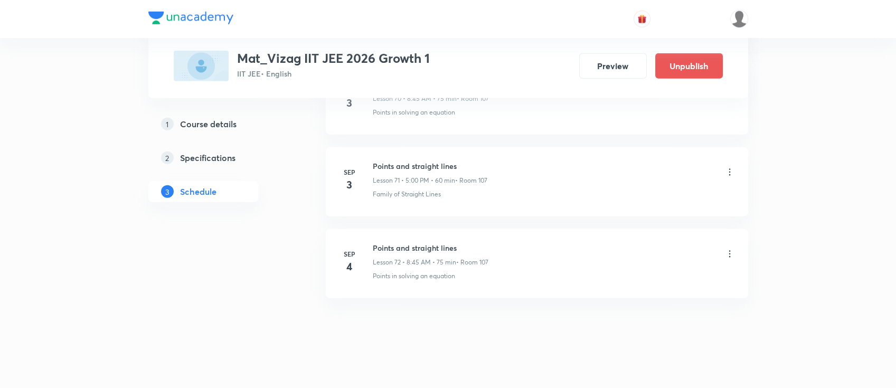
click at [441, 242] on h6 "Points and straight lines" at bounding box center [431, 247] width 116 height 11
copy h6 "Points and straight lines"
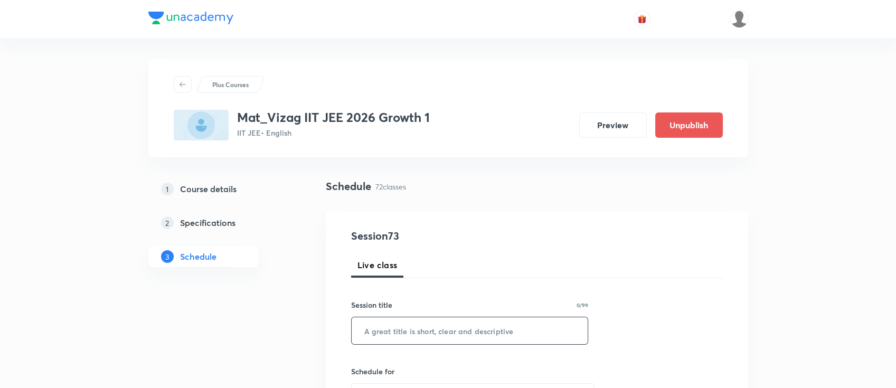
paste input "Points and straight lines"
click at [439, 328] on input "text" at bounding box center [470, 330] width 236 height 27
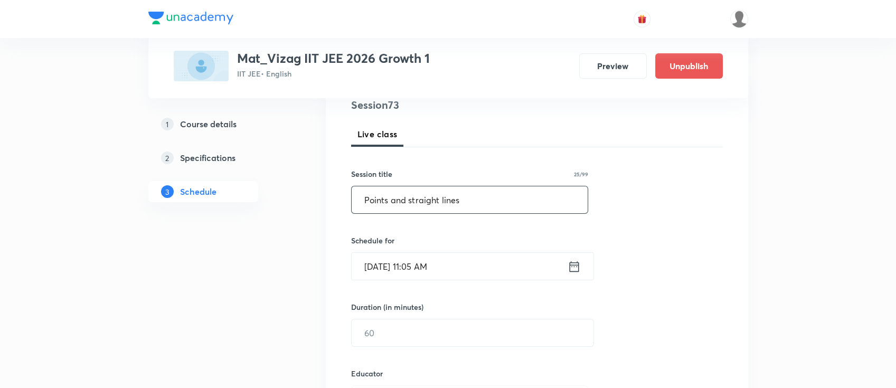
scroll to position [159, 0]
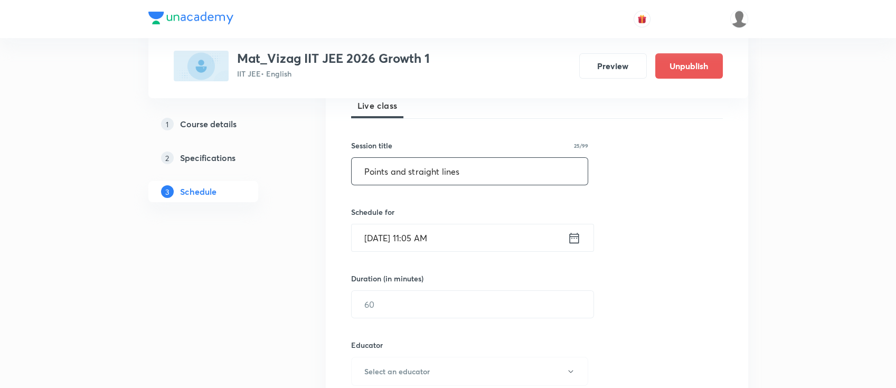
type input "Points and straight lines"
click at [579, 233] on icon at bounding box center [573, 238] width 13 height 15
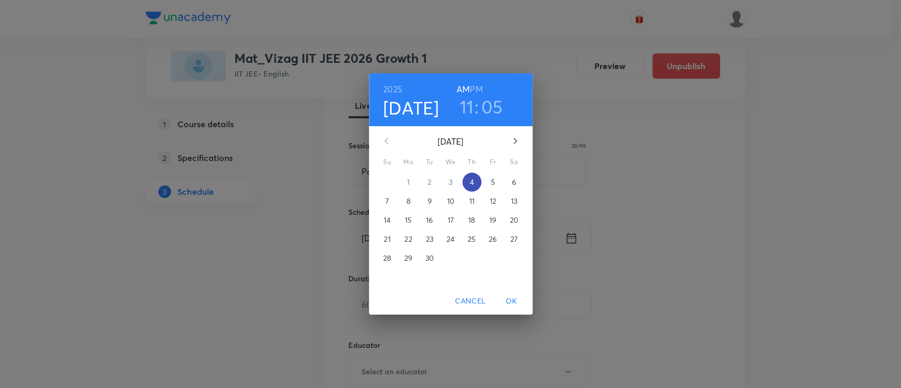
click at [473, 180] on span "4" at bounding box center [471, 182] width 19 height 11
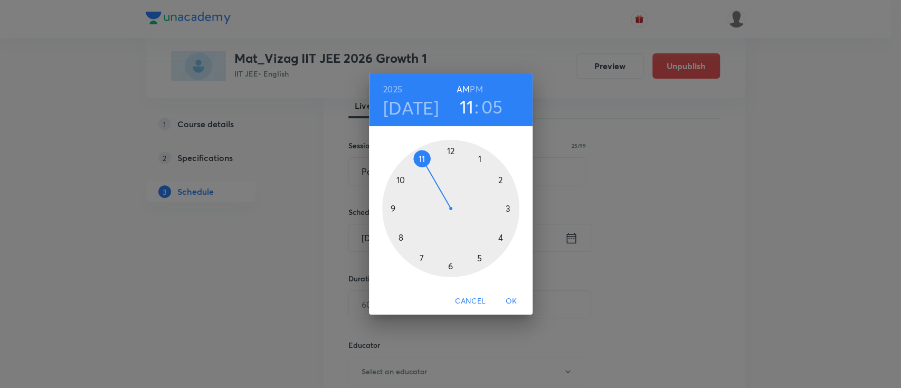
click at [478, 93] on h6 "PM" at bounding box center [476, 89] width 13 height 15
click at [478, 257] on div at bounding box center [450, 208] width 137 height 137
click at [450, 153] on div at bounding box center [450, 208] width 137 height 137
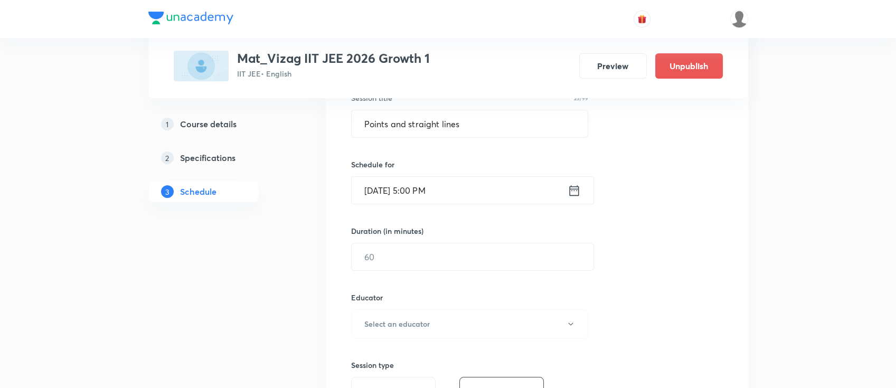
scroll to position [236, 0]
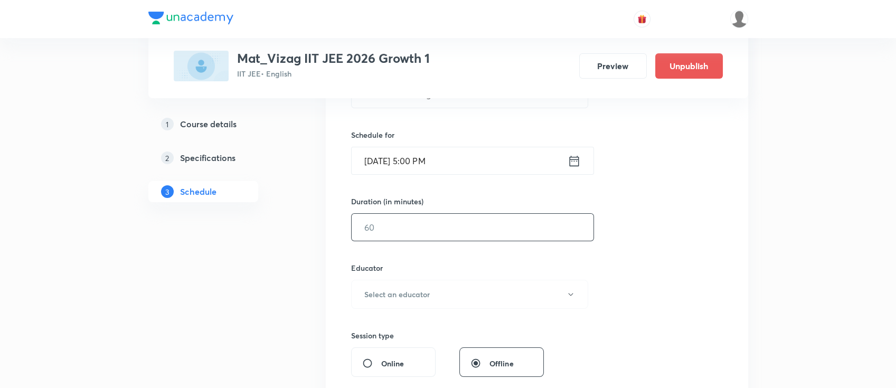
click at [424, 226] on input "text" at bounding box center [473, 227] width 242 height 27
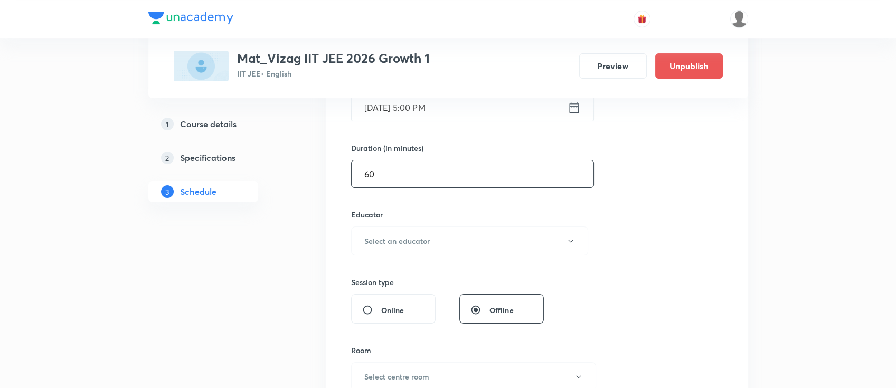
scroll to position [298, 0]
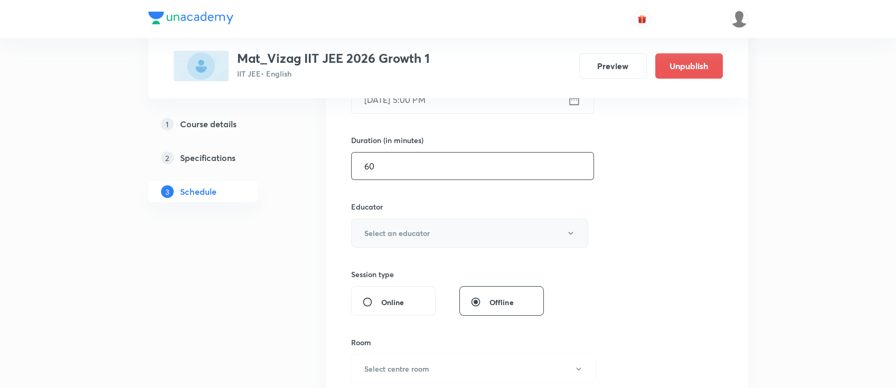
type input "60"
click at [421, 235] on h6 "Select an educator" at bounding box center [396, 232] width 65 height 11
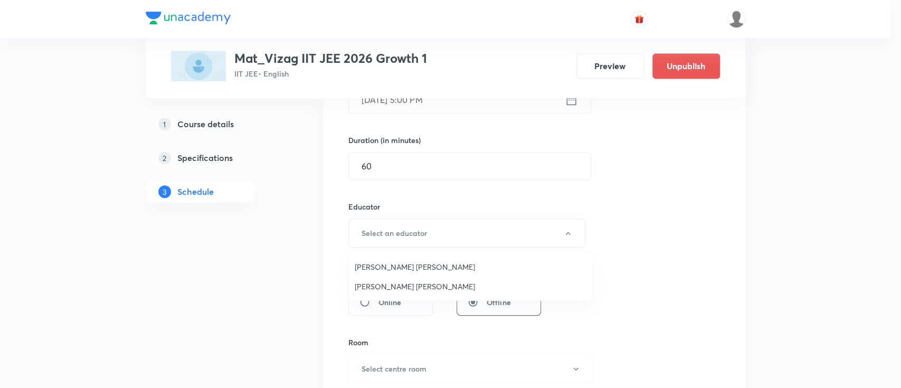
click at [411, 285] on span "Lenka Appala Naidu" at bounding box center [470, 286] width 231 height 11
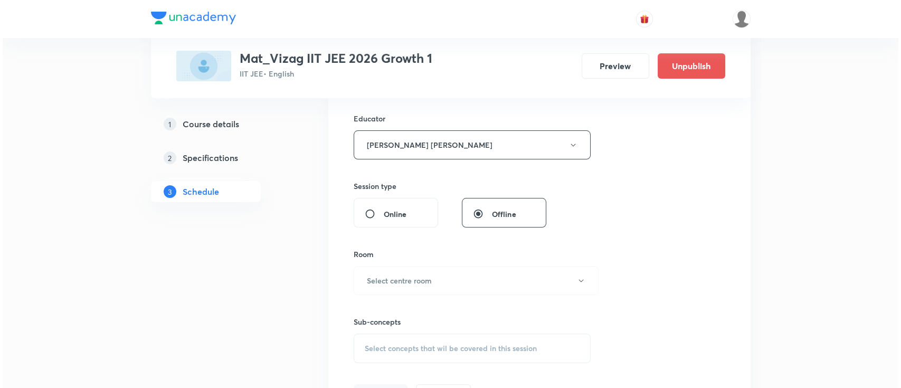
scroll to position [394, 0]
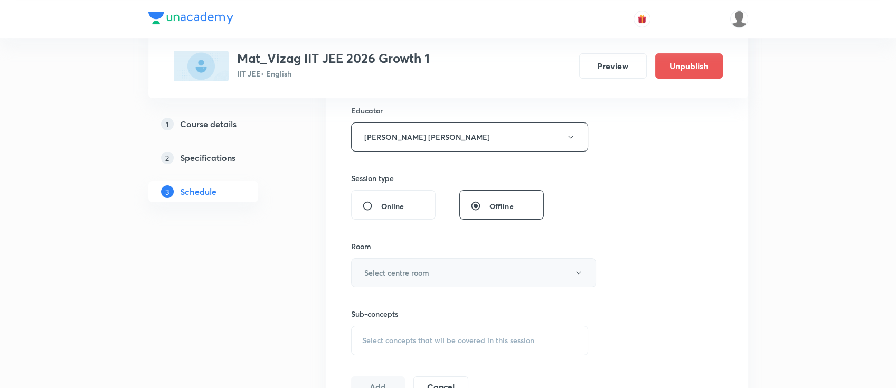
click at [411, 277] on h6 "Select centre room" at bounding box center [396, 272] width 65 height 11
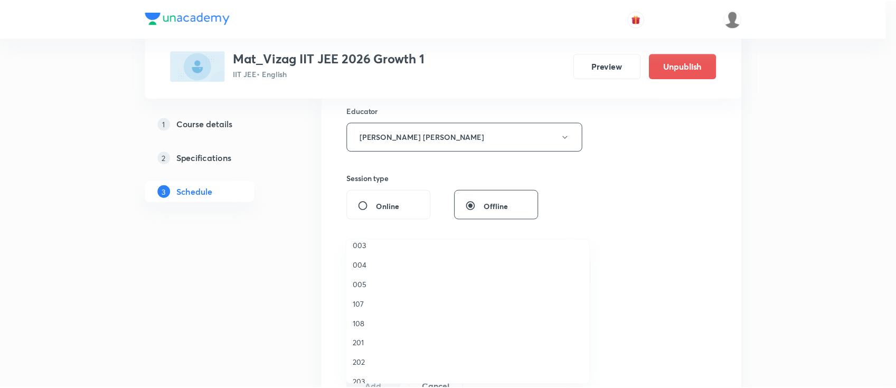
scroll to position [145, 0]
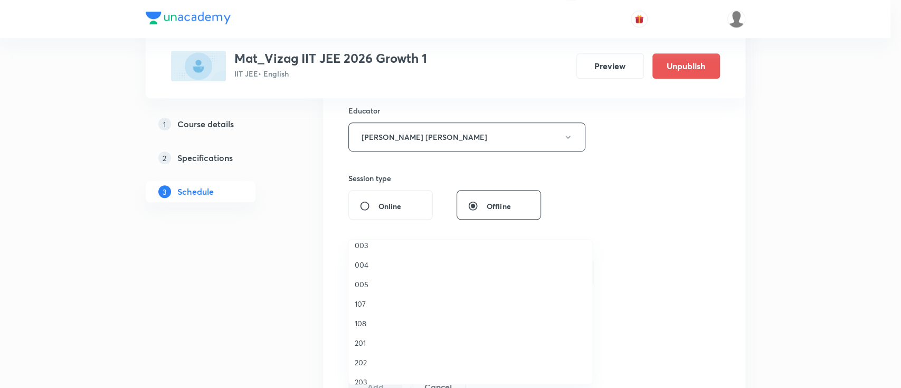
click at [355, 309] on li "107" at bounding box center [470, 304] width 244 height 20
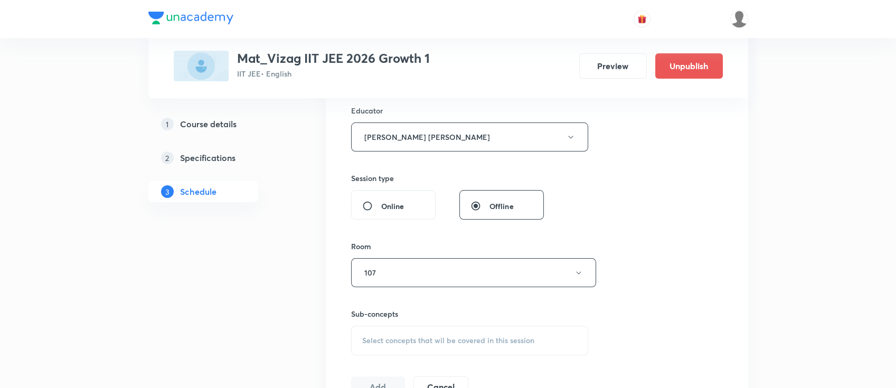
click at [393, 333] on div "Select concepts that wil be covered in this session" at bounding box center [470, 341] width 238 height 30
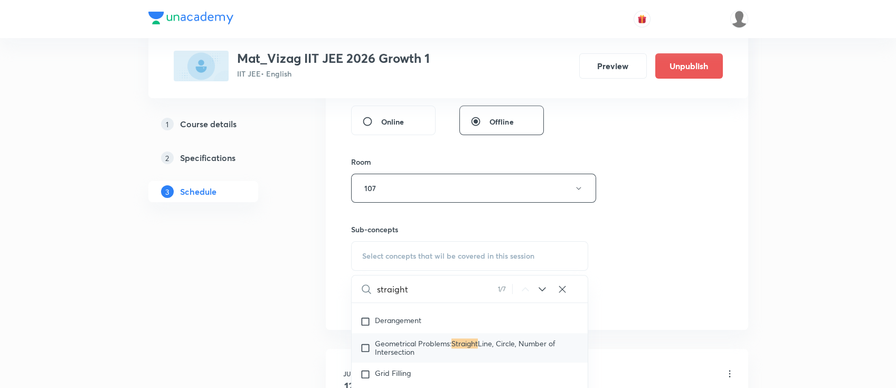
scroll to position [2333, 0]
type input "straight"
click at [544, 289] on icon at bounding box center [542, 289] width 13 height 13
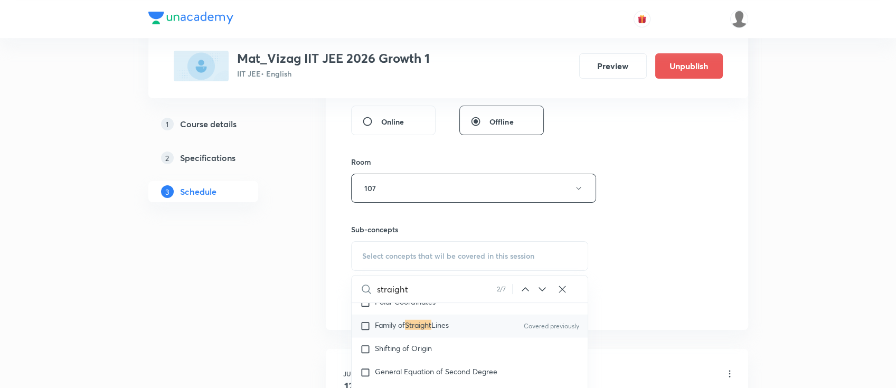
scroll to position [6133, 0]
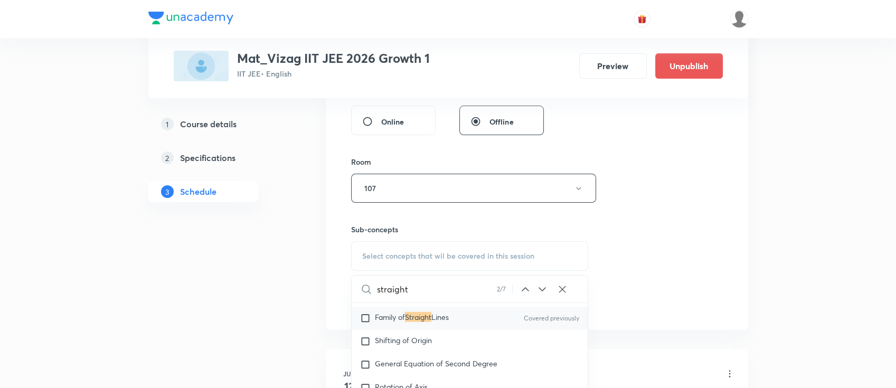
click at [545, 285] on icon at bounding box center [542, 289] width 13 height 13
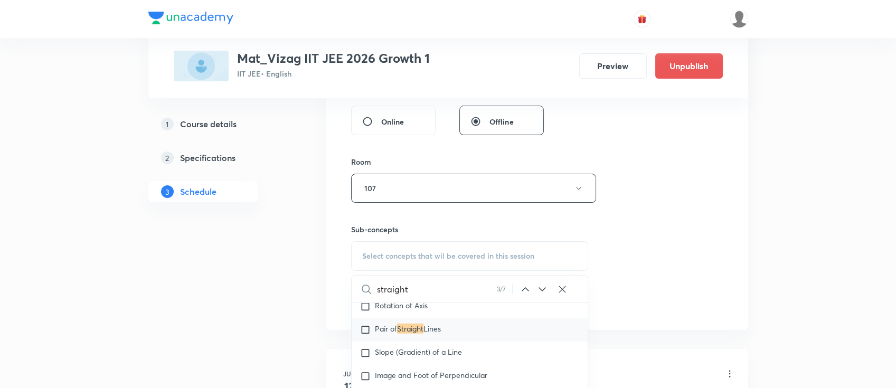
click at [439, 331] on span "Lines" at bounding box center [431, 329] width 17 height 10
checkbox input "true"
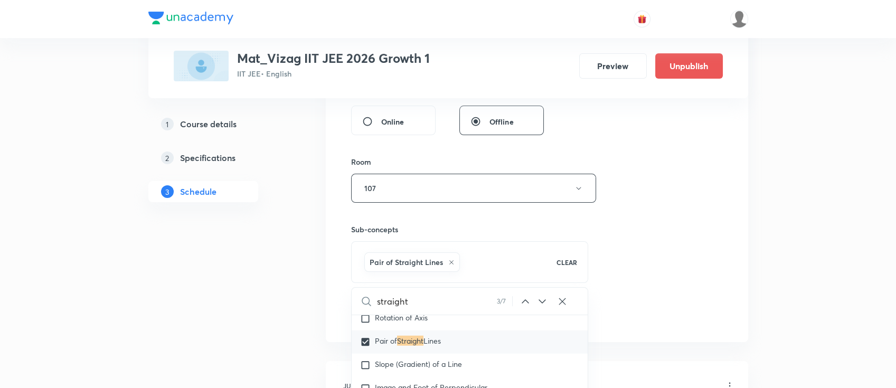
click at [669, 226] on div "Session 73 Live class Session title 25/99 Points and straight lines ​ Schedule …" at bounding box center [537, 37] width 372 height 575
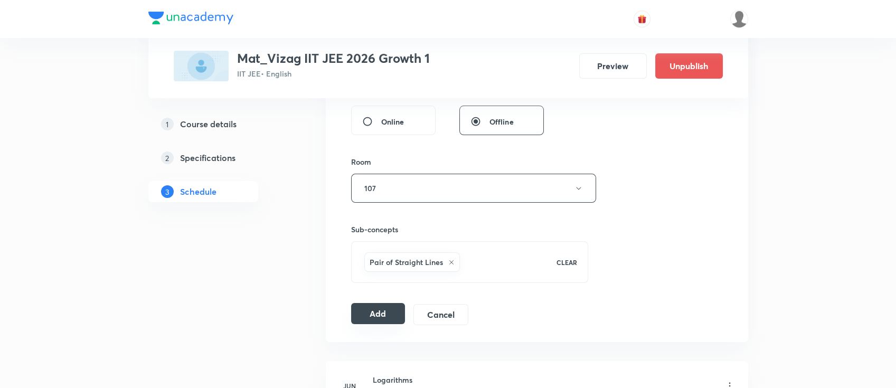
click at [375, 308] on button "Add" at bounding box center [378, 313] width 54 height 21
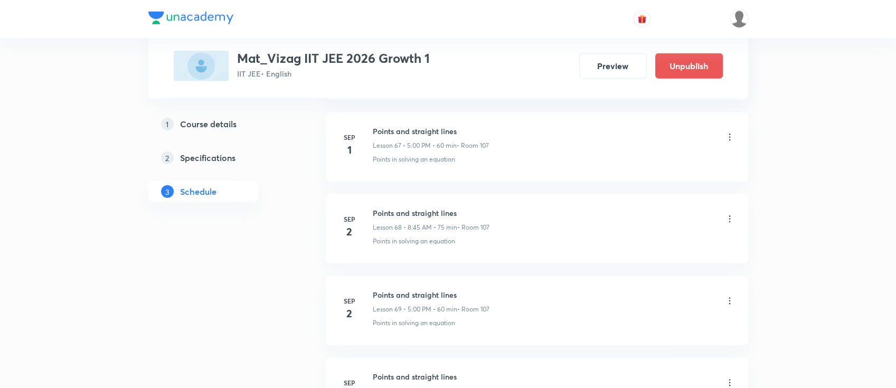
scroll to position [6418, 0]
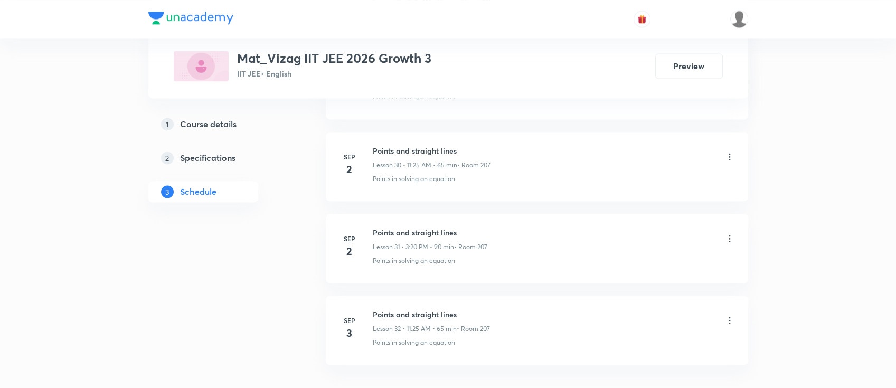
scroll to position [3072, 0]
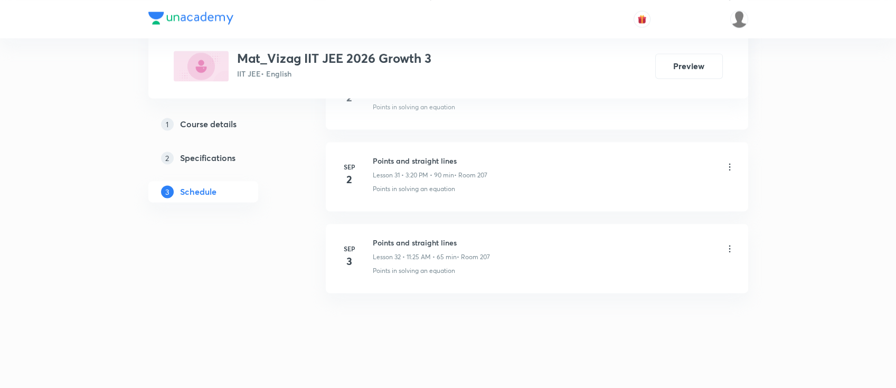
click at [410, 243] on h6 "Points and straight lines" at bounding box center [431, 242] width 117 height 11
copy h6 "Points and straight lines"
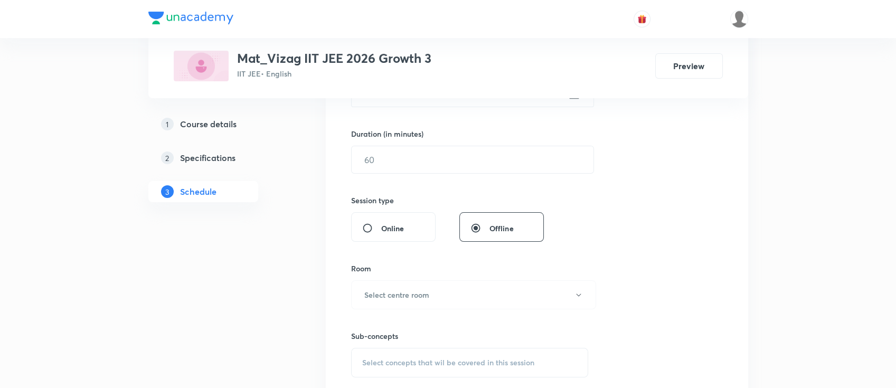
scroll to position [0, 0]
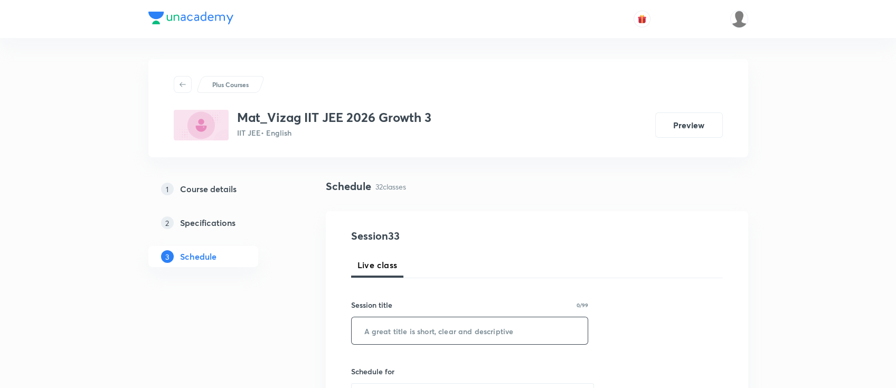
paste input "Points and straight lines"
click at [457, 331] on input "Points and straight lines" at bounding box center [470, 330] width 236 height 27
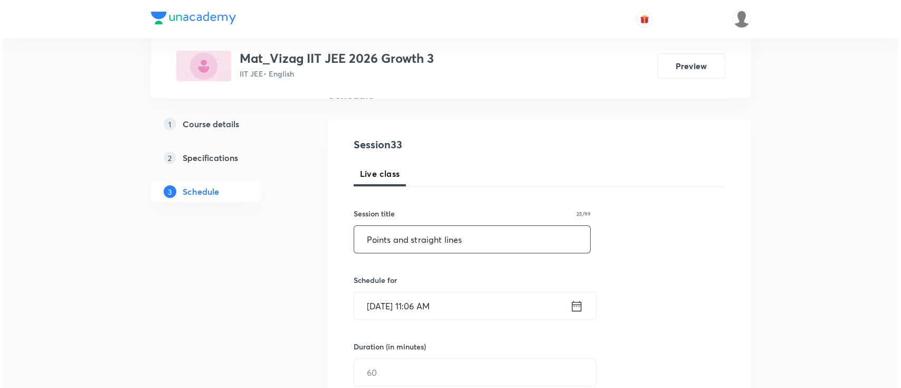
scroll to position [106, 0]
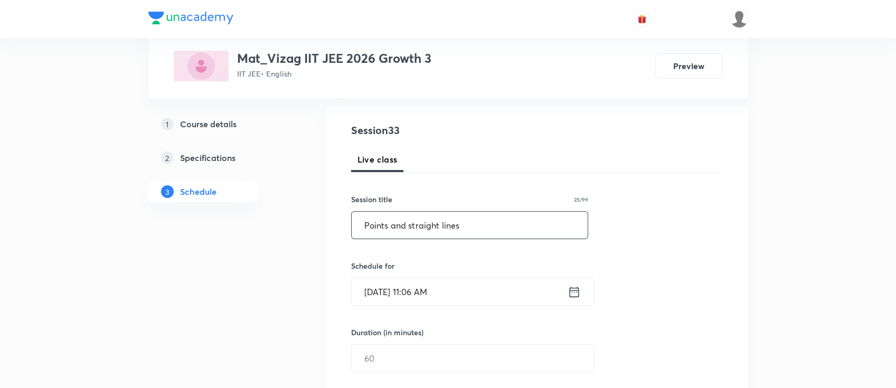
type input "Points and straight lines"
click at [574, 286] on icon at bounding box center [573, 291] width 13 height 15
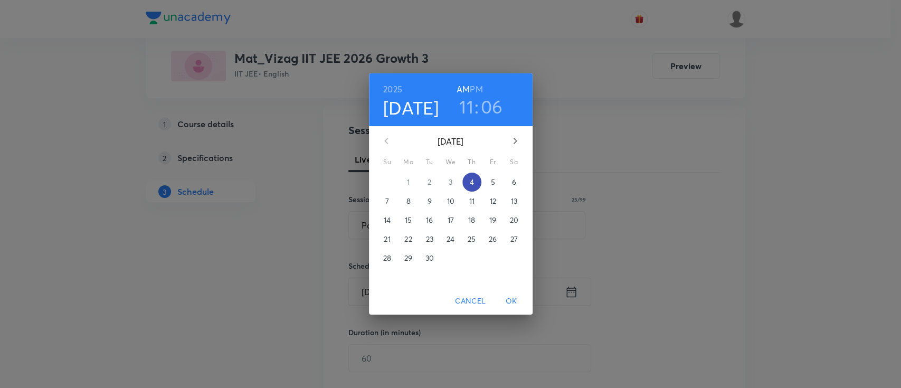
click at [469, 179] on span "4" at bounding box center [471, 182] width 19 height 11
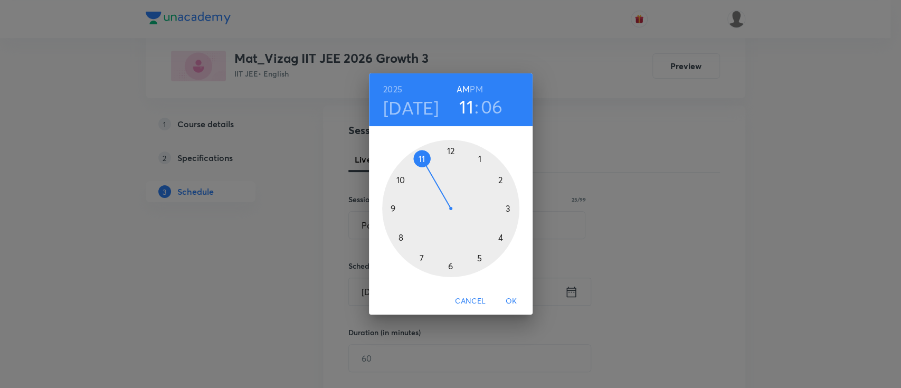
drag, startPoint x: 479, startPoint y: 80, endPoint x: 477, endPoint y: 88, distance: 8.6
click at [477, 88] on div "2025 Sep 4 11 : 06 AM PM" at bounding box center [451, 99] width 164 height 53
click at [477, 88] on h6 "PM" at bounding box center [476, 89] width 13 height 15
click at [507, 206] on div at bounding box center [450, 208] width 137 height 137
click at [502, 238] on div at bounding box center [450, 208] width 137 height 137
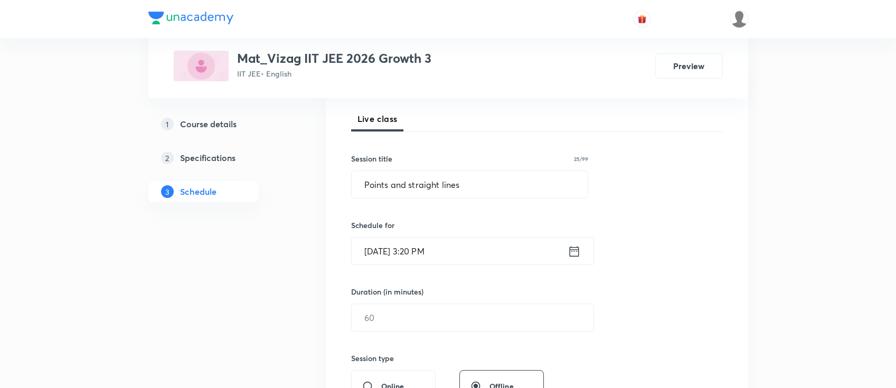
scroll to position [183, 0]
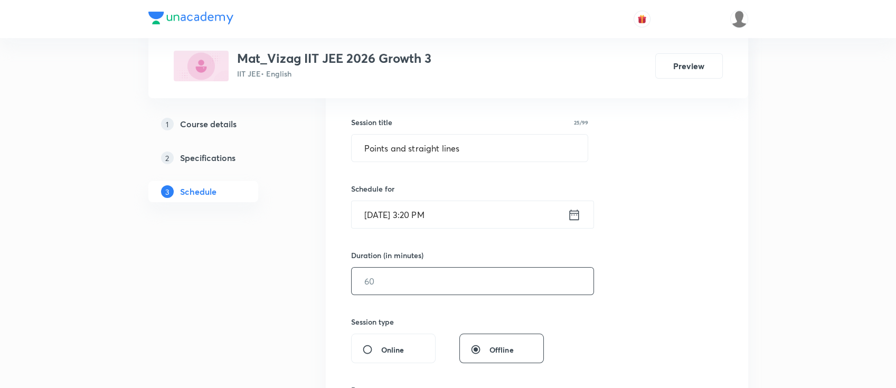
click at [493, 274] on input "text" at bounding box center [473, 281] width 242 height 27
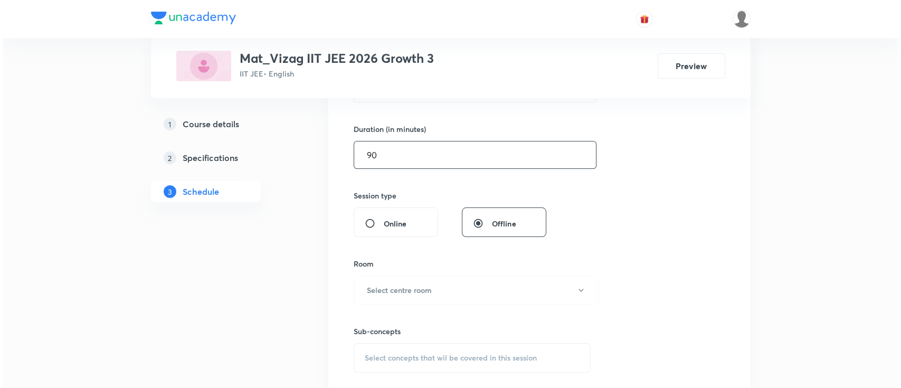
scroll to position [324, 0]
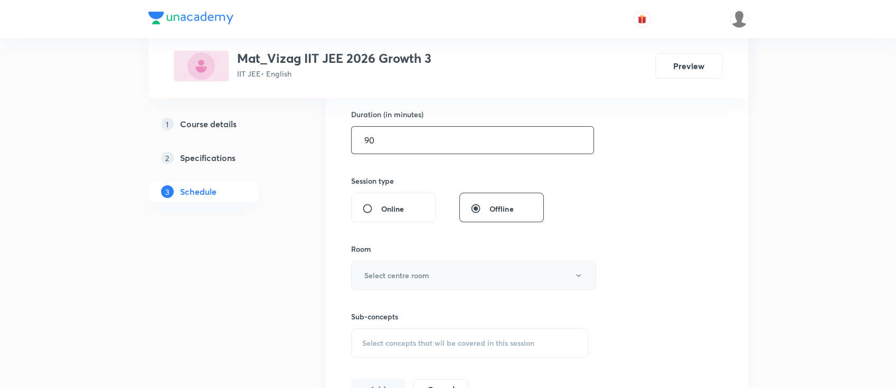
type input "90"
click at [483, 275] on button "Select centre room" at bounding box center [473, 275] width 245 height 29
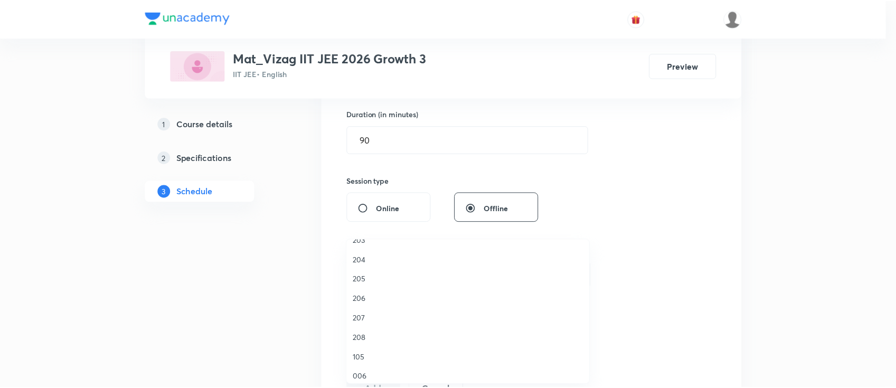
scroll to position [293, 0]
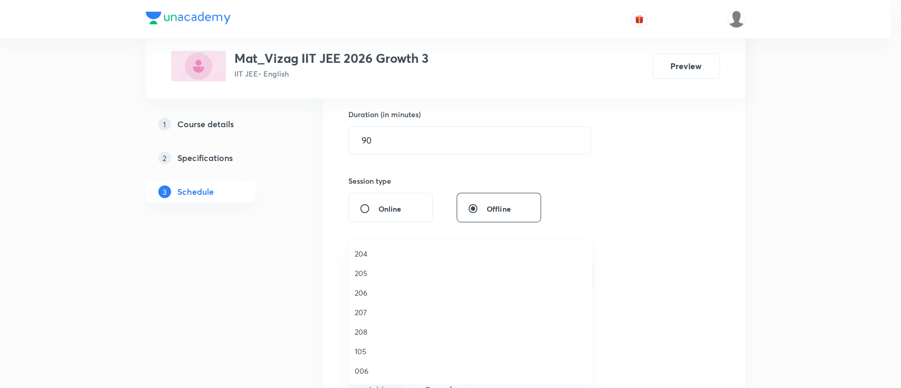
click at [366, 309] on span "207" at bounding box center [470, 312] width 231 height 11
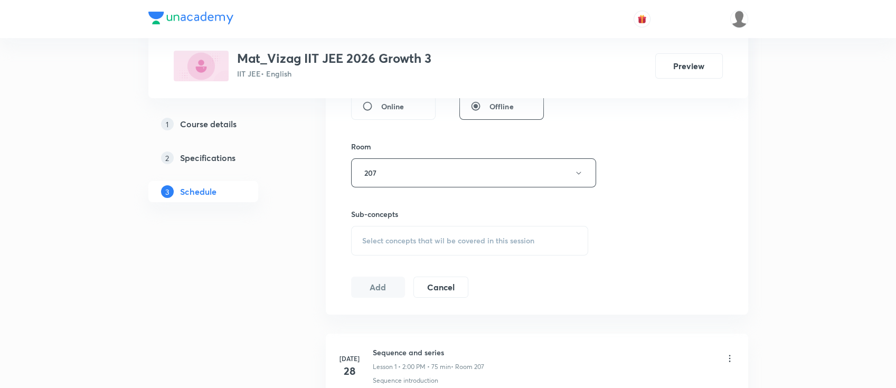
scroll to position [427, 0]
click at [397, 239] on span "Select concepts that wil be covered in this session" at bounding box center [448, 239] width 172 height 8
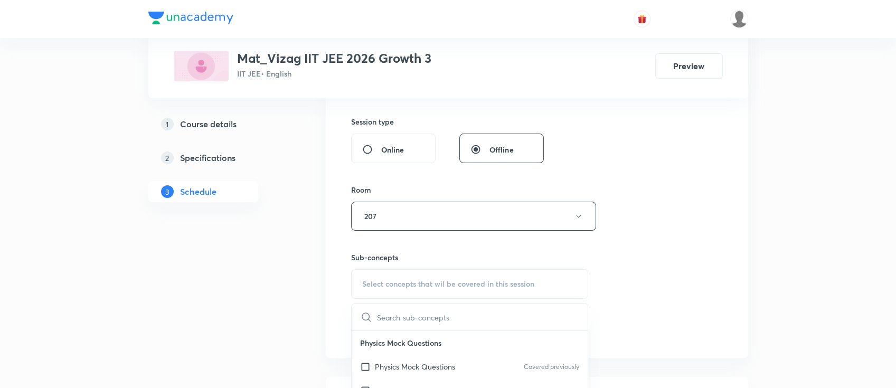
scroll to position [434, 0]
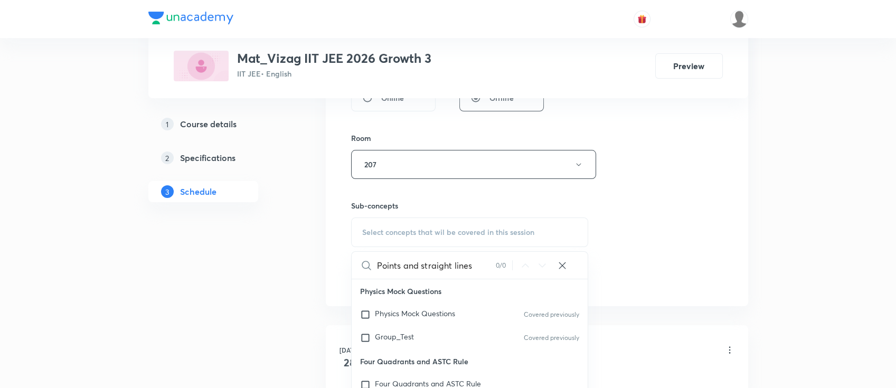
click at [460, 262] on input "Points and straight lines" at bounding box center [436, 265] width 119 height 27
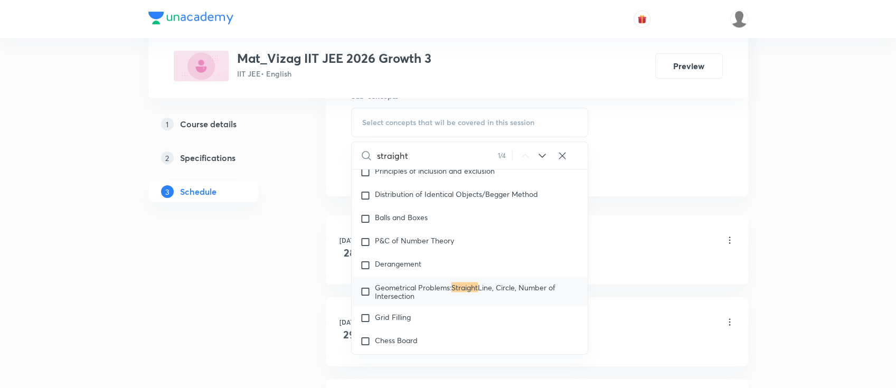
scroll to position [545, 0]
type input "straight"
click at [543, 155] on icon at bounding box center [542, 155] width 7 height 4
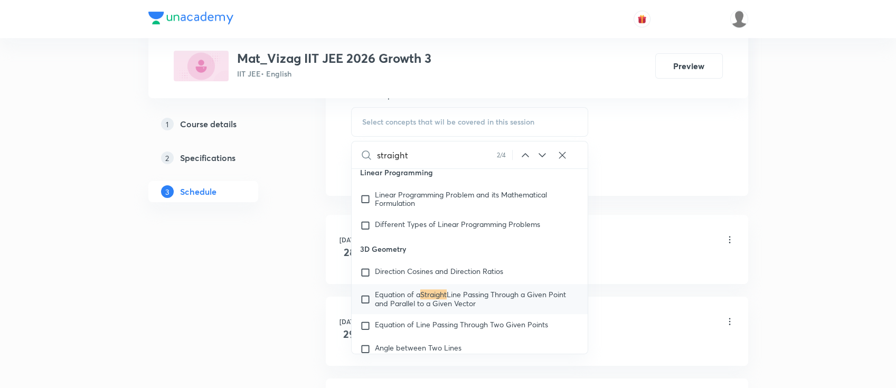
scroll to position [10203, 0]
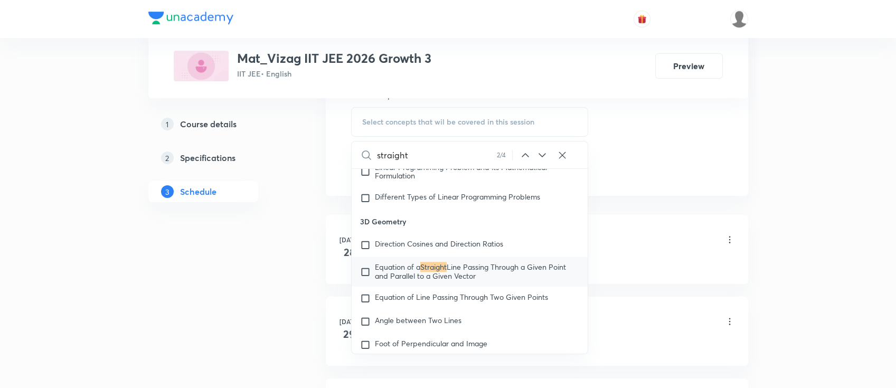
click at [546, 149] on icon at bounding box center [542, 155] width 13 height 13
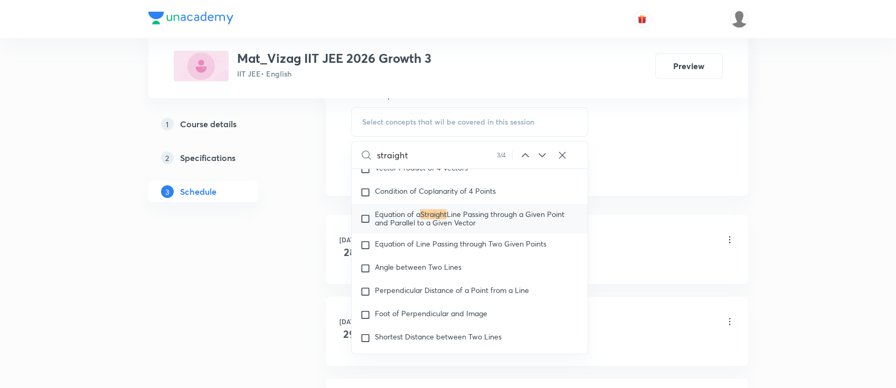
scroll to position [11291, 0]
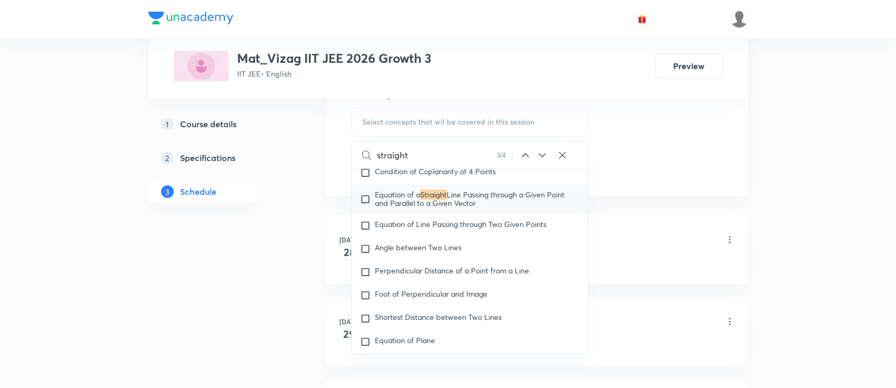
click at [545, 150] on icon at bounding box center [542, 155] width 13 height 13
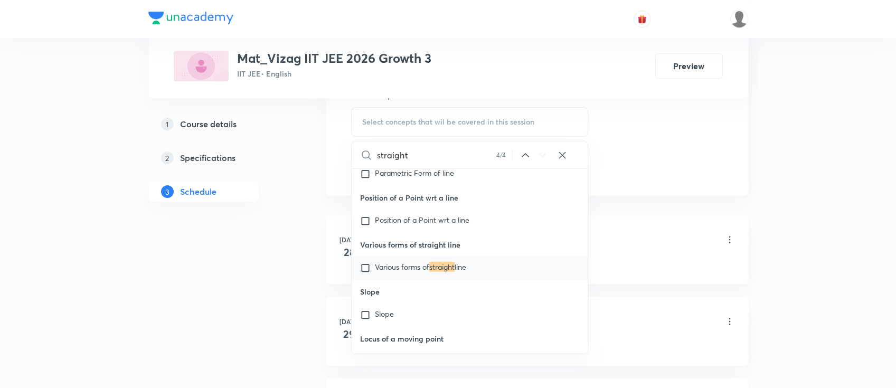
scroll to position [13921, 0]
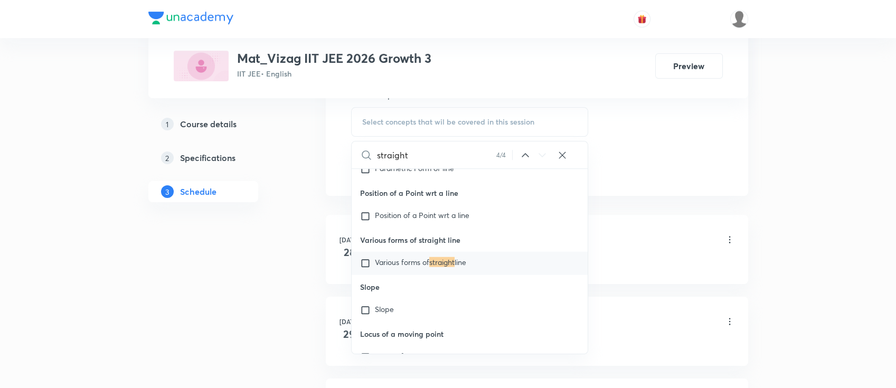
click at [485, 275] on div "Various forms of straight line" at bounding box center [470, 263] width 236 height 23
checkbox input "true"
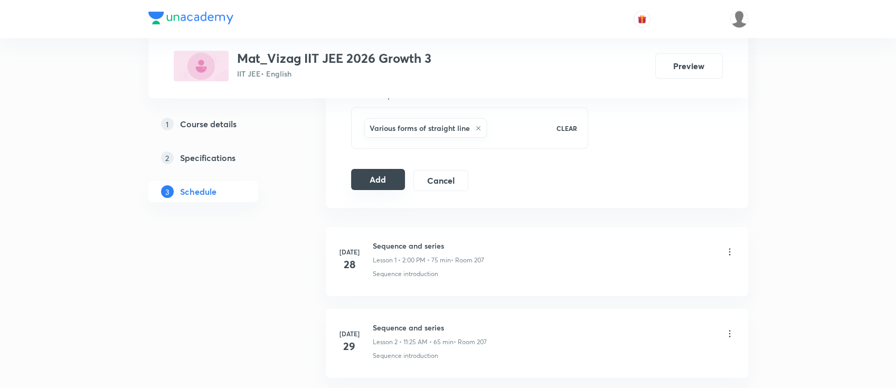
click at [379, 180] on button "Add" at bounding box center [378, 179] width 54 height 21
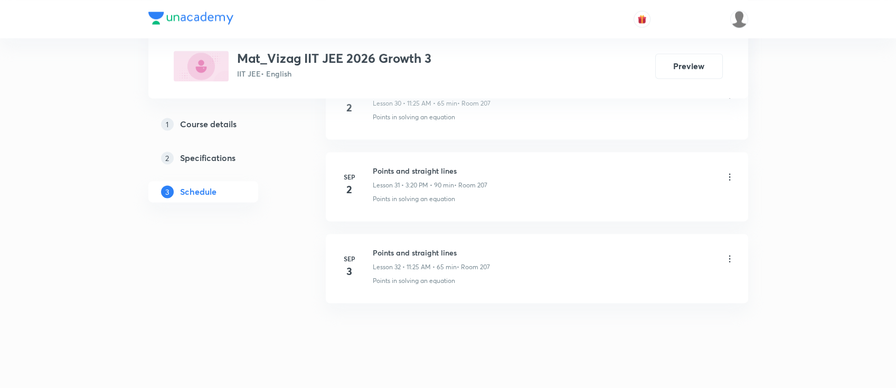
scroll to position [3083, 0]
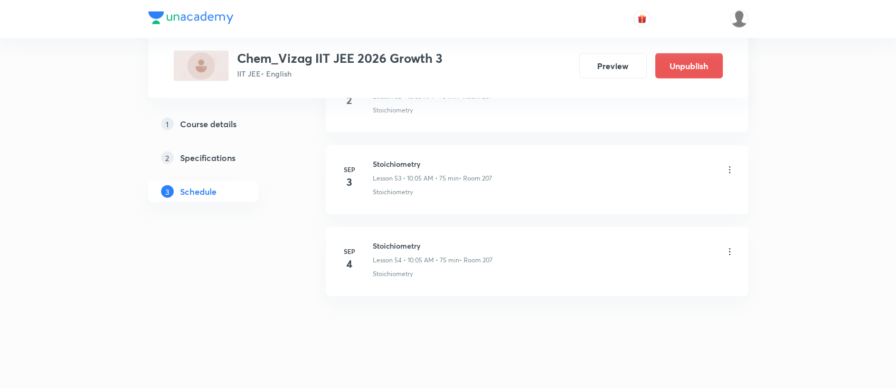
click at [400, 240] on h6 "Stoichiometry" at bounding box center [433, 245] width 120 height 11
copy h6 "Stoichiometry"
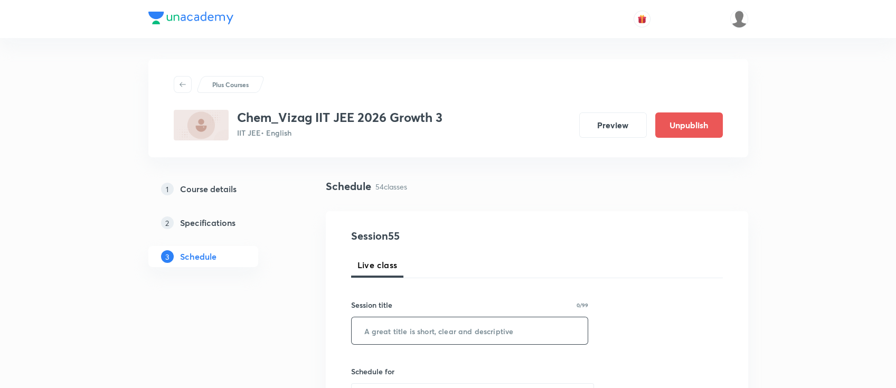
paste input "Stoichiometry"
click at [419, 327] on input "Stoichiometry" at bounding box center [470, 330] width 236 height 27
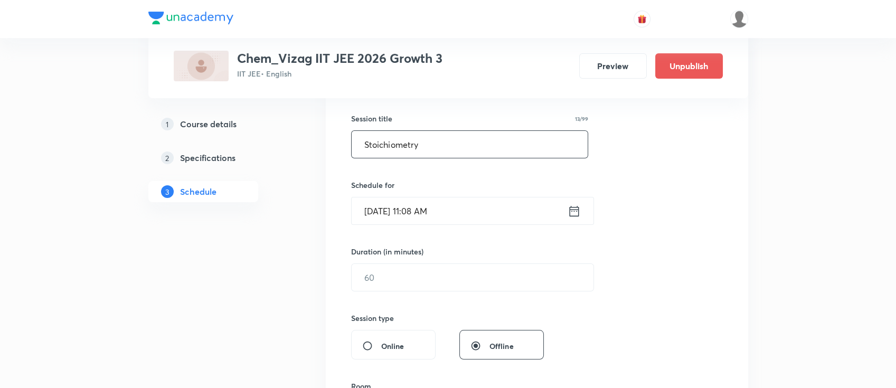
scroll to position [185, 0]
type input "Stoichiometry"
click at [577, 203] on div "[DATE] 11:08 AM ​" at bounding box center [472, 212] width 243 height 28
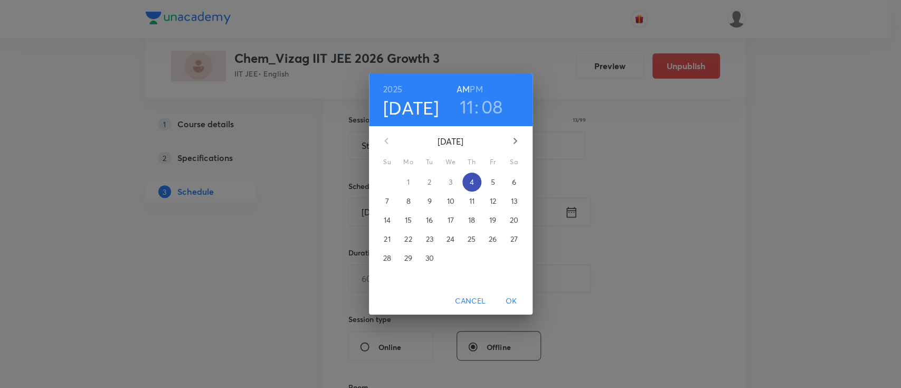
click at [469, 182] on p "4" at bounding box center [471, 182] width 4 height 11
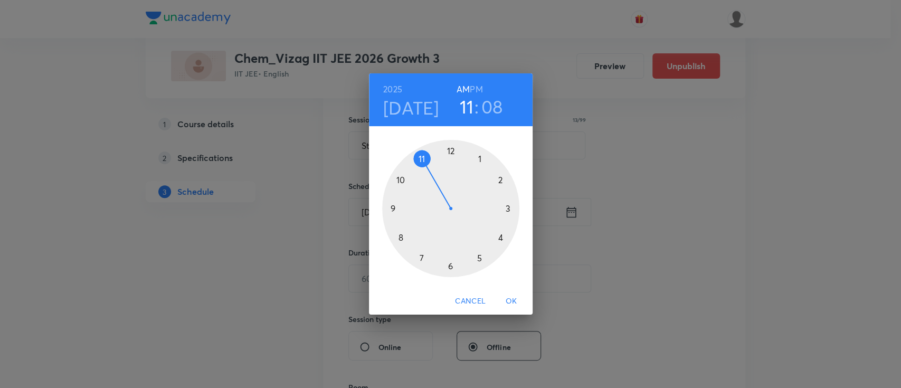
click at [474, 87] on h6 "PM" at bounding box center [476, 89] width 13 height 15
click at [478, 255] on div at bounding box center [450, 208] width 137 height 137
click at [449, 151] on div at bounding box center [450, 208] width 137 height 137
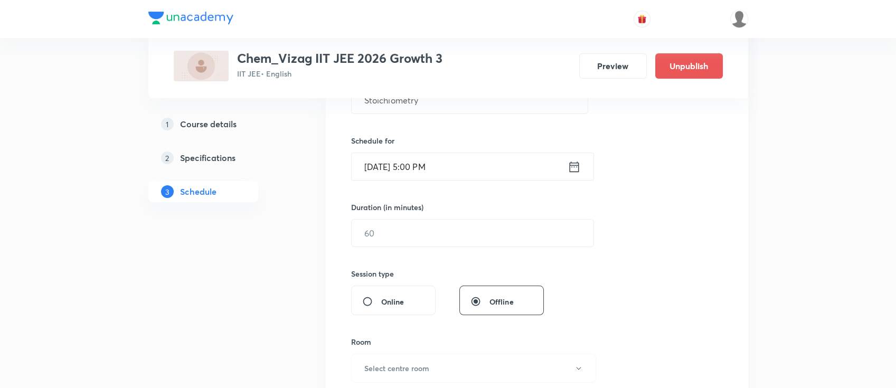
scroll to position [255, 0]
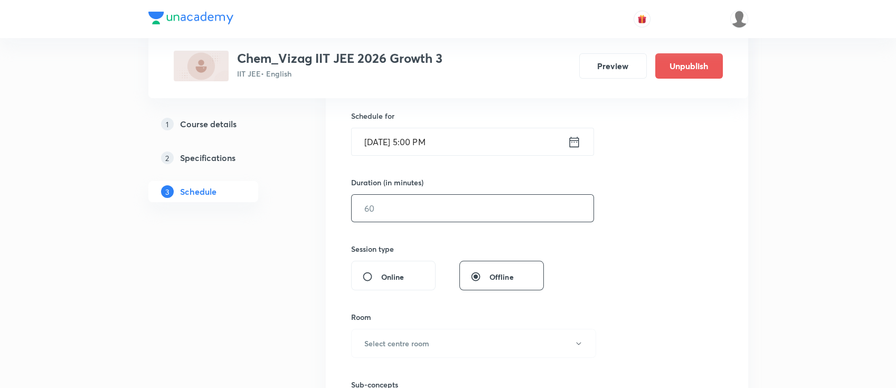
click at [439, 206] on input "text" at bounding box center [473, 208] width 242 height 27
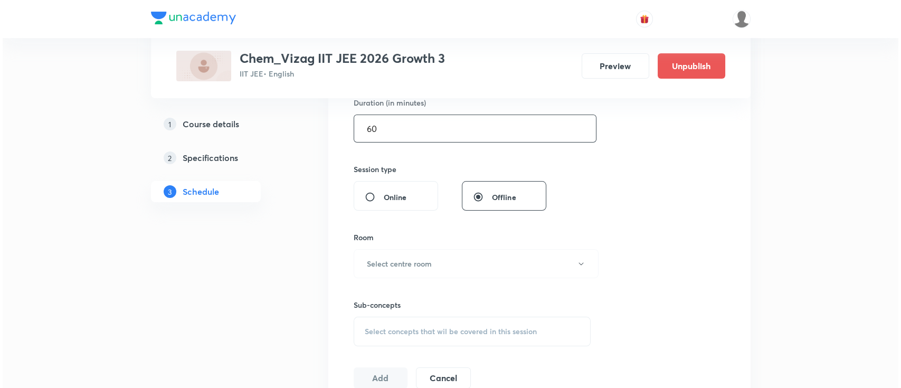
scroll to position [398, 0]
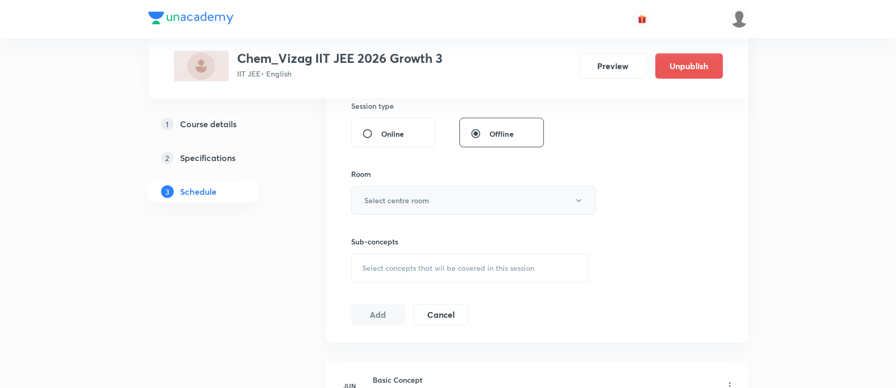
type input "60"
click at [436, 206] on button "Select centre room" at bounding box center [473, 200] width 245 height 29
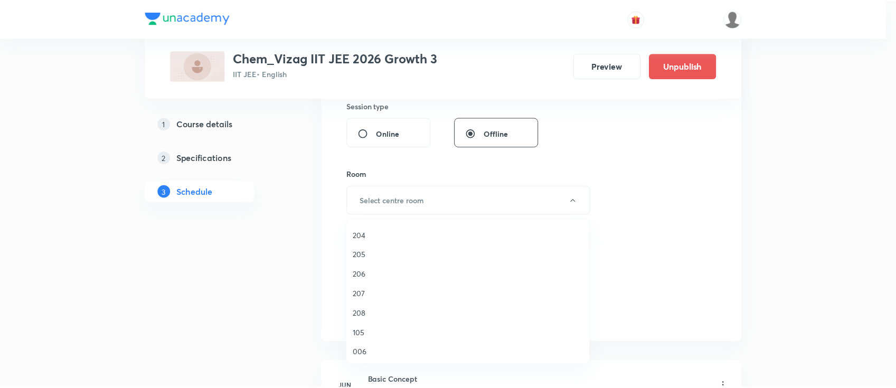
scroll to position [293, 0]
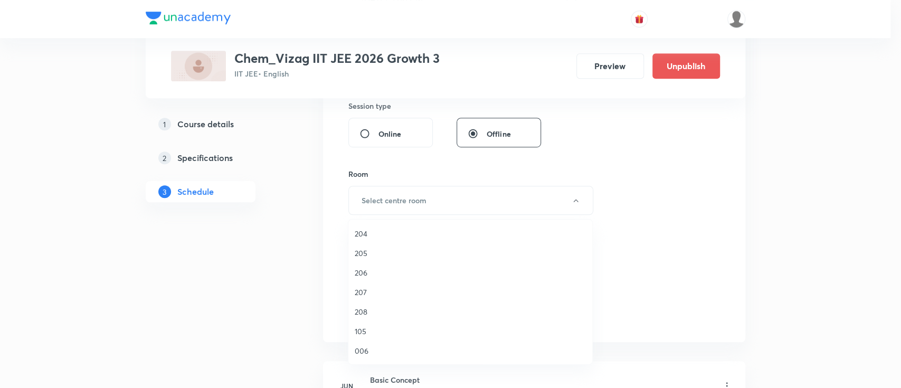
click at [376, 288] on span "207" at bounding box center [470, 292] width 231 height 11
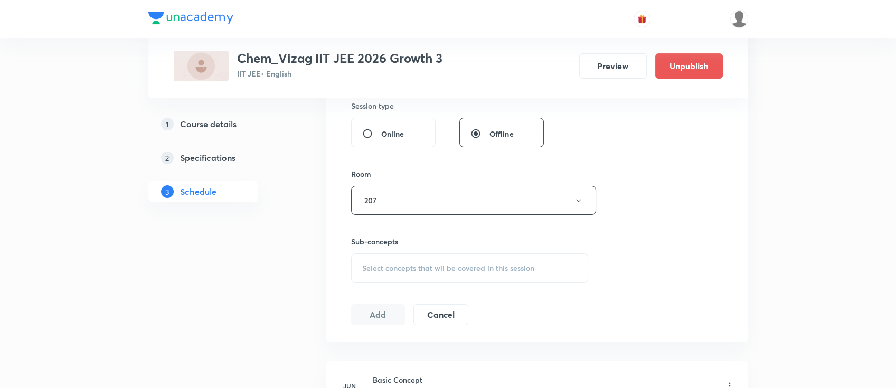
click at [437, 273] on div "Select concepts that wil be covered in this session" at bounding box center [470, 268] width 238 height 30
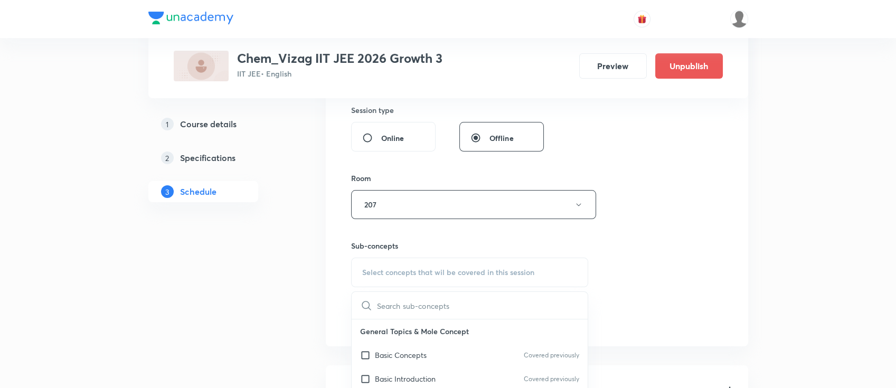
scroll to position [451, 0]
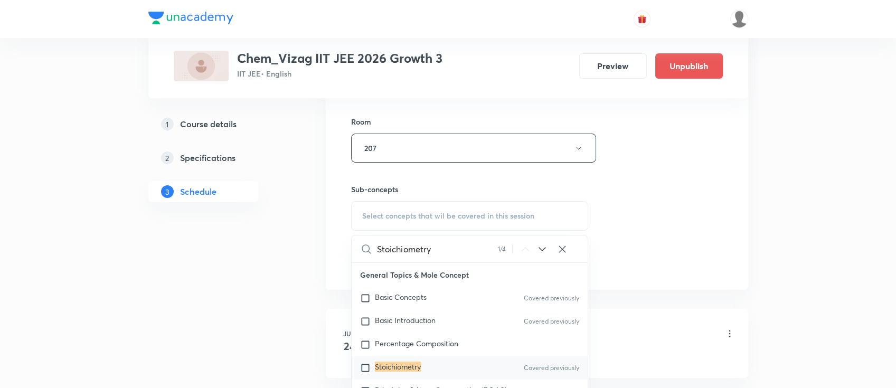
type input "Stoichiometry"
click at [425, 360] on div "Stoichiometry Covered previously" at bounding box center [470, 367] width 236 height 23
checkbox input "true"
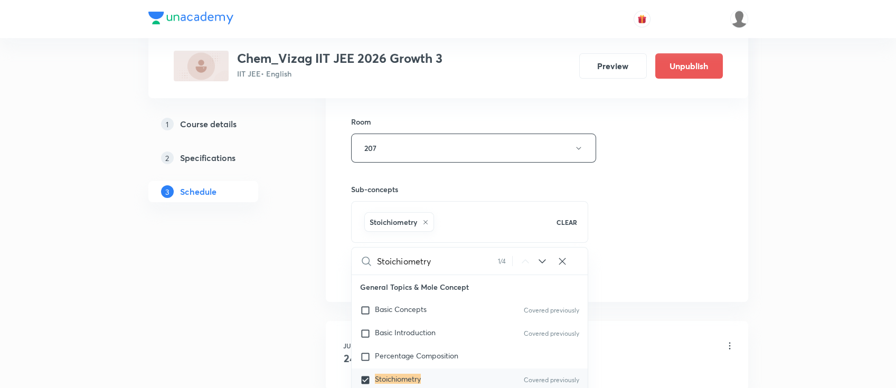
click at [714, 142] on div "Session 55 Live class Session title 13/99 Stoichiometry ​ Schedule for [DATE] 5…" at bounding box center [537, 31] width 372 height 508
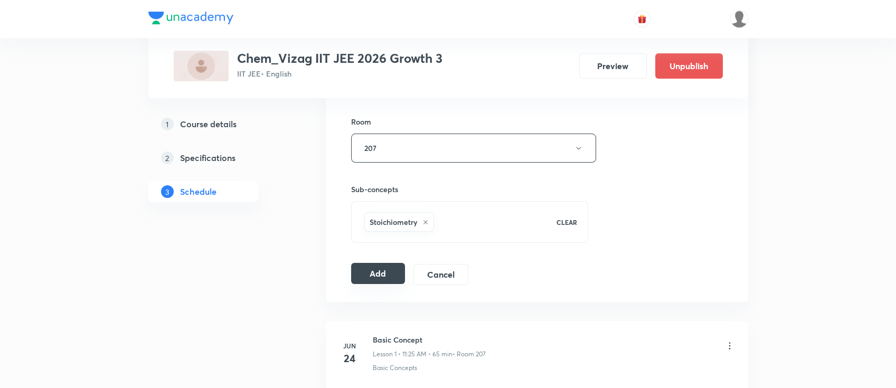
click at [376, 275] on button "Add" at bounding box center [378, 273] width 54 height 21
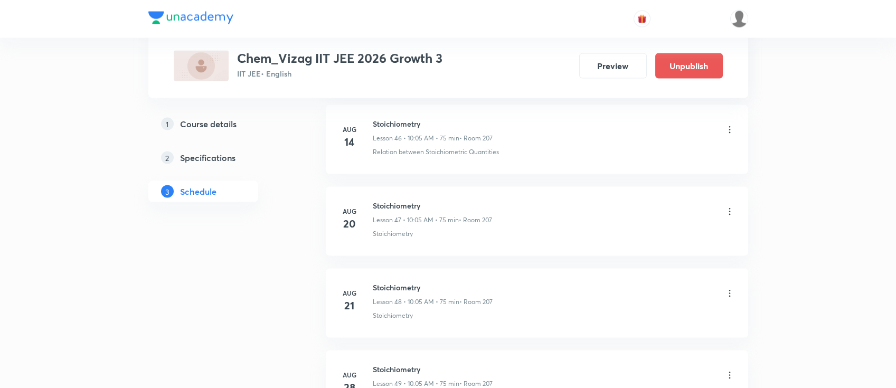
scroll to position [4881, 0]
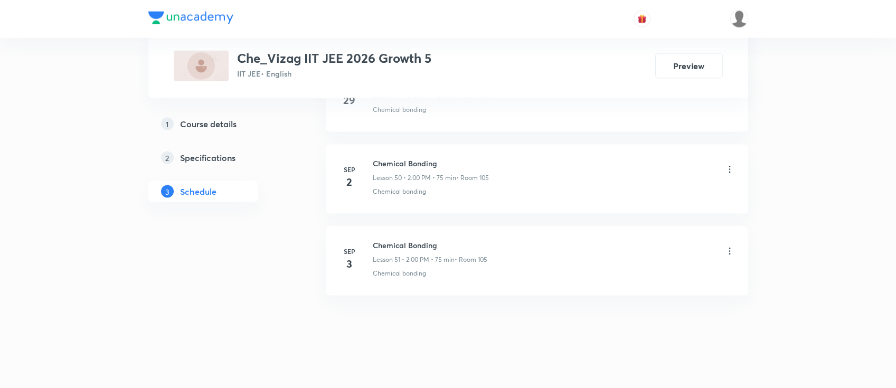
click at [395, 244] on div "Chemical Bonding Lesson 51 • 2:00 PM • 75 min • Room 105" at bounding box center [430, 252] width 115 height 25
click at [395, 240] on div "Chemical Bonding Lesson 51 • 2:00 PM • 75 min • Room 105" at bounding box center [430, 252] width 115 height 25
click at [395, 240] on h6 "Chemical Bonding" at bounding box center [430, 245] width 115 height 11
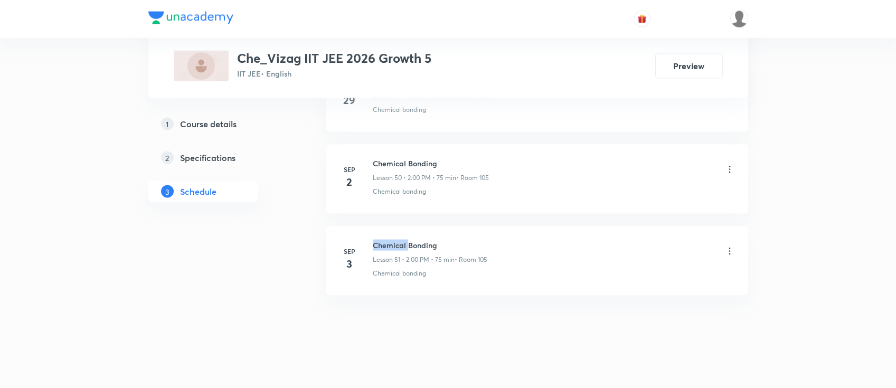
click at [395, 240] on h6 "Chemical Bonding" at bounding box center [430, 245] width 115 height 11
copy h6 "Chemical Bonding"
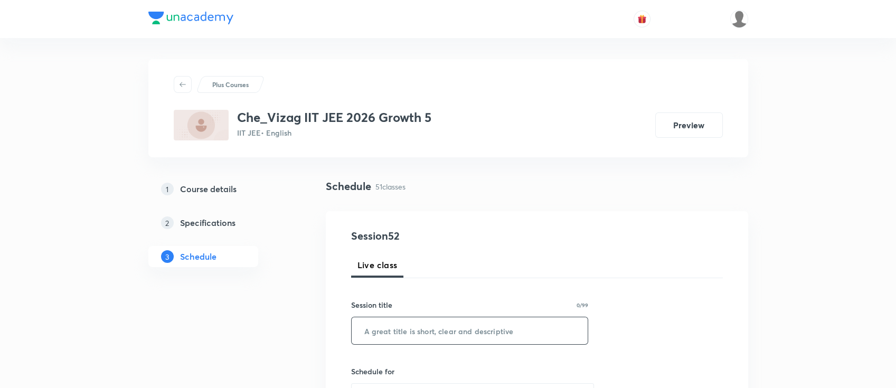
click at [394, 334] on input "text" at bounding box center [470, 330] width 236 height 27
paste input "Chemical Bonding"
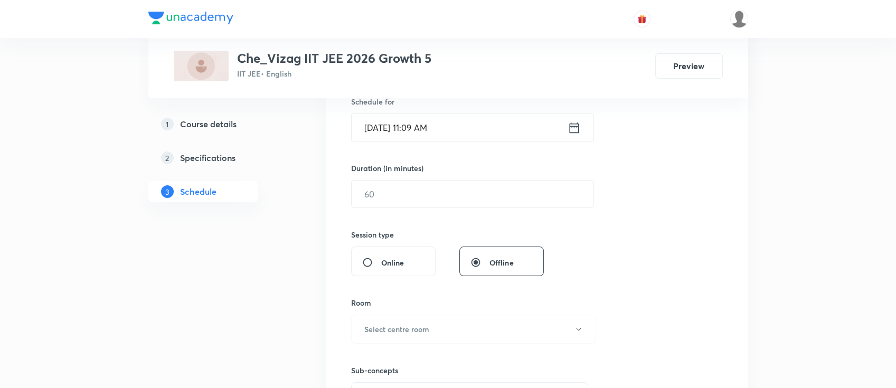
type input "Chemical Bonding"
click at [573, 127] on icon at bounding box center [573, 127] width 13 height 15
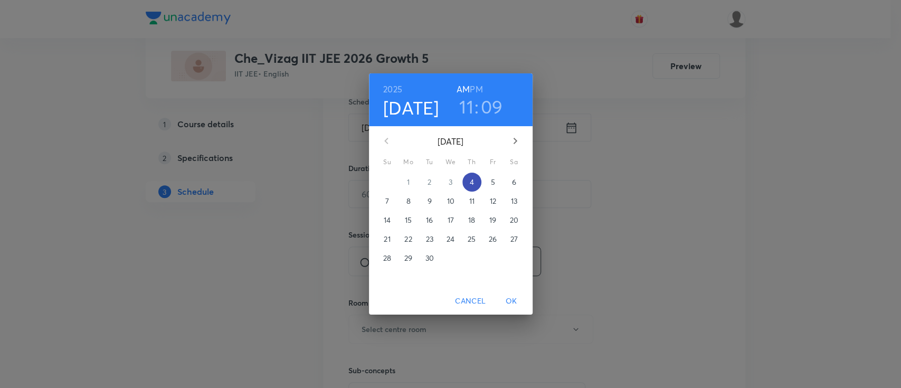
click at [473, 179] on p "4" at bounding box center [471, 182] width 4 height 11
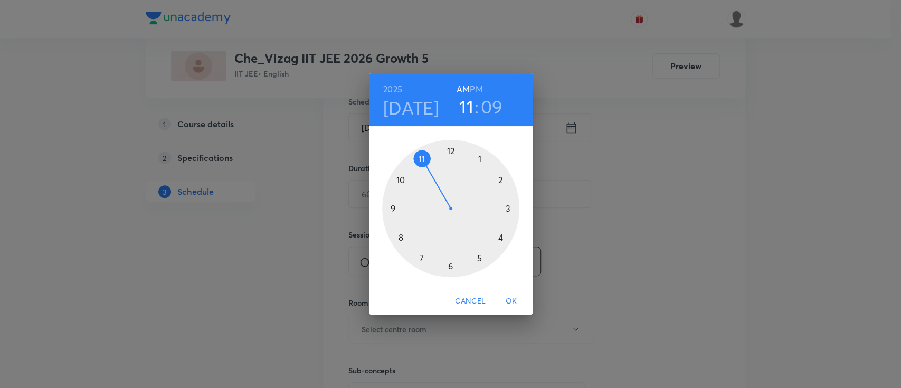
click at [477, 90] on h6 "PM" at bounding box center [476, 89] width 13 height 15
click at [500, 180] on div at bounding box center [450, 208] width 137 height 137
click at [450, 150] on div at bounding box center [450, 208] width 137 height 137
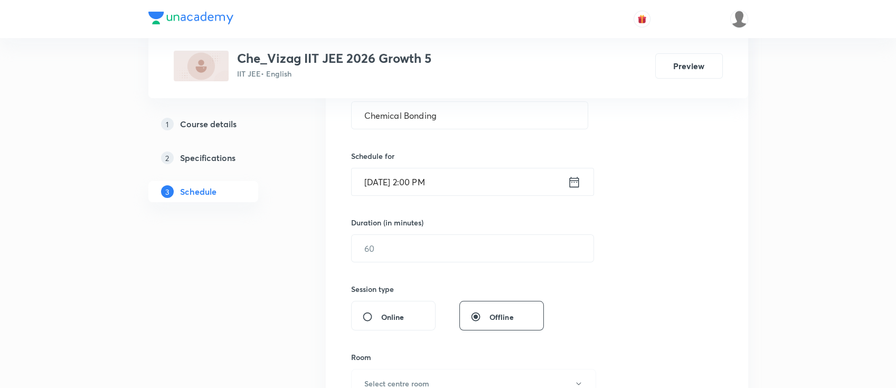
scroll to position [197, 0]
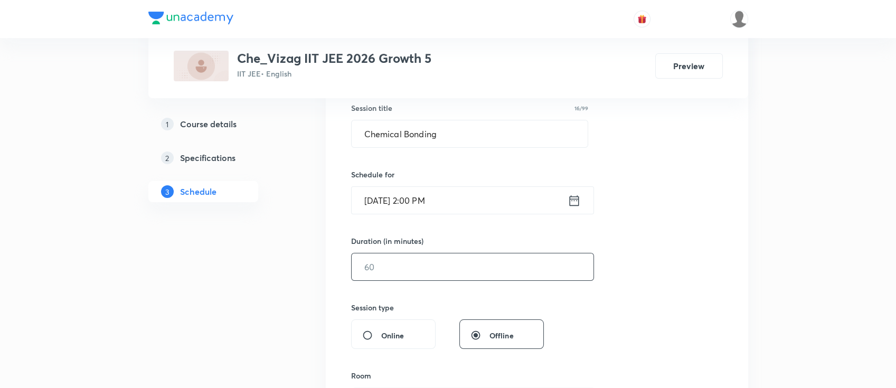
click at [425, 262] on input "text" at bounding box center [473, 266] width 242 height 27
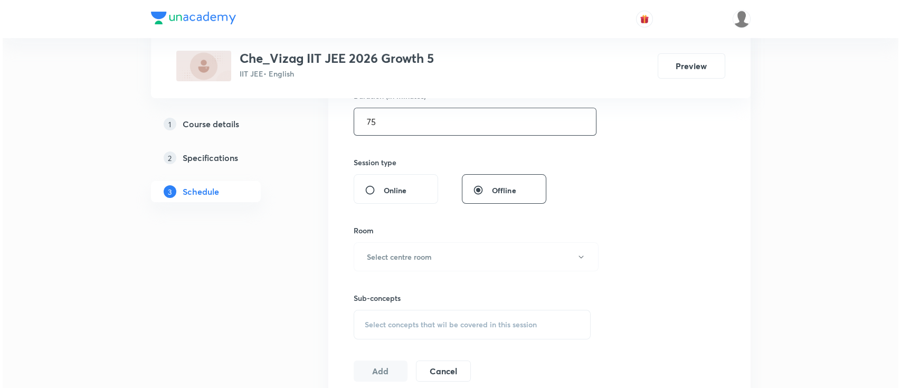
scroll to position [354, 0]
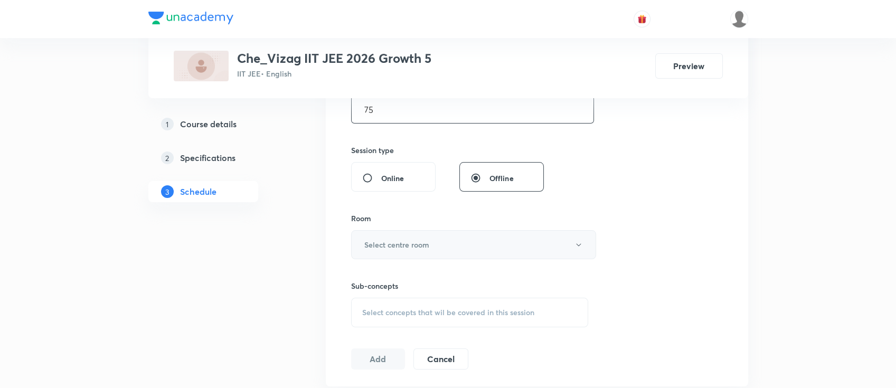
type input "75"
click at [422, 247] on h6 "Select centre room" at bounding box center [396, 244] width 65 height 11
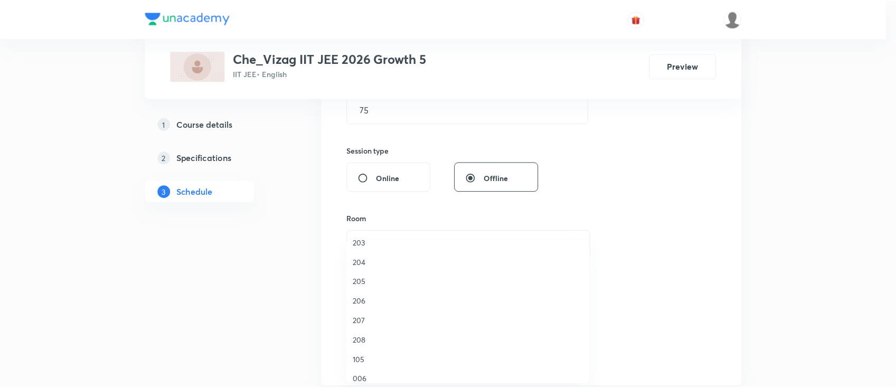
scroll to position [293, 0]
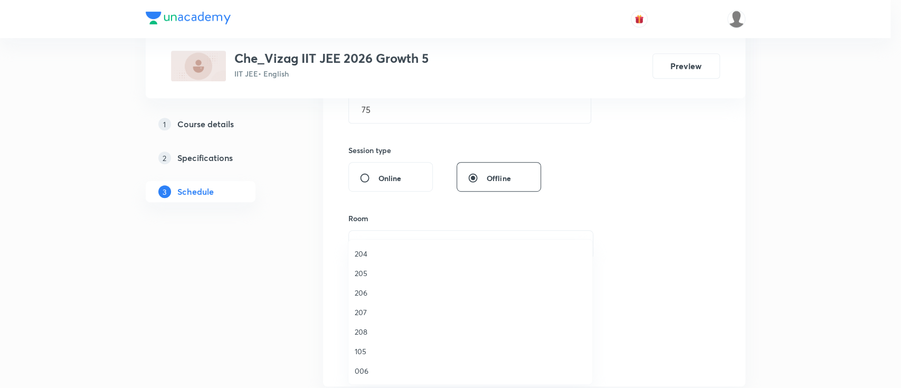
click at [371, 350] on span "105" at bounding box center [470, 351] width 231 height 11
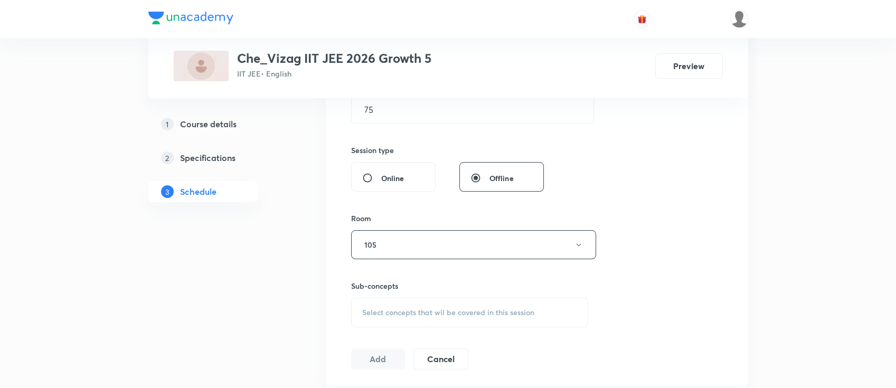
click at [410, 310] on span "Select concepts that wil be covered in this session" at bounding box center [448, 312] width 172 height 8
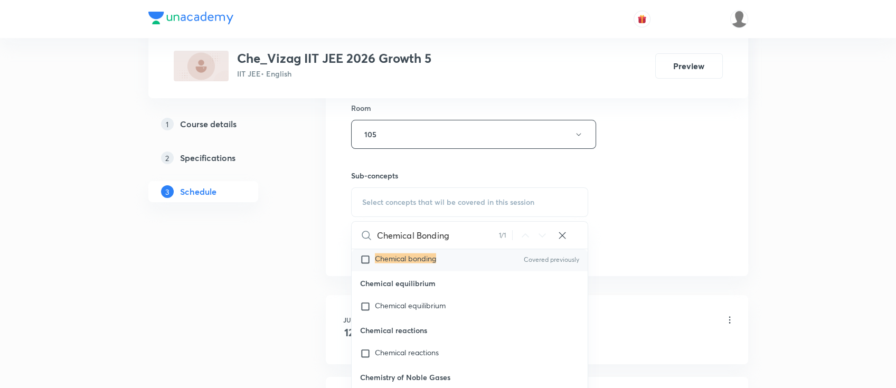
scroll to position [29274, 0]
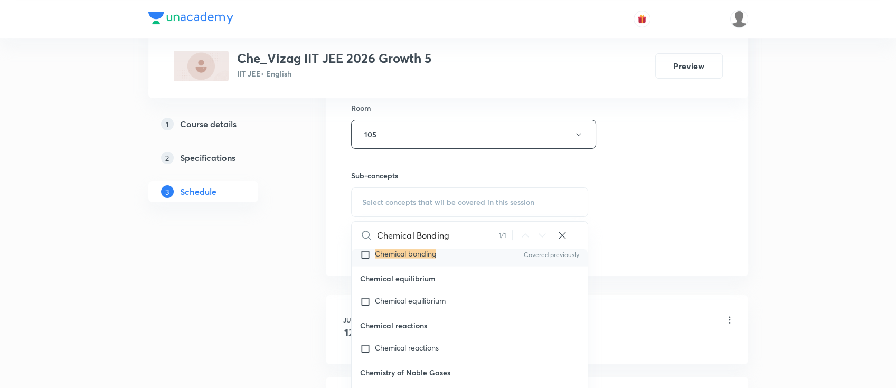
type input "Chemical Bonding"
click at [451, 267] on div "Chemical bonding Covered previously" at bounding box center [470, 254] width 236 height 23
checkbox input "true"
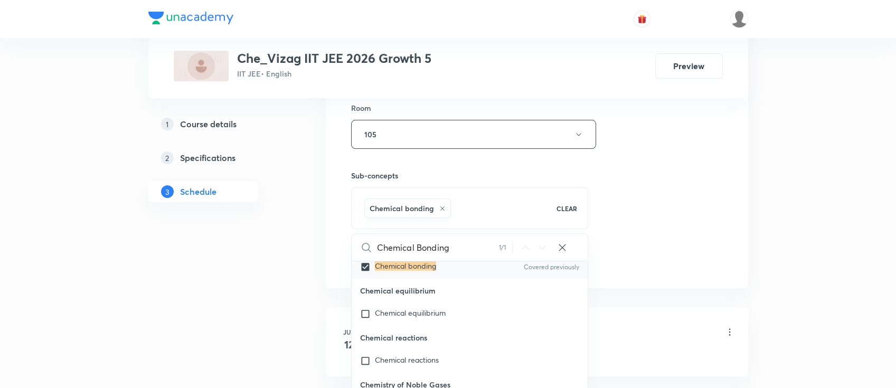
click at [683, 192] on div "Session 52 Live class Session title 16/99 Chemical Bonding ​ Schedule for Sep 4…" at bounding box center [537, 18] width 372 height 508
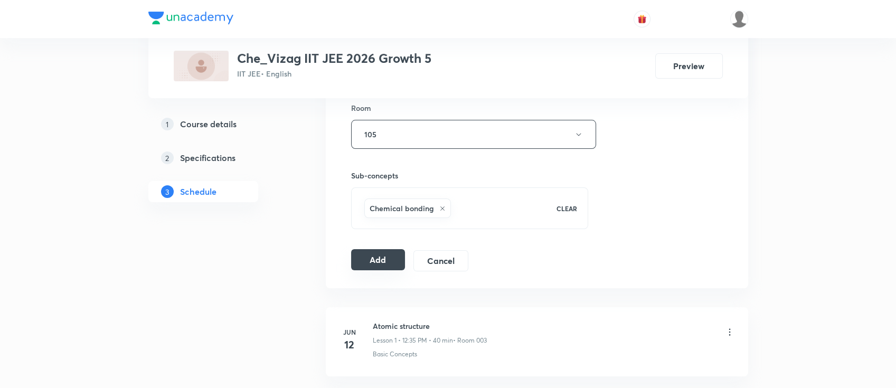
click at [381, 254] on button "Add" at bounding box center [378, 259] width 54 height 21
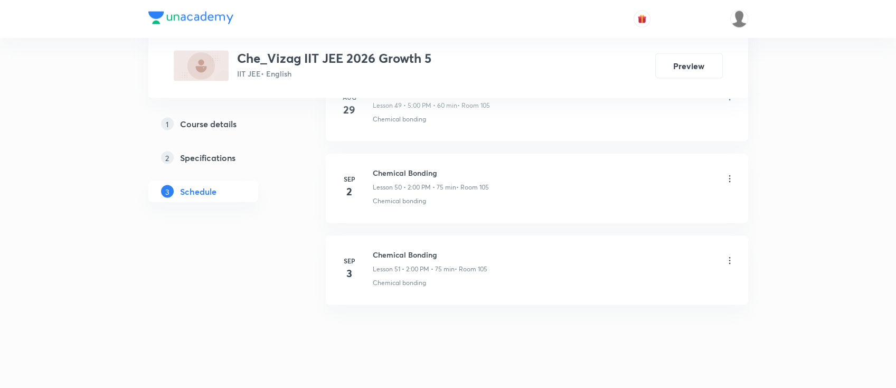
scroll to position [4636, 0]
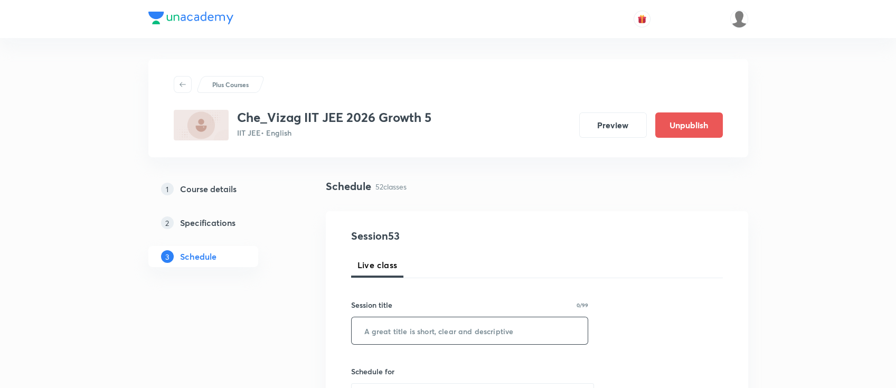
click at [446, 331] on input "text" at bounding box center [470, 330] width 236 height 27
paste input "Chemical Bonding"
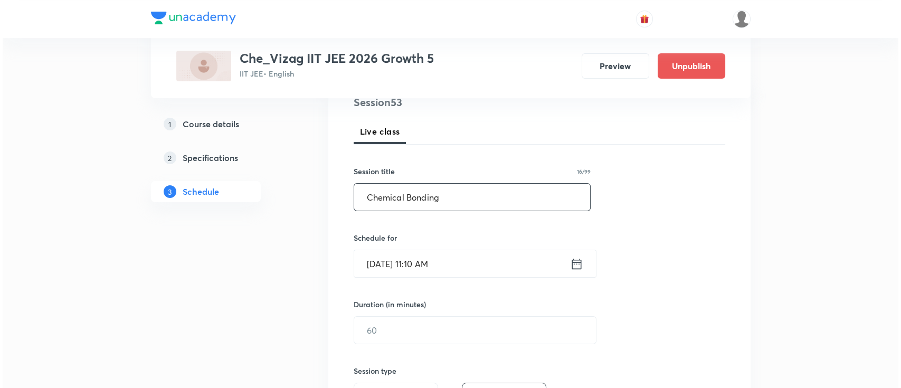
scroll to position [157, 0]
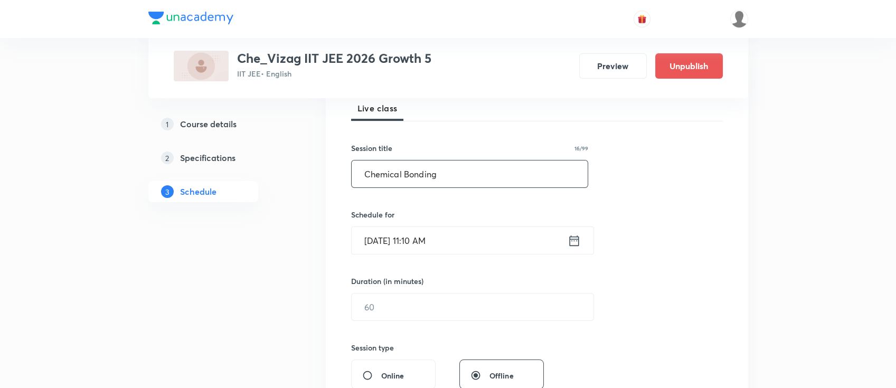
type input "Chemical Bonding"
click at [573, 237] on icon at bounding box center [573, 240] width 13 height 15
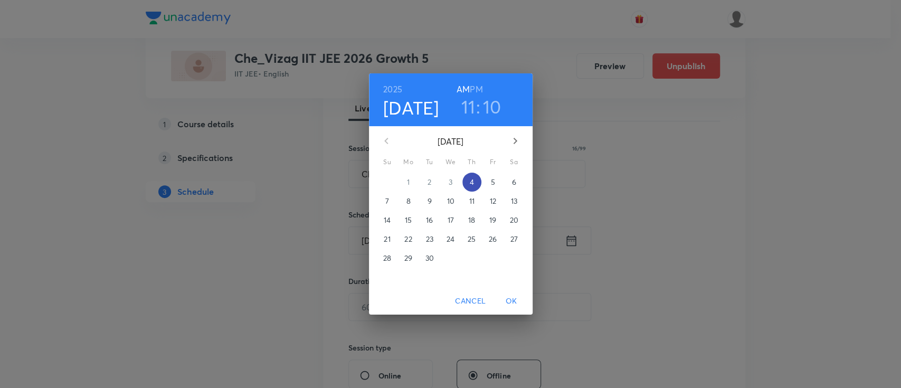
click at [472, 179] on p "4" at bounding box center [471, 182] width 4 height 11
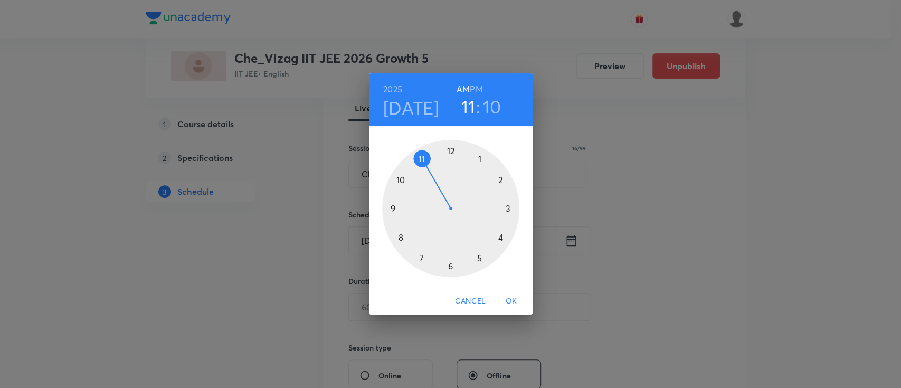
click at [474, 84] on h6 "PM" at bounding box center [476, 89] width 13 height 15
click at [480, 258] on div at bounding box center [450, 208] width 137 height 137
click at [449, 150] on div at bounding box center [450, 208] width 137 height 137
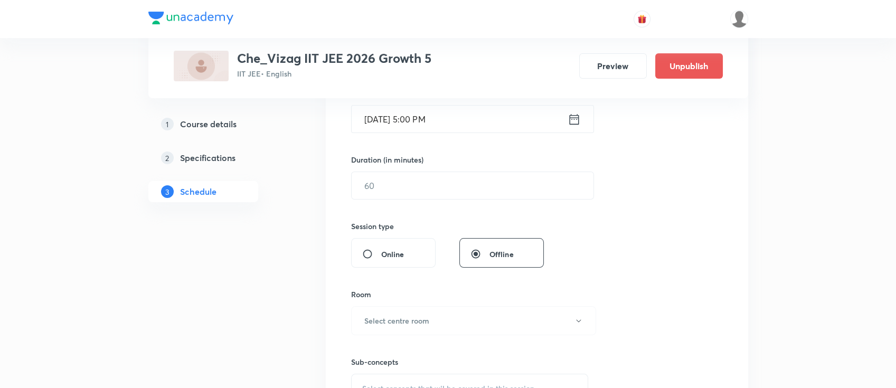
scroll to position [296, 0]
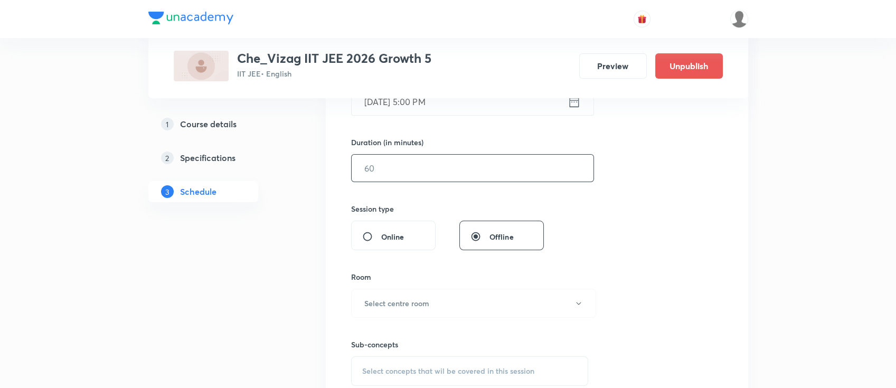
click at [441, 166] on input "text" at bounding box center [473, 168] width 242 height 27
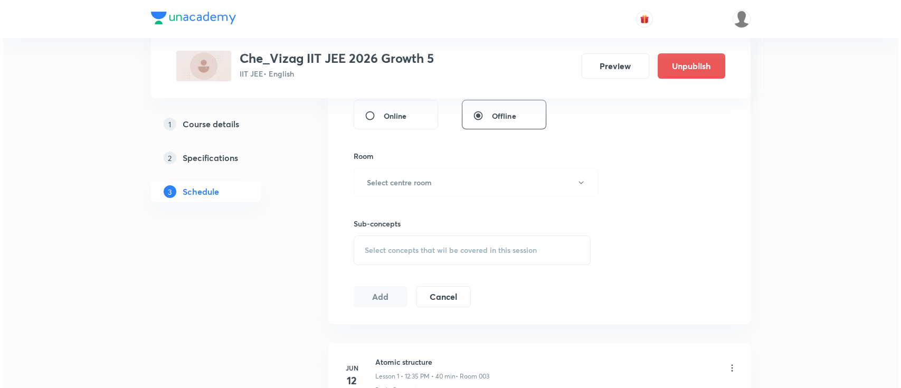
scroll to position [443, 0]
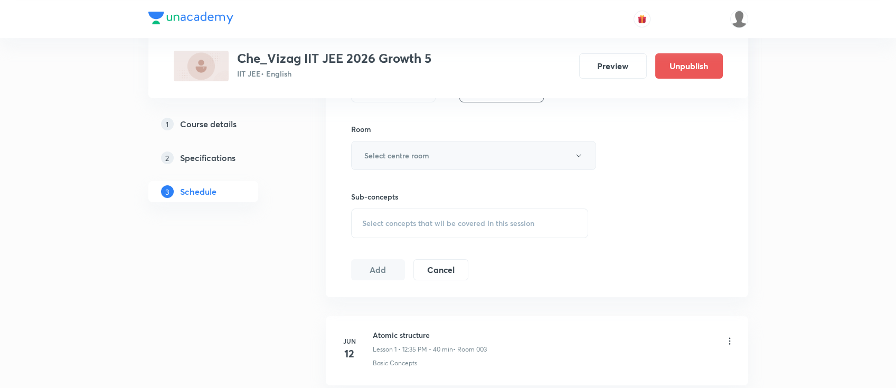
type input "60"
click at [435, 155] on button "Select centre room" at bounding box center [473, 155] width 245 height 29
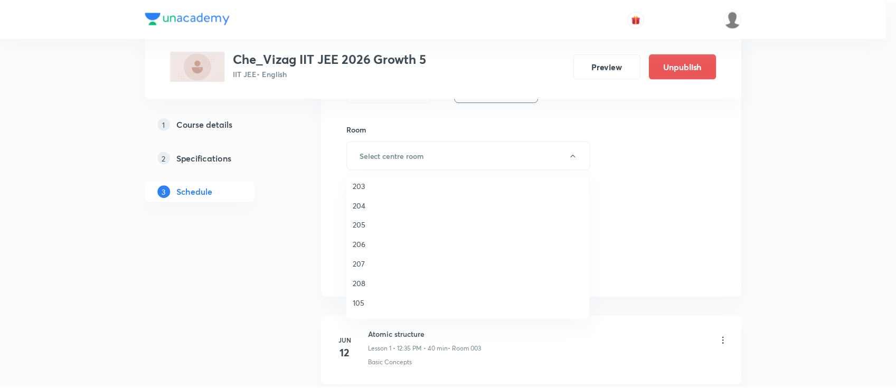
scroll to position [293, 0]
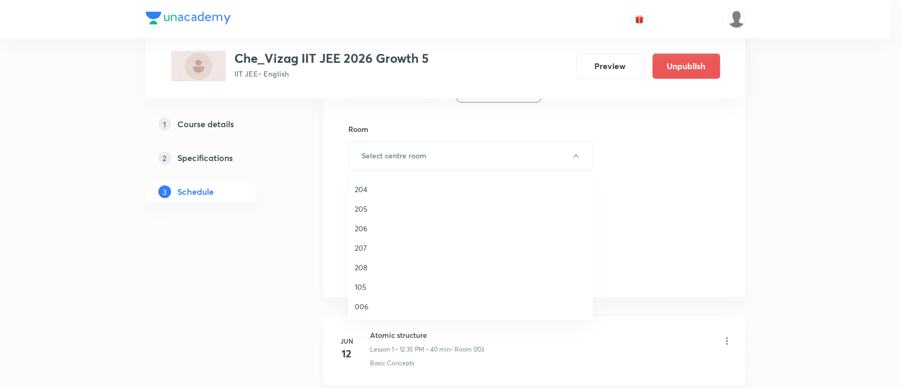
click at [372, 281] on span "105" at bounding box center [470, 286] width 231 height 11
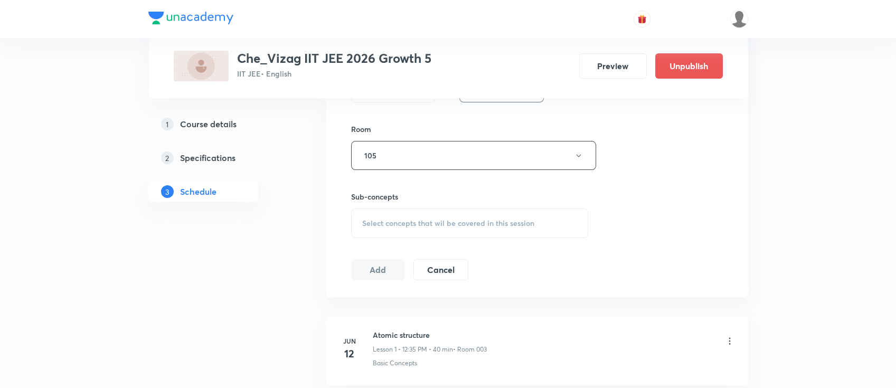
click at [422, 228] on div "Select concepts that wil be covered in this session" at bounding box center [470, 223] width 238 height 30
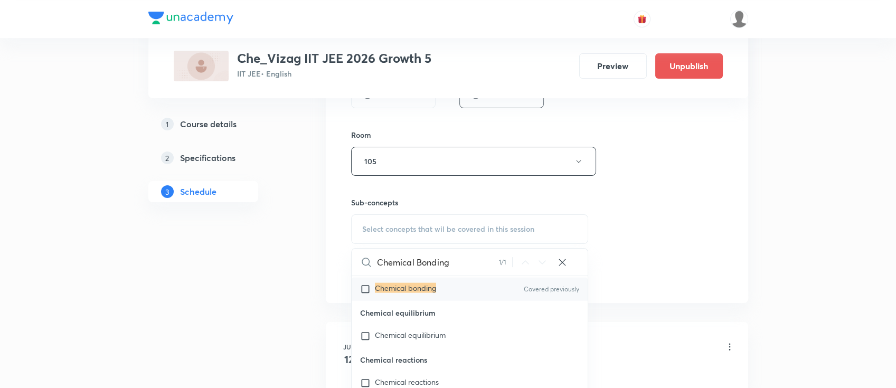
scroll to position [29286, 0]
type input "Chemical Bonding"
click at [454, 281] on div "Chemical bonding Covered previously" at bounding box center [470, 269] width 236 height 23
checkbox input "true"
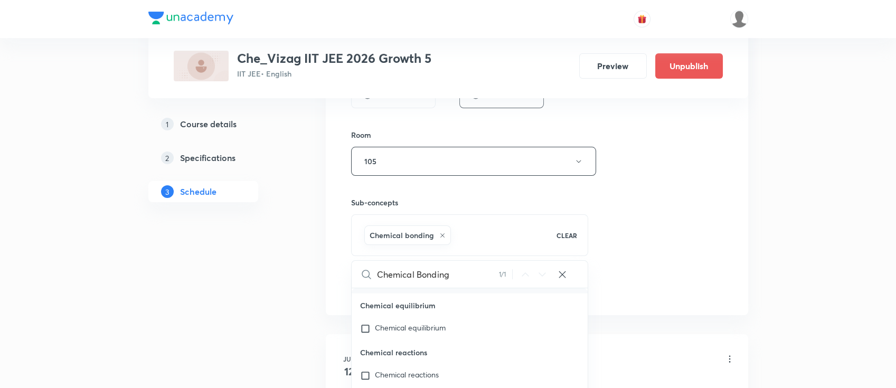
click at [670, 232] on div "Session 53 Live class Session title 16/99 Chemical Bonding ​ Schedule for [DATE…" at bounding box center [537, 44] width 372 height 508
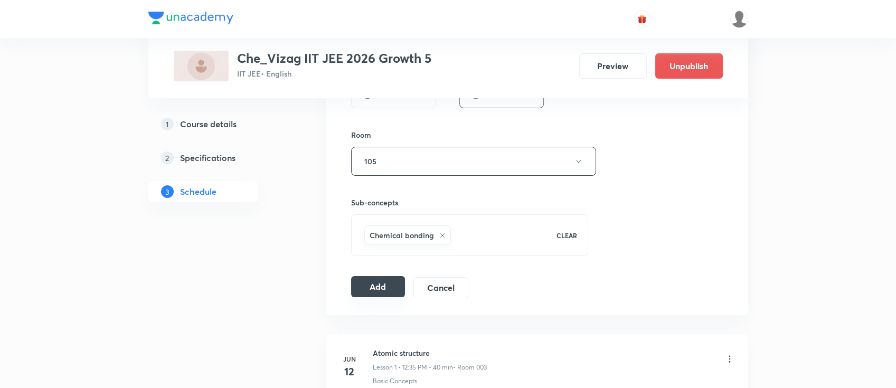
click at [395, 288] on button "Add" at bounding box center [378, 286] width 54 height 21
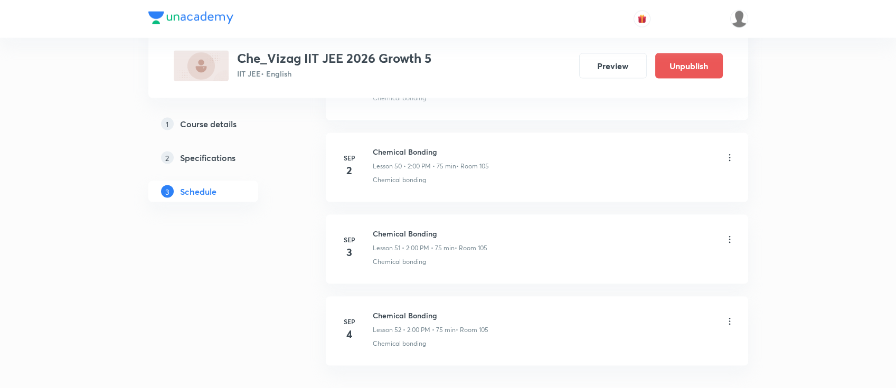
scroll to position [4717, 0]
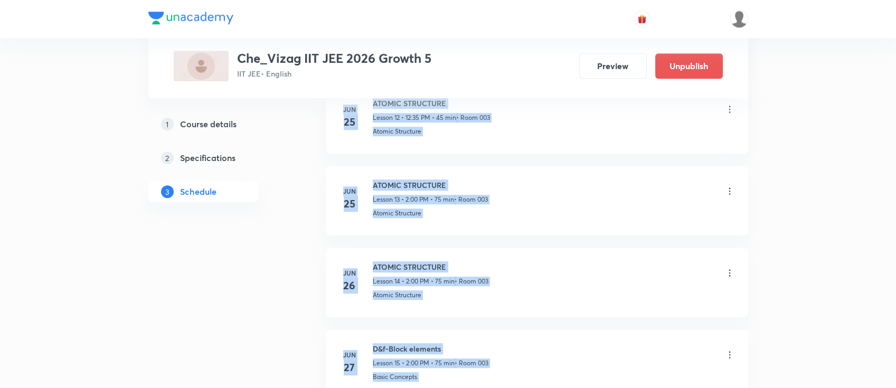
scroll to position [815, 0]
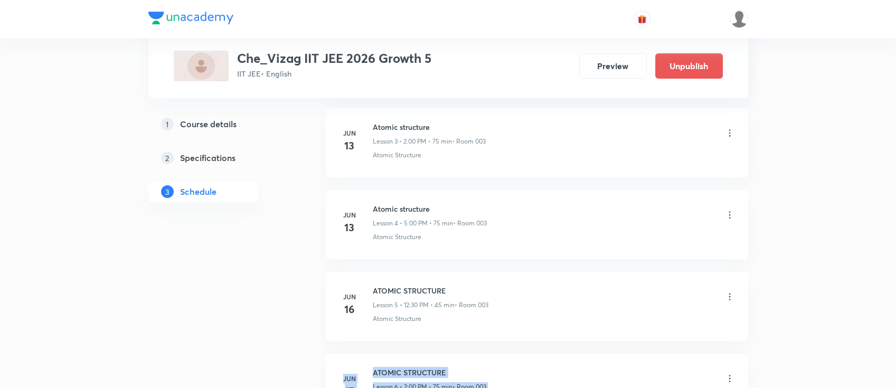
drag, startPoint x: 0, startPoint y: 0, endPoint x: 591, endPoint y: 318, distance: 670.9
click at [591, 318] on div "Atomic Structure" at bounding box center [554, 319] width 362 height 10
